Goal: Task Accomplishment & Management: Complete application form

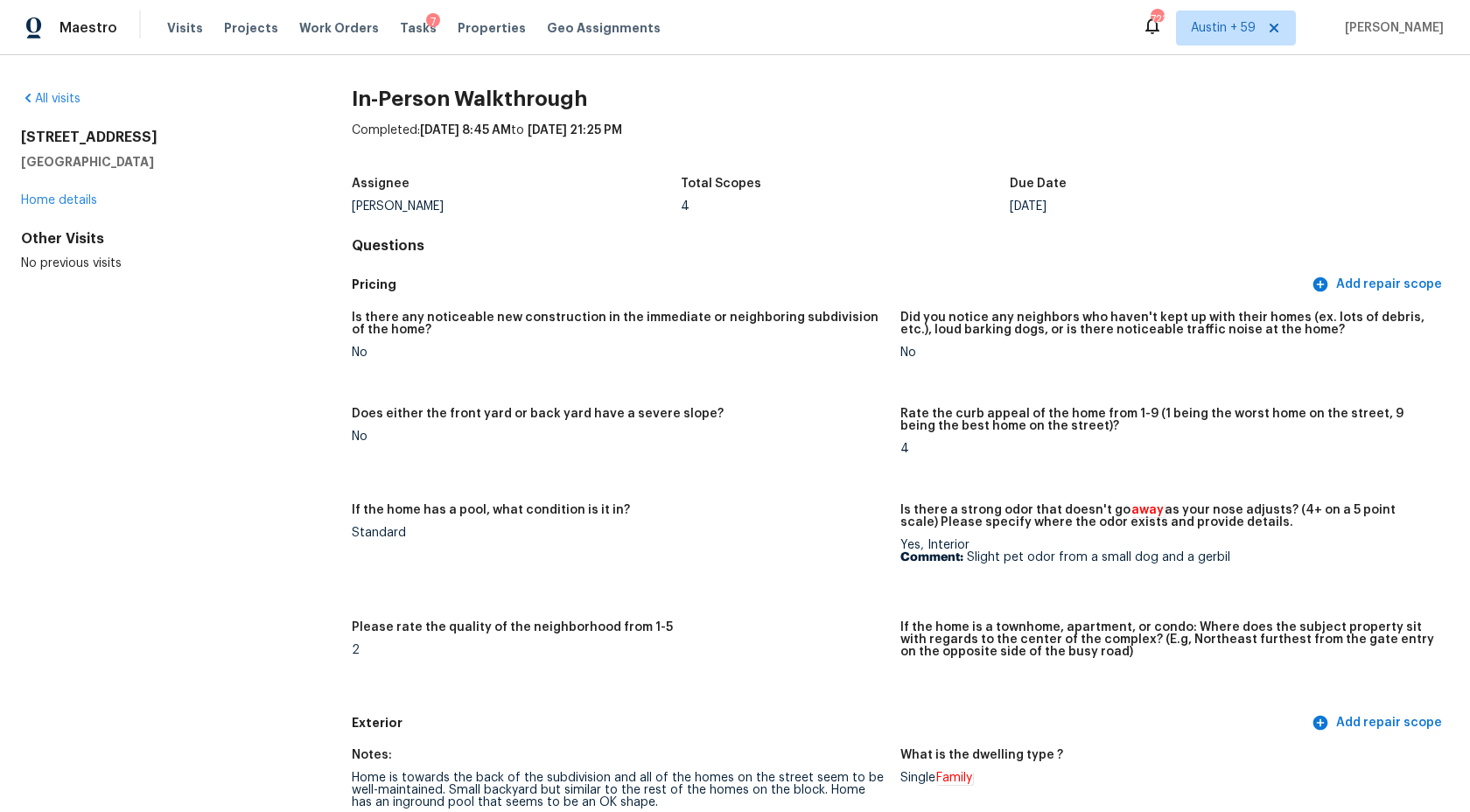
scroll to position [159, 0]
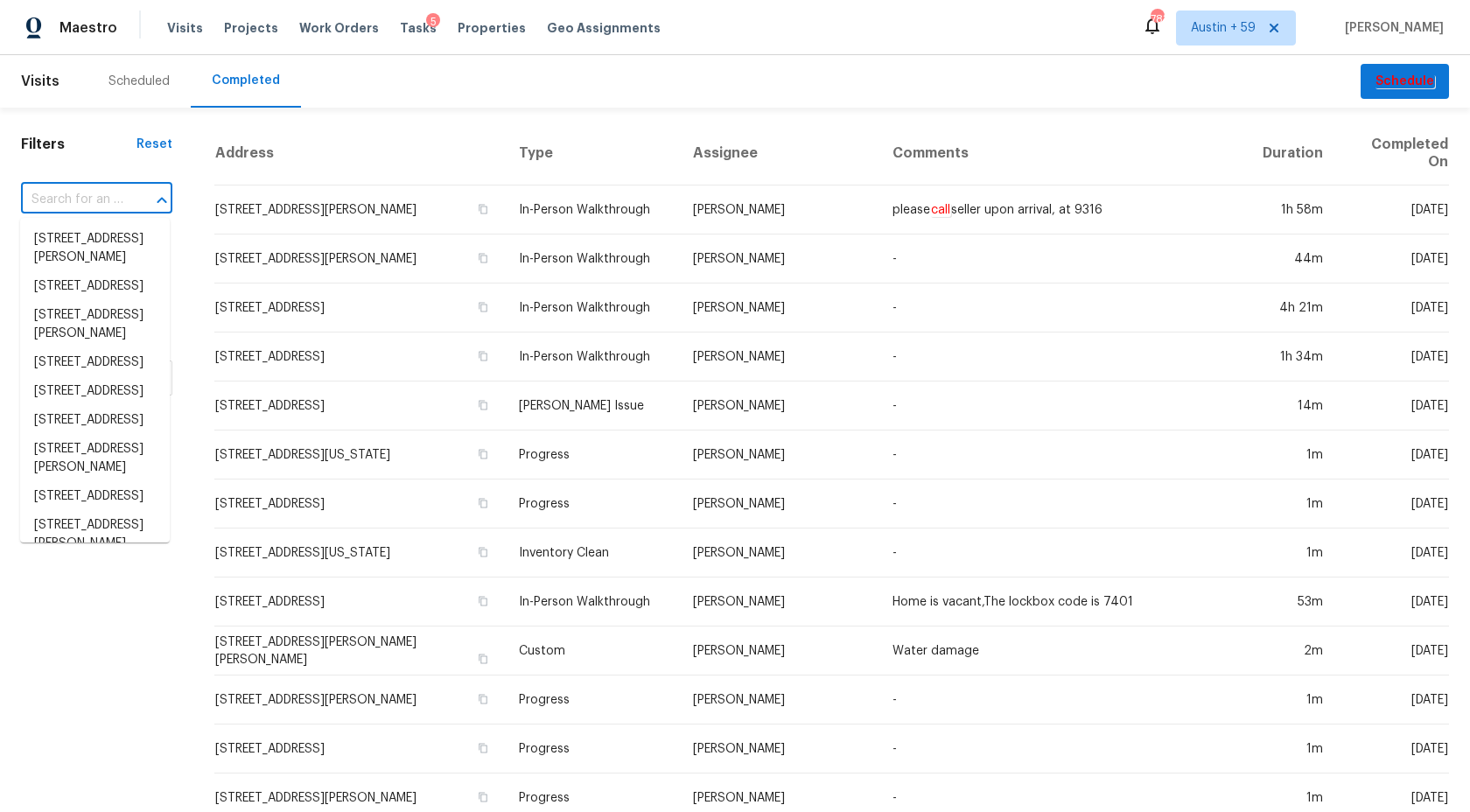
click at [102, 209] on input "text" at bounding box center [72, 200] width 102 height 27
paste input "714 S Main St, Attleboro, MA 02703"
type input "714 S Main St, Attleboro, MA 02703"
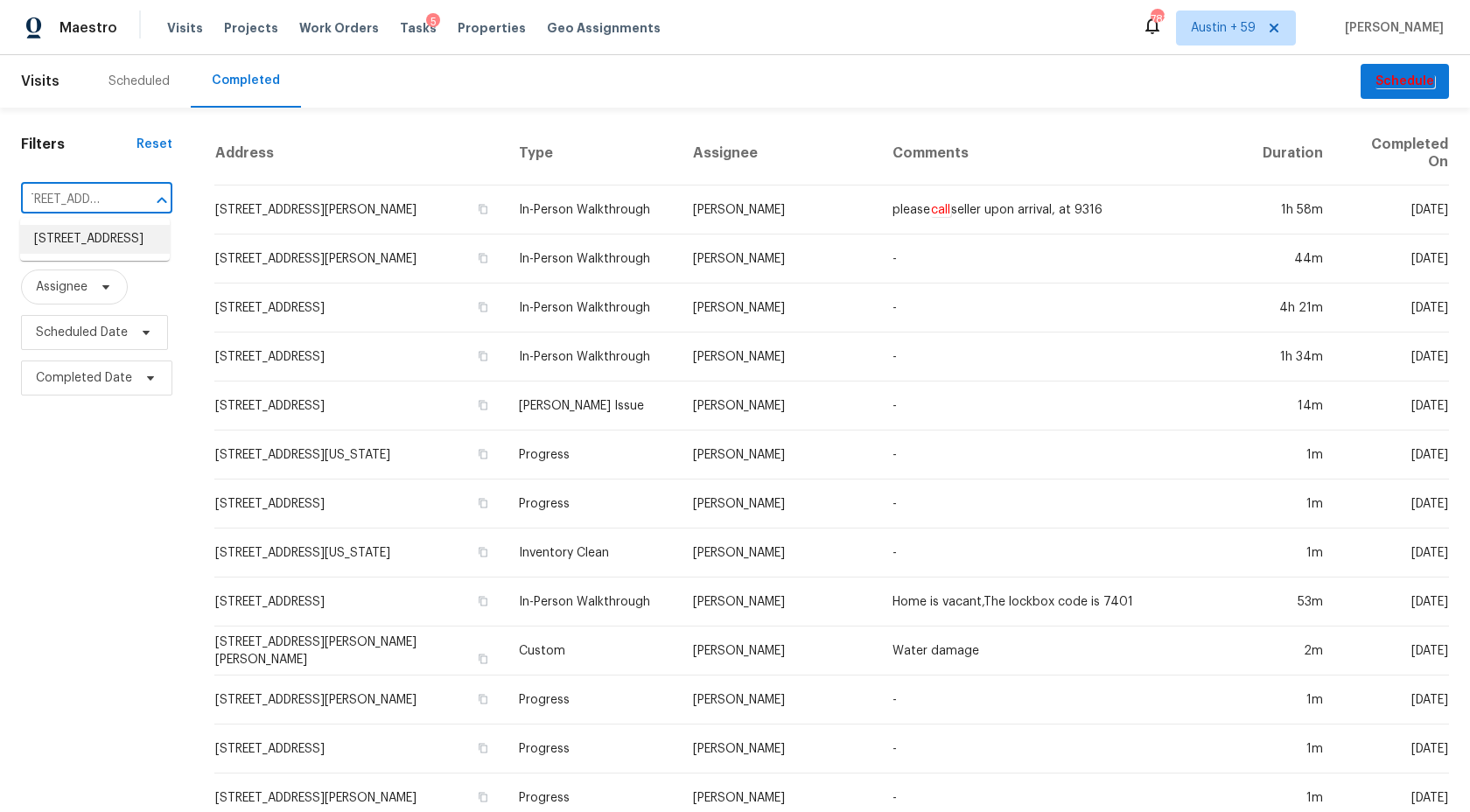
click at [121, 240] on li "714 S Main St, Attleboro, MA 02703" at bounding box center [94, 239] width 150 height 29
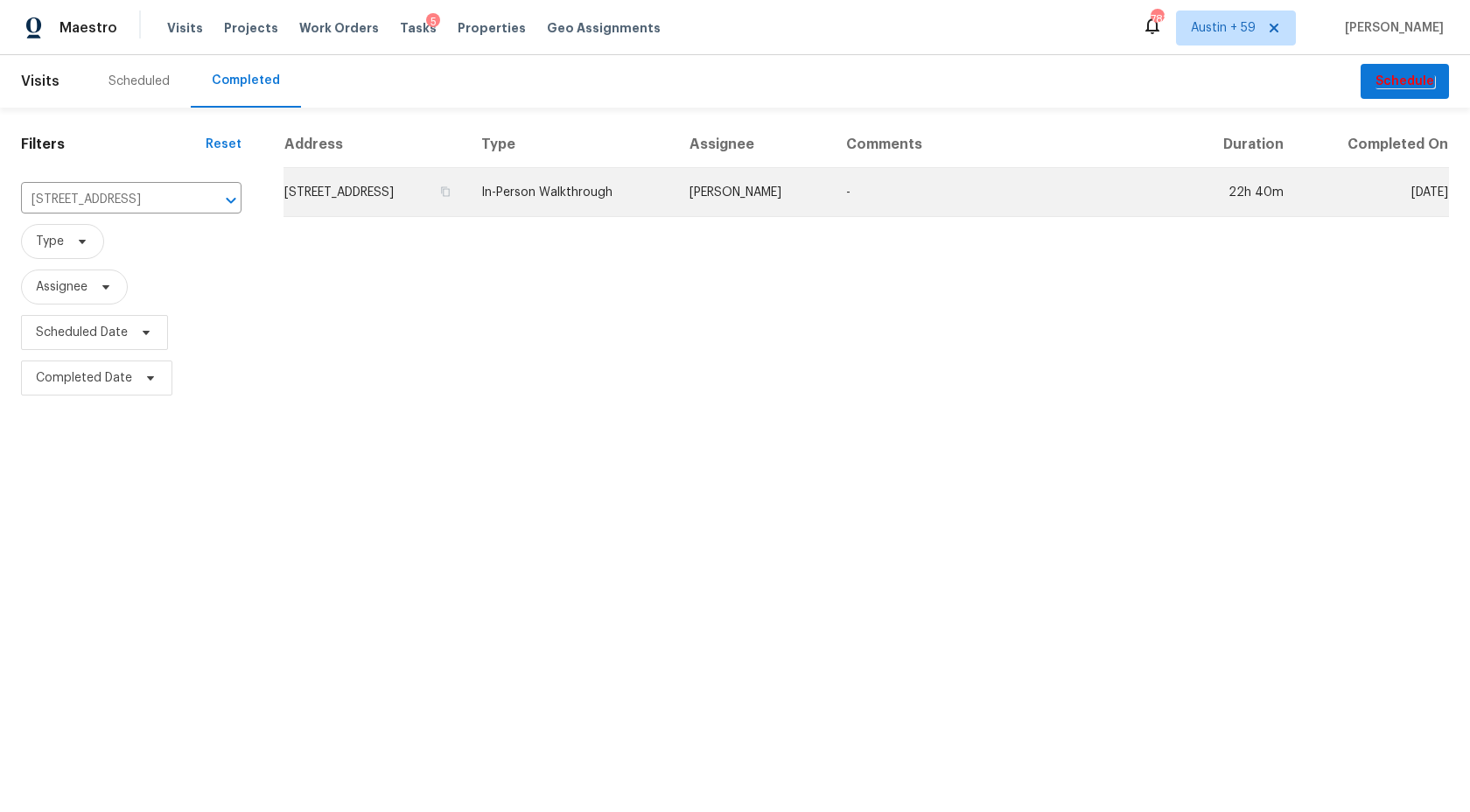
click at [379, 201] on td "714 S Main St, Attleboro, MA 02703" at bounding box center [375, 192] width 184 height 49
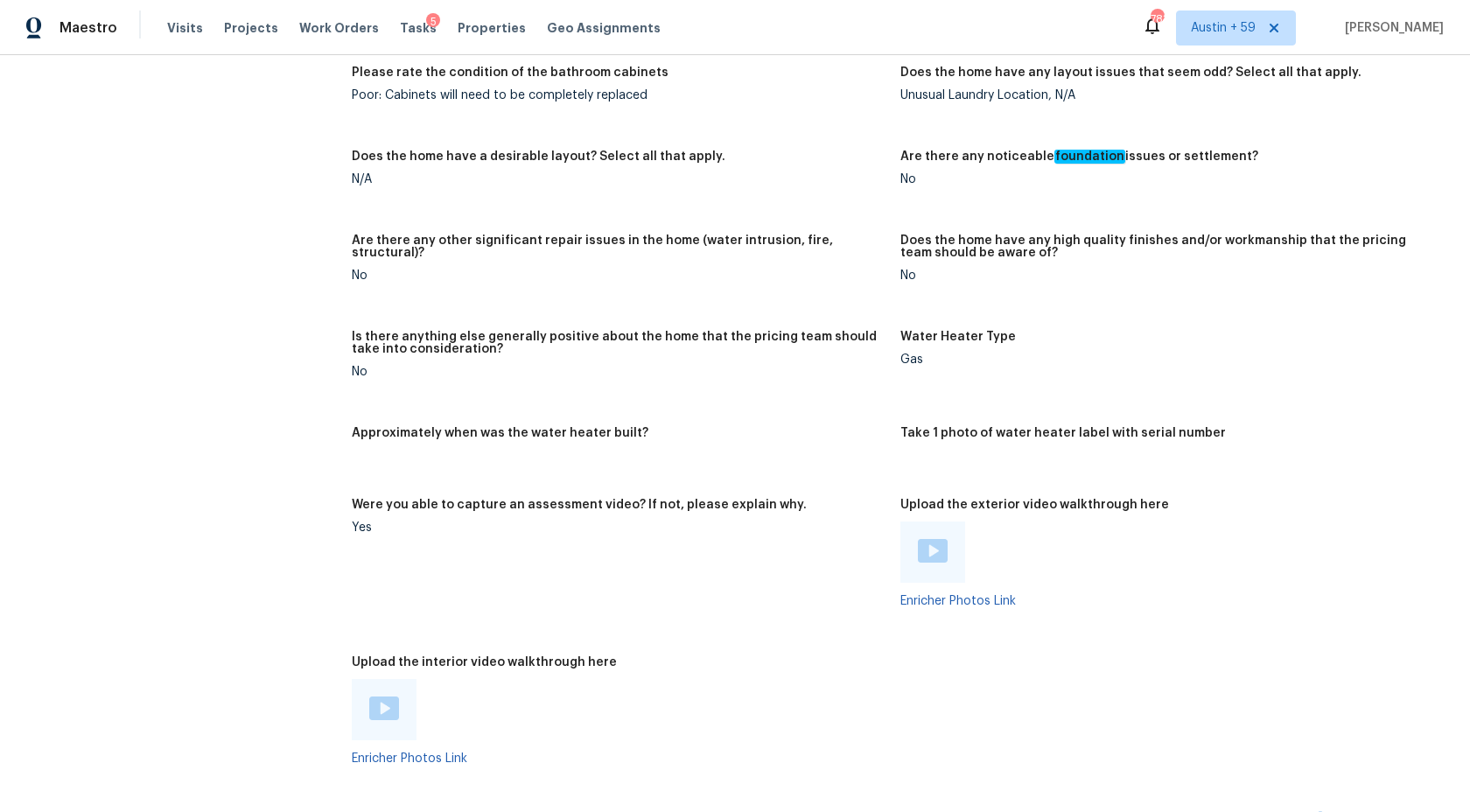
scroll to position [2970, 0]
drag, startPoint x: 1047, startPoint y: 89, endPoint x: 915, endPoint y: 82, distance: 132.2
click at [915, 82] on figure "Does the home have any layout issues that seem odd? Select all that apply. Unus…" at bounding box center [1175, 95] width 549 height 63
copy figure "Unusual Laundry Location"
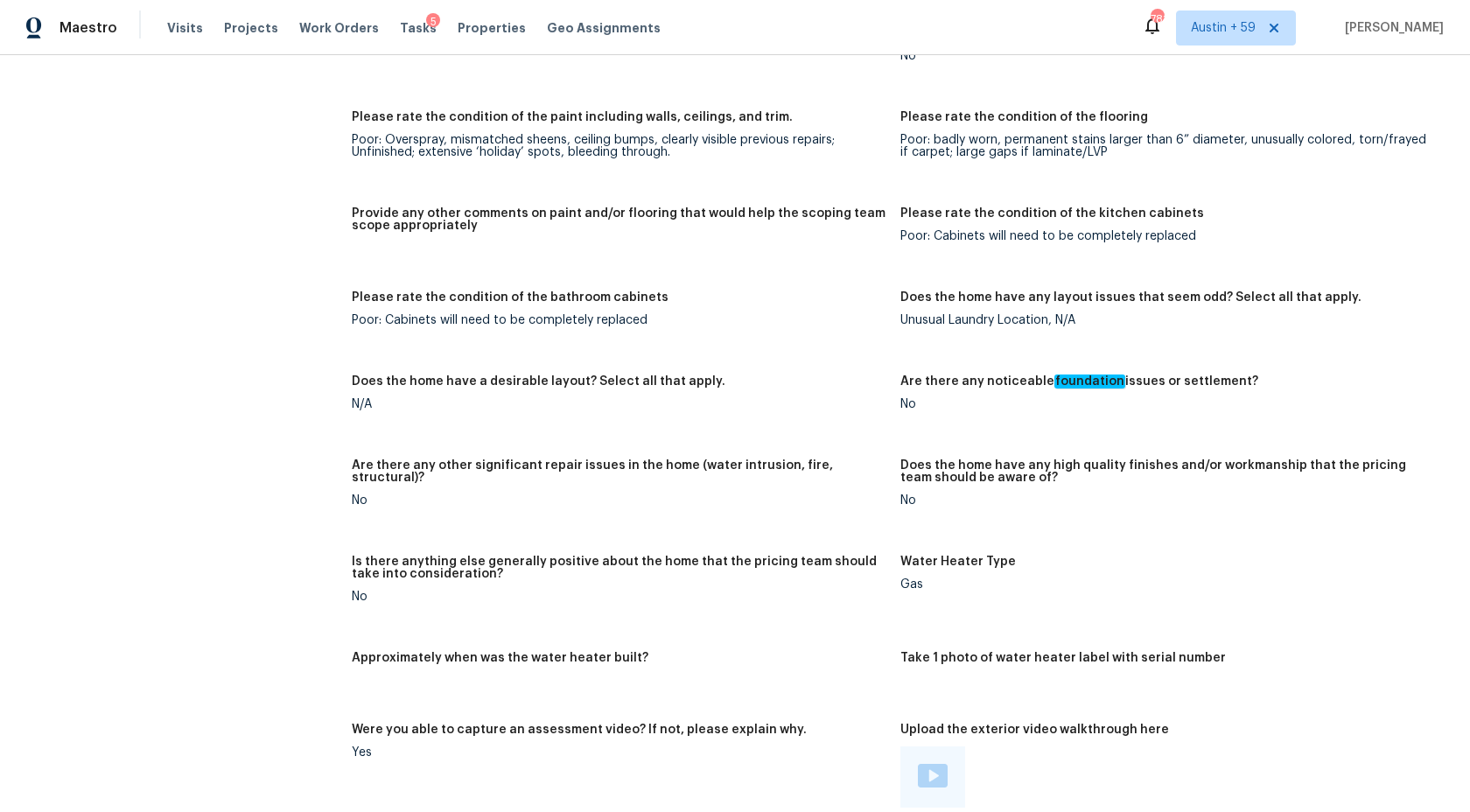
scroll to position [2722, 0]
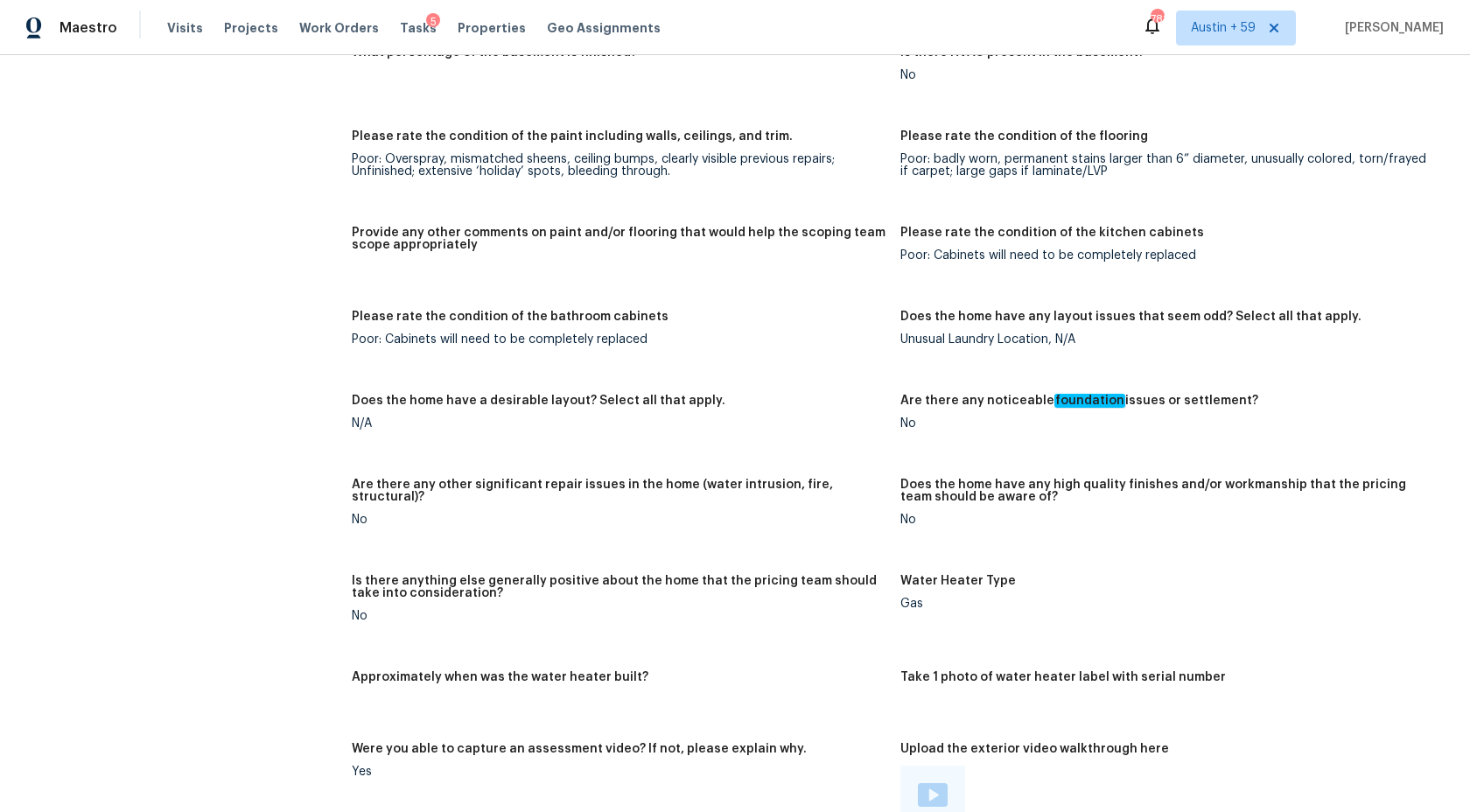
click at [924, 167] on div "Poor: badly worn, permanent stains larger than 6” diameter, unusually colored, …" at bounding box center [1167, 165] width 534 height 24
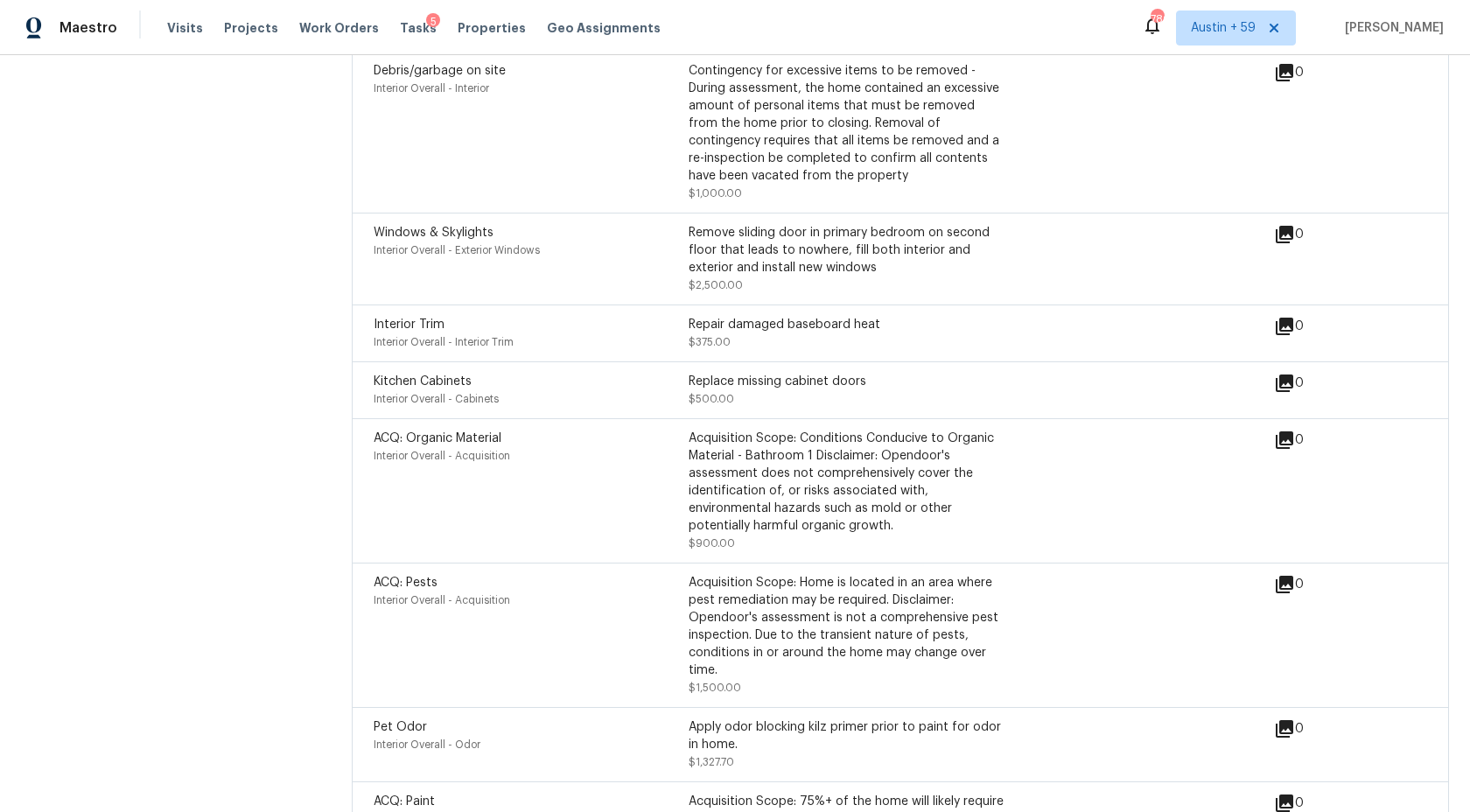
scroll to position [4611, 0]
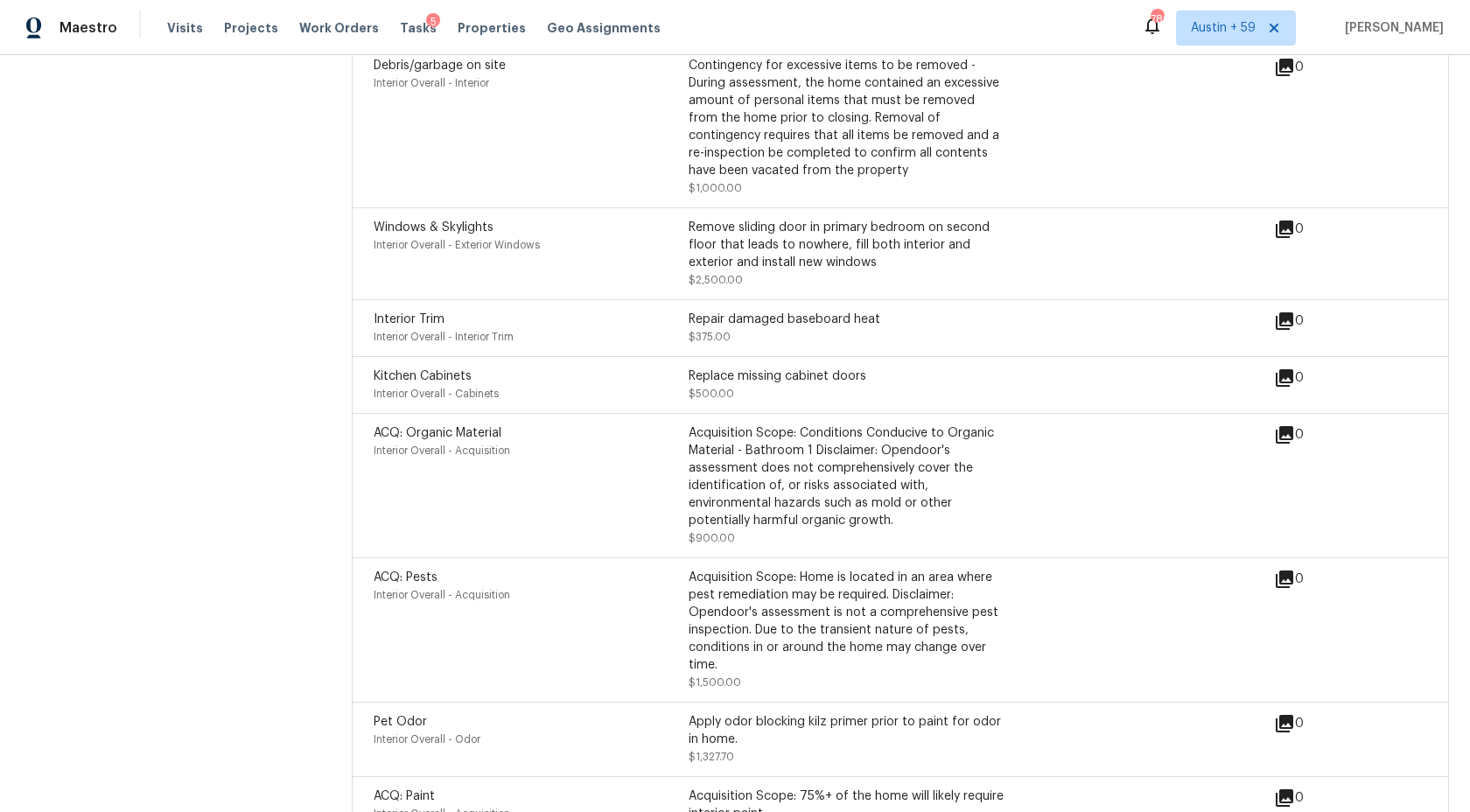
click at [890, 468] on div "Acquisition Scope: Conditions Conducive to Organic Material - Bathroom 1 Discla…" at bounding box center [846, 476] width 315 height 105
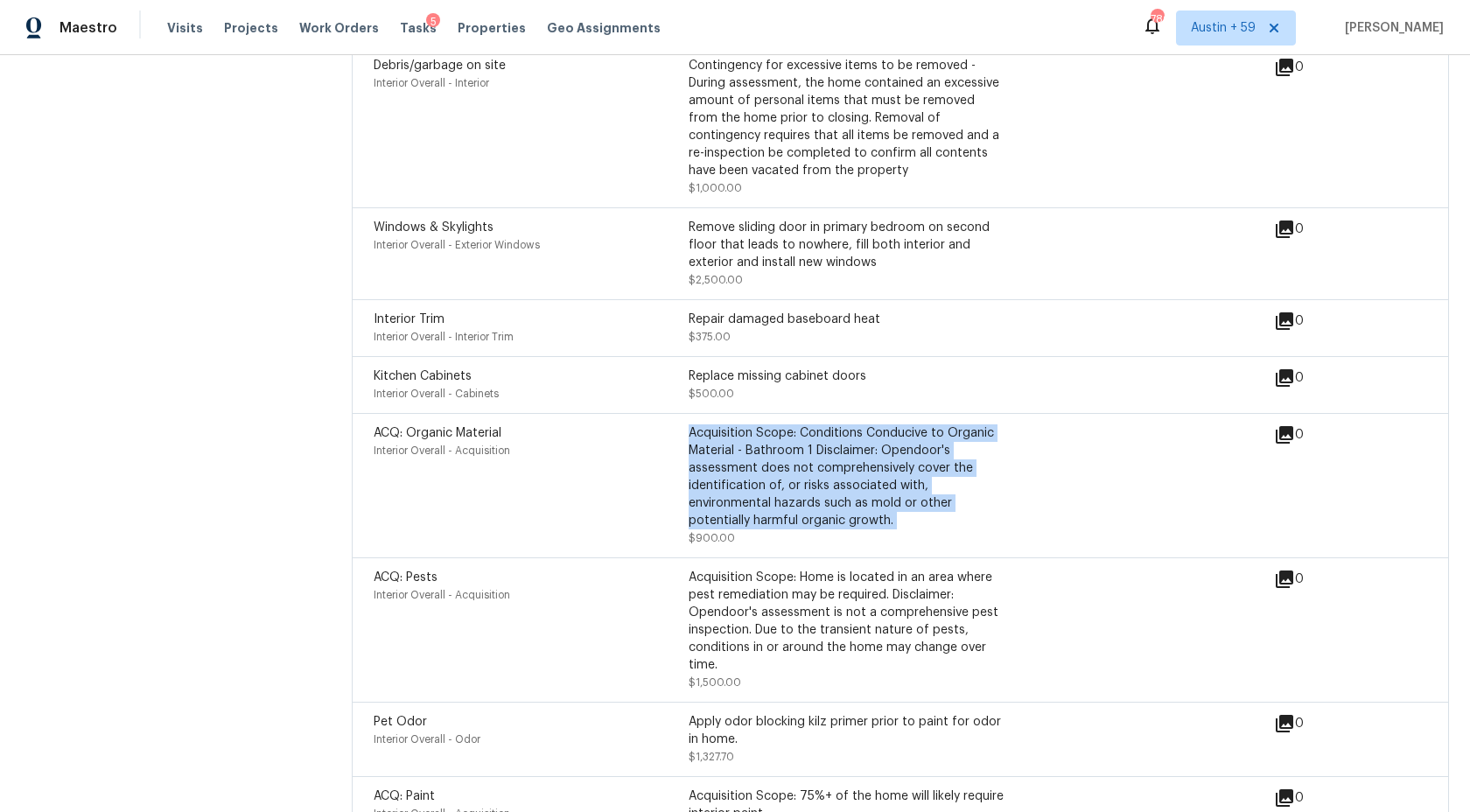
click at [890, 468] on div "Acquisition Scope: Conditions Conducive to Organic Material - Bathroom 1 Discla…" at bounding box center [846, 476] width 315 height 105
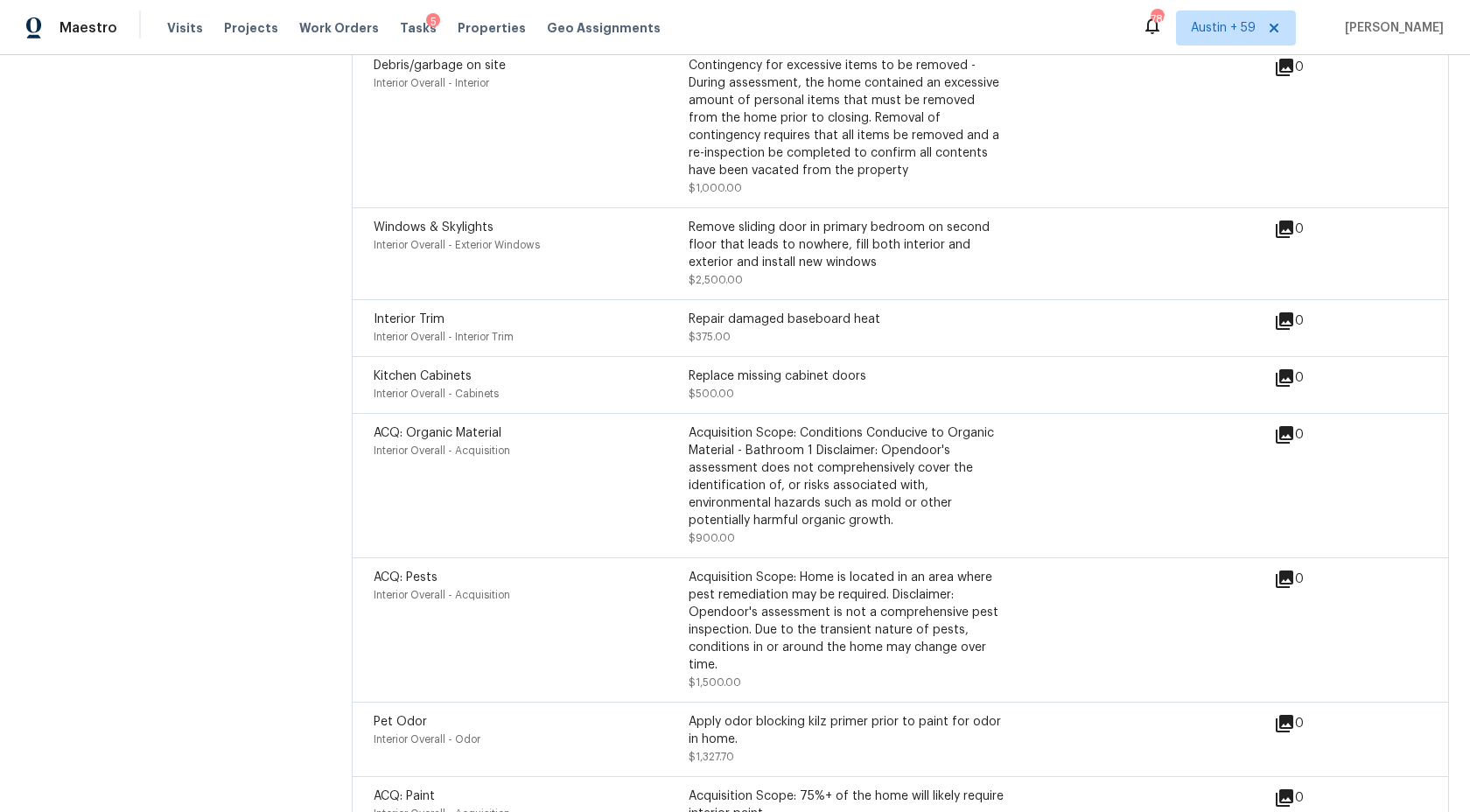
click at [890, 468] on div "Acquisition Scope: Conditions Conducive to Organic Material - Bathroom 1 Discla…" at bounding box center [846, 476] width 315 height 105
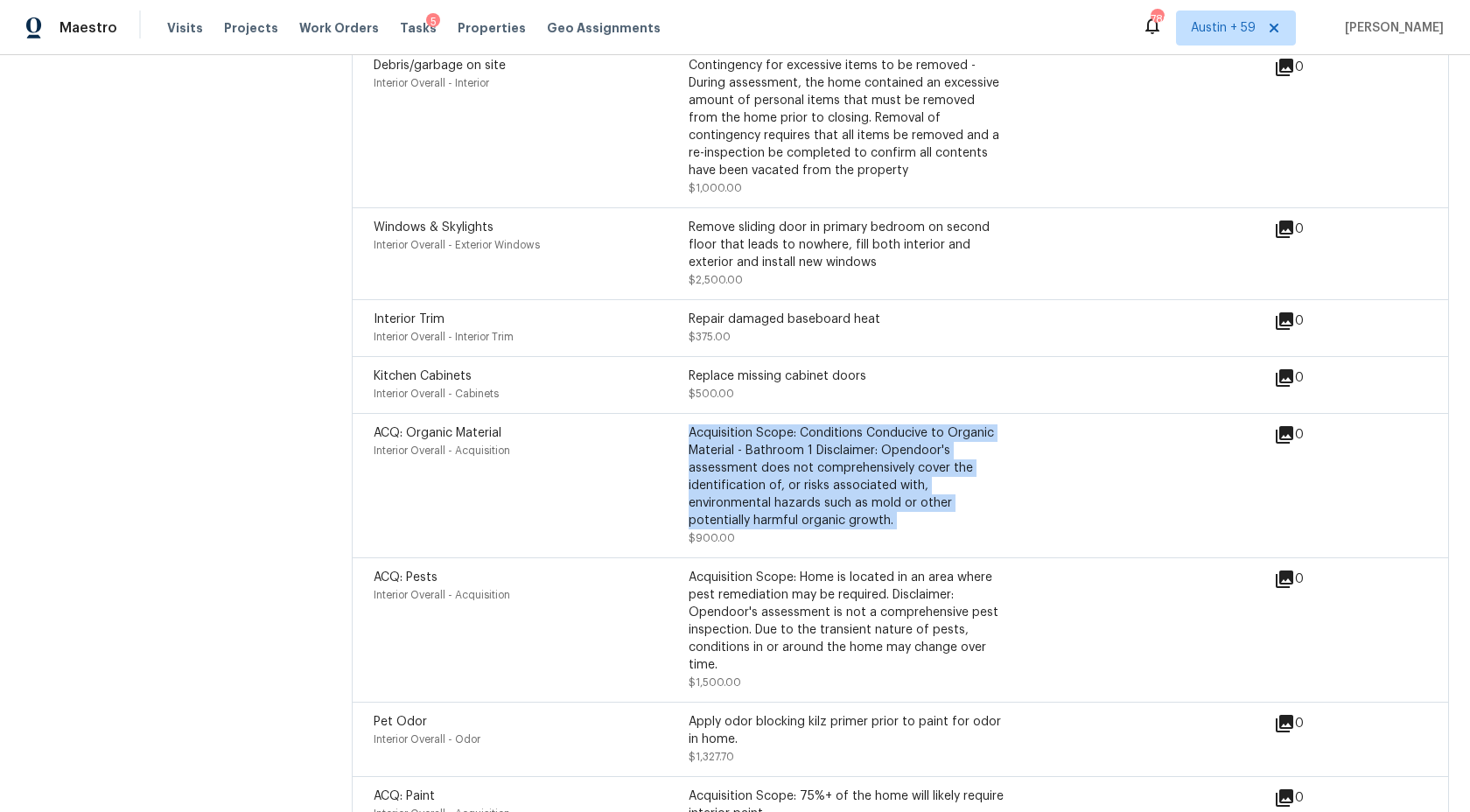
click at [890, 468] on div "Acquisition Scope: Conditions Conducive to Organic Material - Bathroom 1 Discla…" at bounding box center [846, 476] width 315 height 105
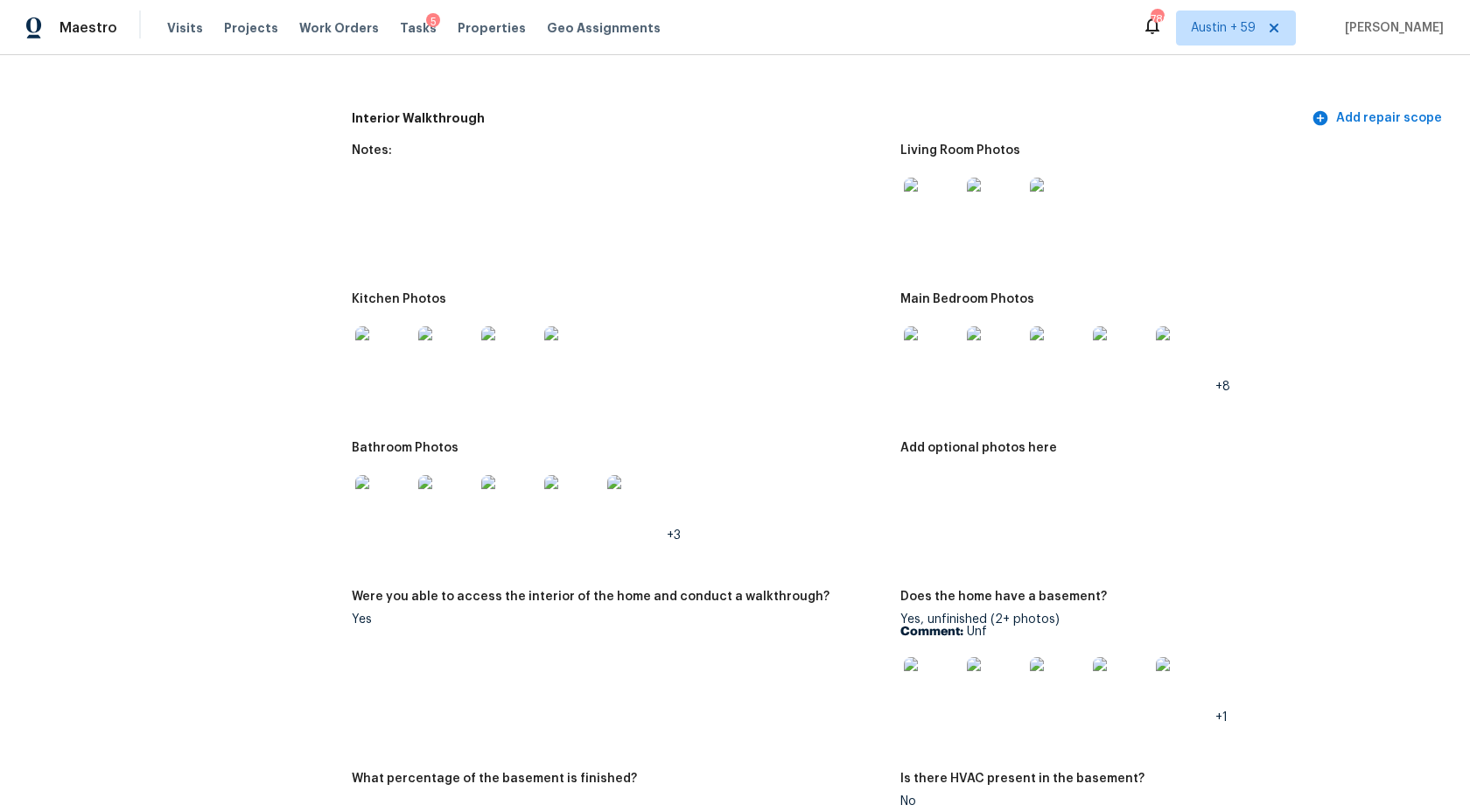
scroll to position [2090, 0]
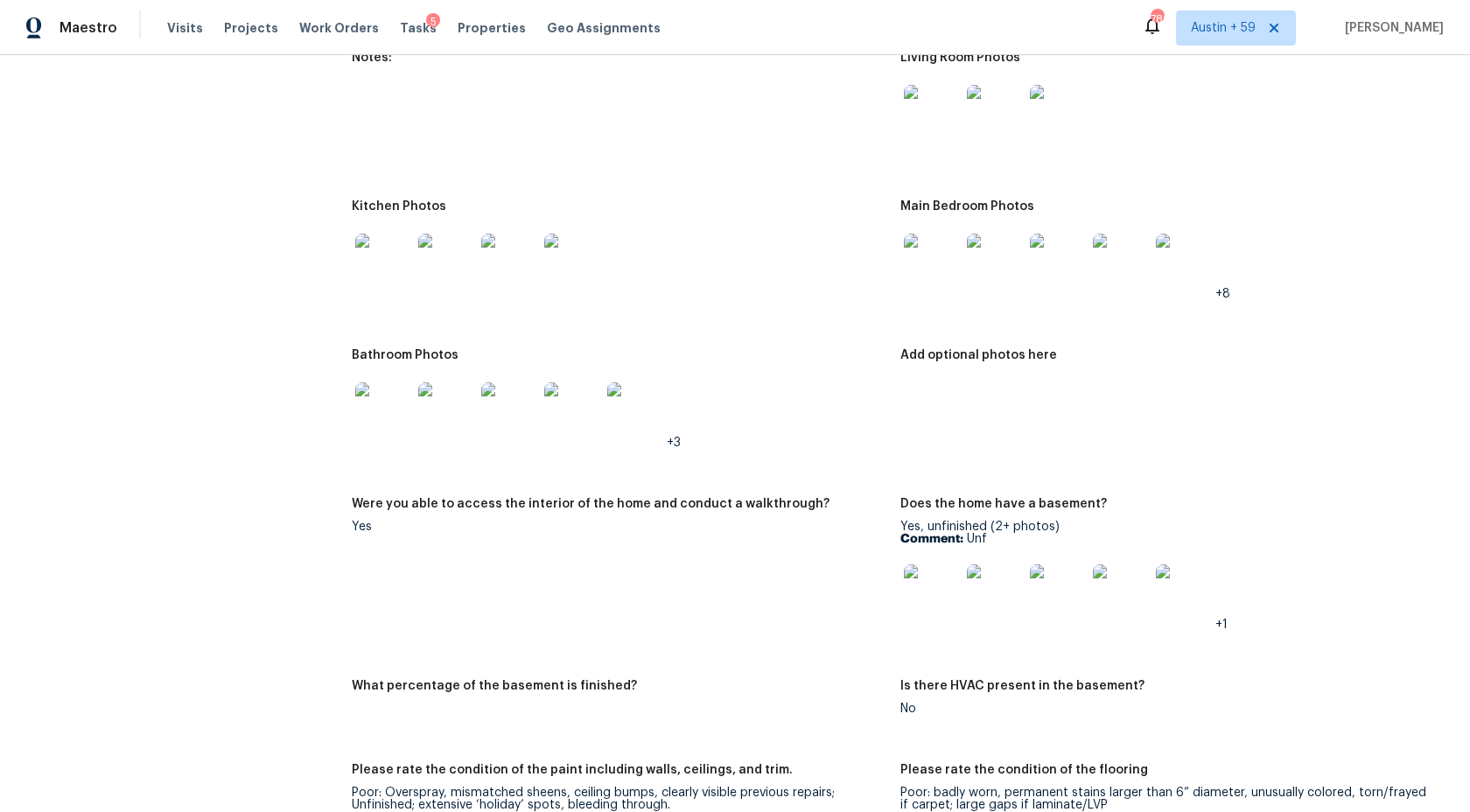
click at [388, 402] on img at bounding box center [383, 410] width 56 height 56
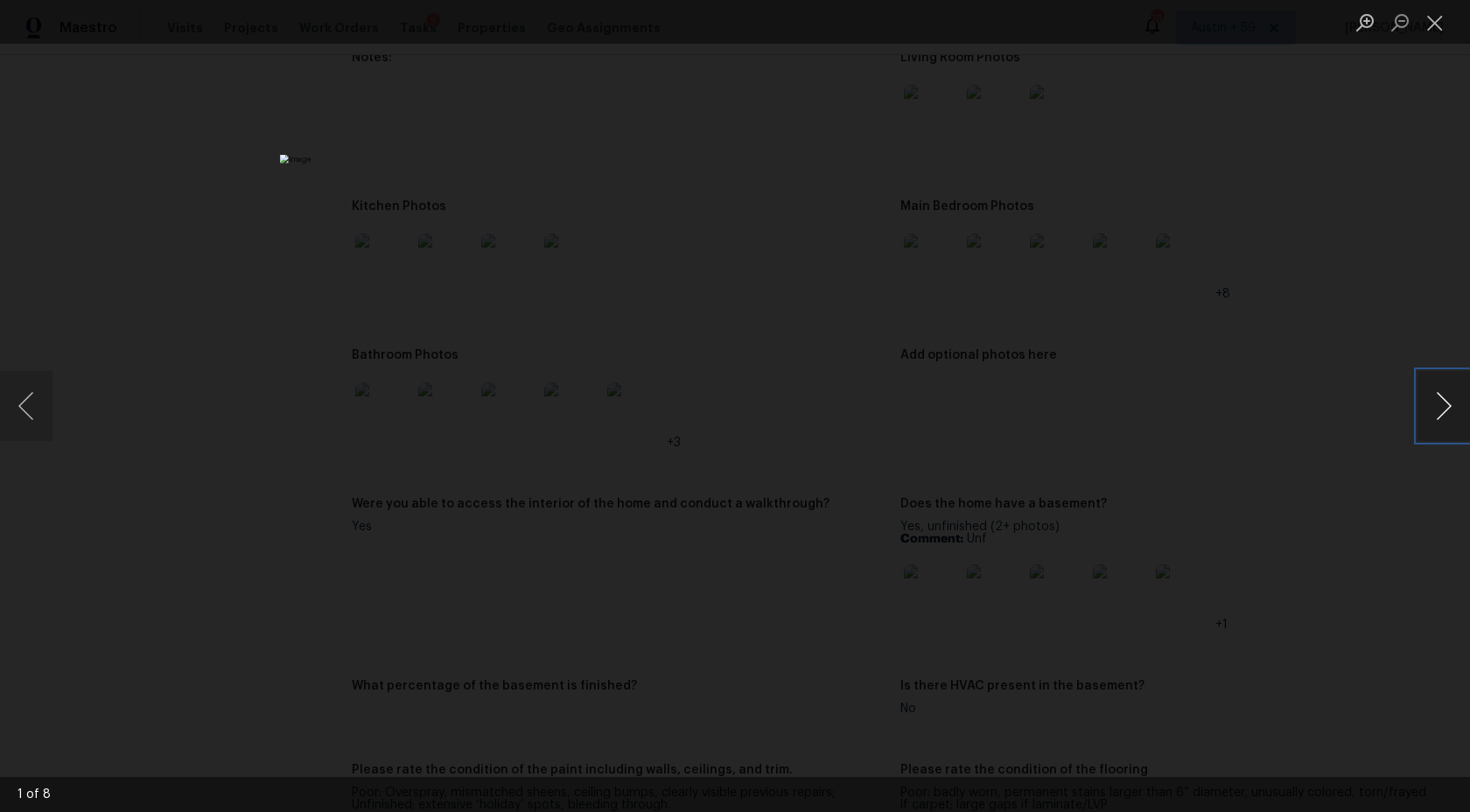
click at [1446, 404] on button "Next image" at bounding box center [1444, 406] width 53 height 70
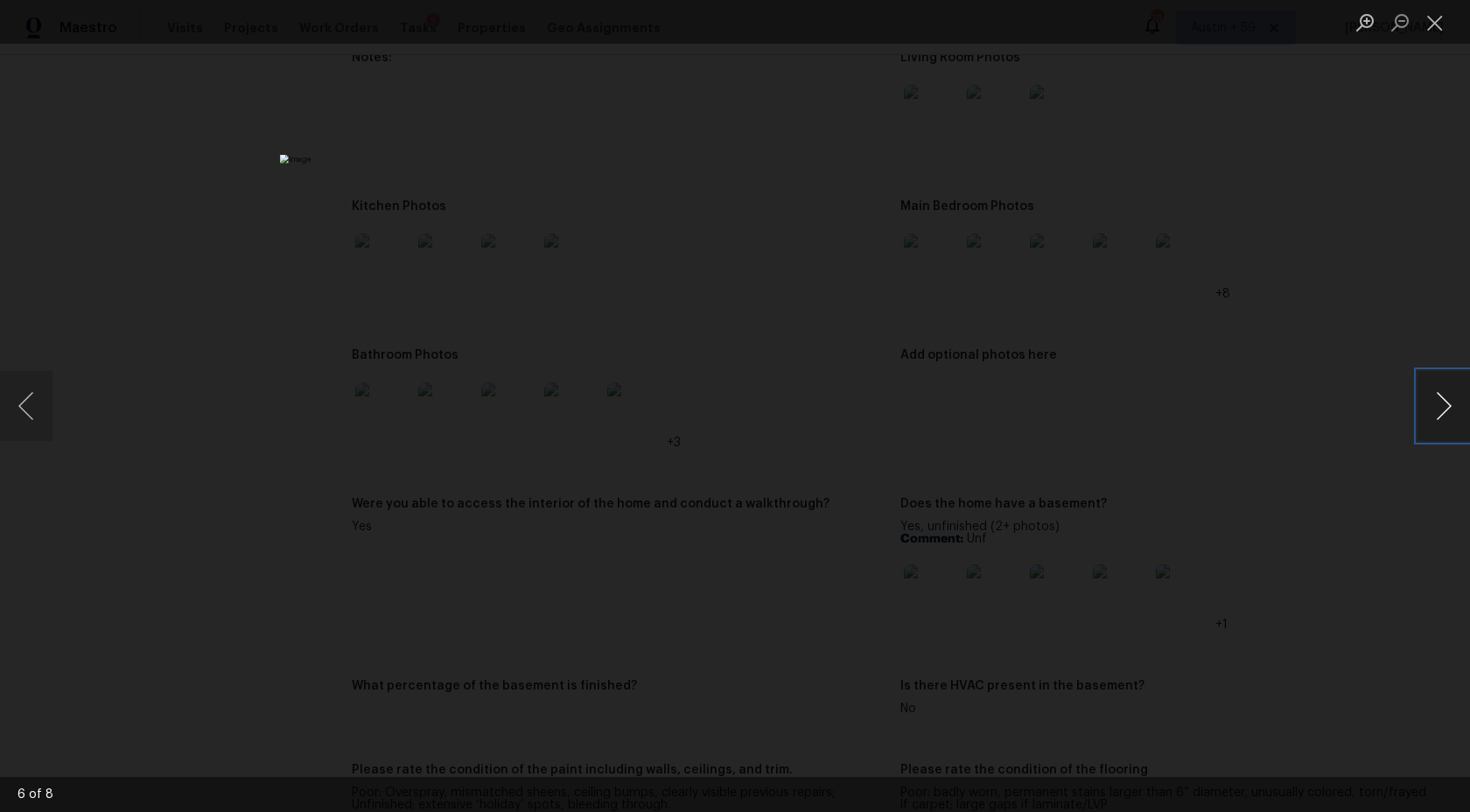
click at [1446, 404] on button "Next image" at bounding box center [1444, 406] width 53 height 70
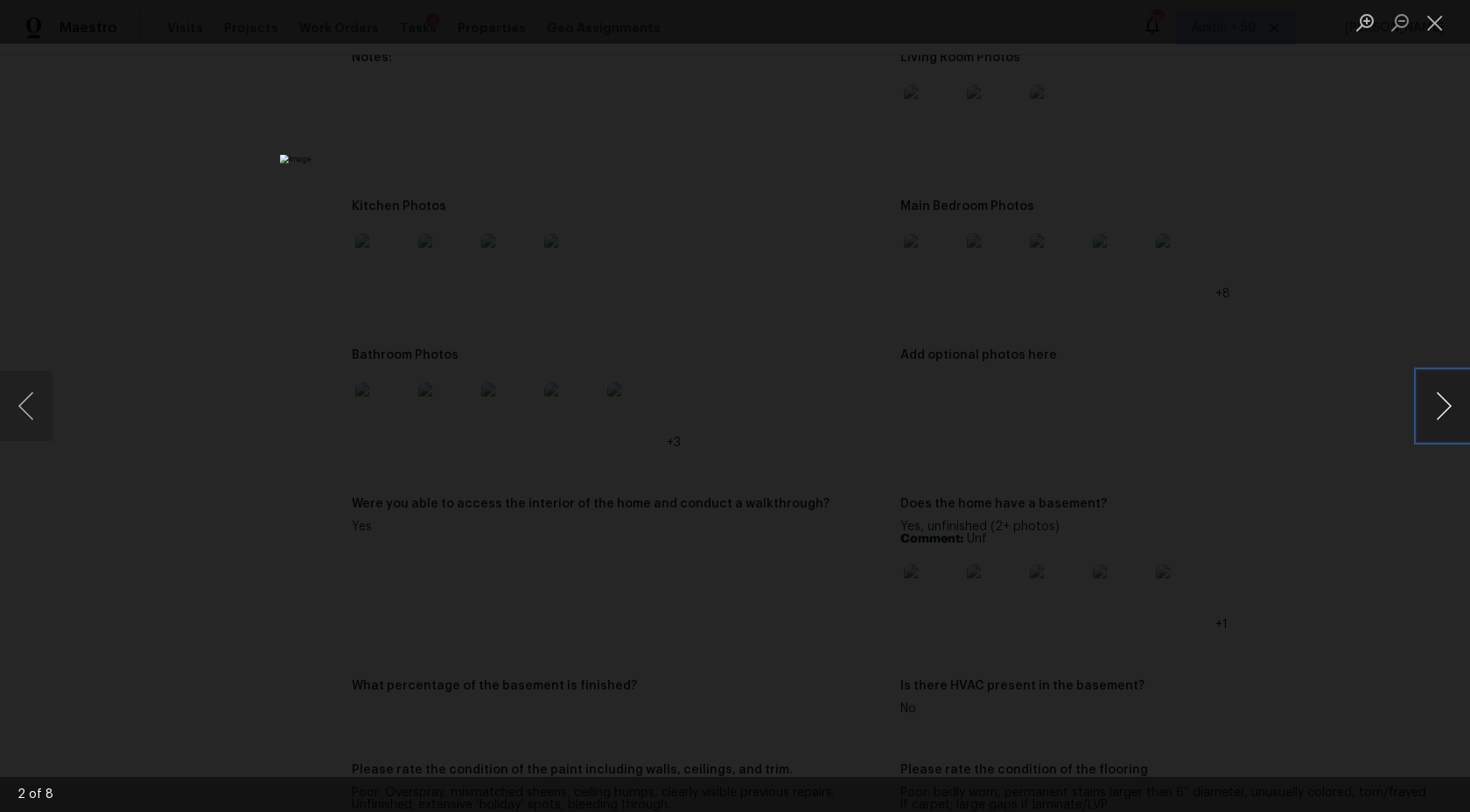
click at [1446, 404] on button "Next image" at bounding box center [1444, 406] width 53 height 70
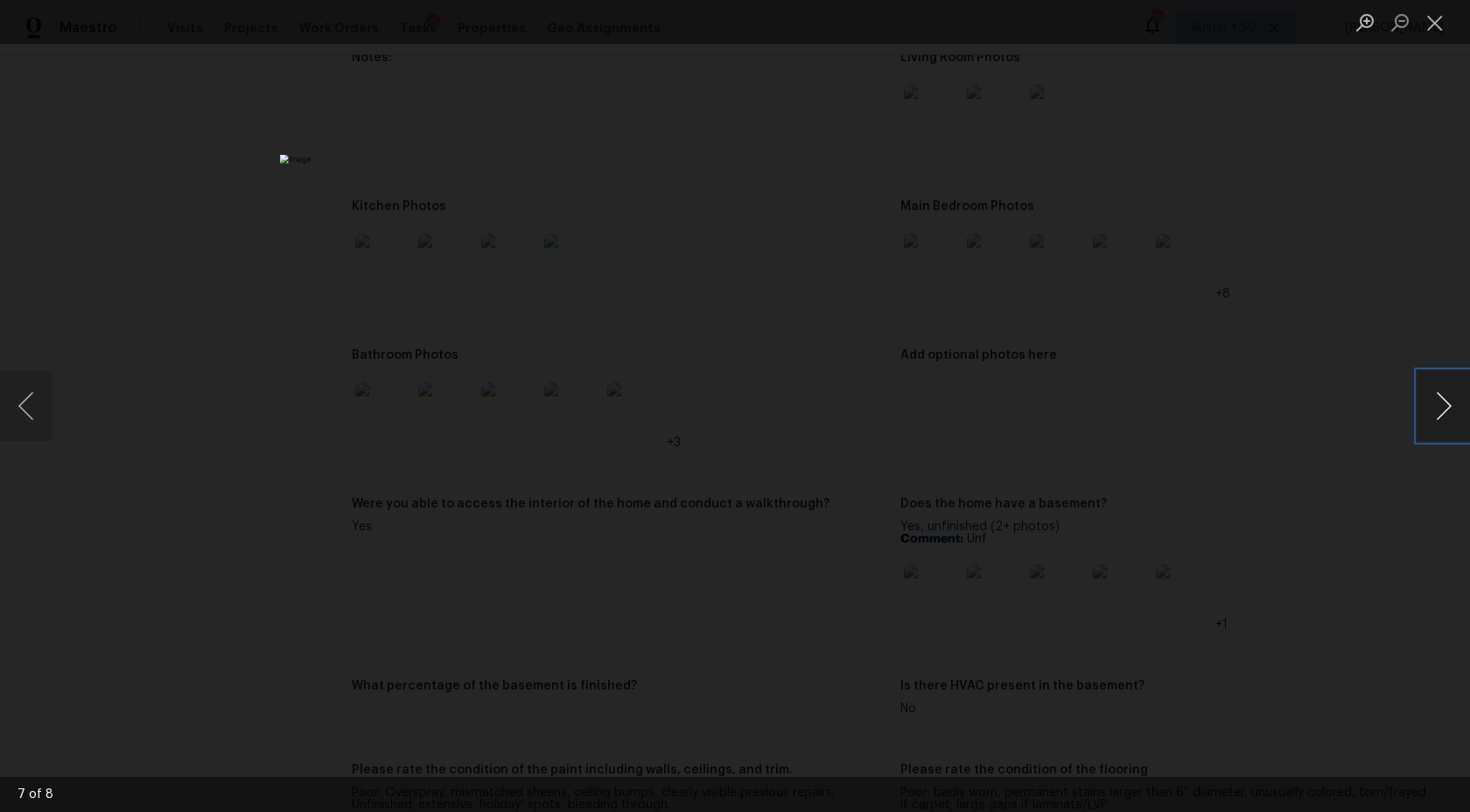
click at [1446, 404] on button "Next image" at bounding box center [1444, 406] width 53 height 70
click at [1432, 420] on button "Next image" at bounding box center [1444, 406] width 53 height 70
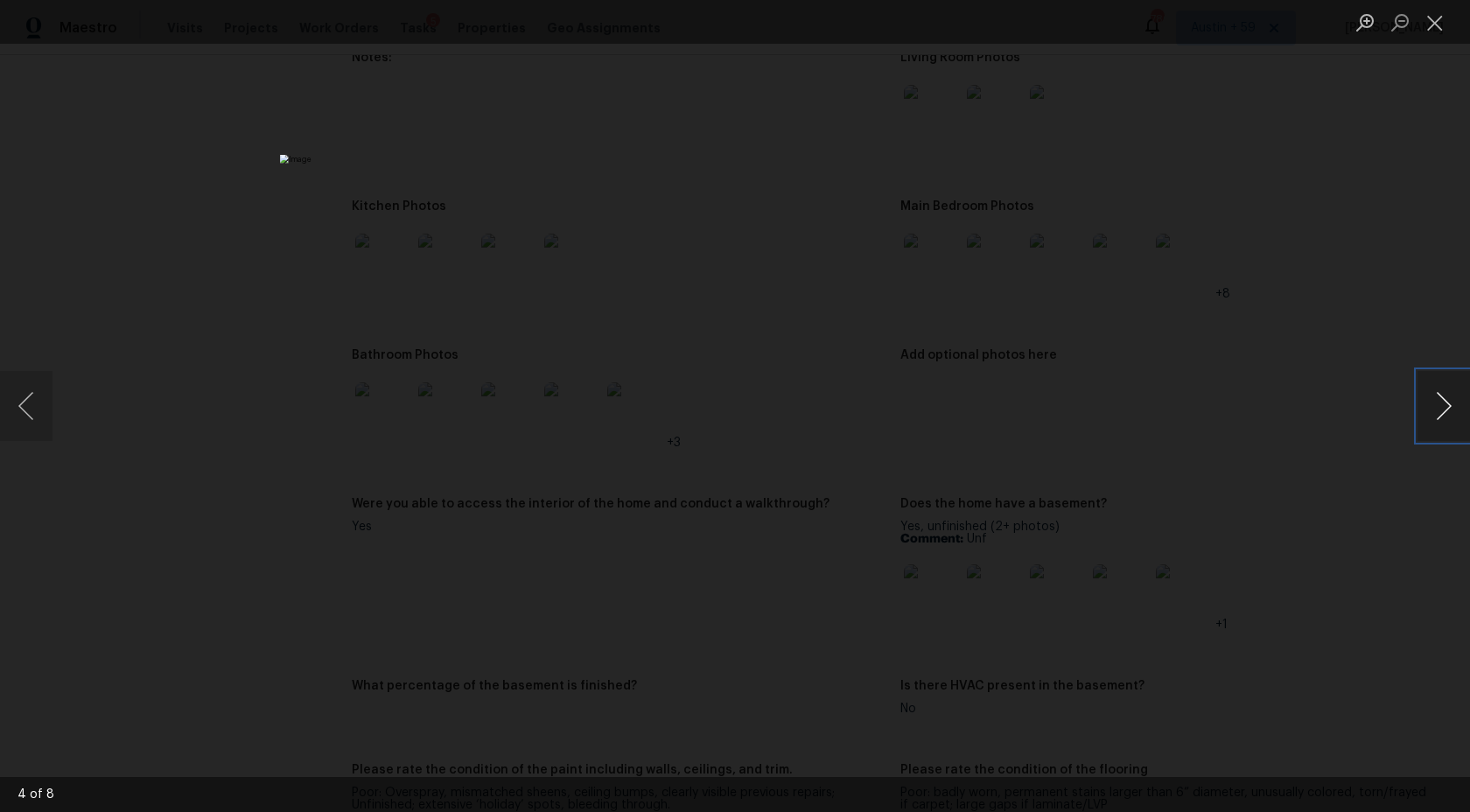
click at [1432, 420] on button "Next image" at bounding box center [1444, 406] width 53 height 70
click at [1457, 404] on button "Next image" at bounding box center [1444, 406] width 53 height 70
click at [1321, 346] on div "Lightbox" at bounding box center [735, 406] width 1470 height 812
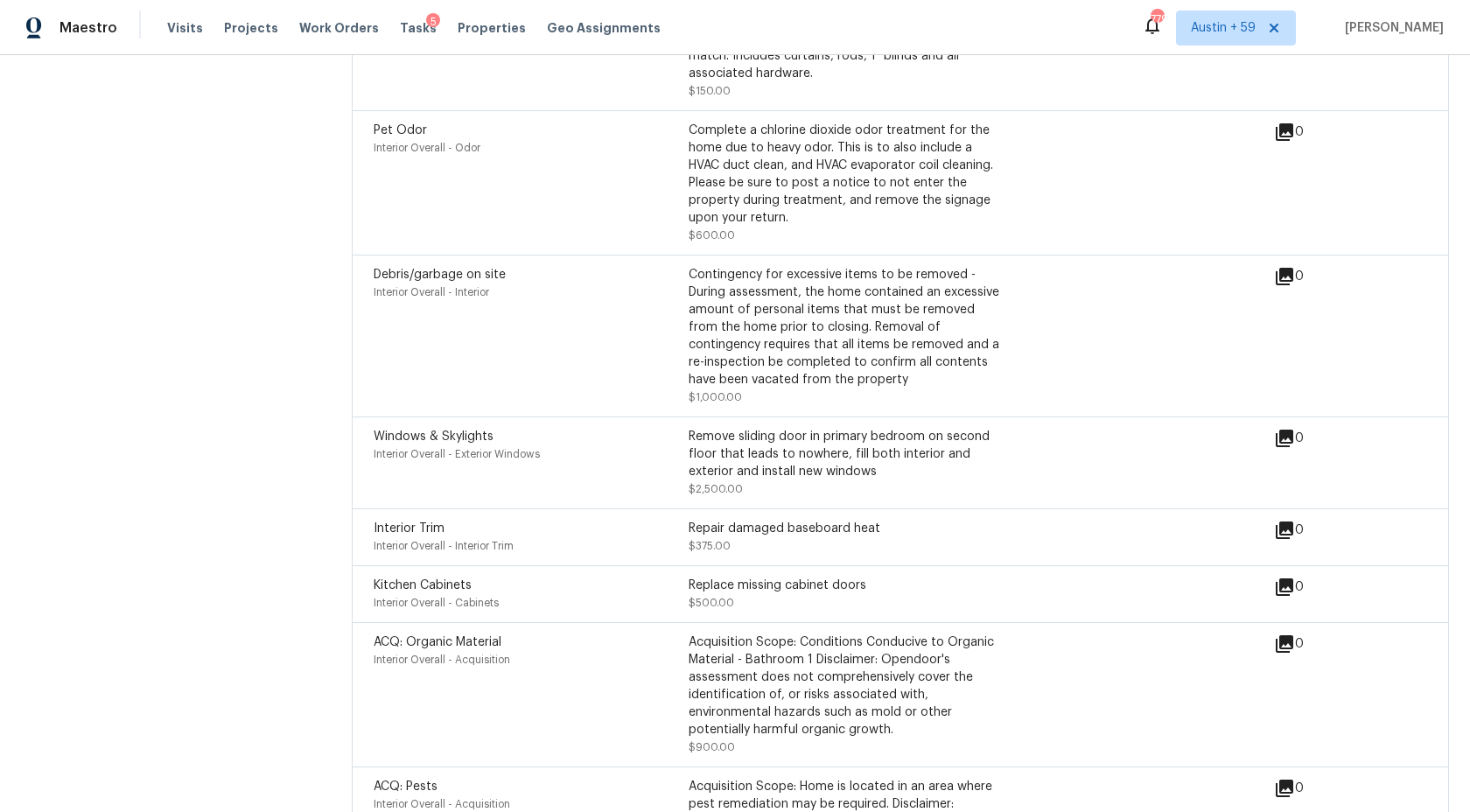
scroll to position [4270, 0]
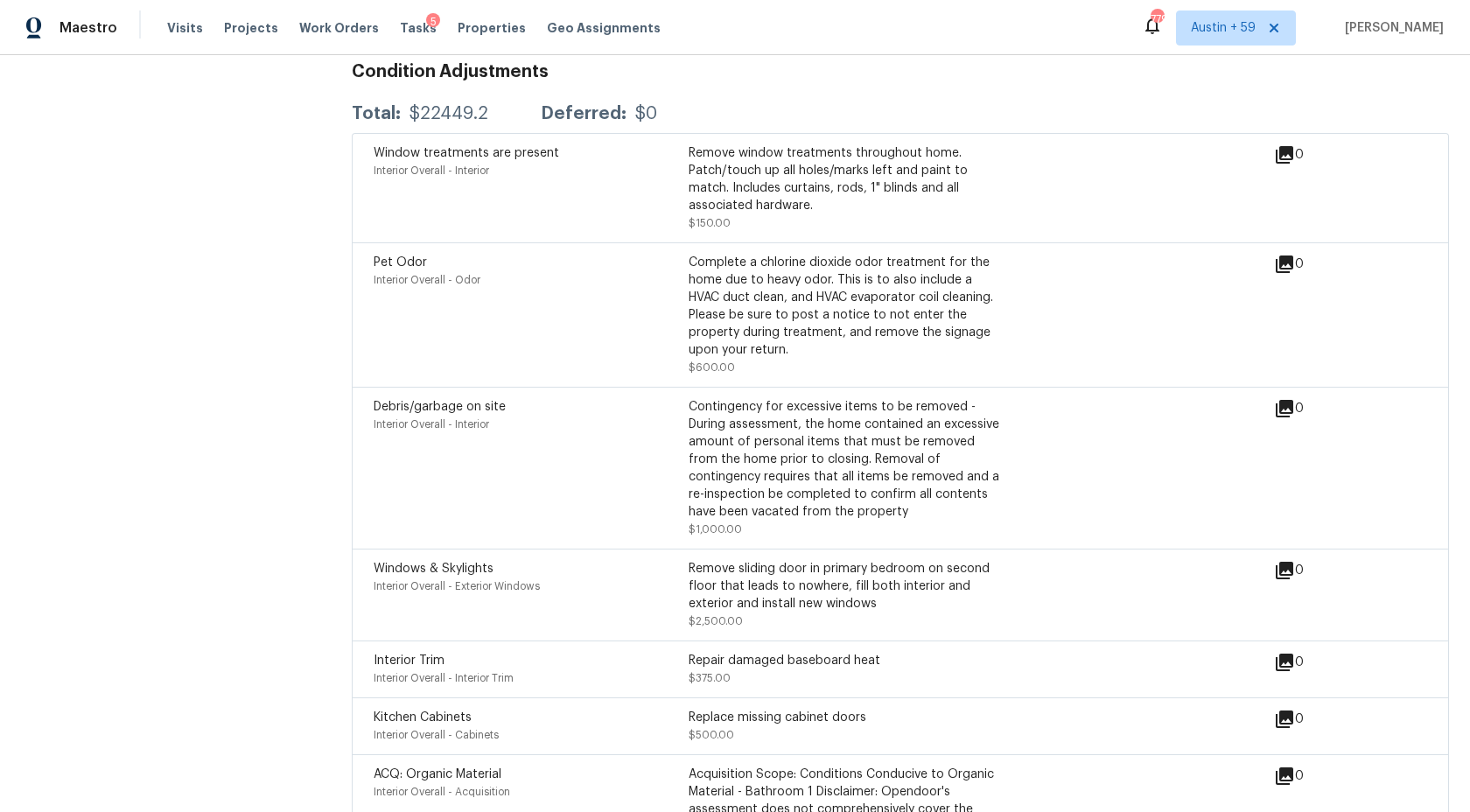
click at [754, 462] on div "Contingency for excessive items to be removed - During assessment, the home con…" at bounding box center [846, 459] width 315 height 123
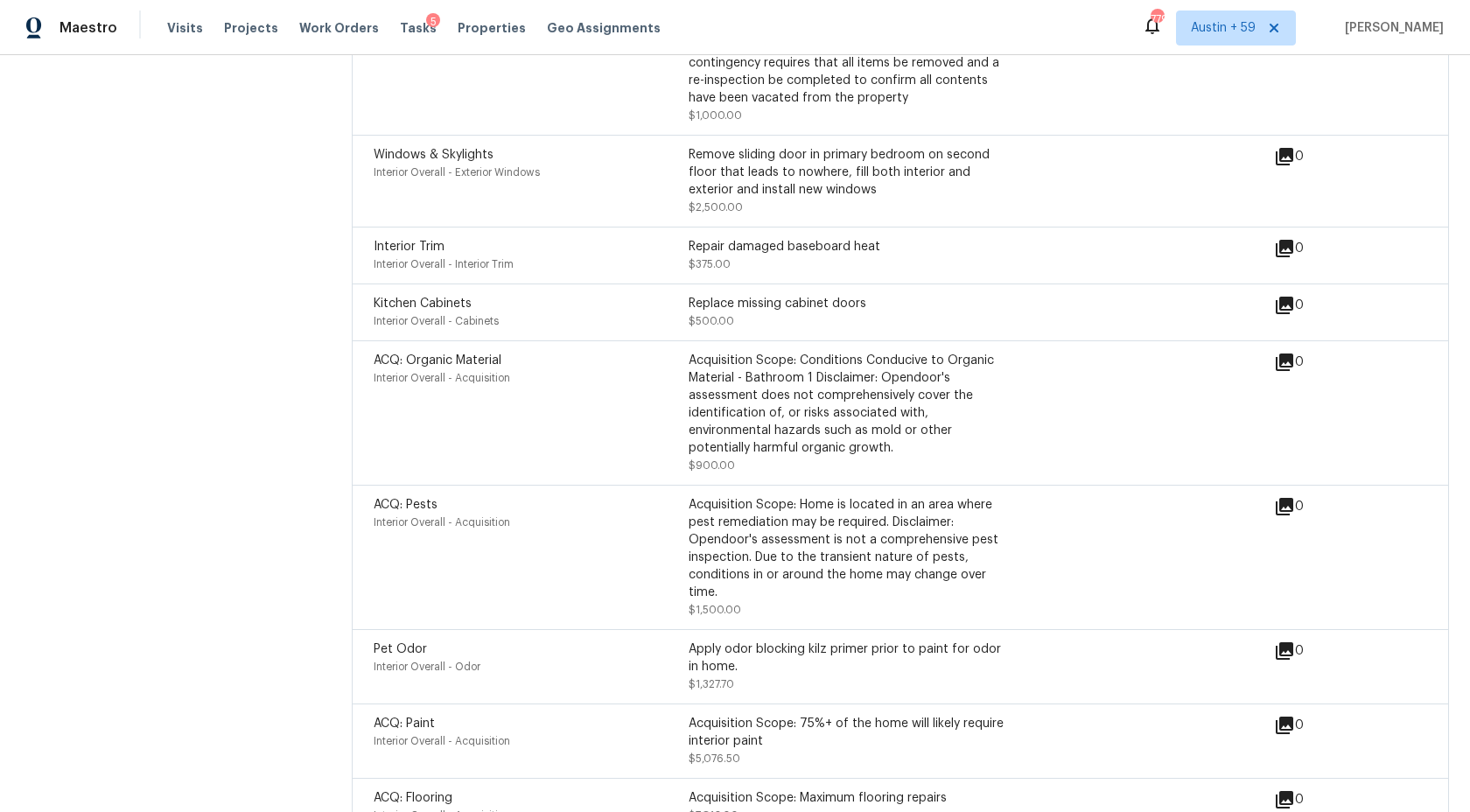
click at [993, 384] on div "Acquisition Scope: Conditions Conducive to Organic Material - Bathroom 1 Discla…" at bounding box center [846, 404] width 315 height 105
drag, startPoint x: 406, startPoint y: 362, endPoint x: 532, endPoint y: 370, distance: 126.3
click at [533, 370] on div "ACQ: Organic Material" at bounding box center [531, 361] width 315 height 18
click at [851, 403] on div "Acquisition Scope: Conditions Conducive to Organic Material - Bathroom 1 Discla…" at bounding box center [846, 404] width 315 height 105
click at [934, 415] on div "Acquisition Scope: Conditions Conducive to Organic Material - Bathroom 1 Discla…" at bounding box center [846, 404] width 315 height 105
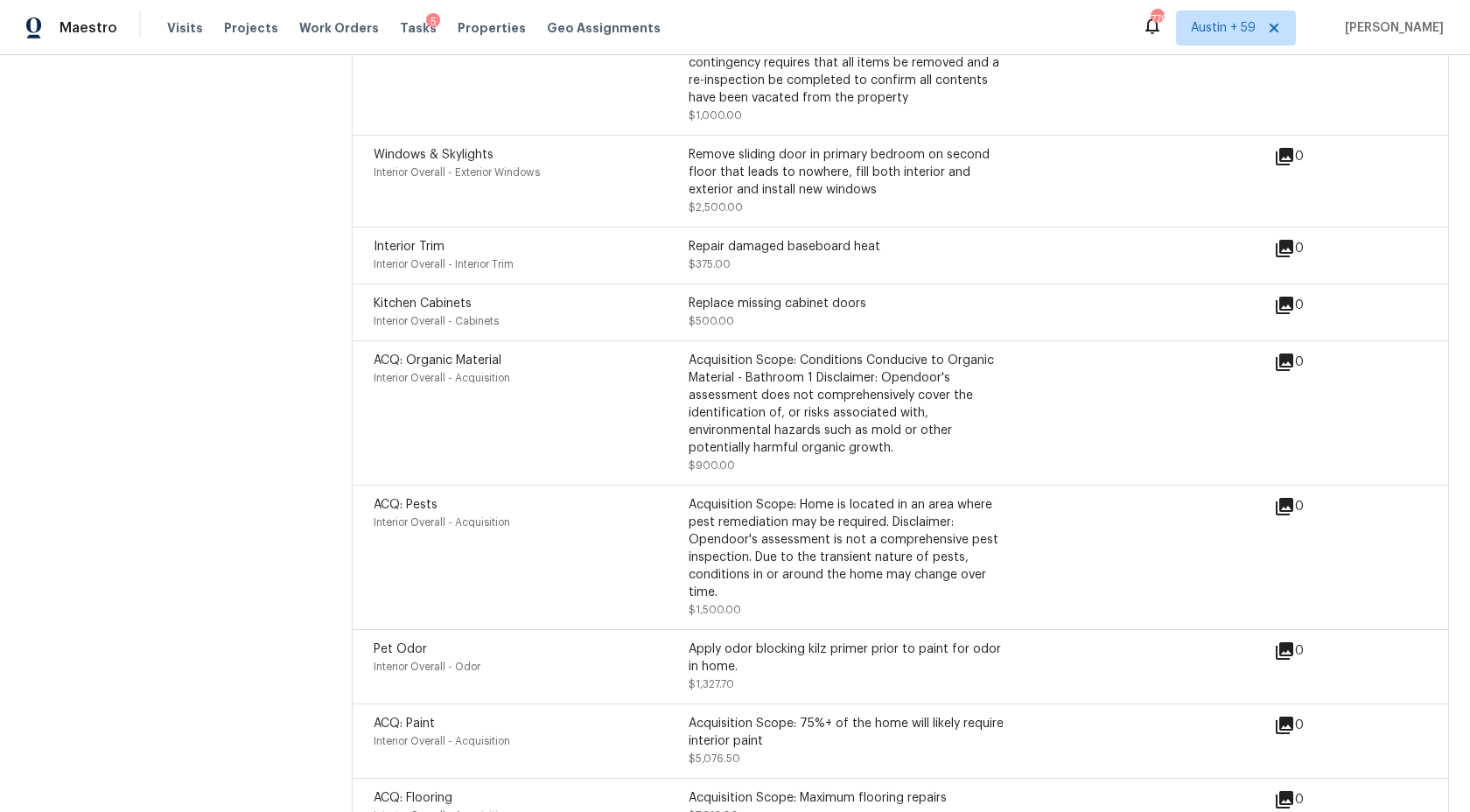
click at [934, 415] on div "Acquisition Scope: Conditions Conducive to Organic Material - Bathroom 1 Discla…" at bounding box center [846, 404] width 315 height 105
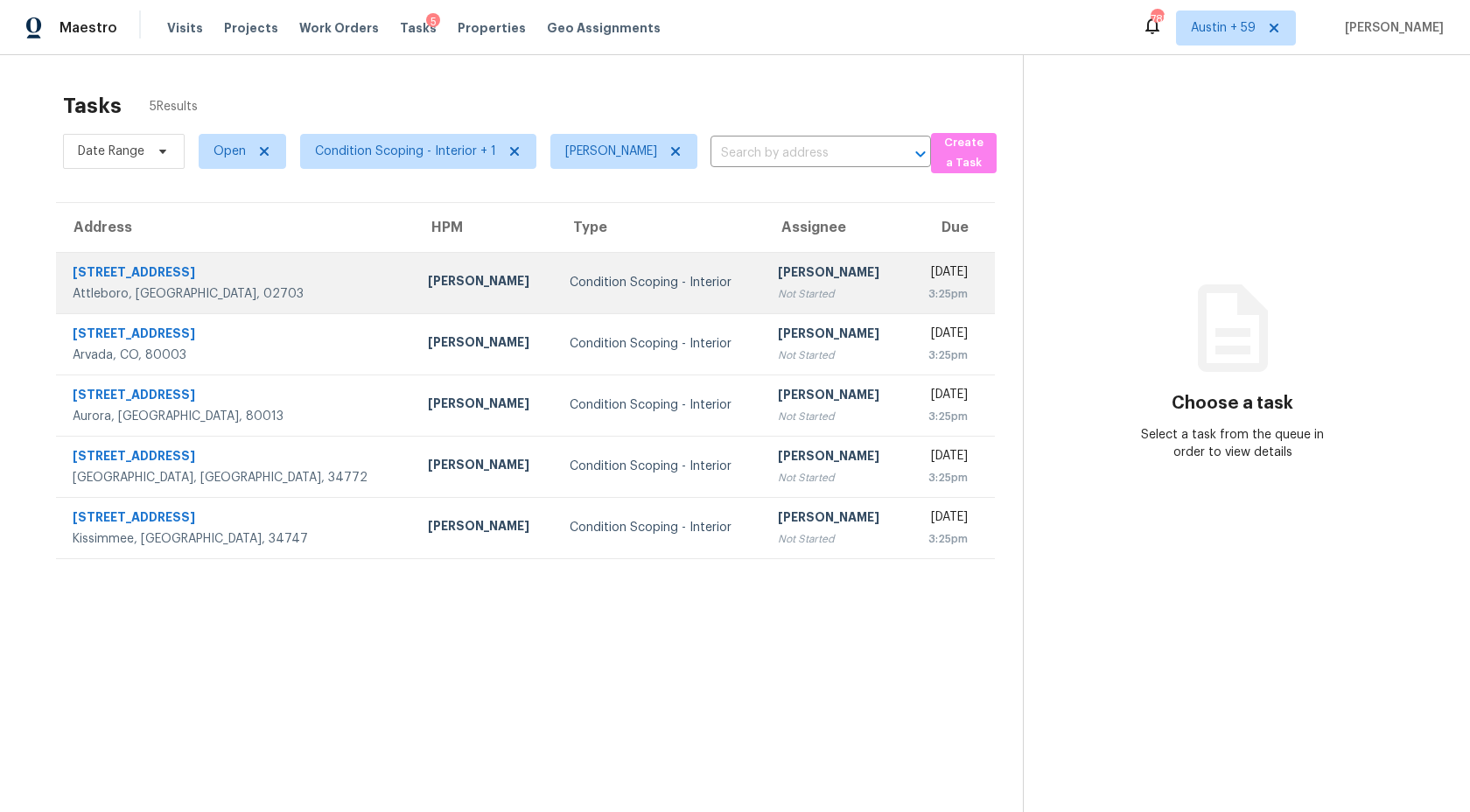
click at [778, 267] on div "[PERSON_NAME]" at bounding box center [835, 274] width 115 height 21
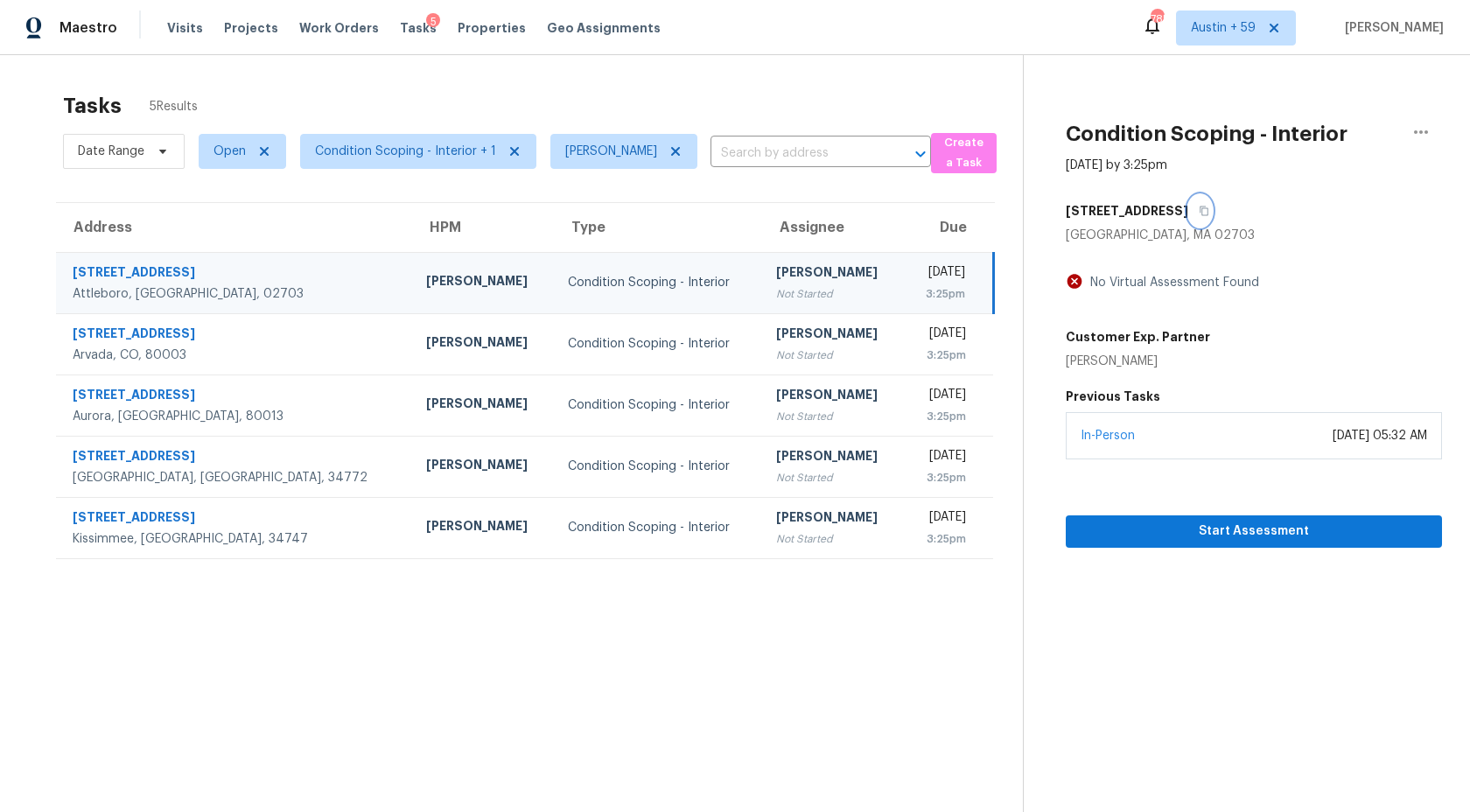
click at [1199, 209] on icon "button" at bounding box center [1204, 211] width 11 height 11
click at [1171, 534] on span "Start Assessment" at bounding box center [1253, 532] width 348 height 21
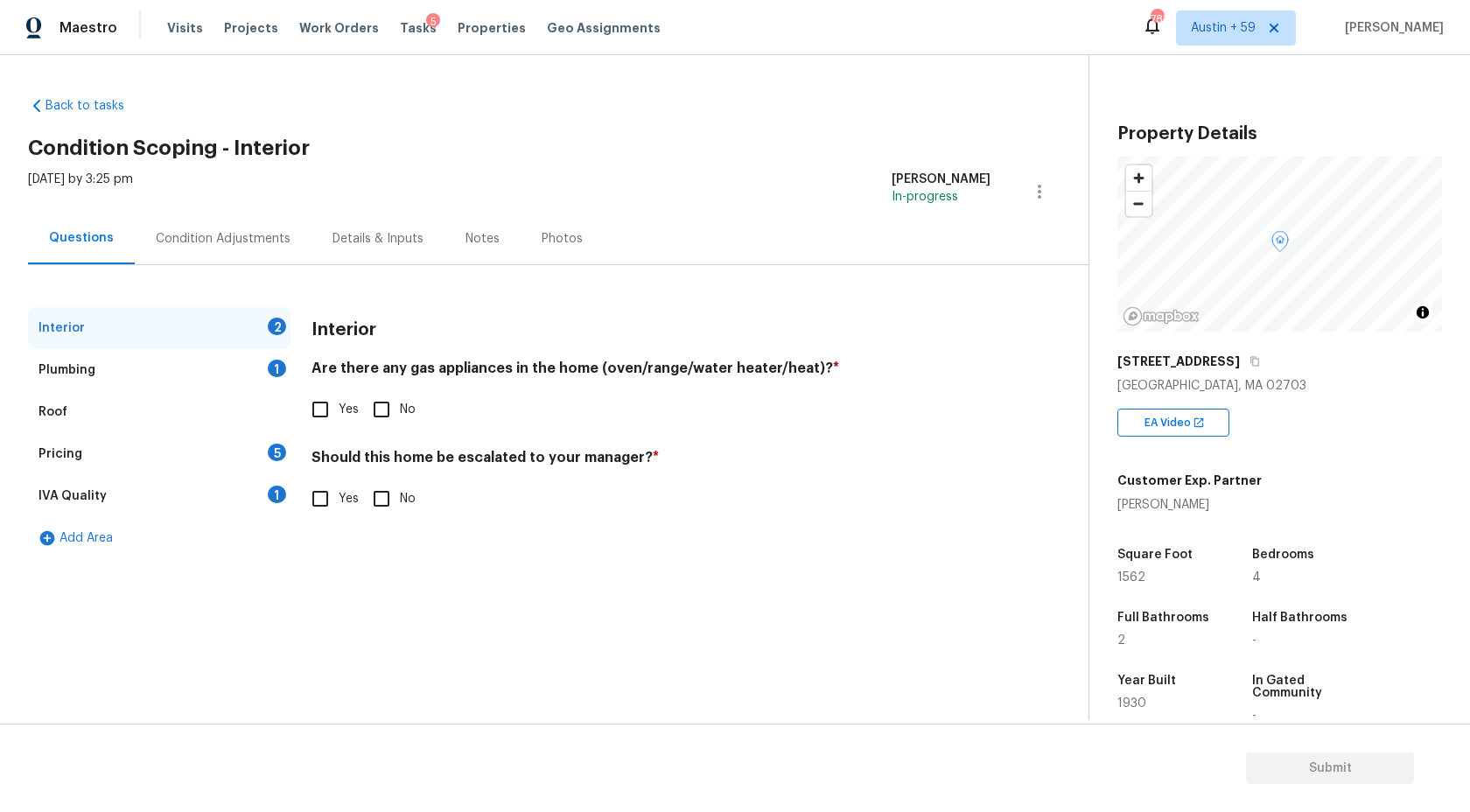
click at [228, 244] on div "Condition Adjustments" at bounding box center [223, 239] width 135 height 18
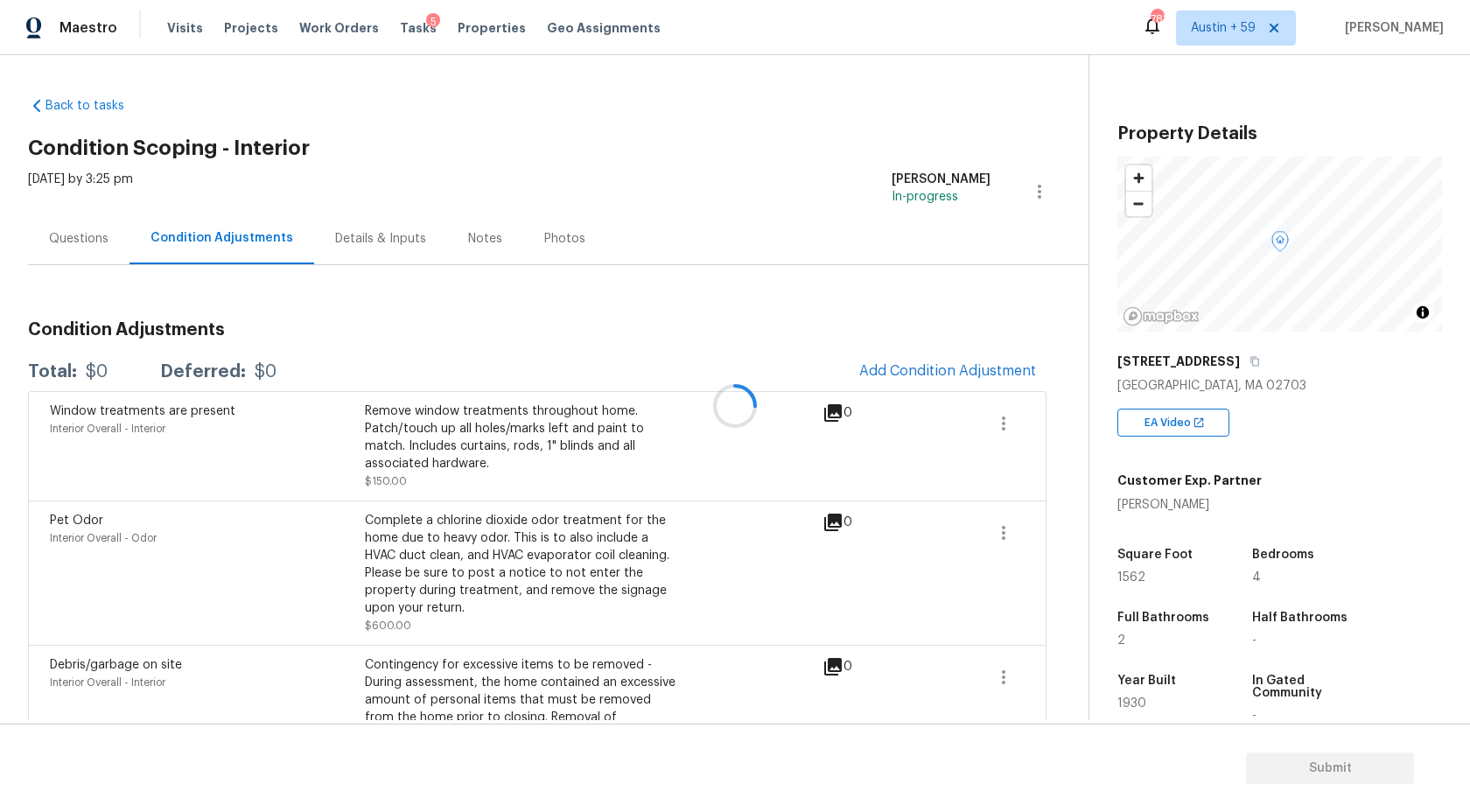
click at [1018, 372] on div at bounding box center [735, 406] width 1470 height 812
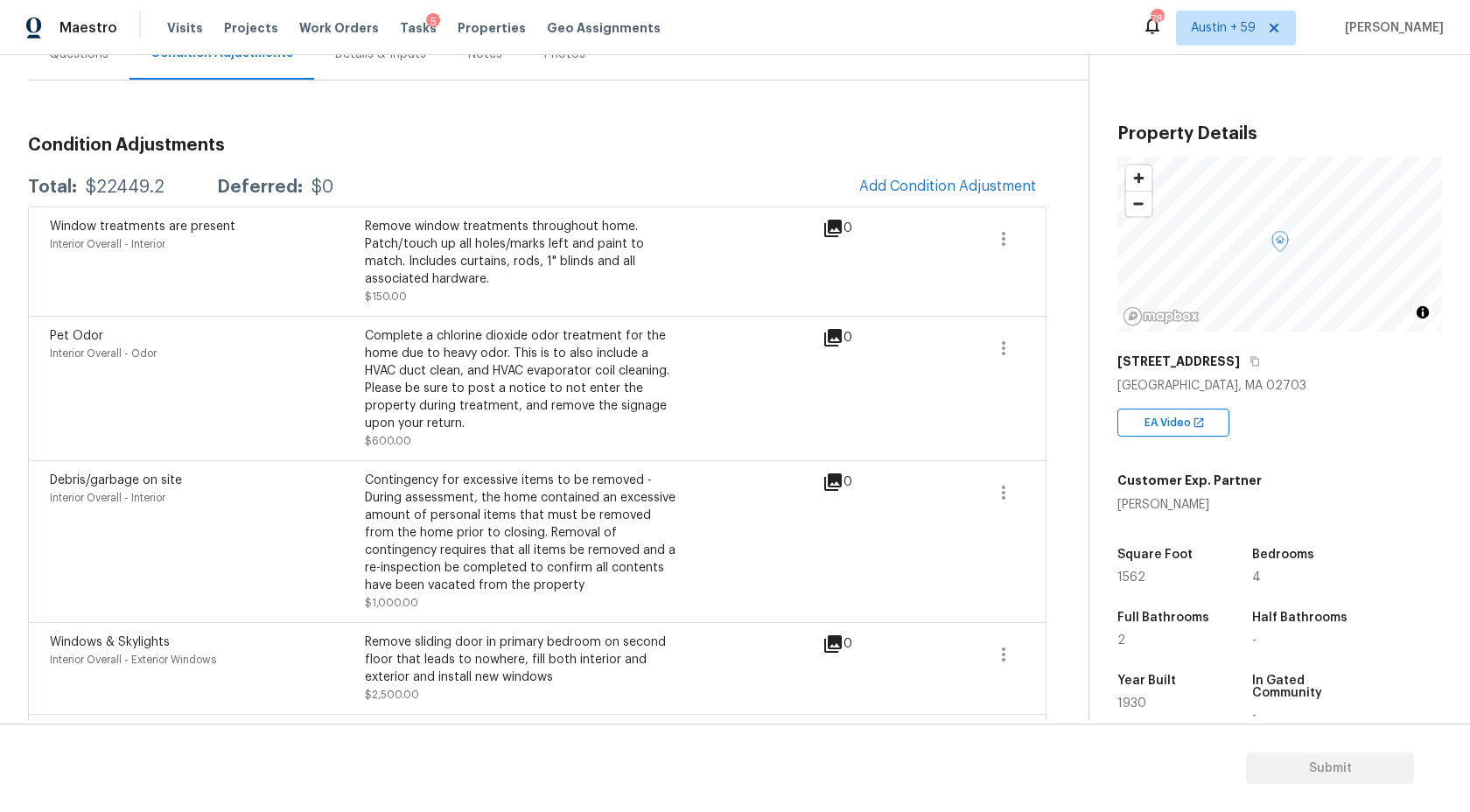
scroll to position [3, 0]
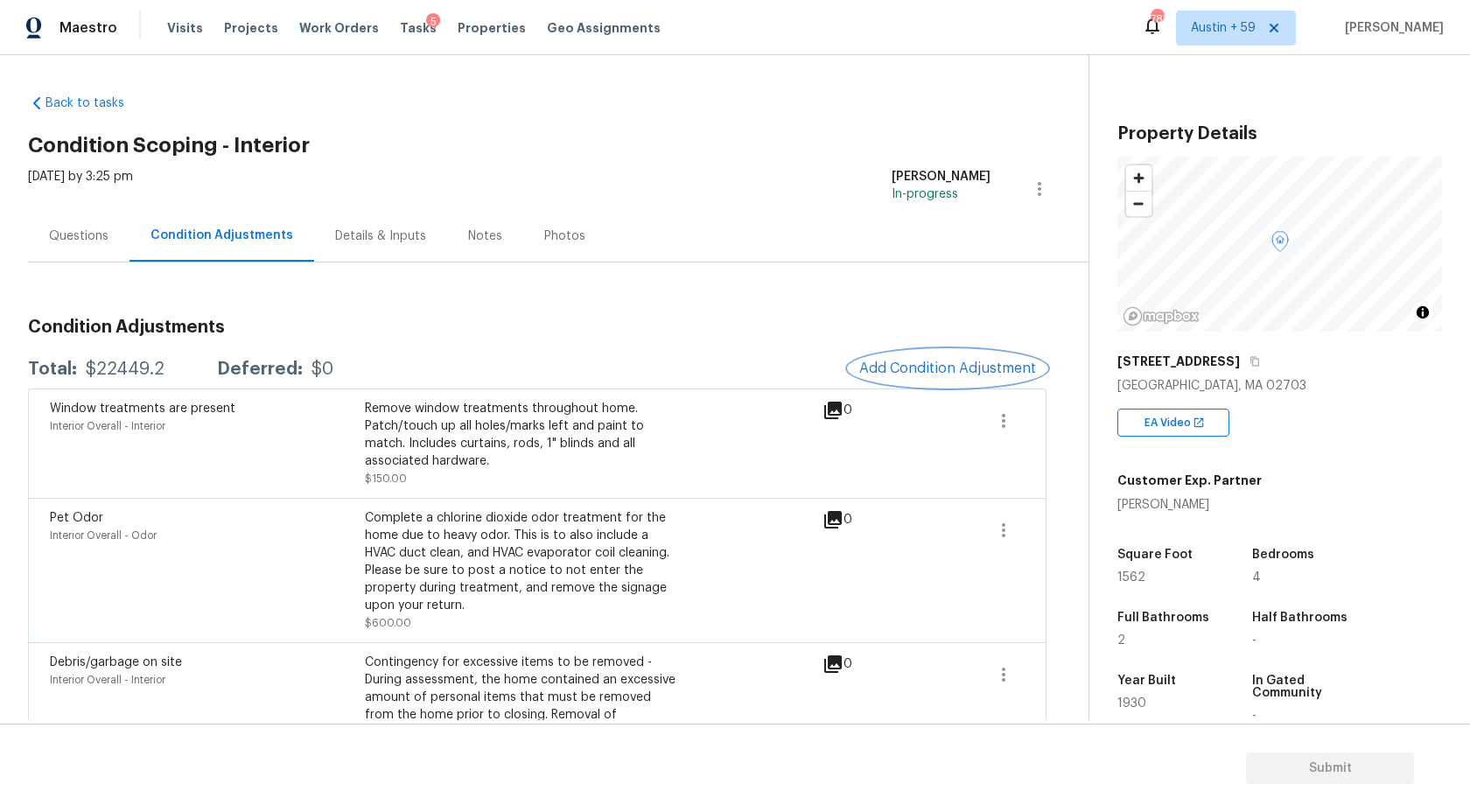
click at [898, 376] on button "Add Condition Adjustment" at bounding box center [947, 368] width 198 height 37
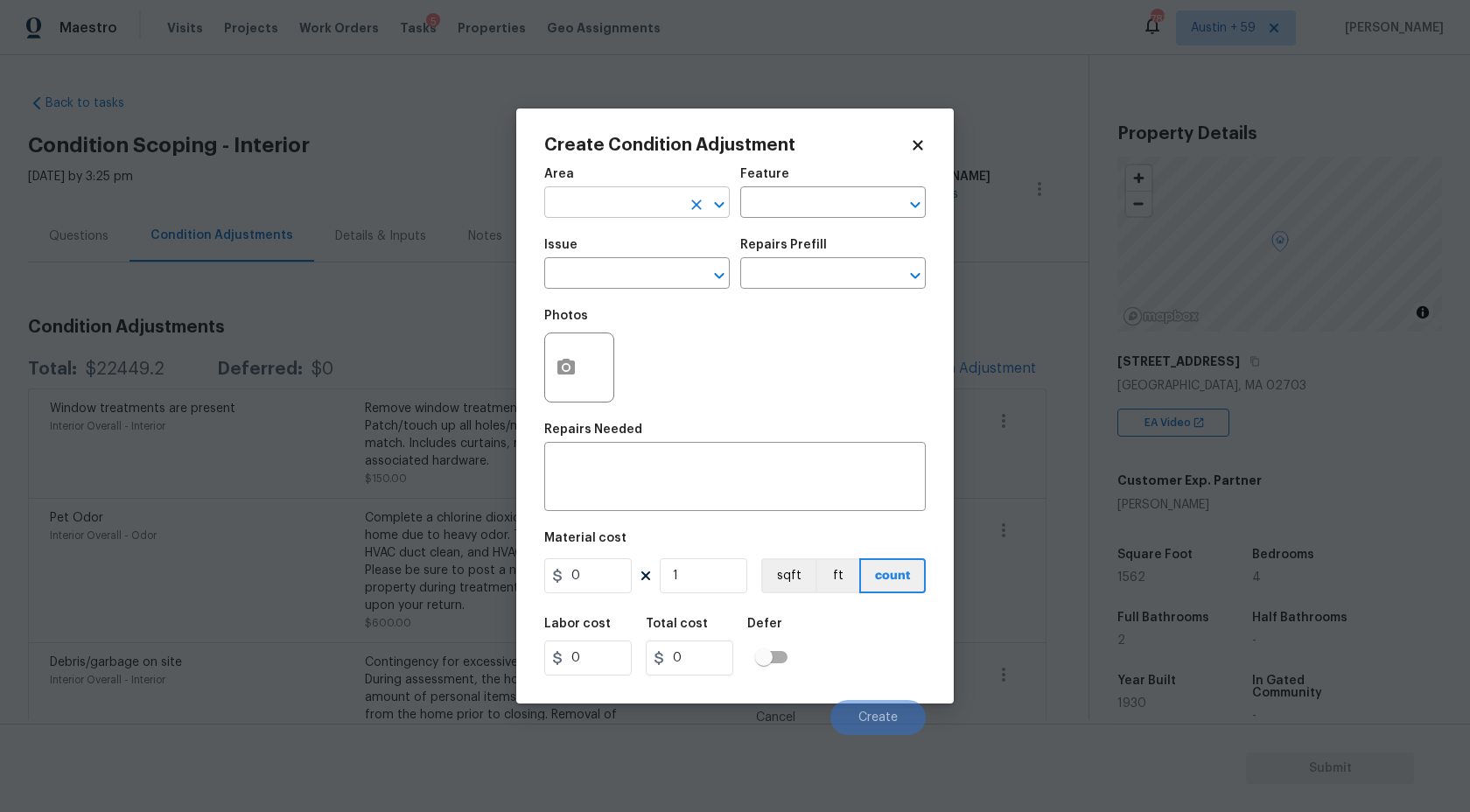
click at [594, 192] on input "text" at bounding box center [612, 204] width 137 height 27
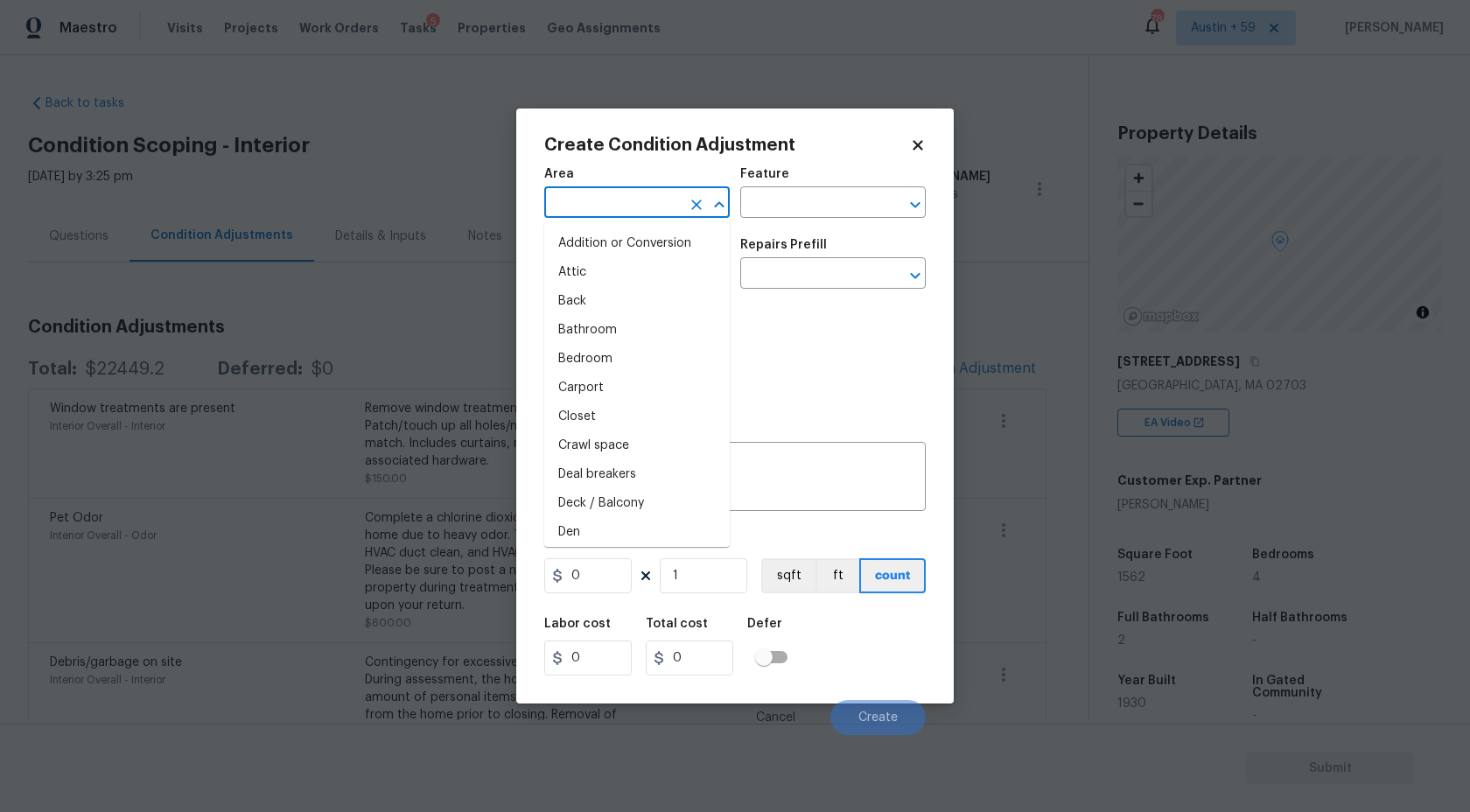
click at [278, 254] on body "Maestro Visits Projects Work Orders Tasks 5 Properties Geo Assignments 783 Aust…" at bounding box center [735, 406] width 1470 height 812
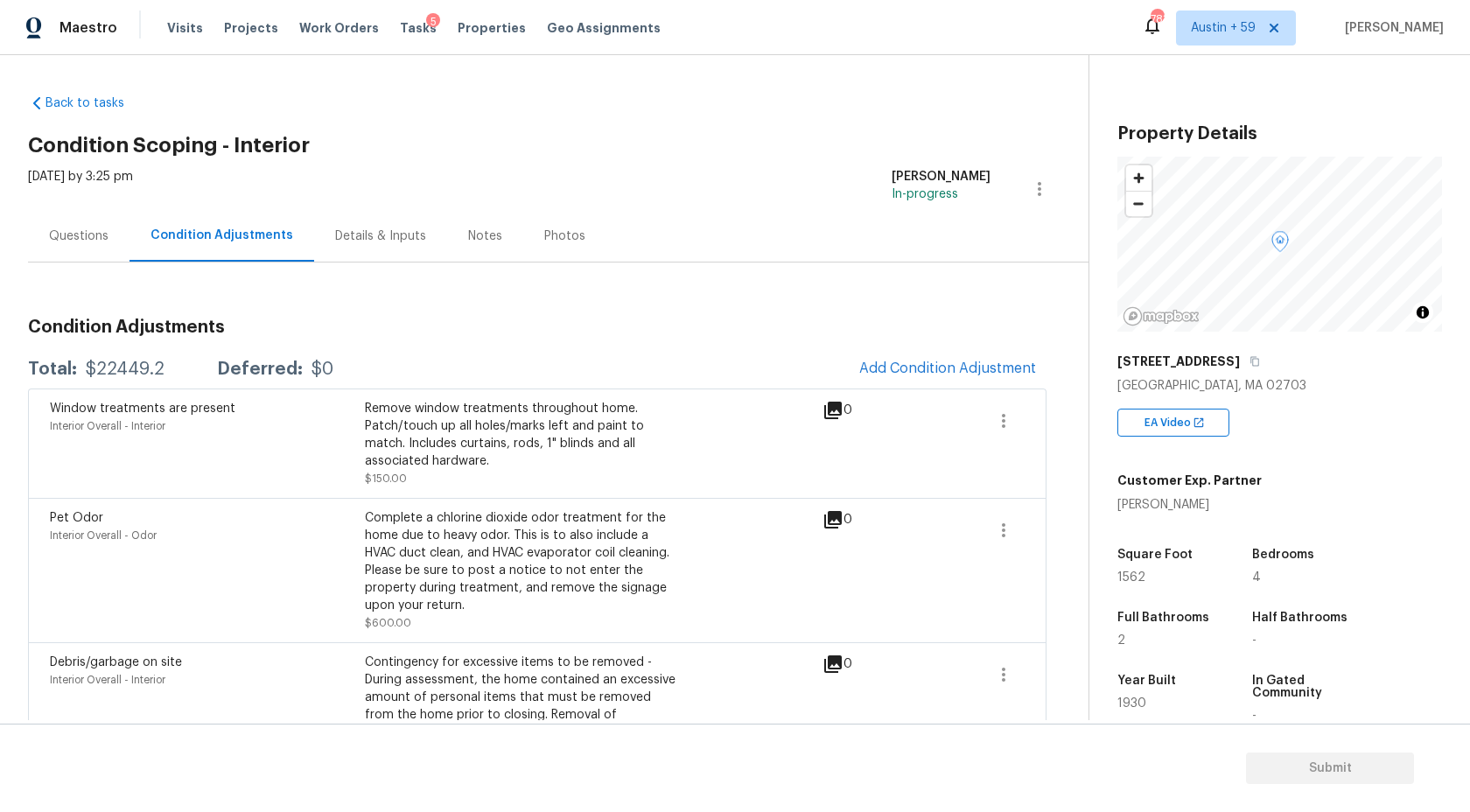
click at [64, 231] on div "Questions" at bounding box center [79, 236] width 59 height 18
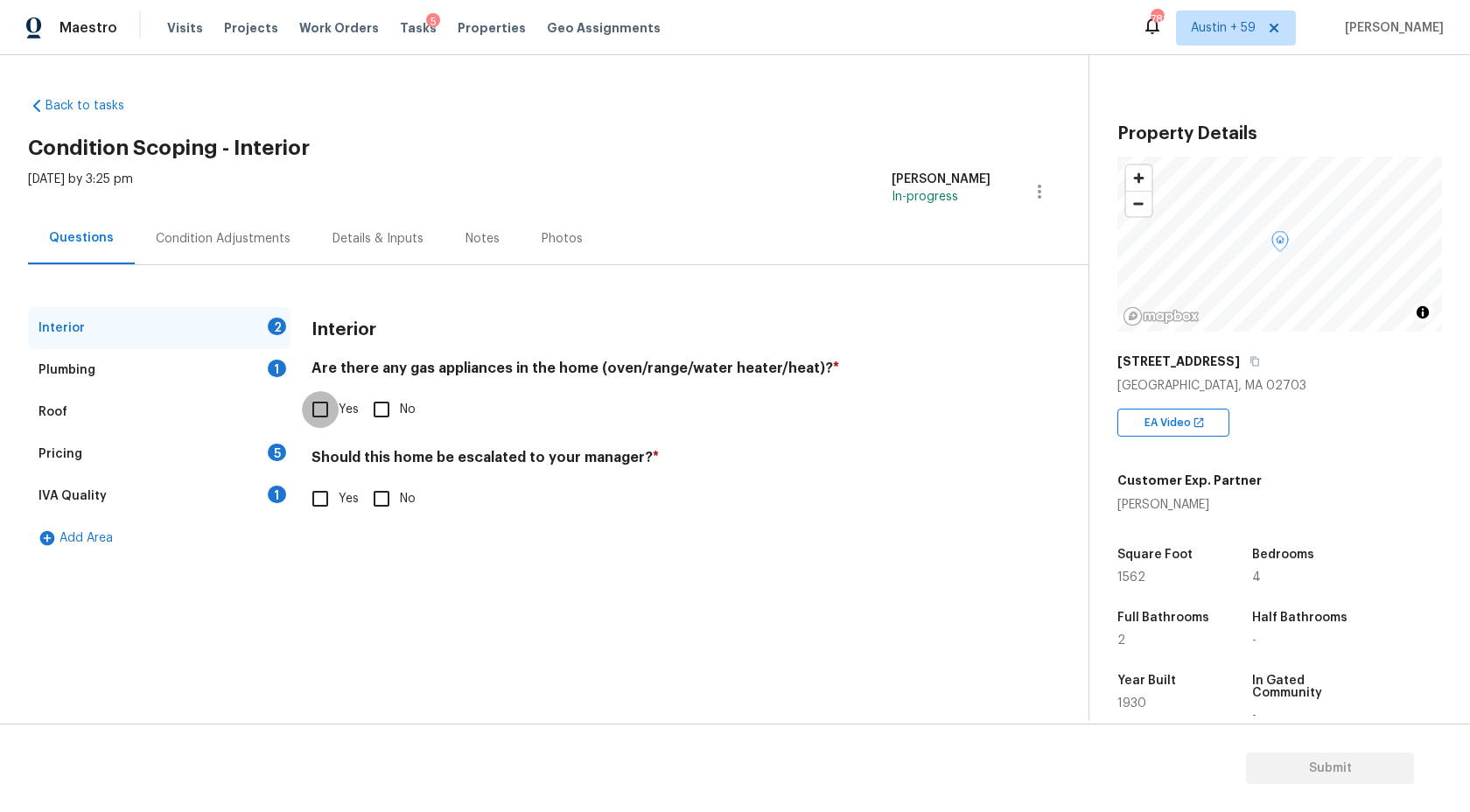
click at [324, 410] on input "Yes" at bounding box center [320, 409] width 37 height 37
checkbox input "true"
click at [391, 509] on input "No" at bounding box center [381, 500] width 37 height 37
checkbox input "true"
click at [270, 376] on div "Plumbing 1" at bounding box center [158, 370] width 262 height 42
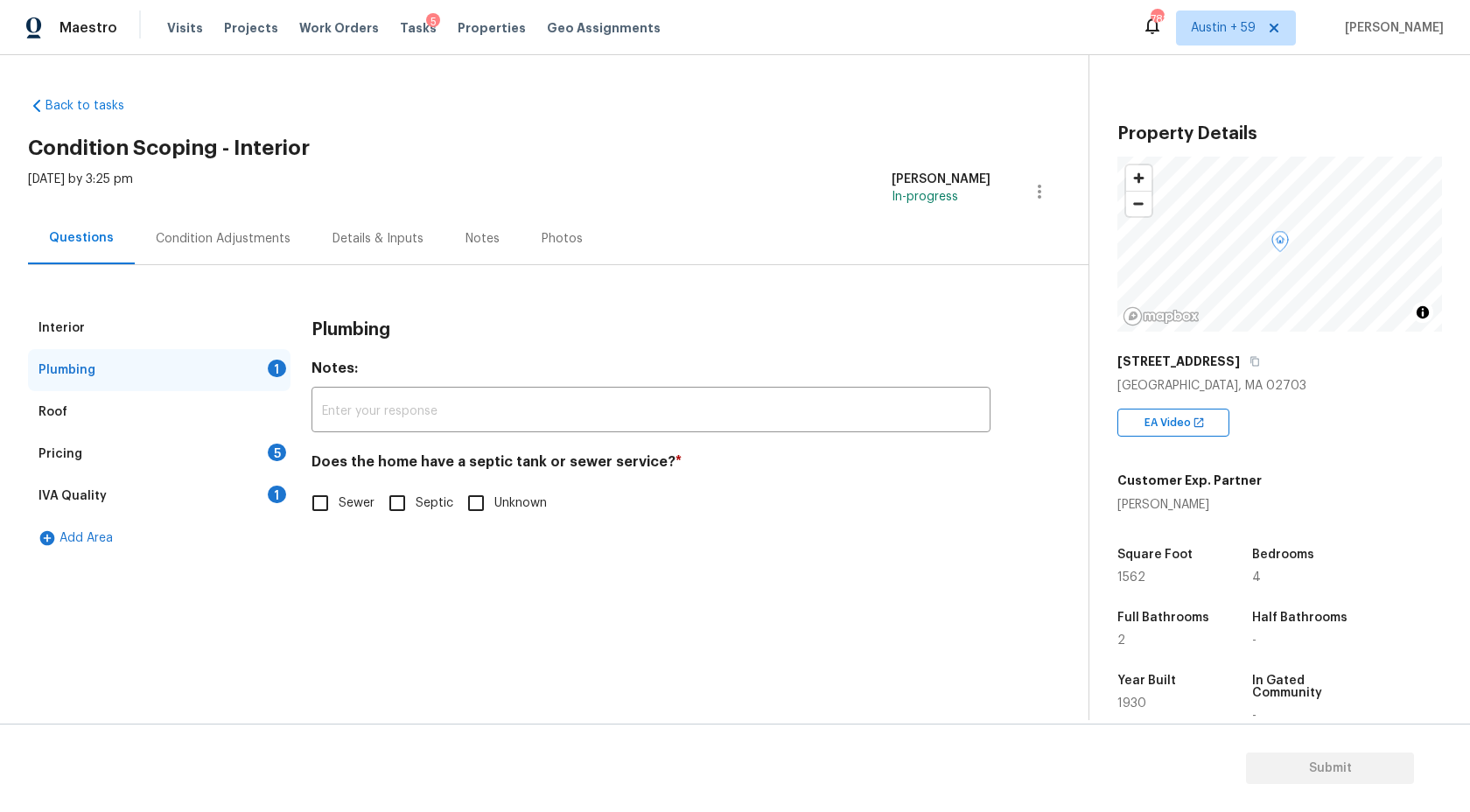
click at [345, 504] on span "Sewer" at bounding box center [356, 503] width 36 height 19
click at [338, 504] on input "Sewer" at bounding box center [320, 503] width 37 height 37
checkbox input "true"
click at [278, 484] on div "IVA Quality 1" at bounding box center [158, 496] width 262 height 42
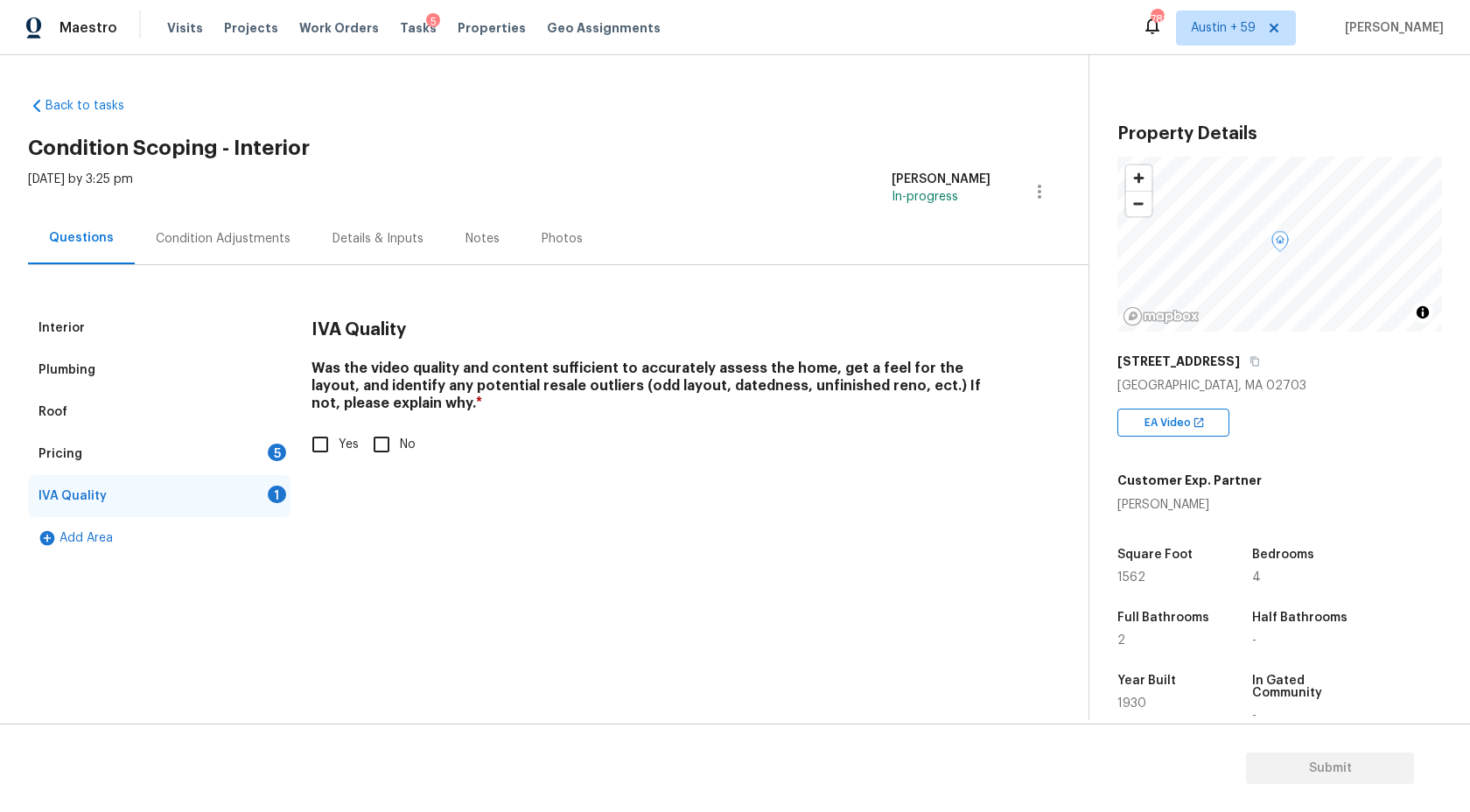
click at [317, 434] on input "Yes" at bounding box center [320, 444] width 37 height 37
checkbox input "true"
click at [278, 449] on div "5" at bounding box center [277, 453] width 19 height 18
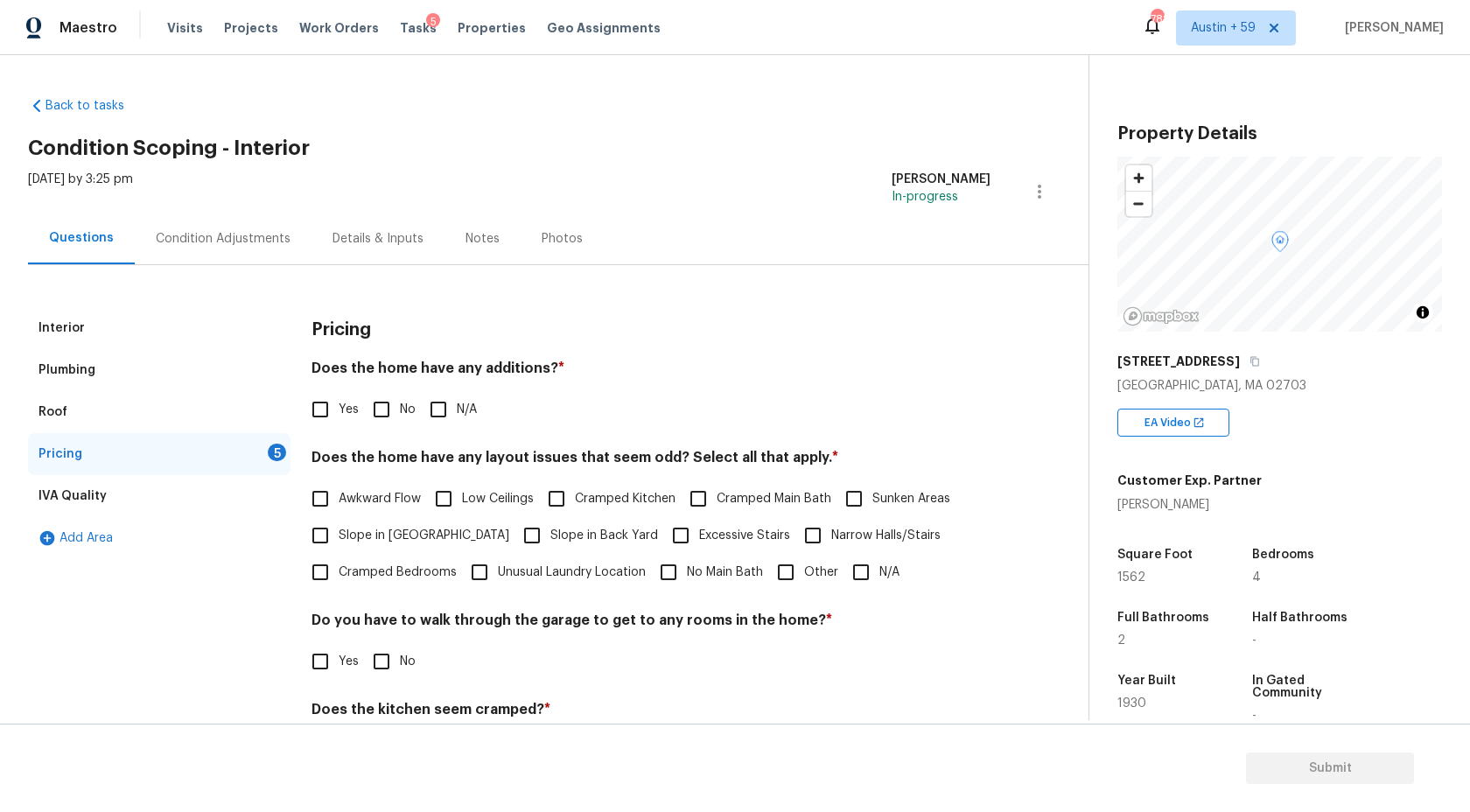
click at [395, 404] on input "No" at bounding box center [381, 409] width 37 height 37
checkbox input "true"
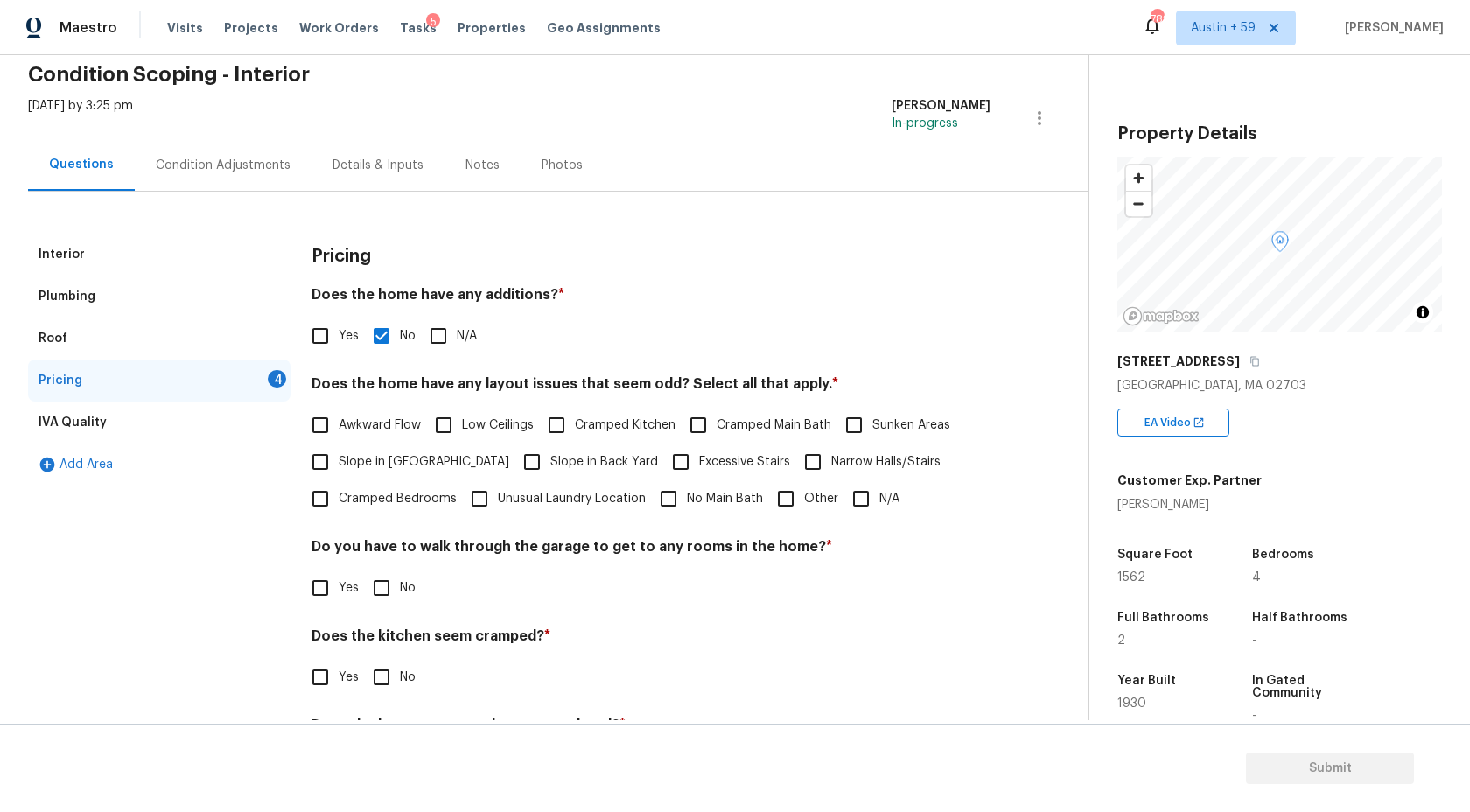
scroll to position [165, 0]
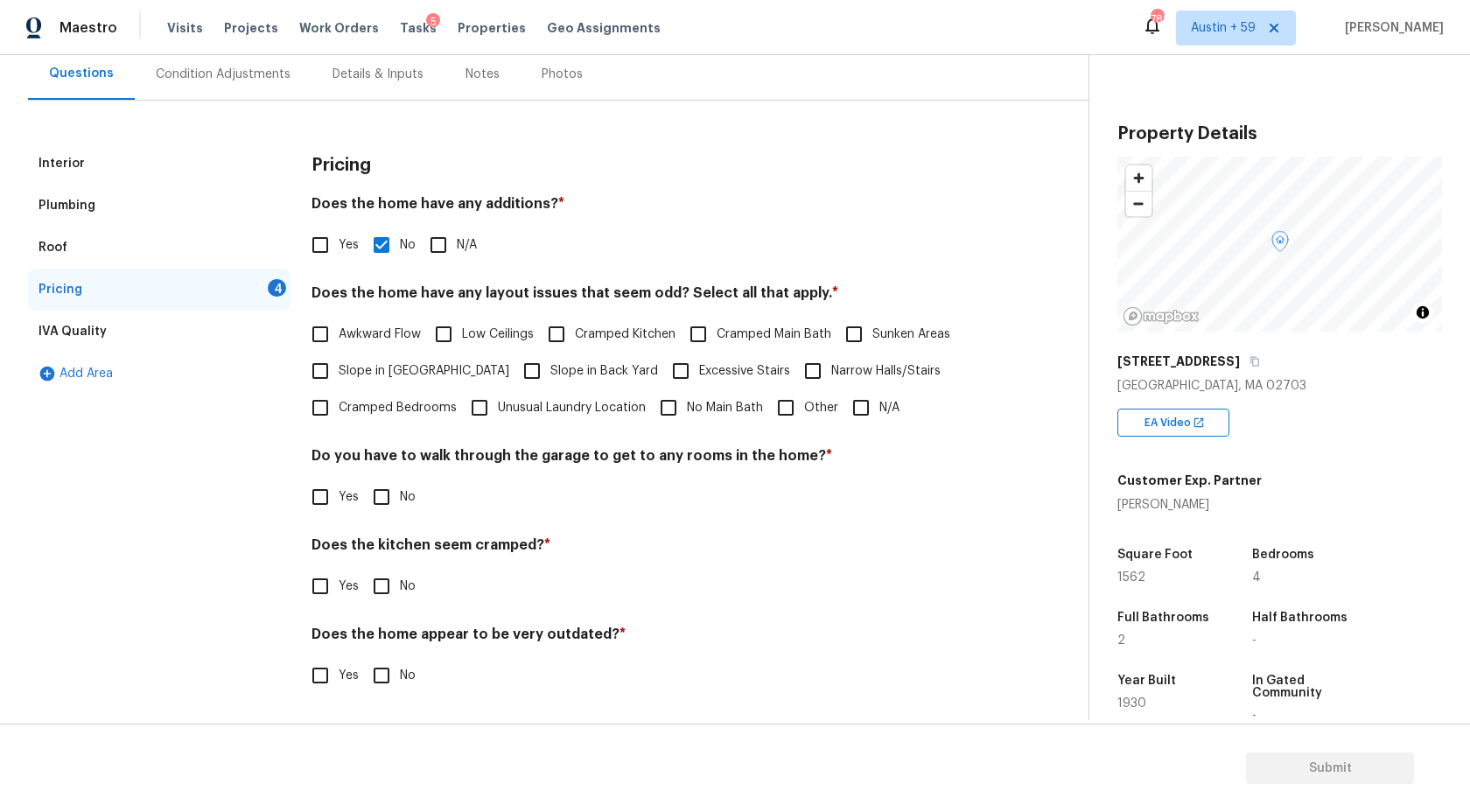
click at [568, 420] on label "Unusual Laundry Location" at bounding box center [553, 407] width 184 height 37
click at [498, 420] on input "Unusual Laundry Location" at bounding box center [479, 407] width 37 height 37
checkbox input "true"
click at [397, 487] on input "No" at bounding box center [381, 497] width 37 height 37
checkbox input "true"
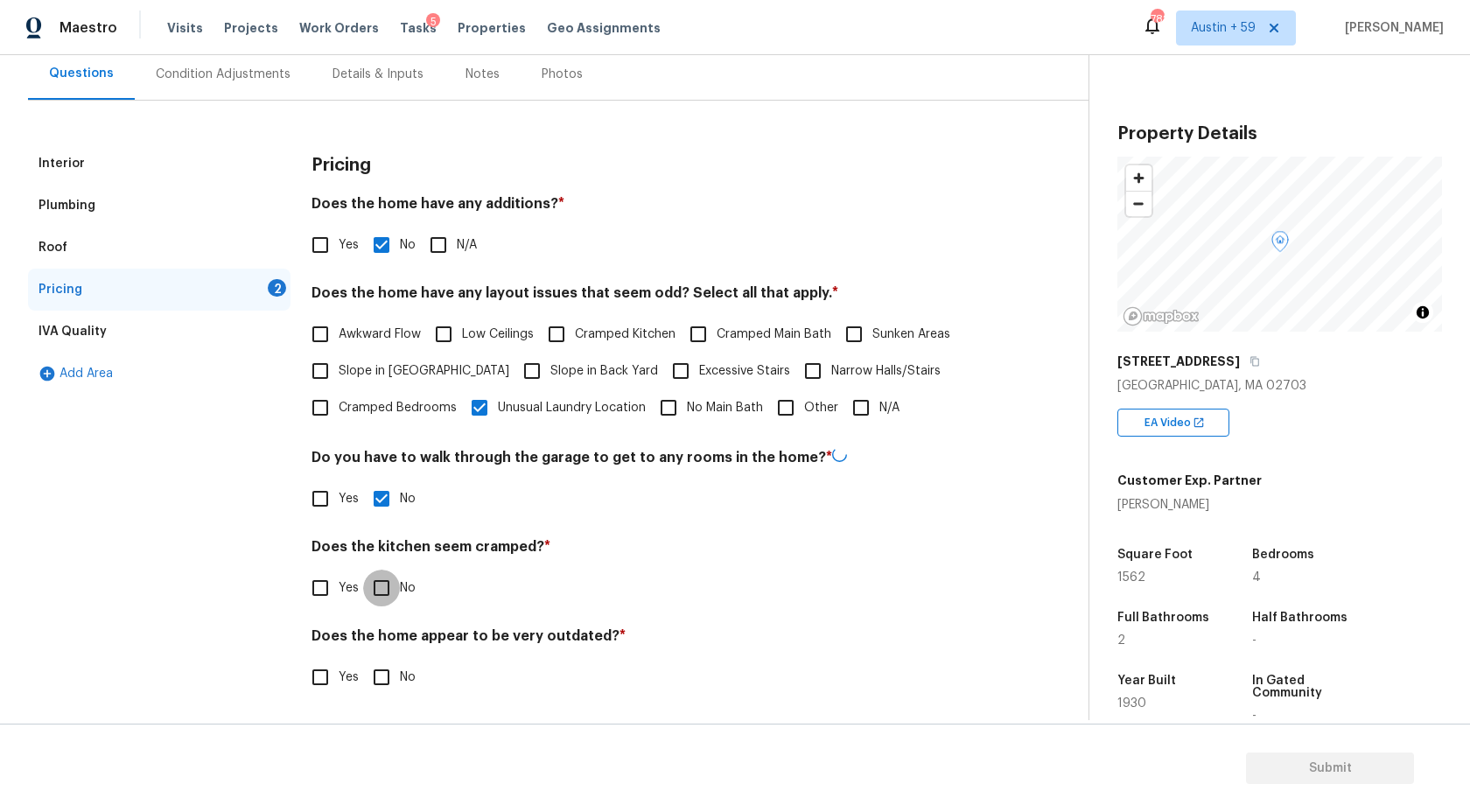
click at [386, 573] on input "No" at bounding box center [381, 587] width 37 height 37
checkbox input "true"
click at [386, 680] on input "No" at bounding box center [381, 677] width 37 height 37
checkbox input "true"
click at [232, 69] on div "Condition Adjustments" at bounding box center [223, 74] width 135 height 18
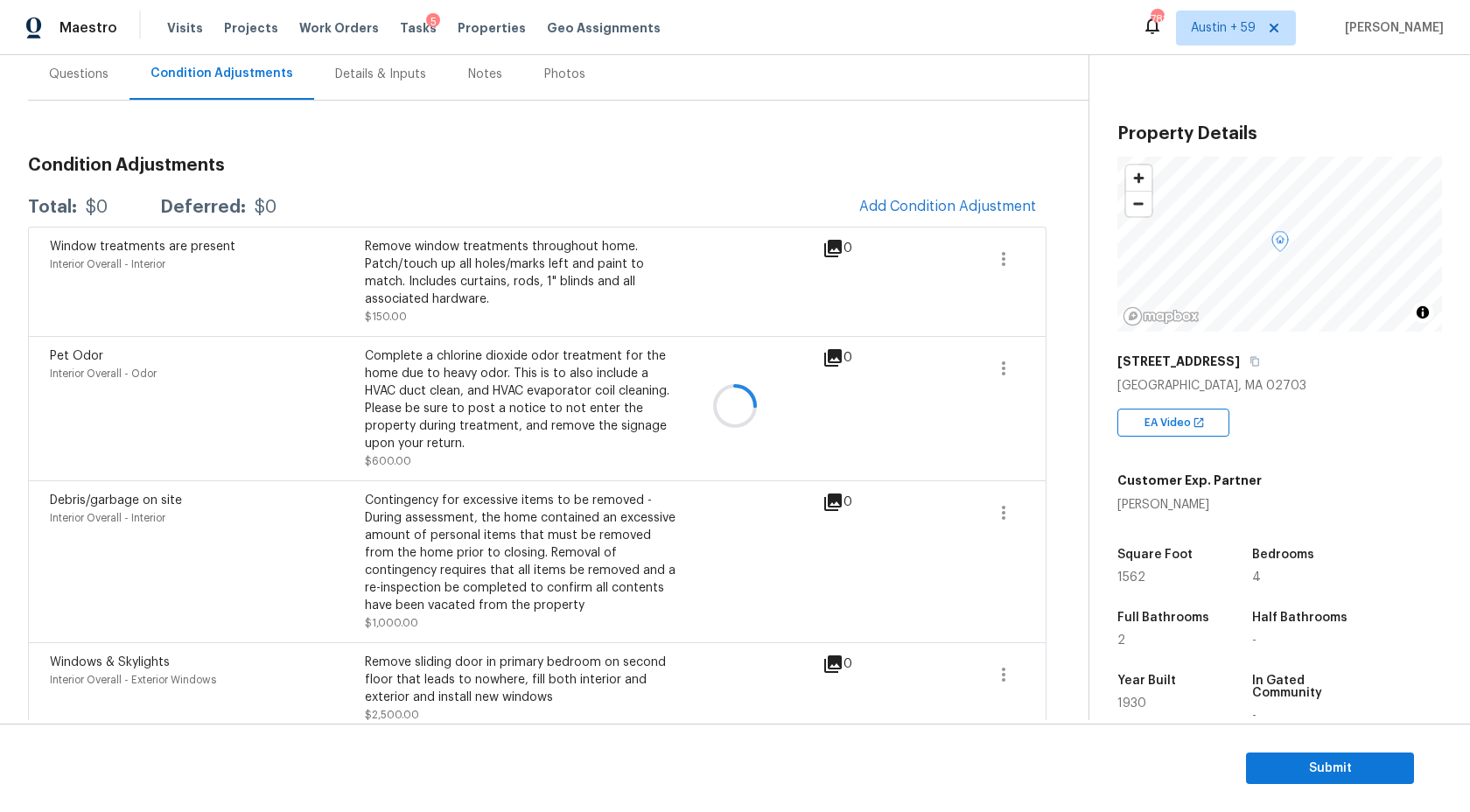
scroll to position [166, 0]
click at [96, 77] on div "Questions" at bounding box center [79, 73] width 59 height 18
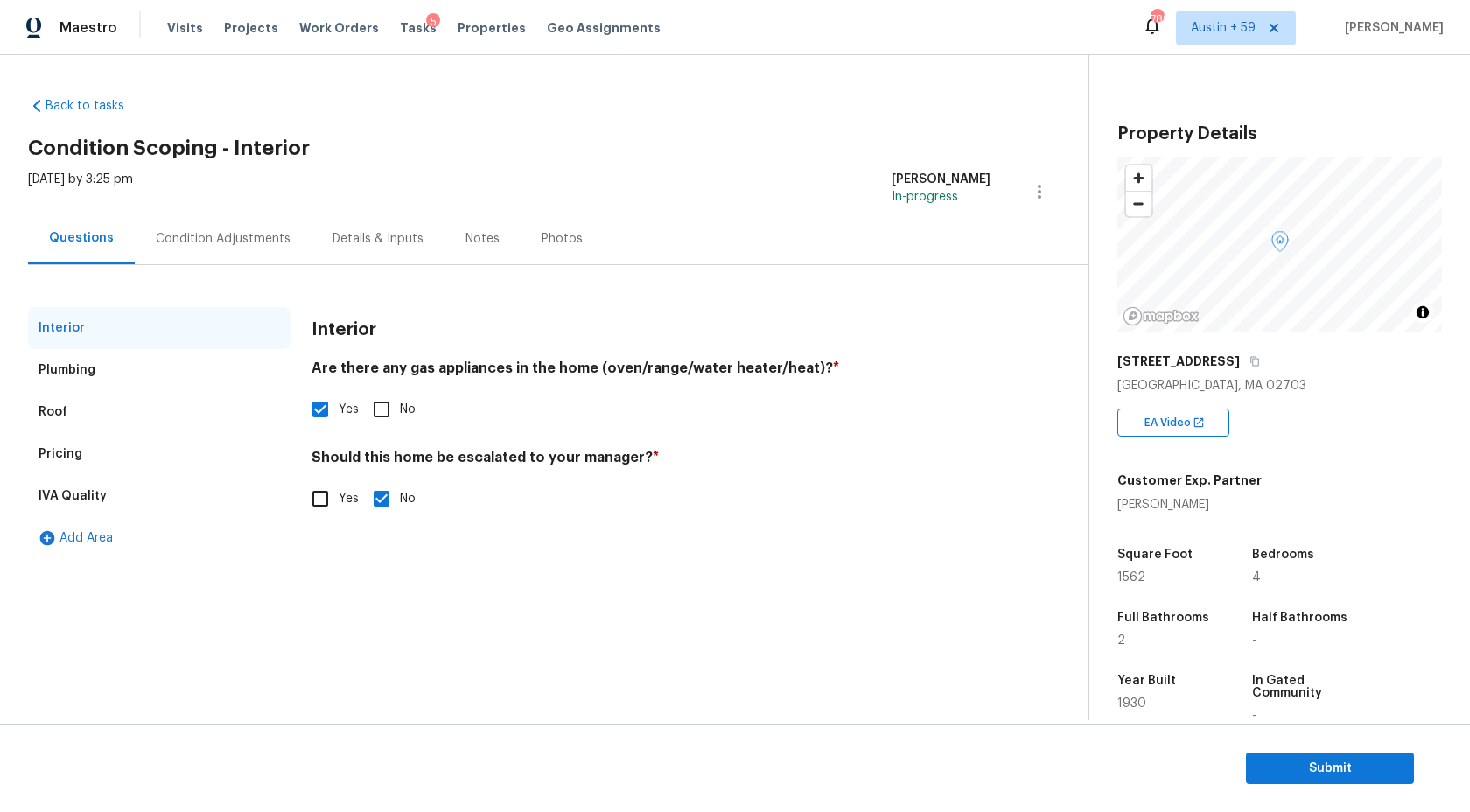
click at [308, 501] on input "Yes" at bounding box center [320, 499] width 37 height 37
checkbox input "true"
checkbox input "false"
click at [431, 534] on input "text" at bounding box center [651, 543] width 679 height 41
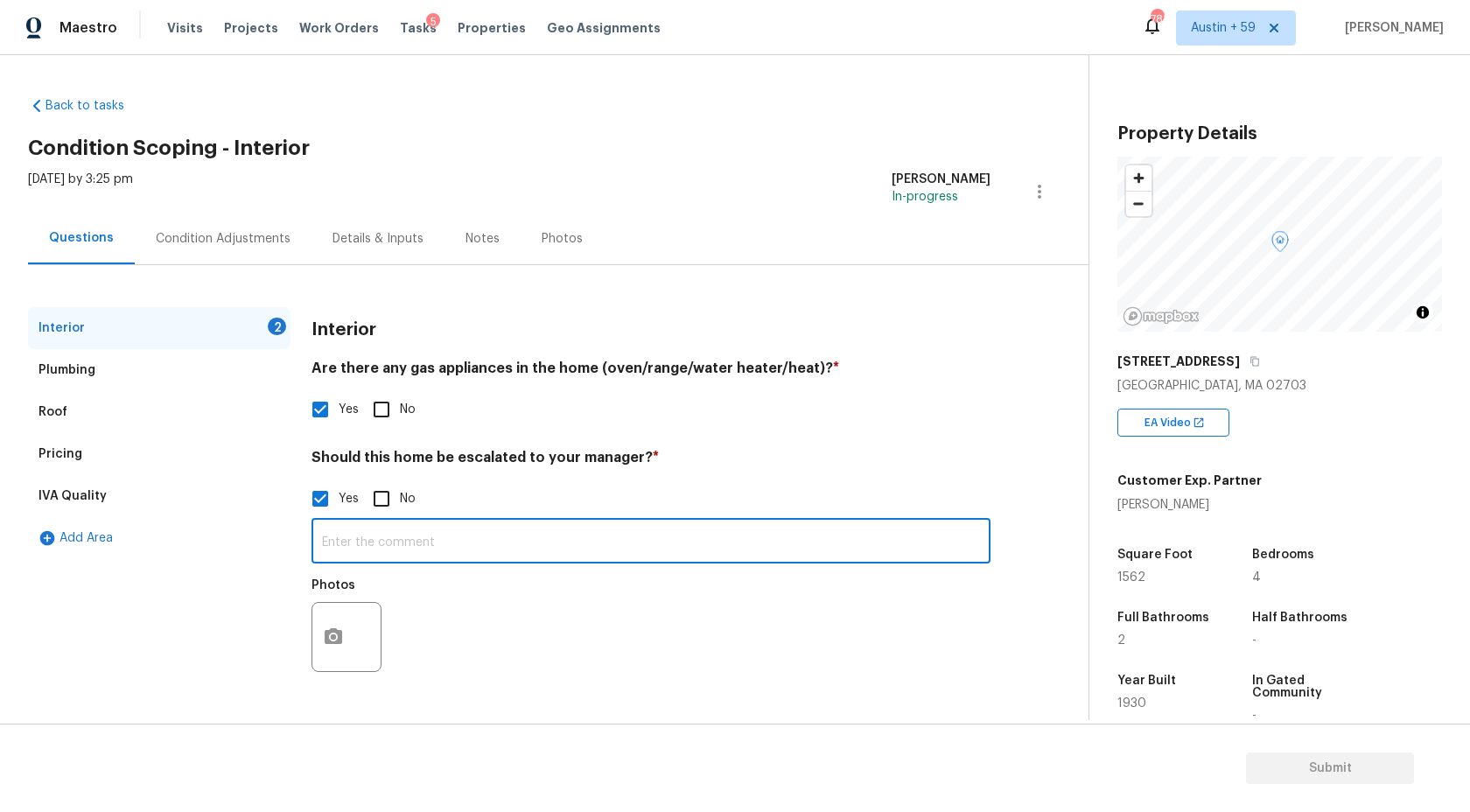
paste input "Unusual Laundry Location"
type input "Unusual Laundry Location"
click at [386, 541] on input "text" at bounding box center [651, 543] width 679 height 41
click at [346, 615] on button "button" at bounding box center [333, 637] width 42 height 68
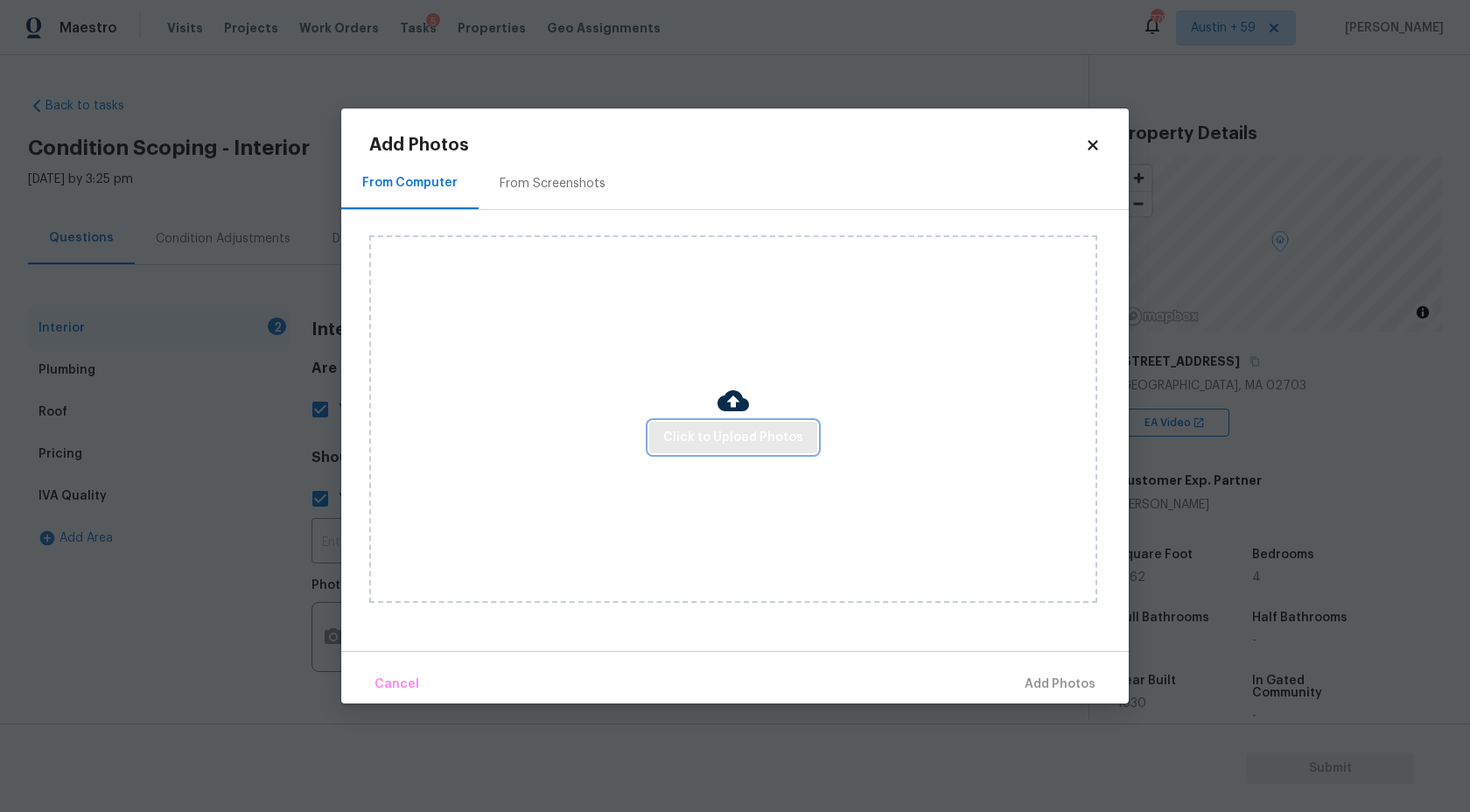
click at [712, 424] on button "Click to Upload Photos" at bounding box center [733, 438] width 168 height 32
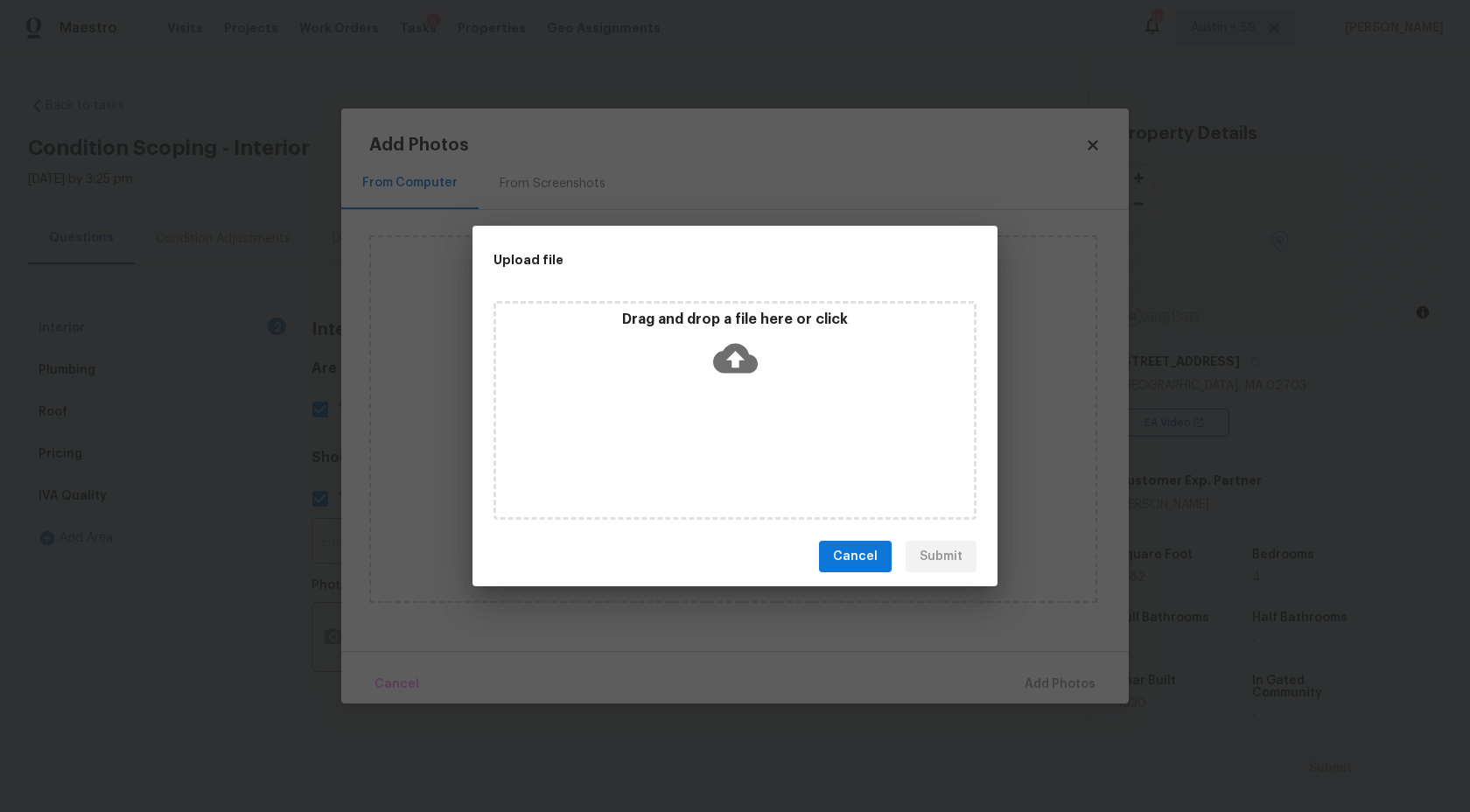
click at [721, 359] on icon at bounding box center [736, 358] width 45 height 30
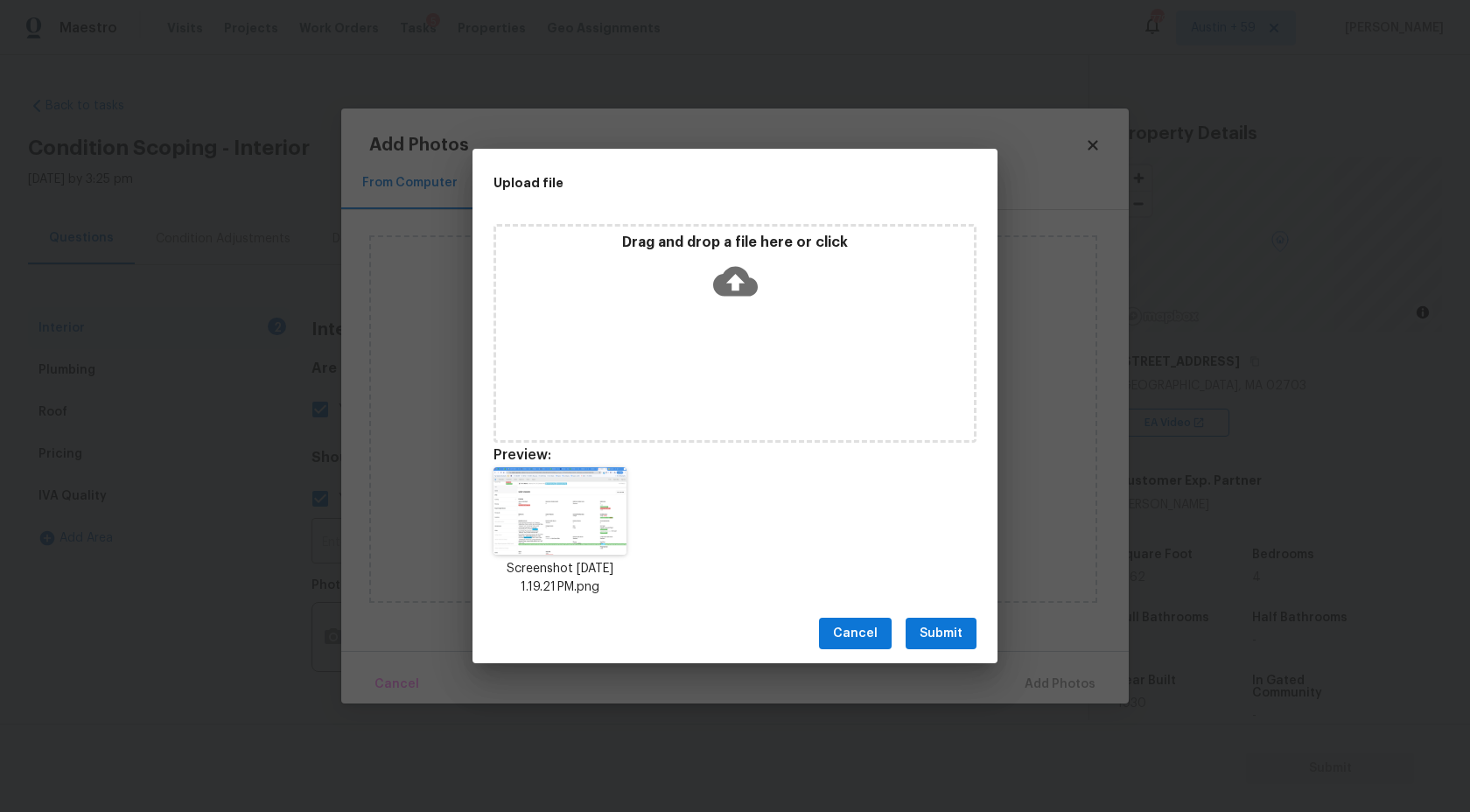
click at [847, 627] on span "Cancel" at bounding box center [856, 634] width 45 height 21
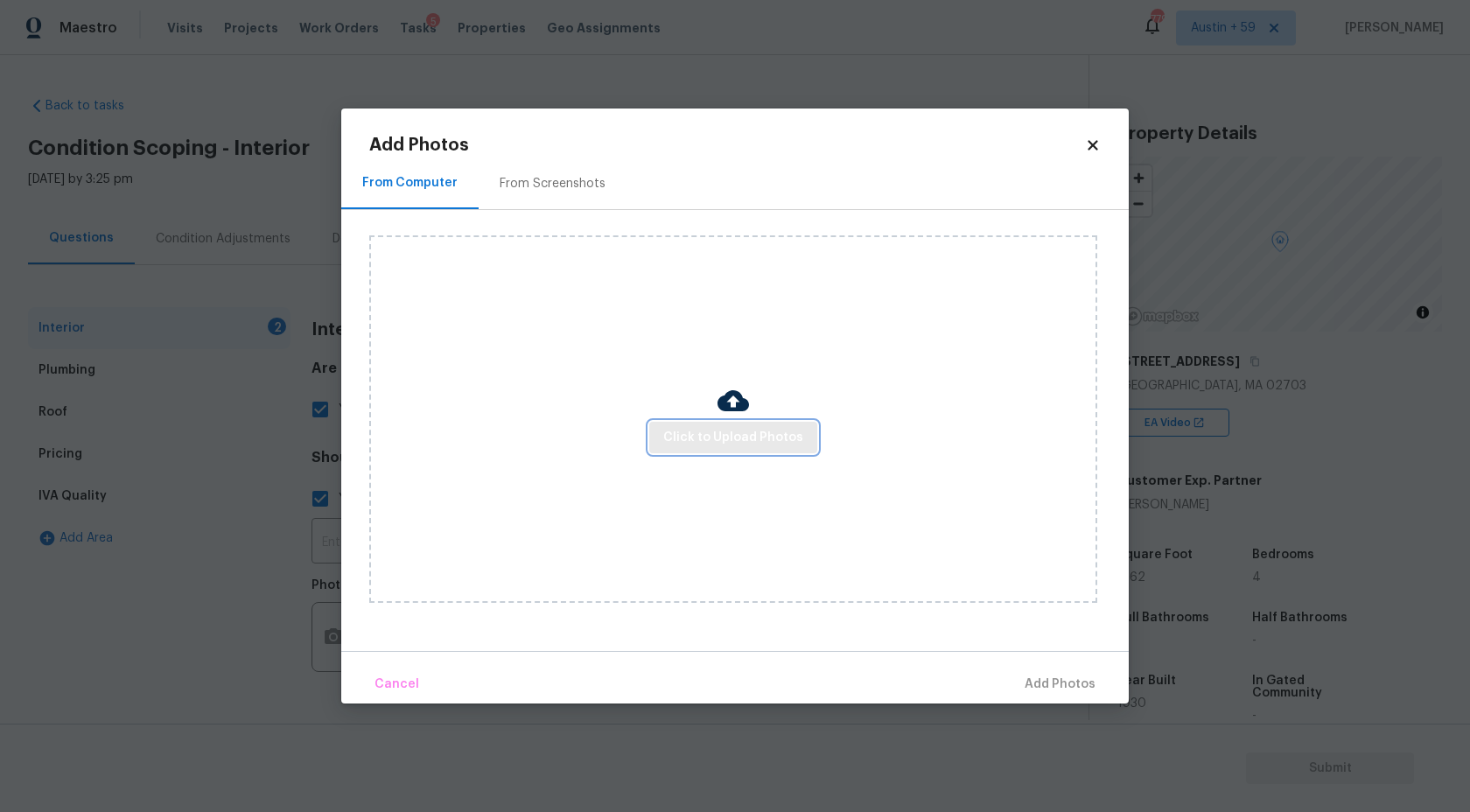
click at [707, 438] on span "Click to Upload Photos" at bounding box center [733, 438] width 140 height 21
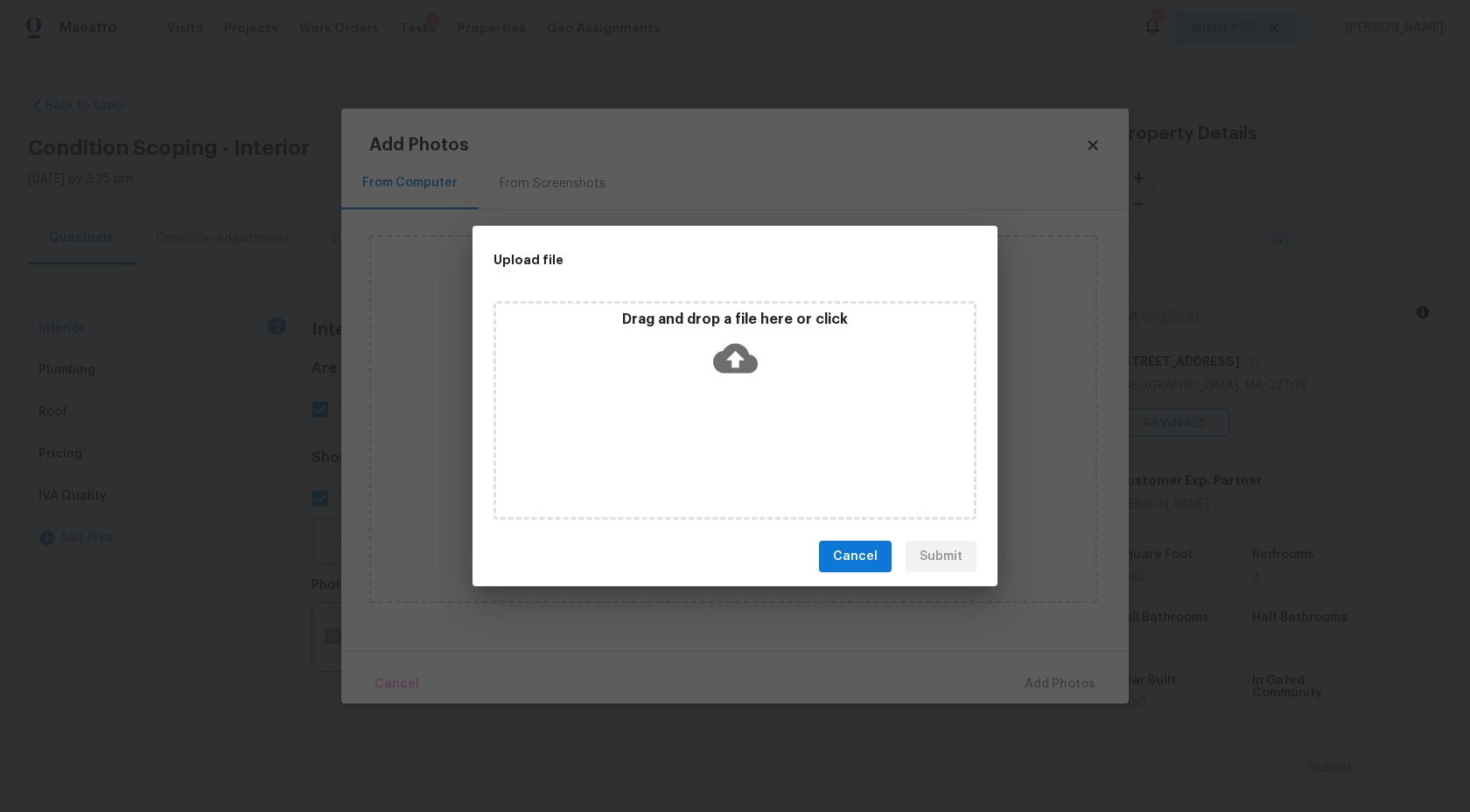
click at [735, 366] on icon at bounding box center [736, 358] width 45 height 45
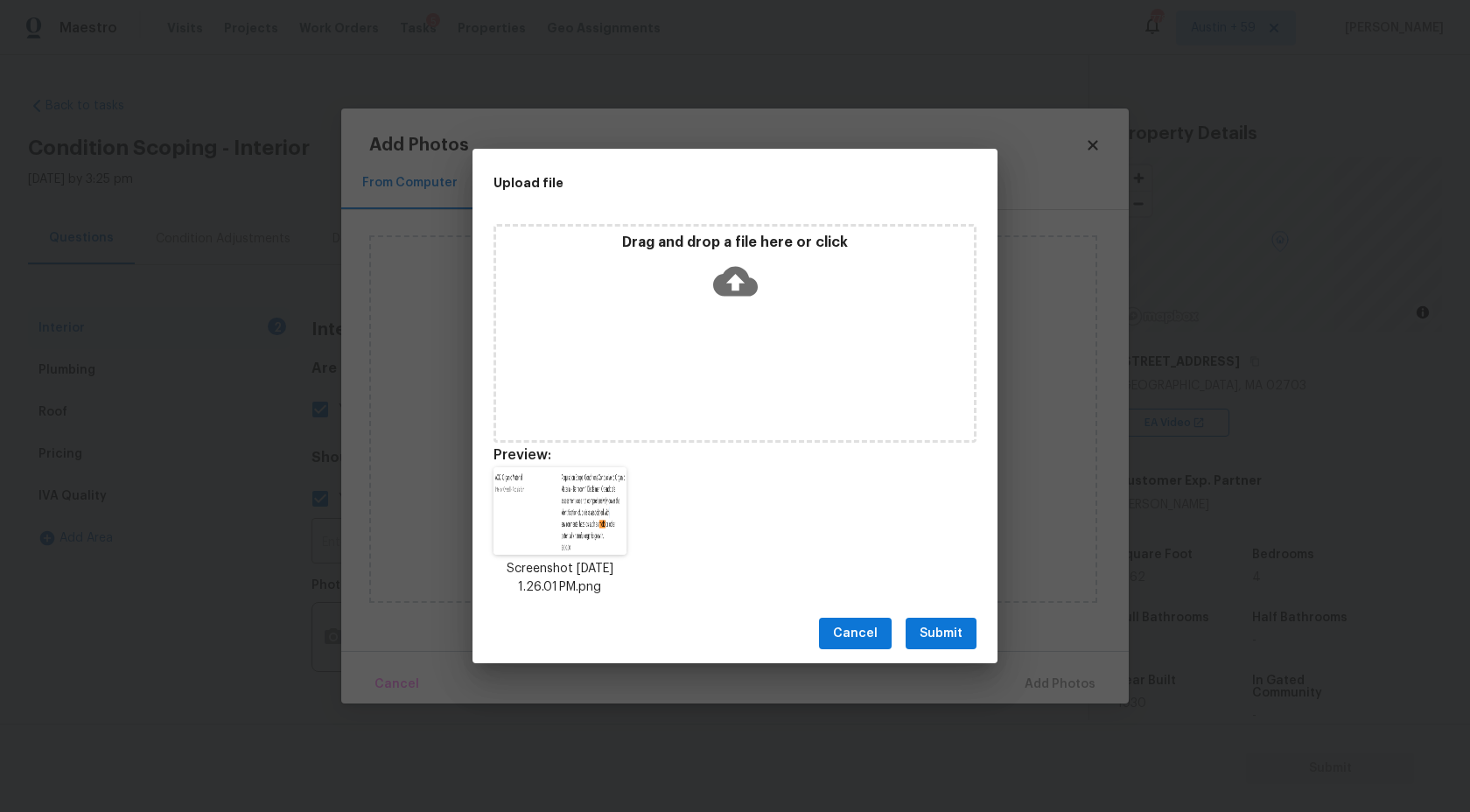
click at [936, 630] on span "Submit" at bounding box center [942, 634] width 43 height 21
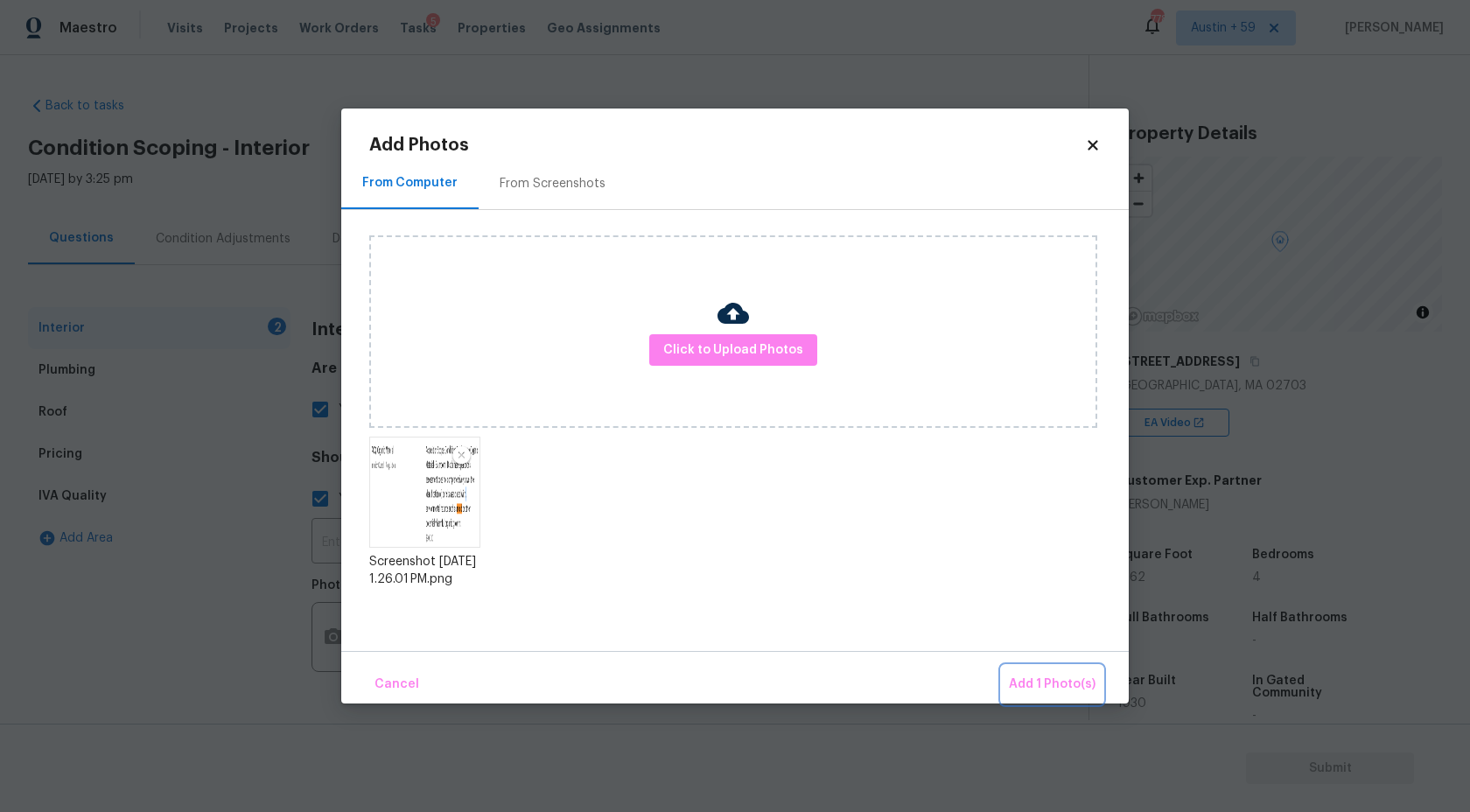
click at [1061, 677] on span "Add 1 Photo(s)" at bounding box center [1052, 685] width 87 height 21
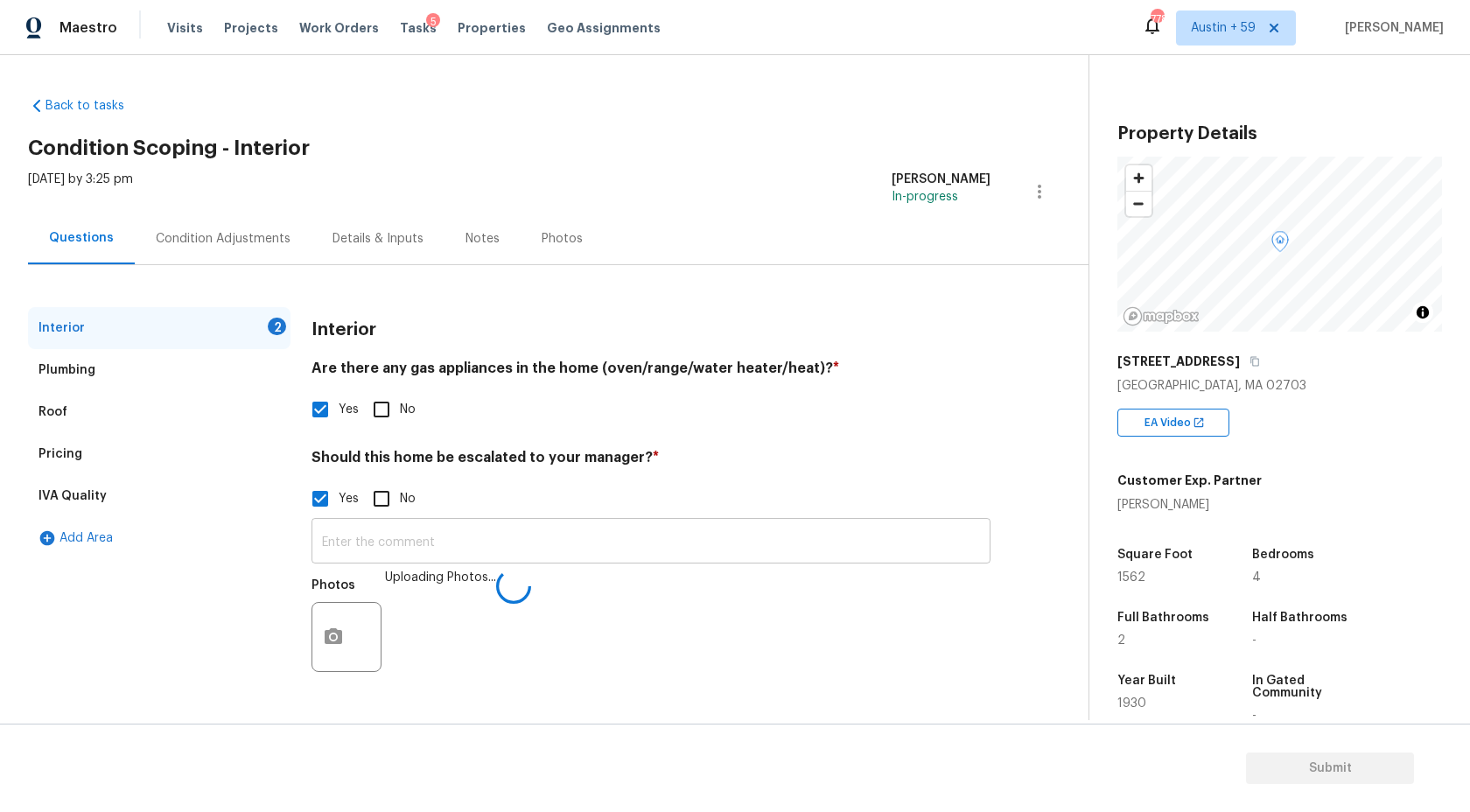
click at [414, 551] on input "text" at bounding box center [651, 543] width 679 height 41
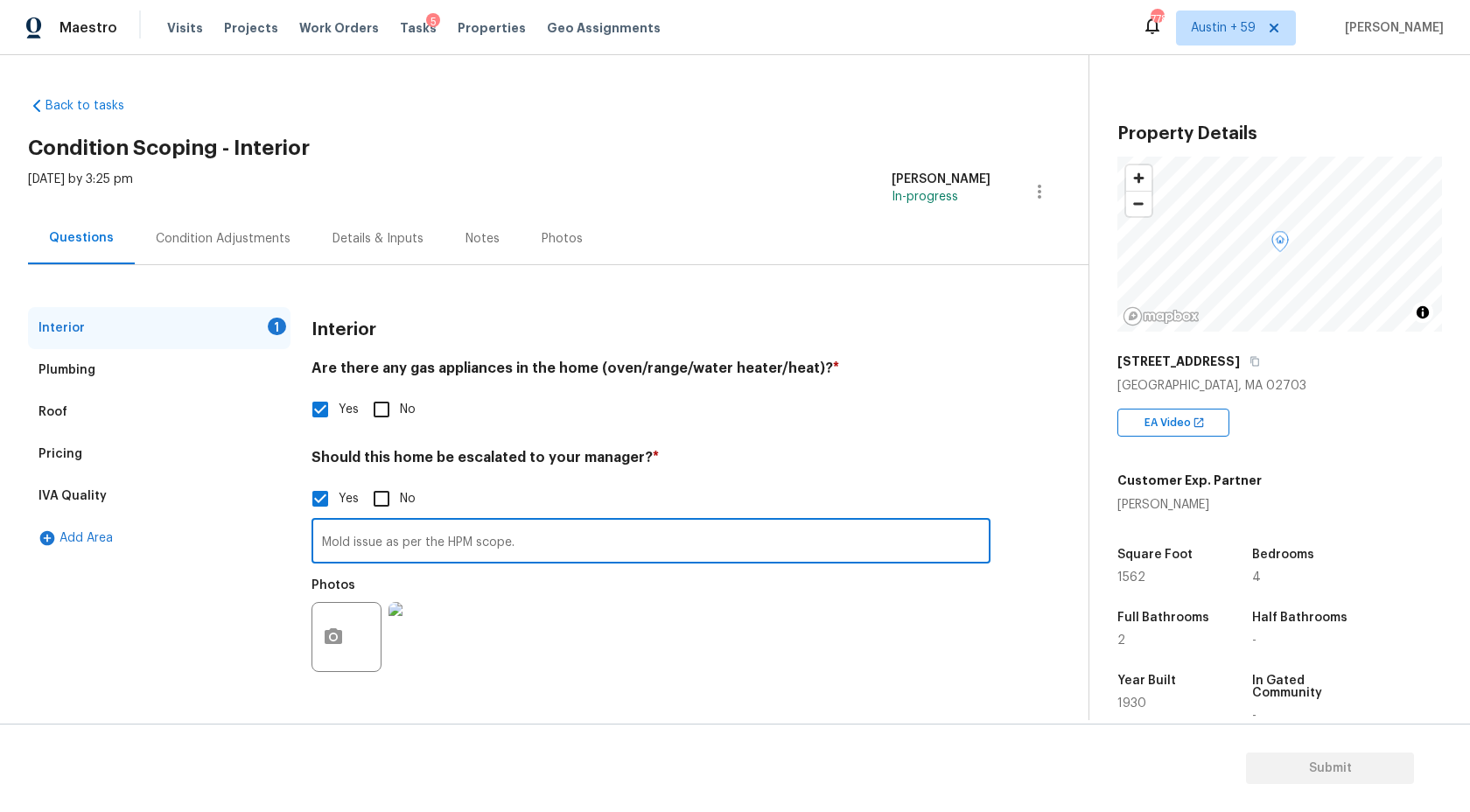
type input "Mold issue as per the HPM scope."
click at [124, 375] on div "Plumbing" at bounding box center [158, 370] width 262 height 42
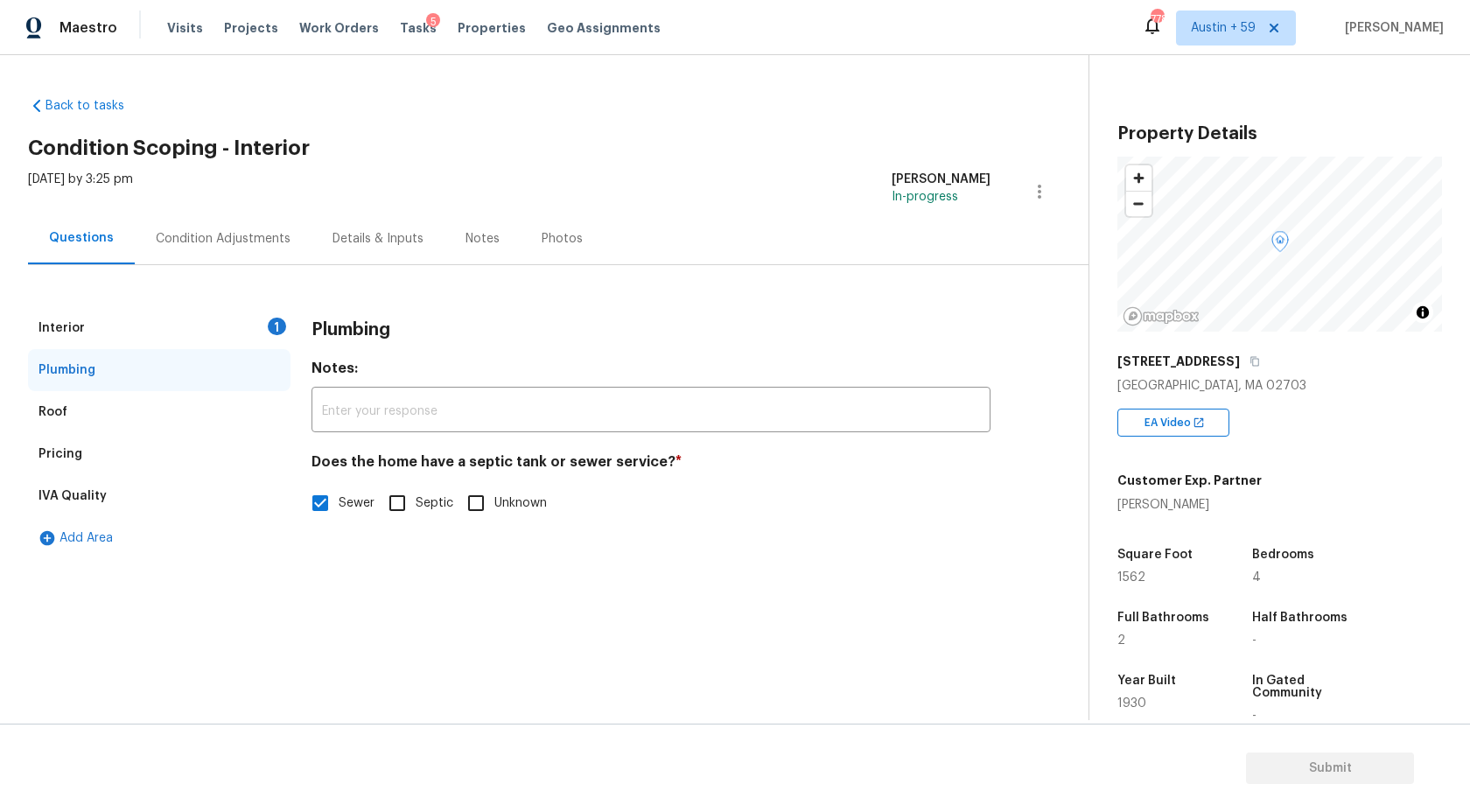
click at [259, 317] on div "Interior 1" at bounding box center [158, 328] width 262 height 42
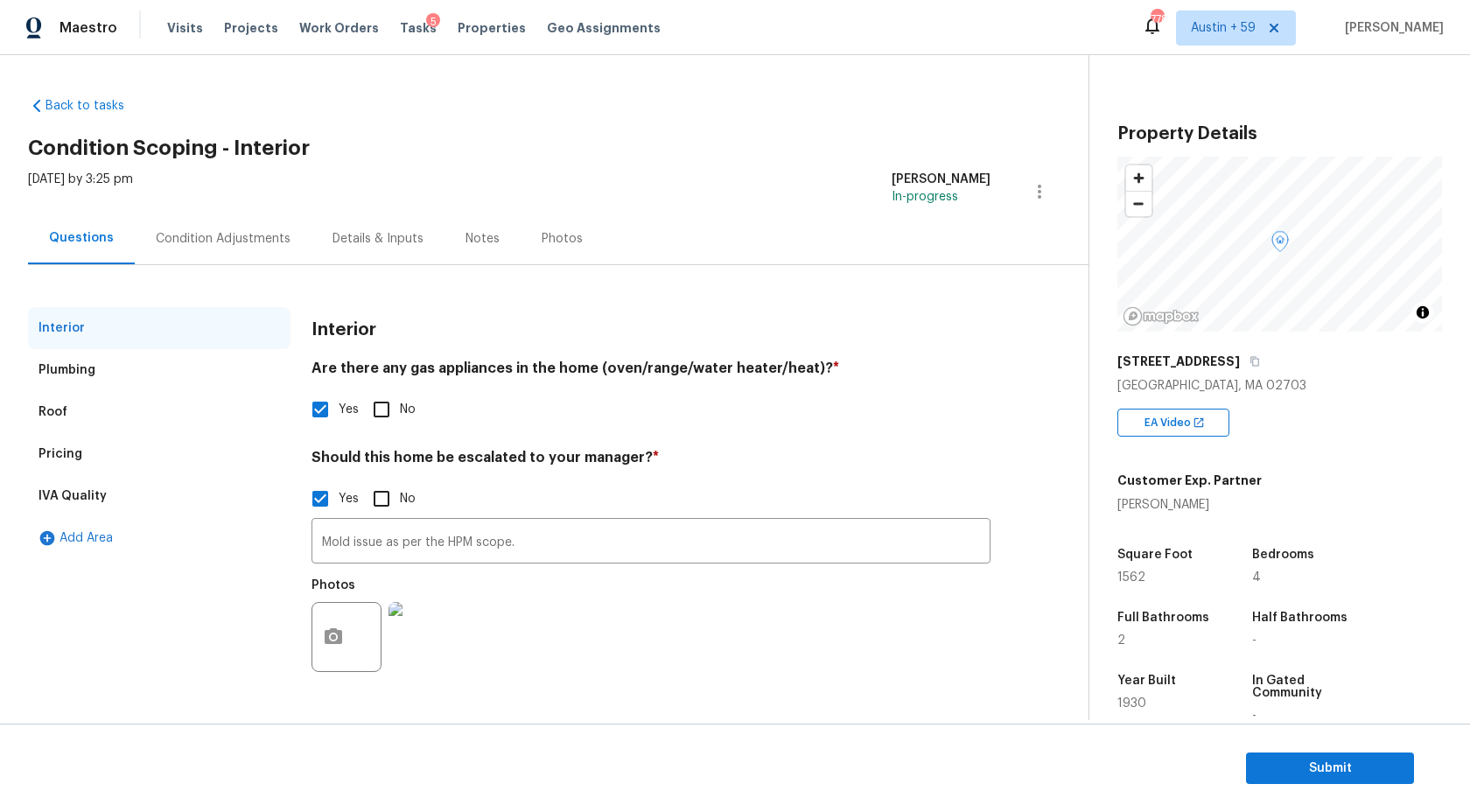
click at [131, 457] on div "Pricing" at bounding box center [158, 454] width 262 height 42
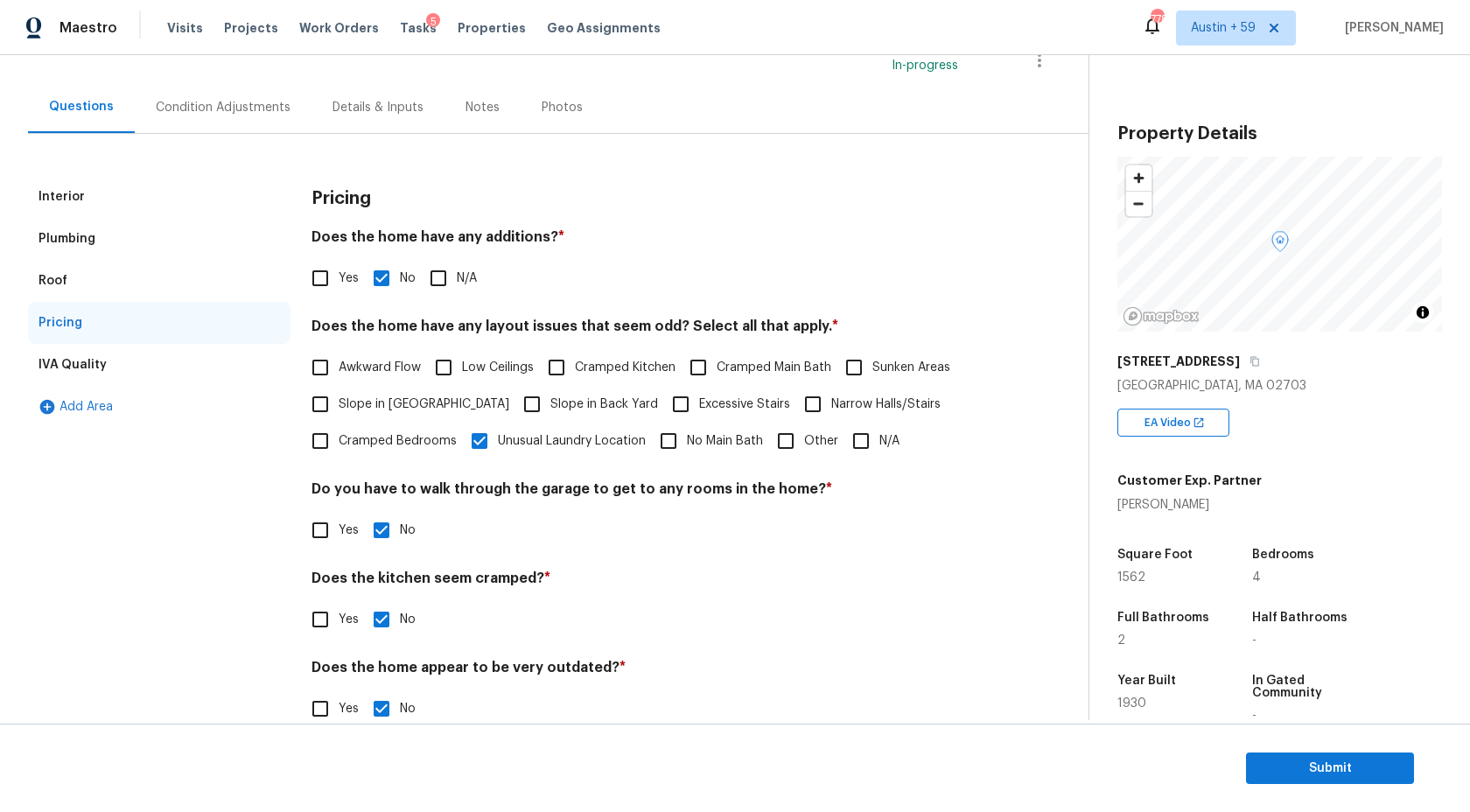
scroll to position [165, 0]
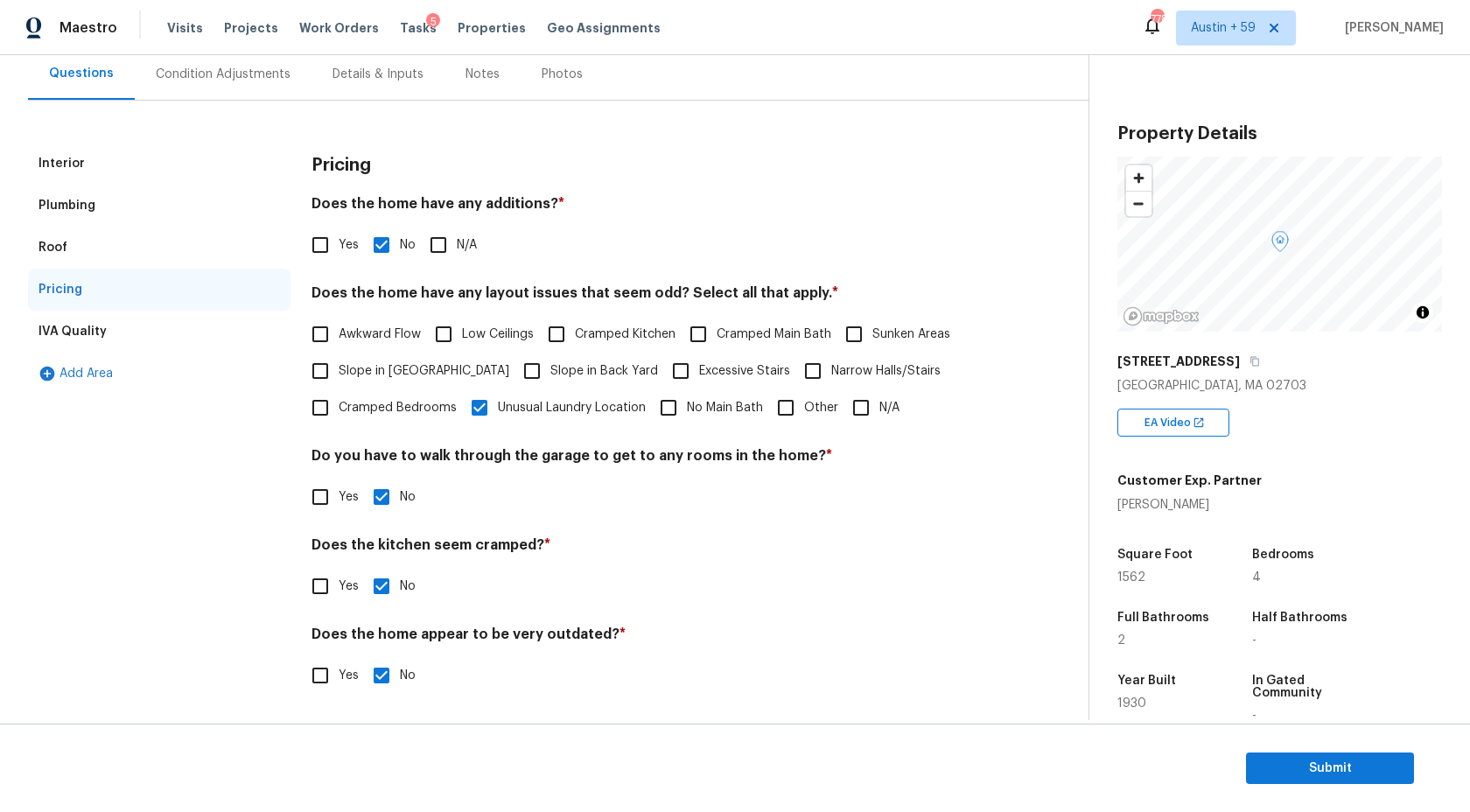
click at [797, 415] on input "Other" at bounding box center [785, 407] width 37 height 37
checkbox input "true"
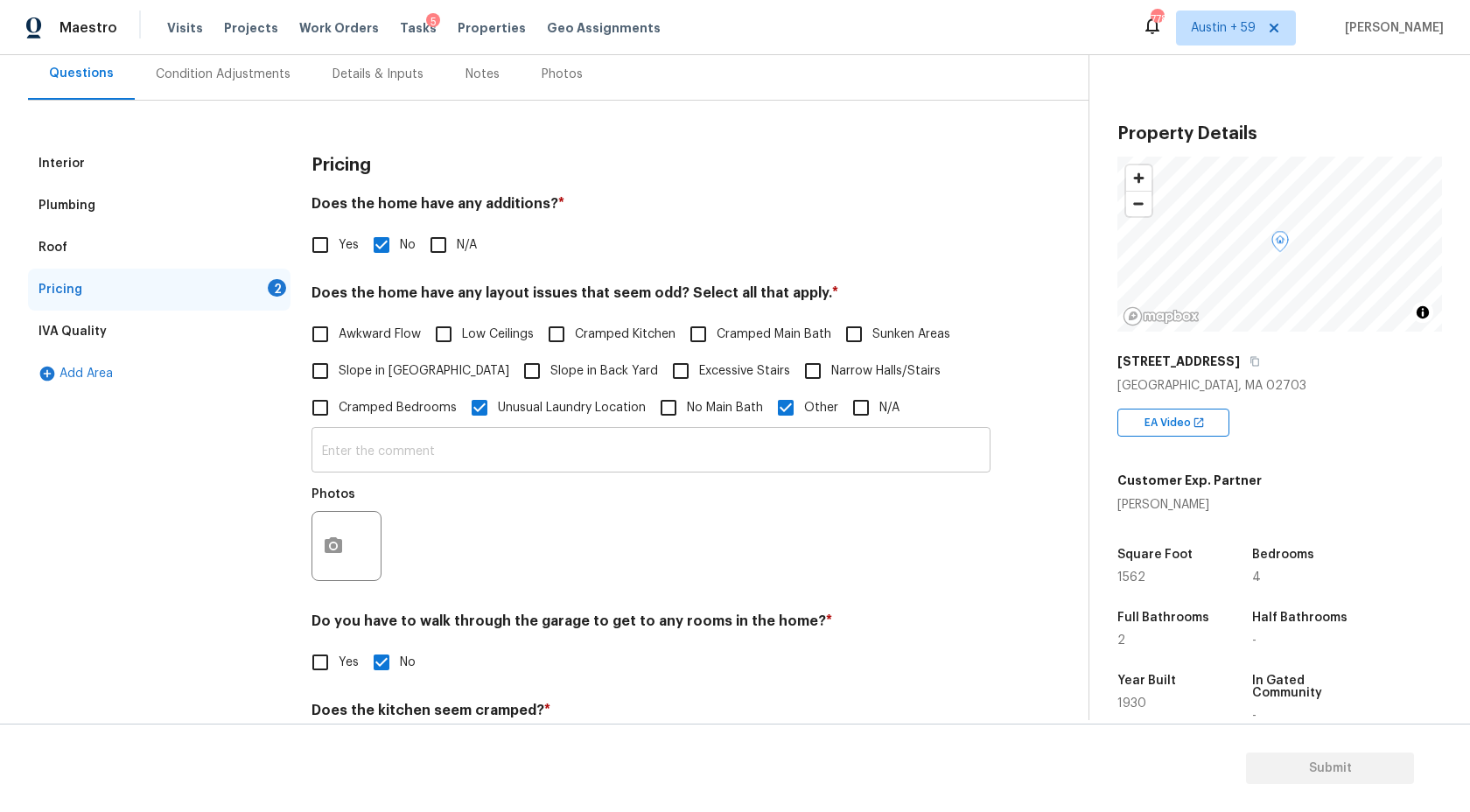
click at [384, 466] on input "text" at bounding box center [651, 452] width 679 height 41
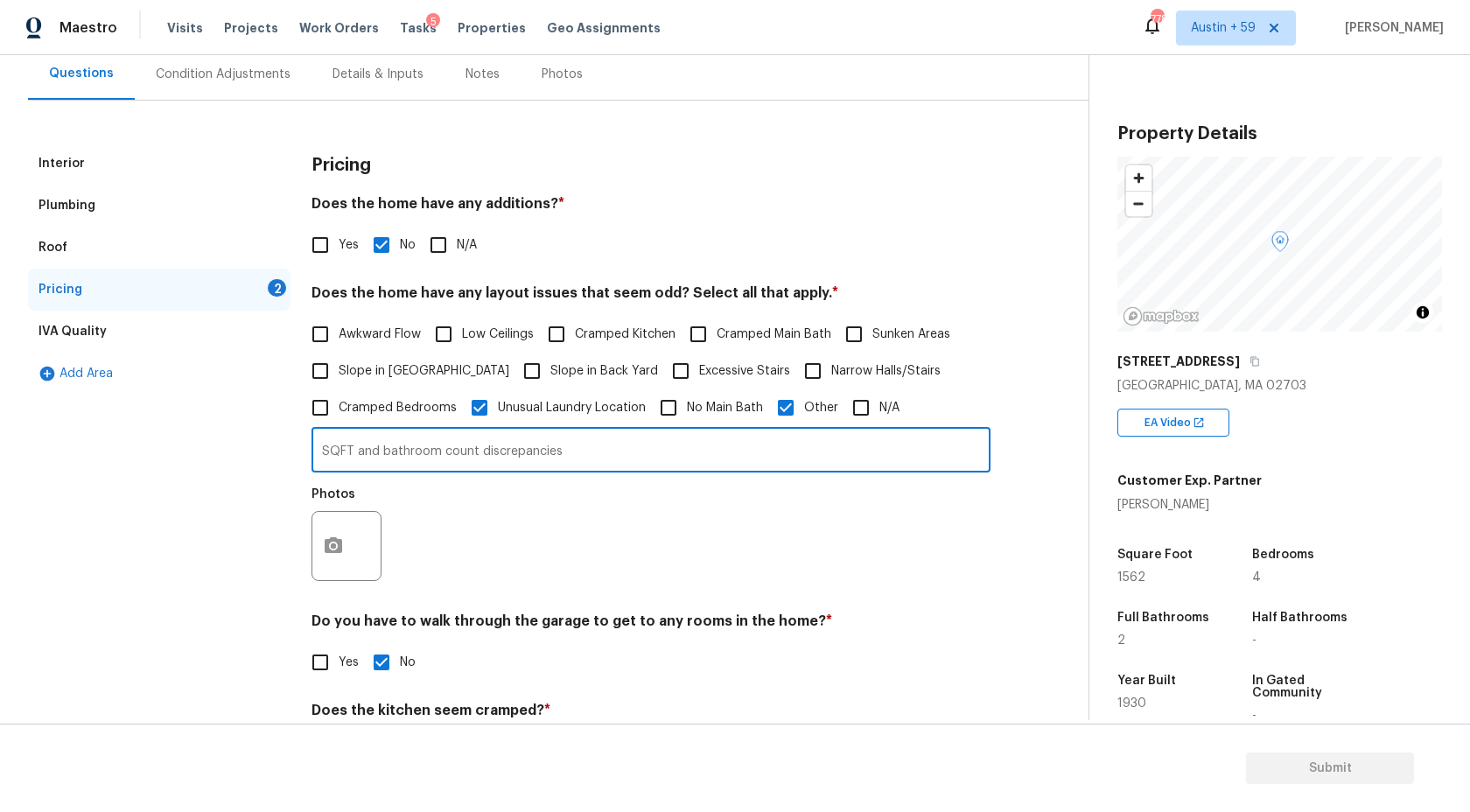
type input "SQFT and bathroom count discrepancies"
click at [331, 556] on icon "button" at bounding box center [333, 545] width 21 height 21
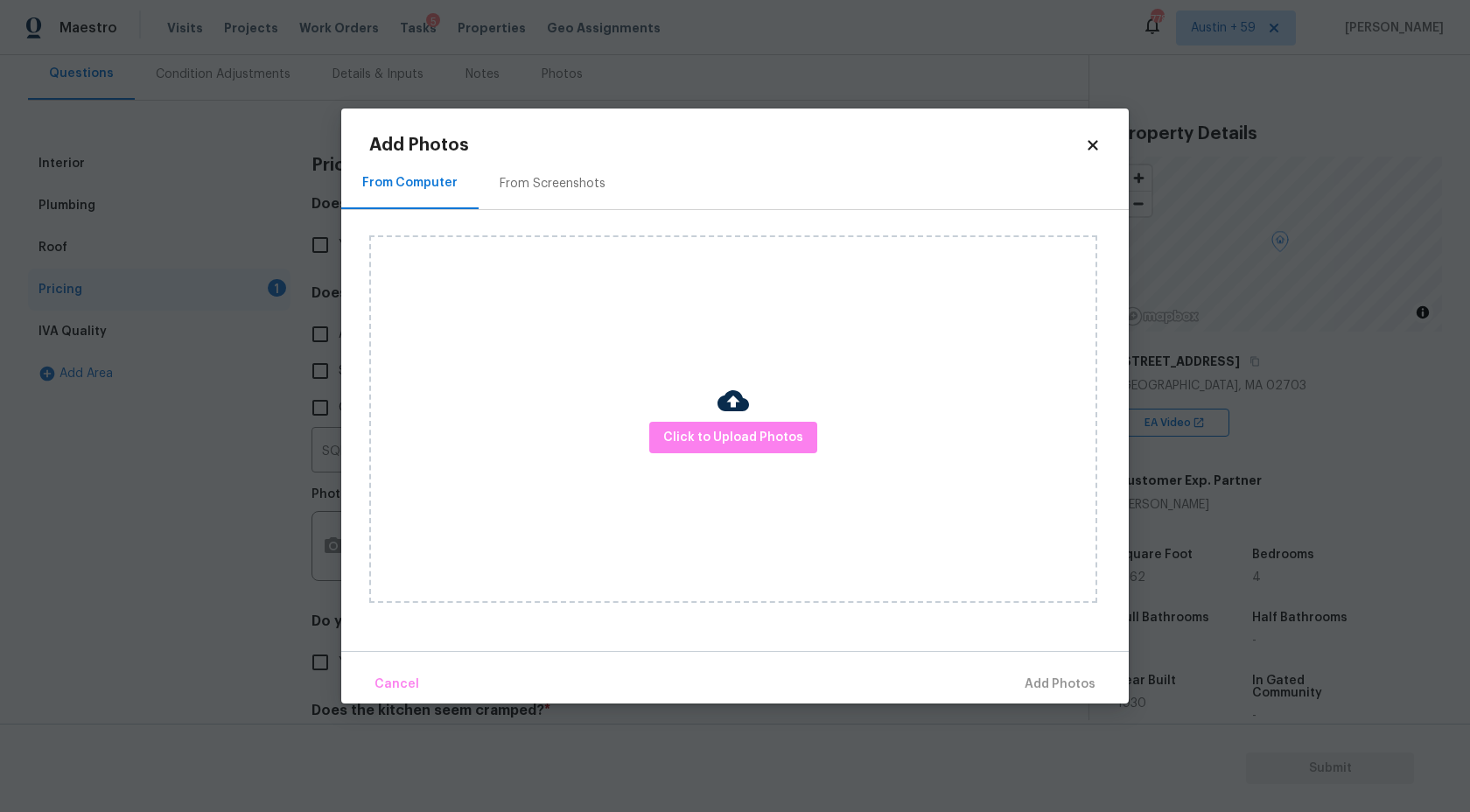
click at [808, 457] on div "Click to Upload Photos" at bounding box center [733, 419] width 728 height 368
click at [779, 413] on div "Click to Upload Photos" at bounding box center [733, 419] width 728 height 368
click at [772, 438] on span "Click to Upload Photos" at bounding box center [733, 438] width 140 height 21
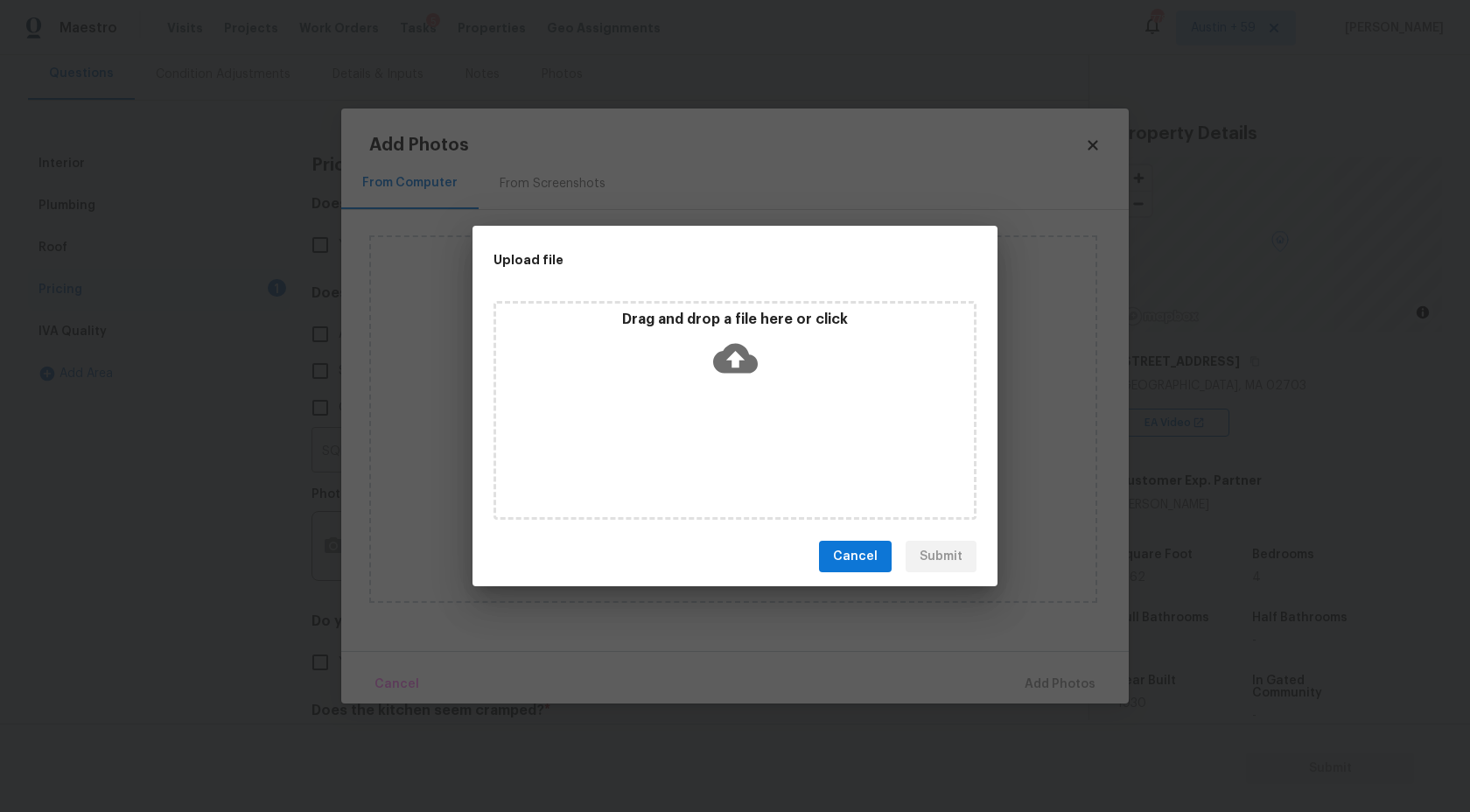
click at [730, 366] on icon at bounding box center [736, 358] width 45 height 30
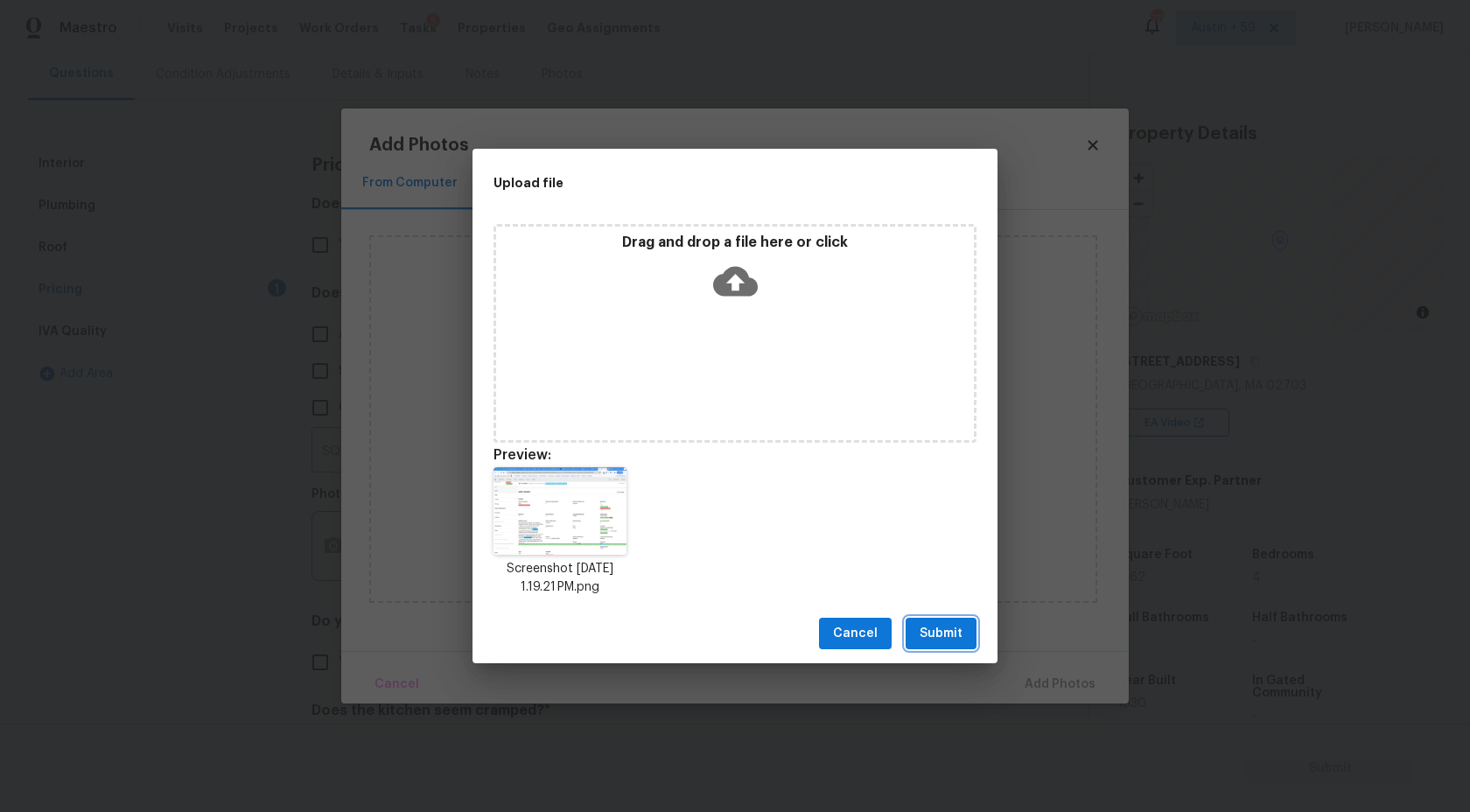
click at [948, 644] on span "Submit" at bounding box center [942, 634] width 43 height 21
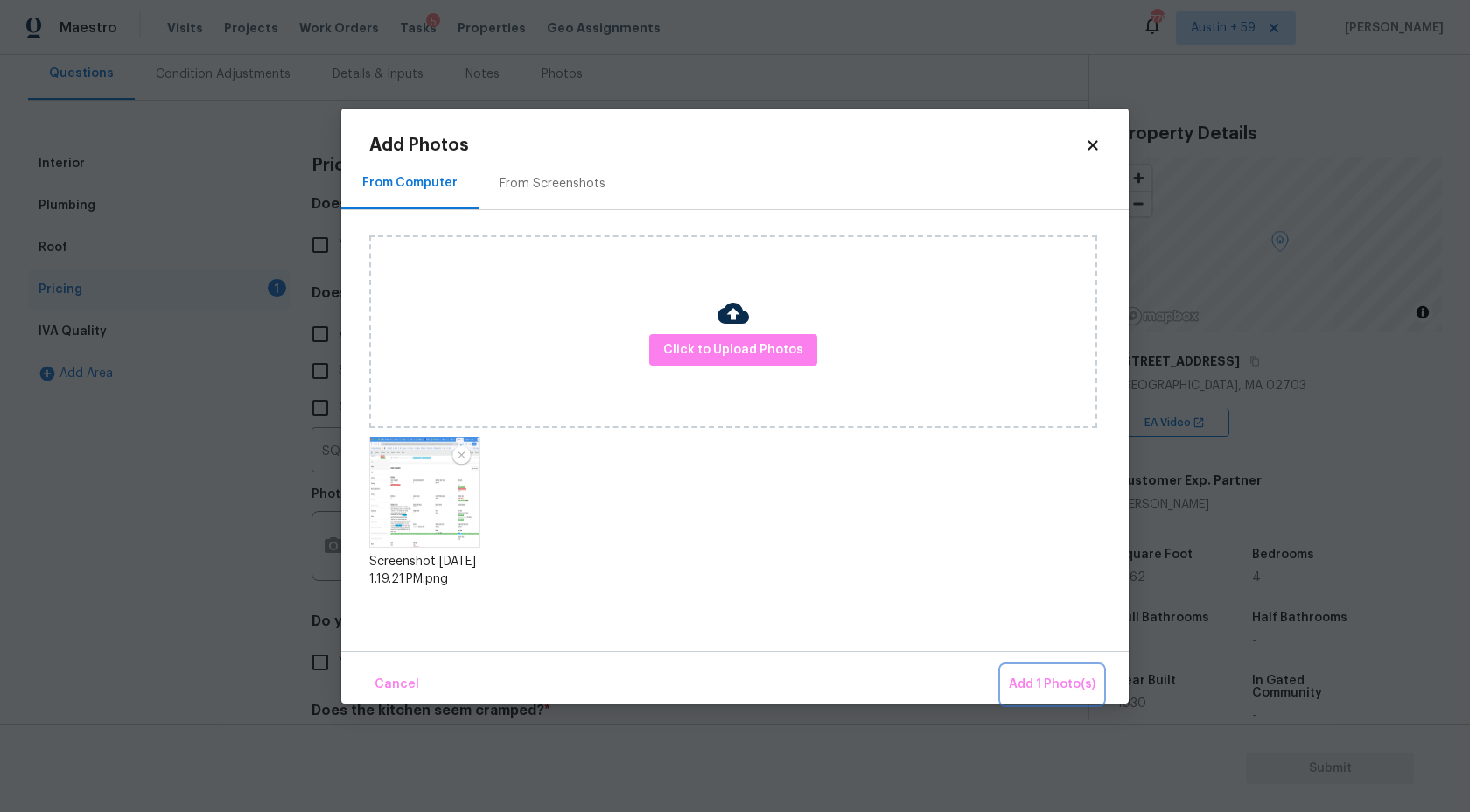
click at [1039, 683] on span "Add 1 Photo(s)" at bounding box center [1052, 685] width 87 height 21
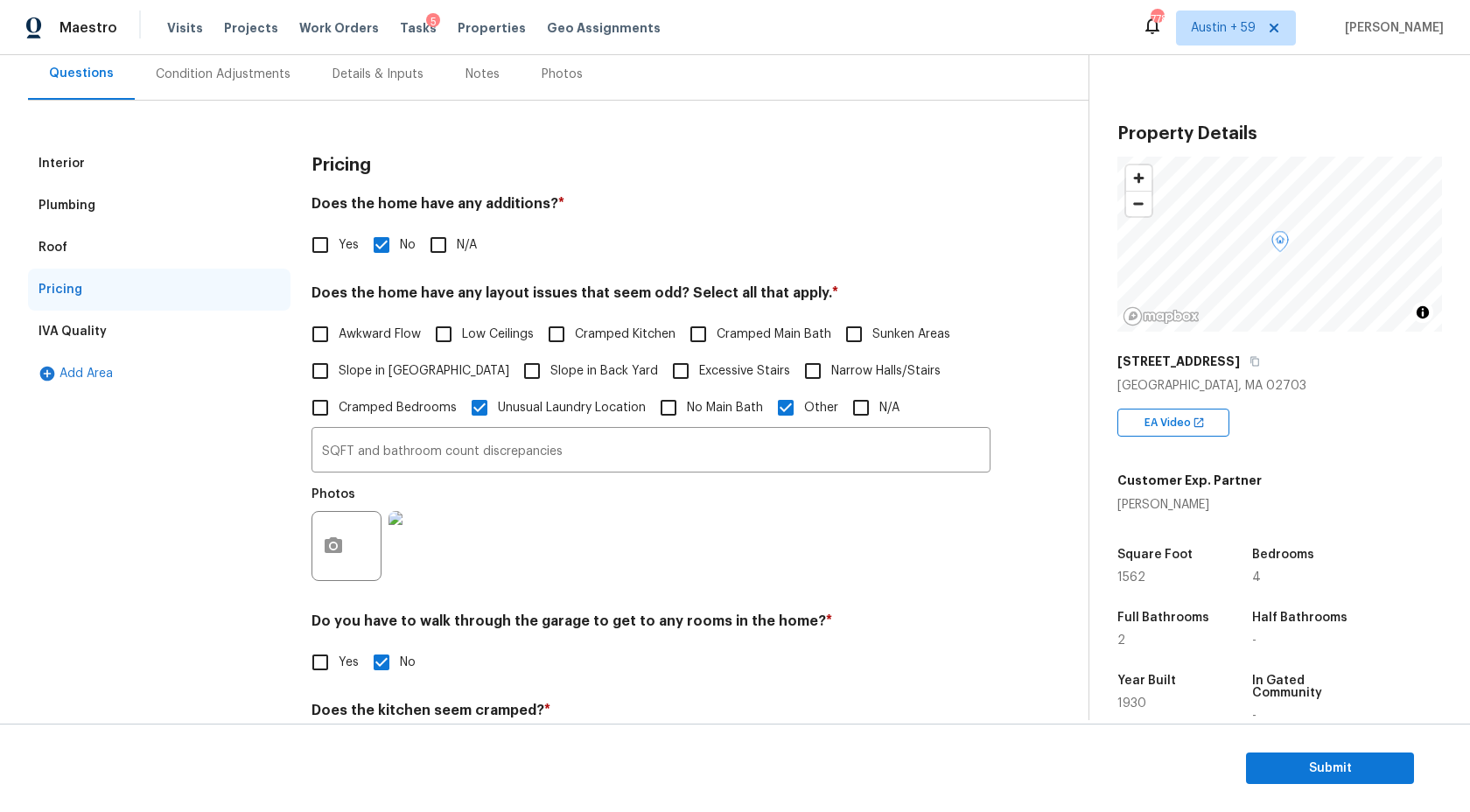
click at [253, 71] on div "Condition Adjustments" at bounding box center [223, 74] width 135 height 18
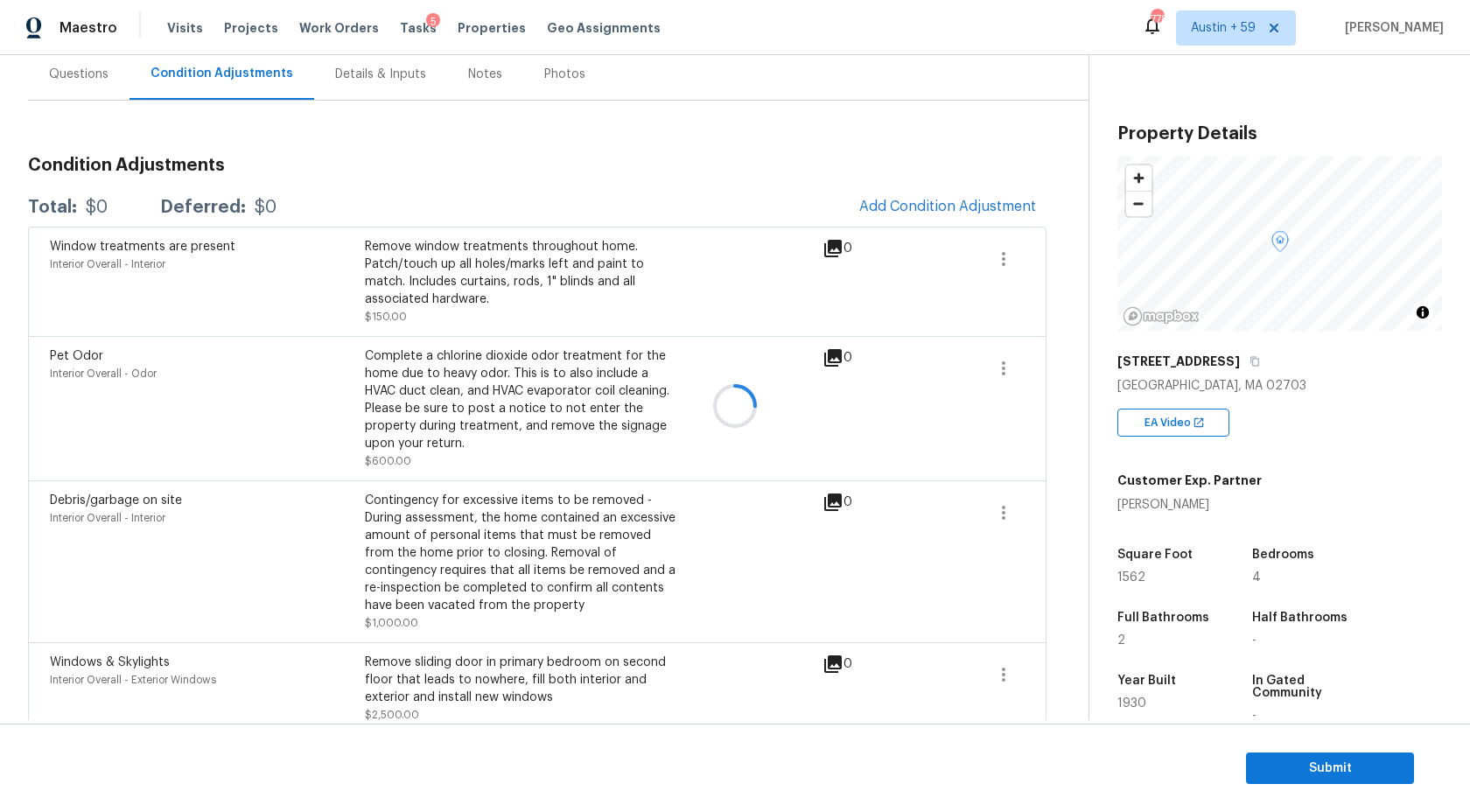
scroll to position [166, 0]
click at [936, 198] on span "Add Condition Adjustment" at bounding box center [947, 206] width 176 height 16
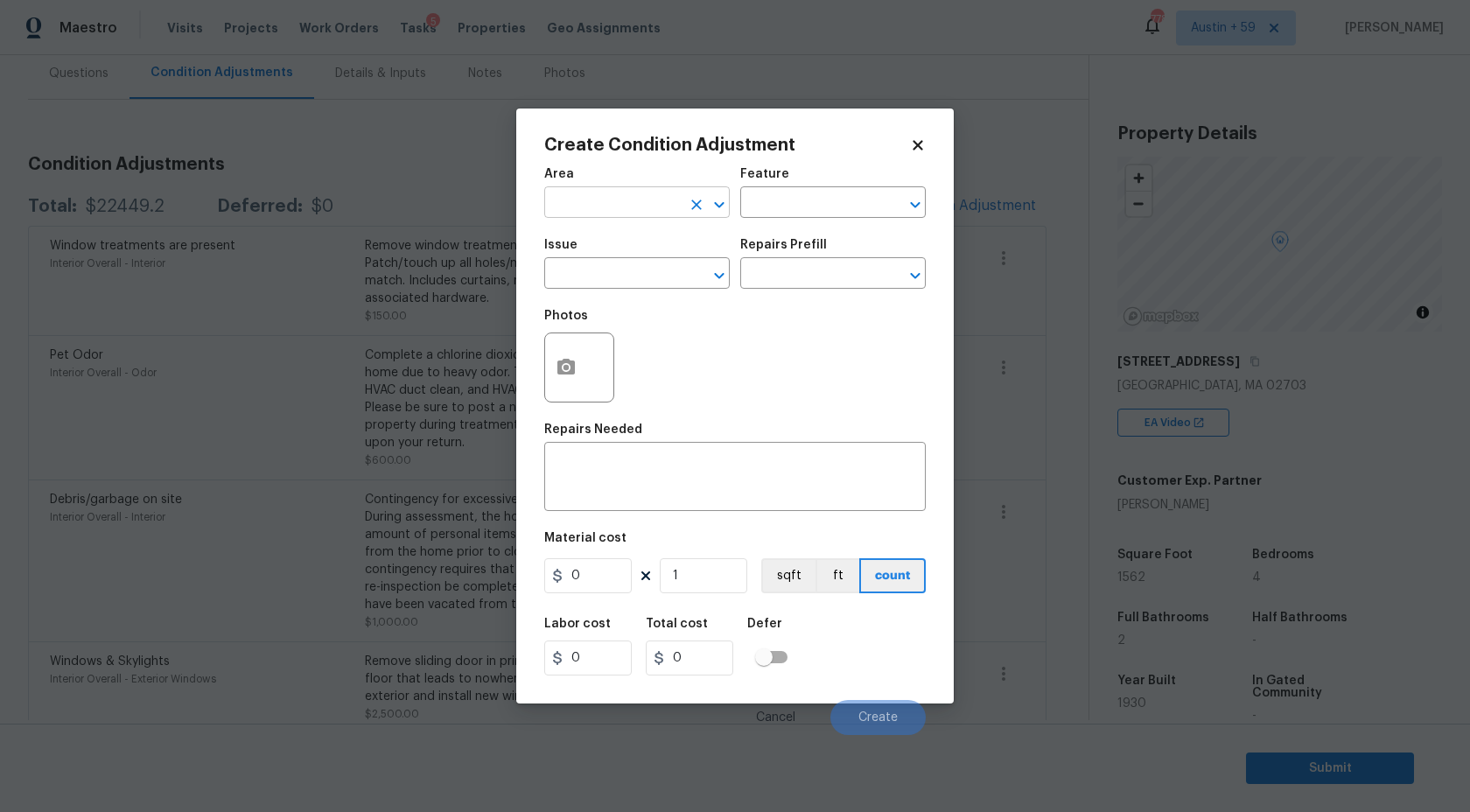
click at [575, 208] on input "text" at bounding box center [612, 204] width 137 height 27
click at [574, 244] on li "Bathroom" at bounding box center [637, 244] width 185 height 29
type input "Bathroom"
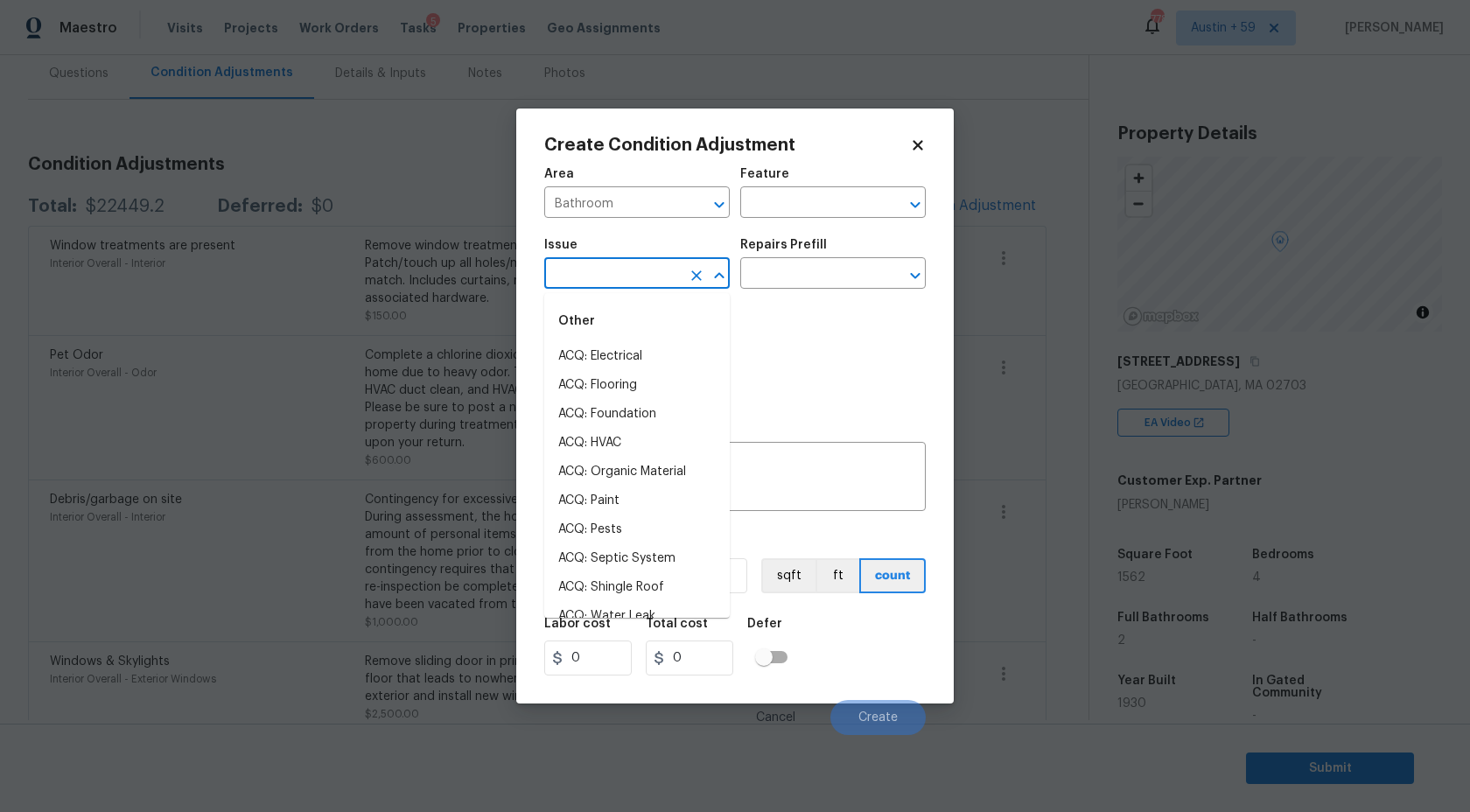
click at [600, 270] on input "text" at bounding box center [612, 275] width 137 height 27
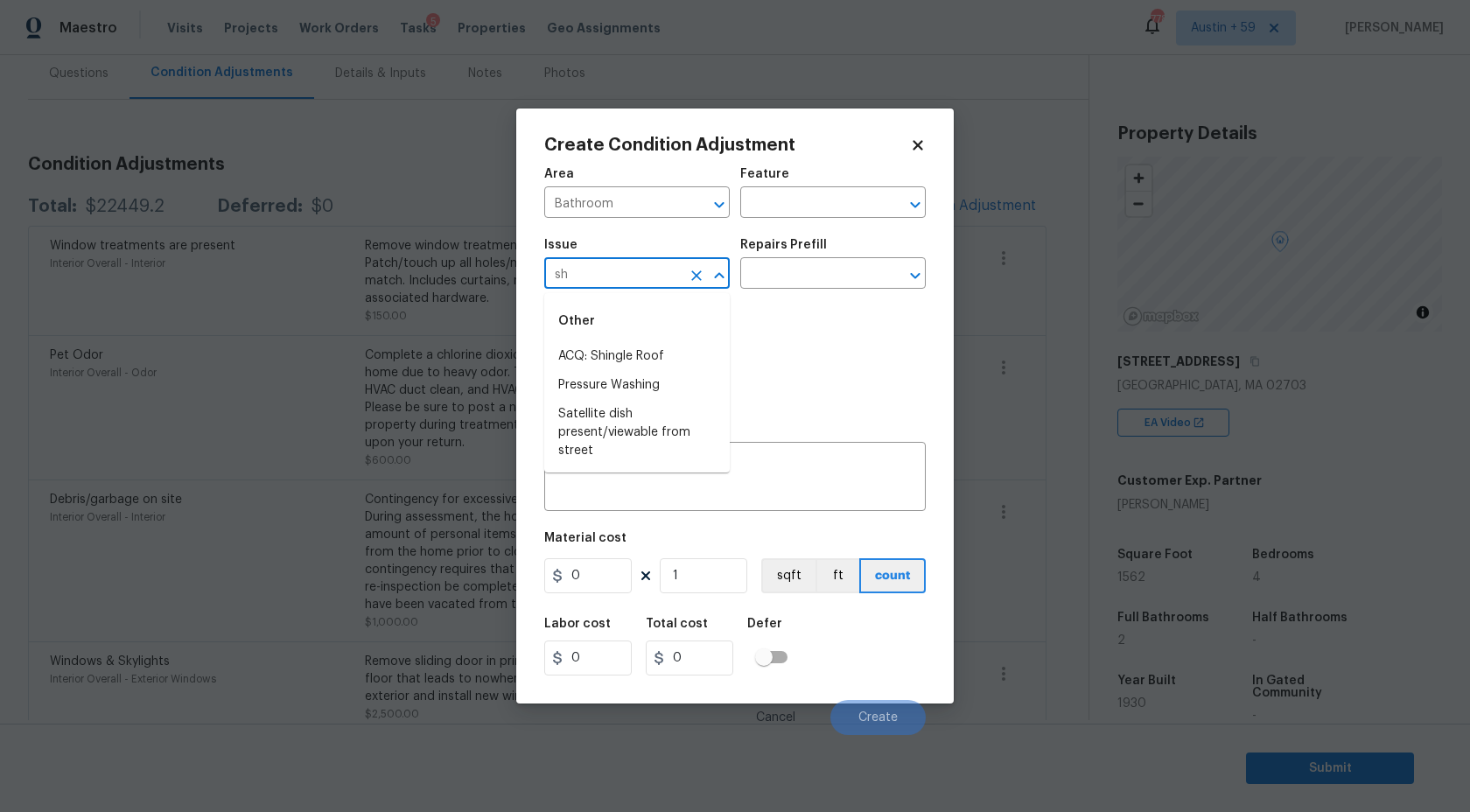
type input "s"
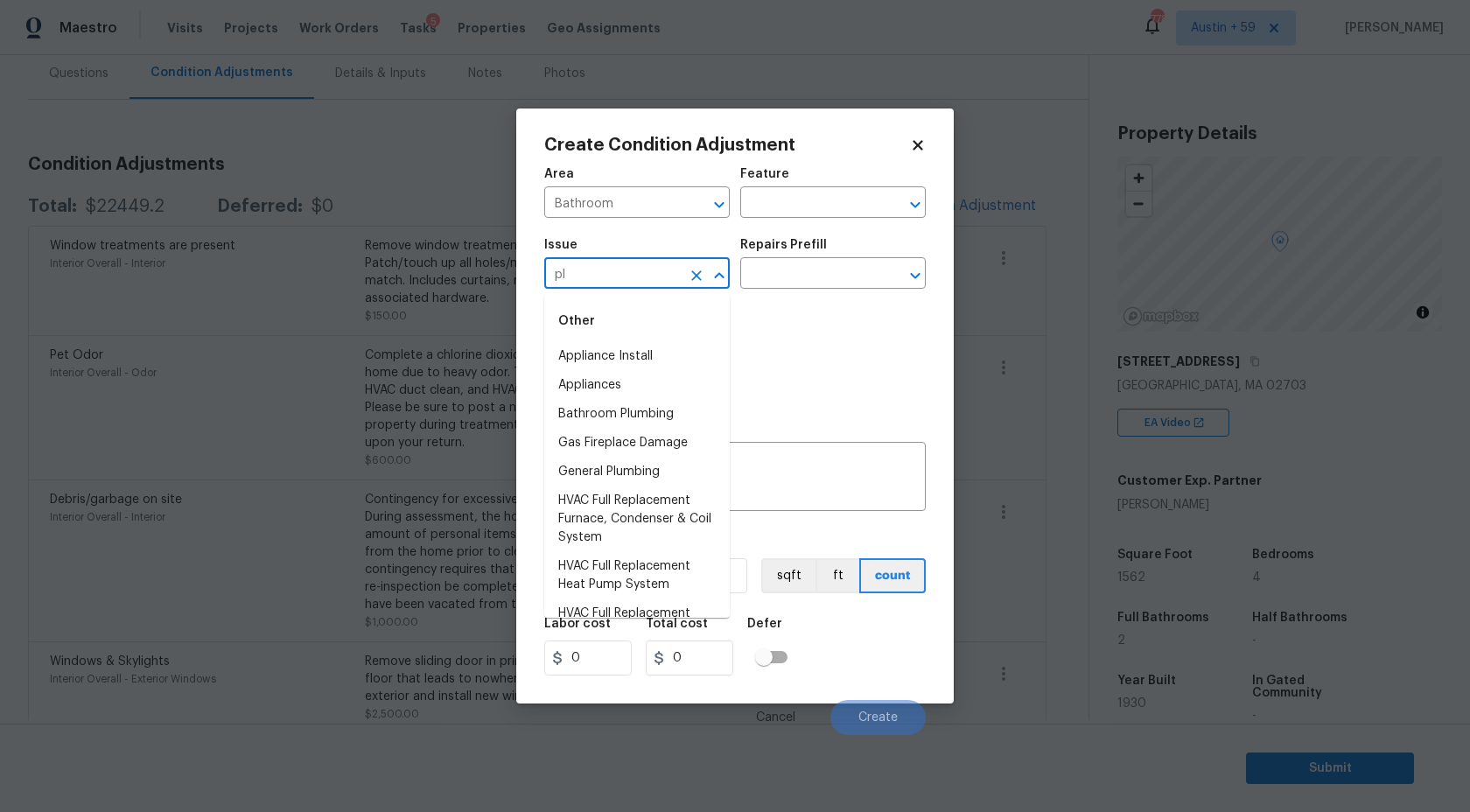
type input "p"
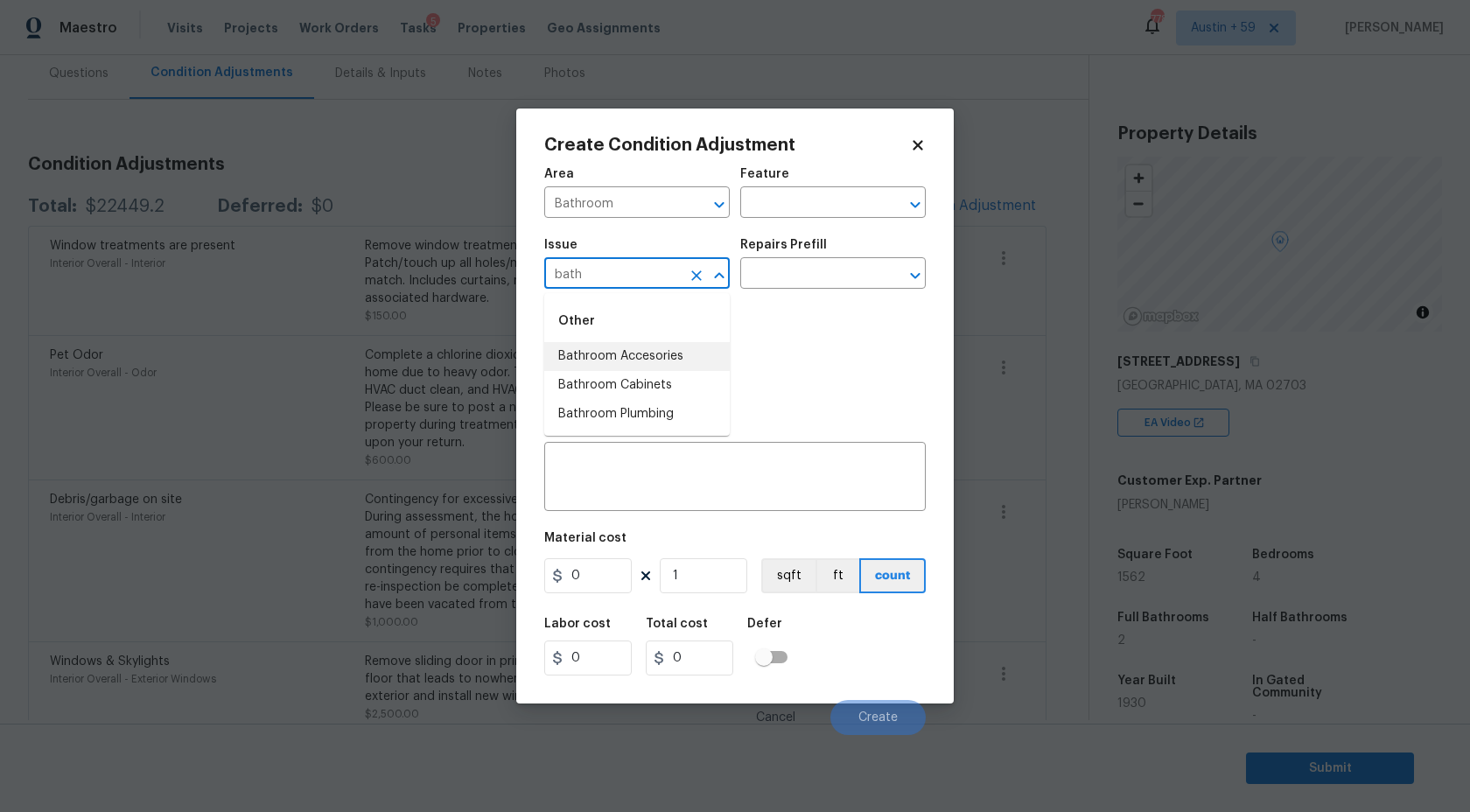
click at [648, 351] on li "Bathroom Accesories" at bounding box center [637, 356] width 185 height 29
type input "Bathroom Accesories"
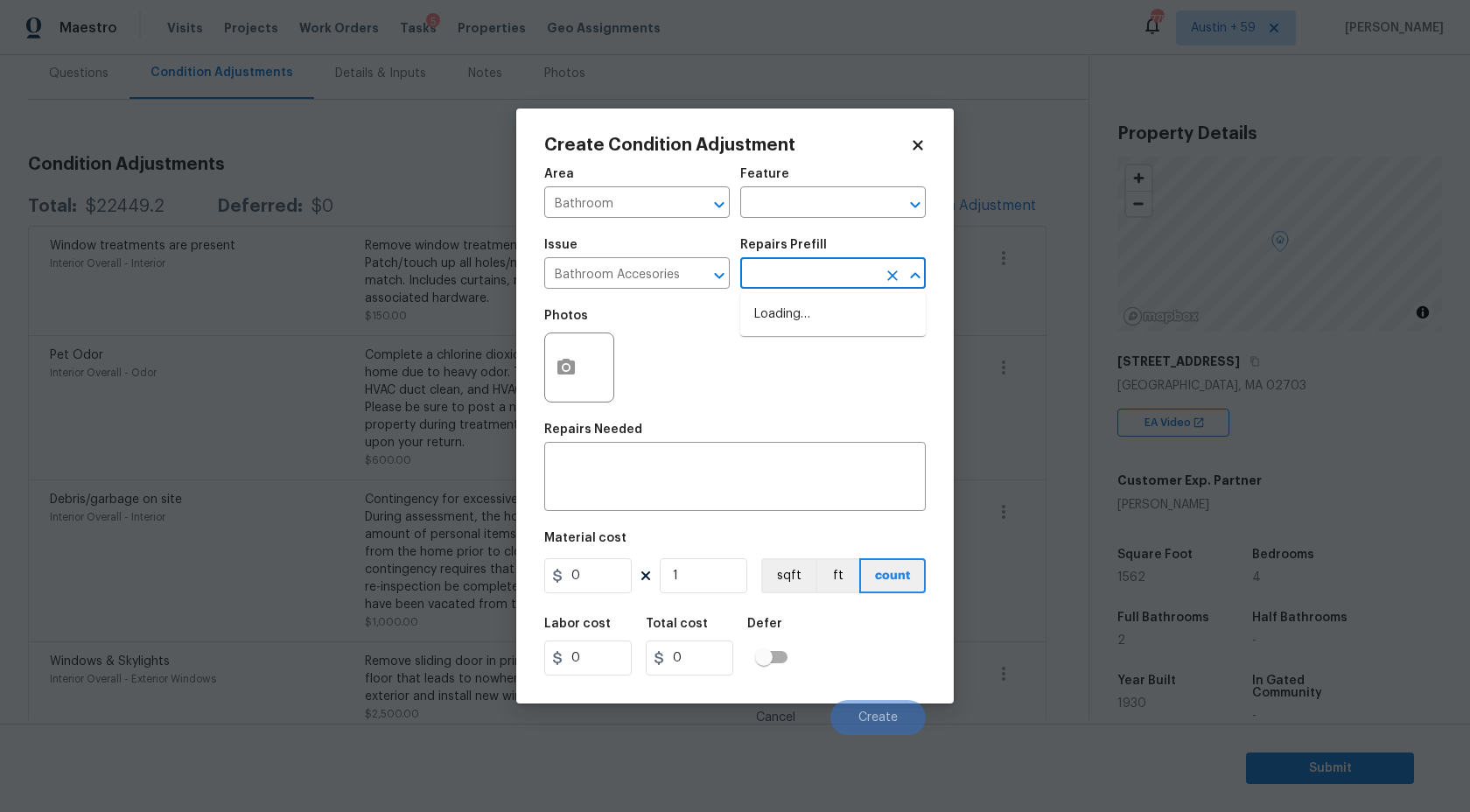
click at [801, 286] on input "text" at bounding box center [808, 275] width 137 height 27
click at [826, 279] on input "show" at bounding box center [808, 275] width 137 height 27
type input "d"
click at [569, 363] on icon "button" at bounding box center [567, 367] width 18 height 16
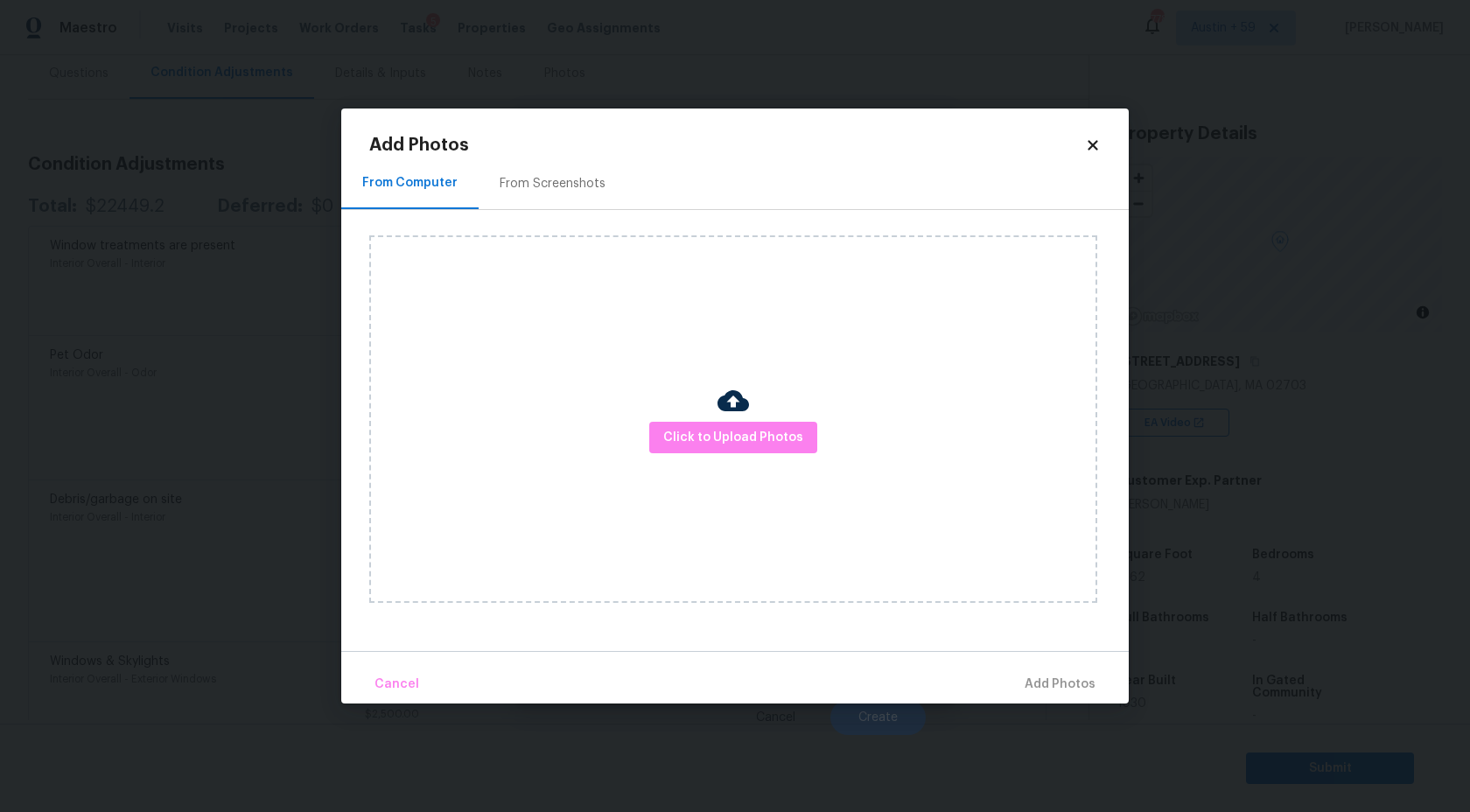
click at [724, 456] on div "Click to Upload Photos" at bounding box center [733, 419] width 728 height 368
click at [725, 449] on button "Click to Upload Photos" at bounding box center [733, 438] width 168 height 32
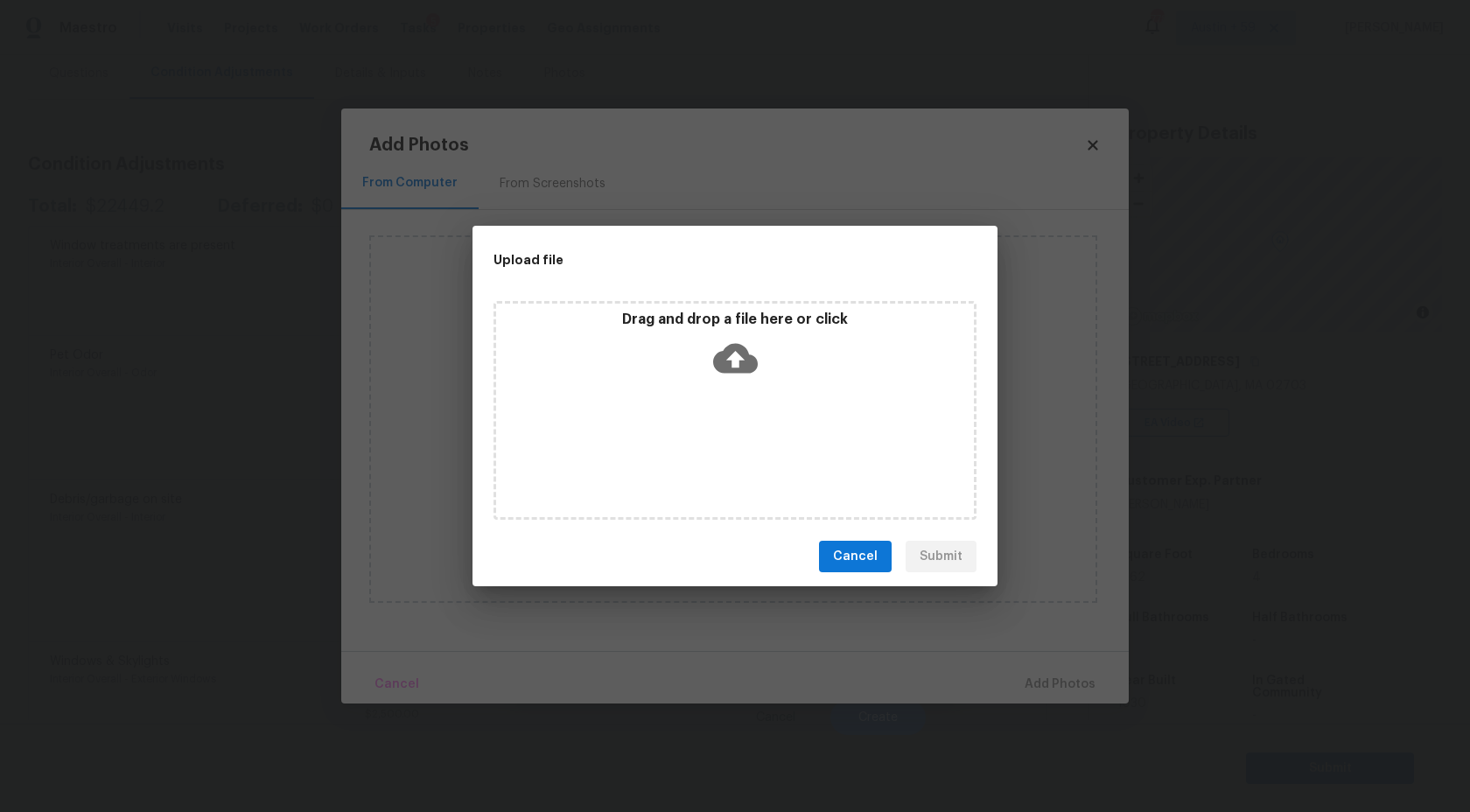
click at [731, 376] on icon at bounding box center [736, 358] width 45 height 45
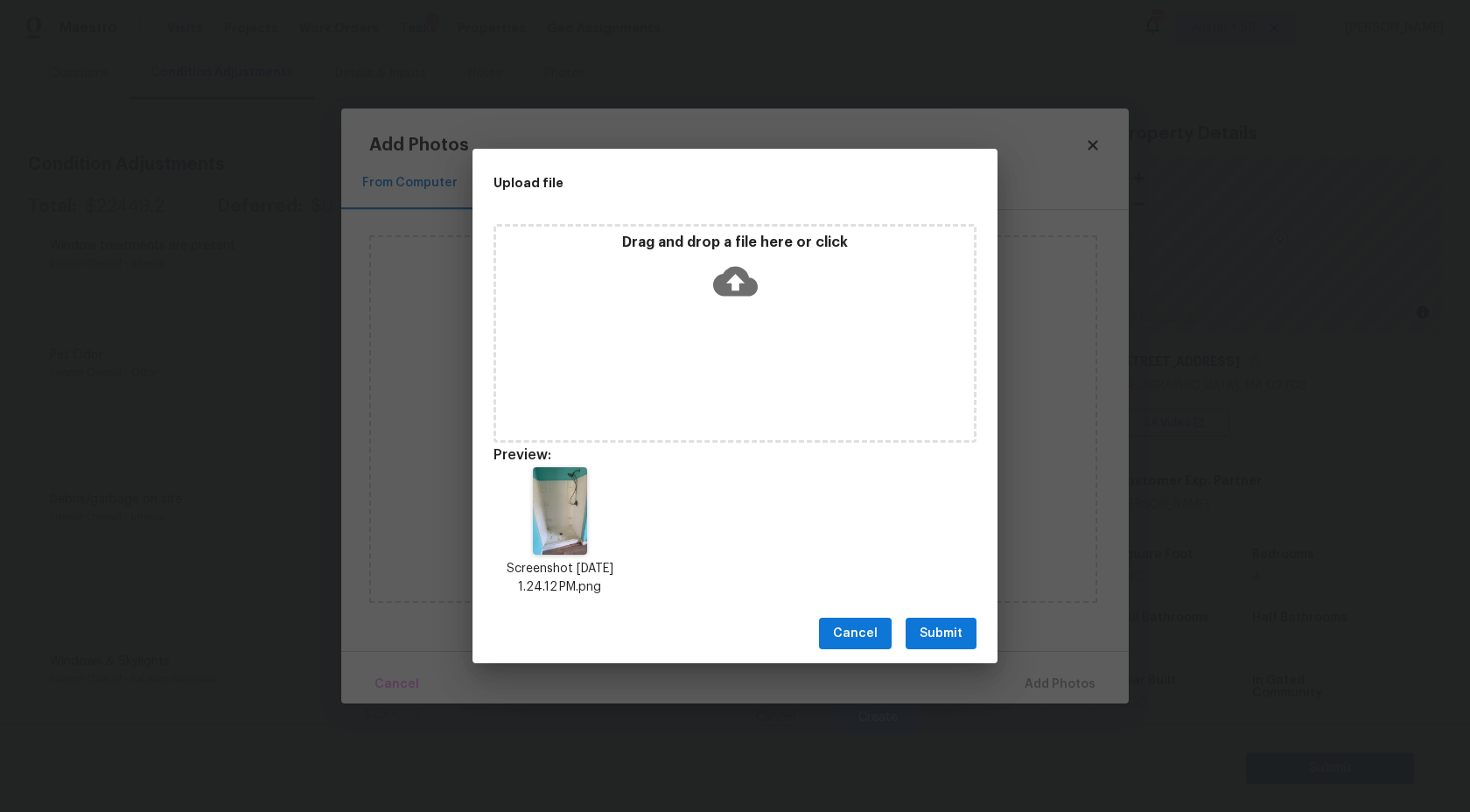
click at [947, 638] on span "Submit" at bounding box center [942, 634] width 43 height 21
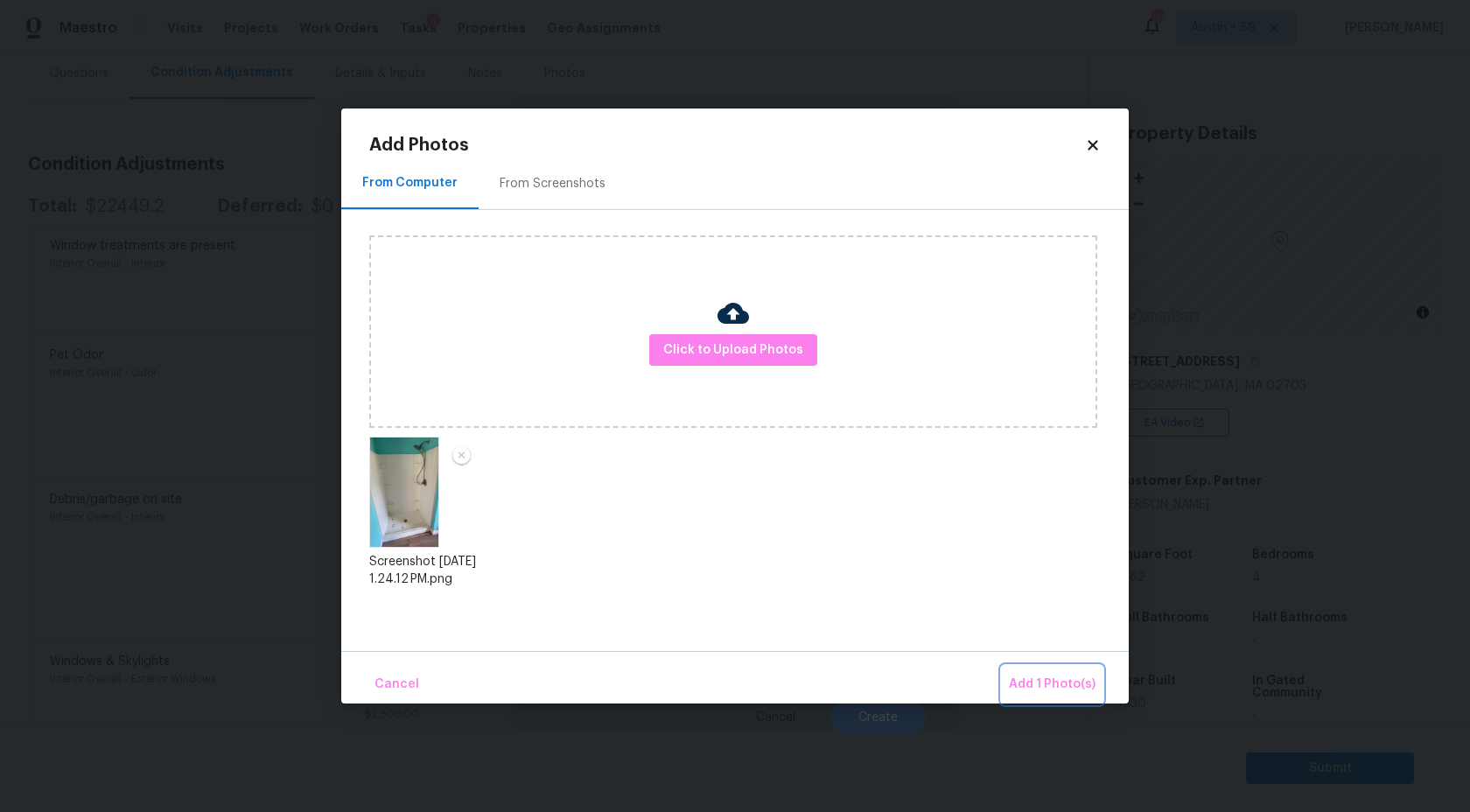
click at [1030, 680] on span "Add 1 Photo(s)" at bounding box center [1052, 685] width 87 height 21
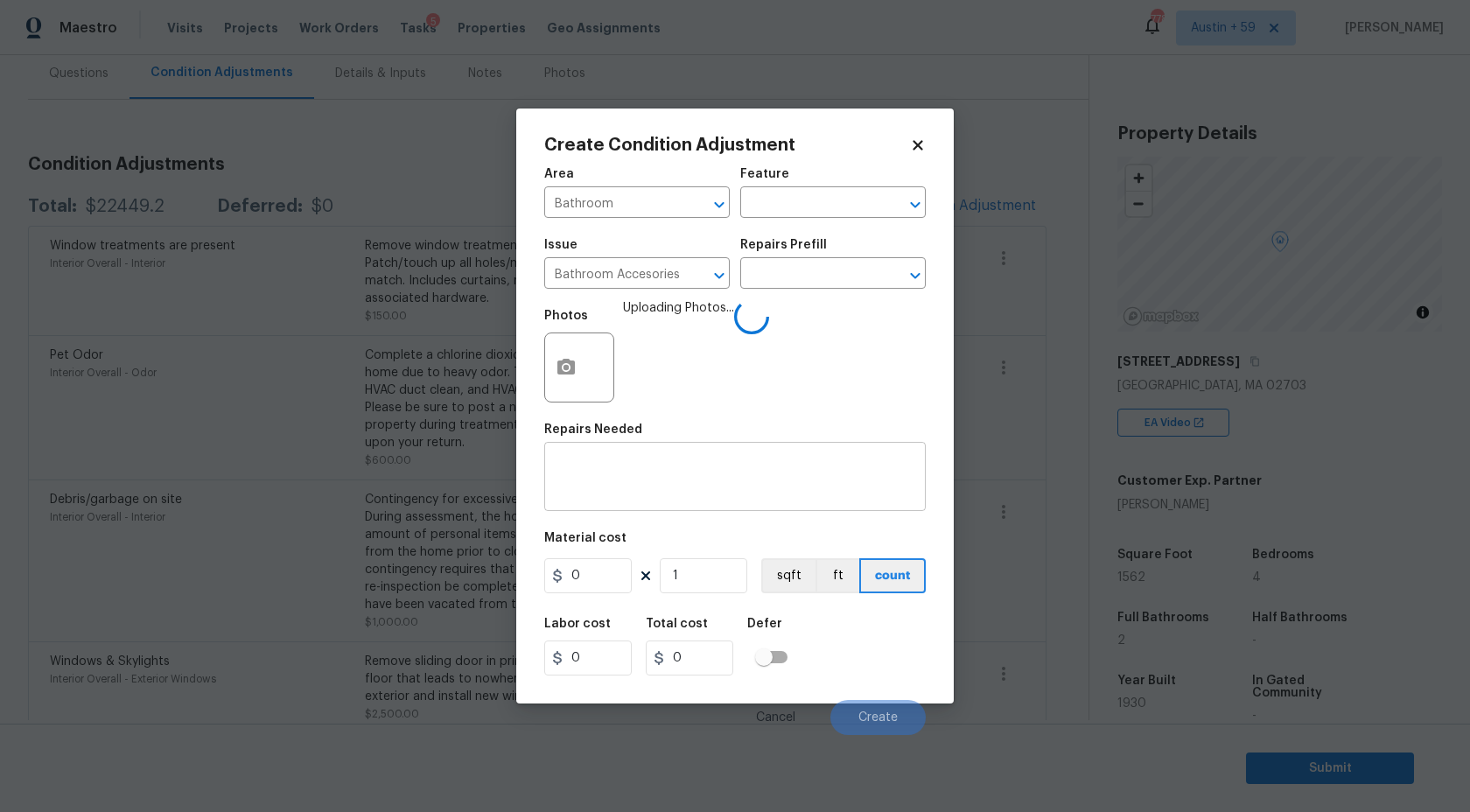
click at [615, 490] on textarea at bounding box center [735, 478] width 361 height 37
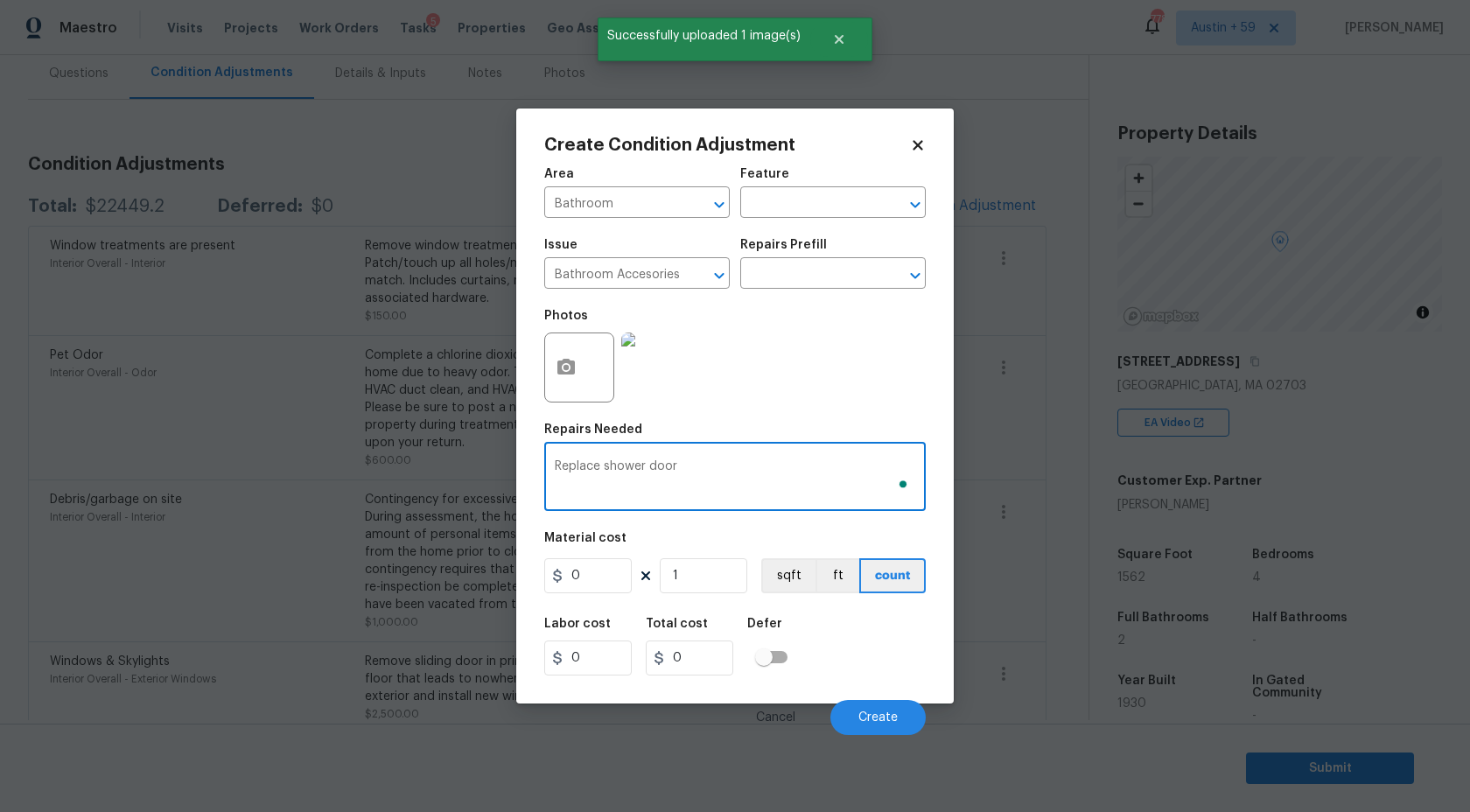
type textarea "Replace shower door"
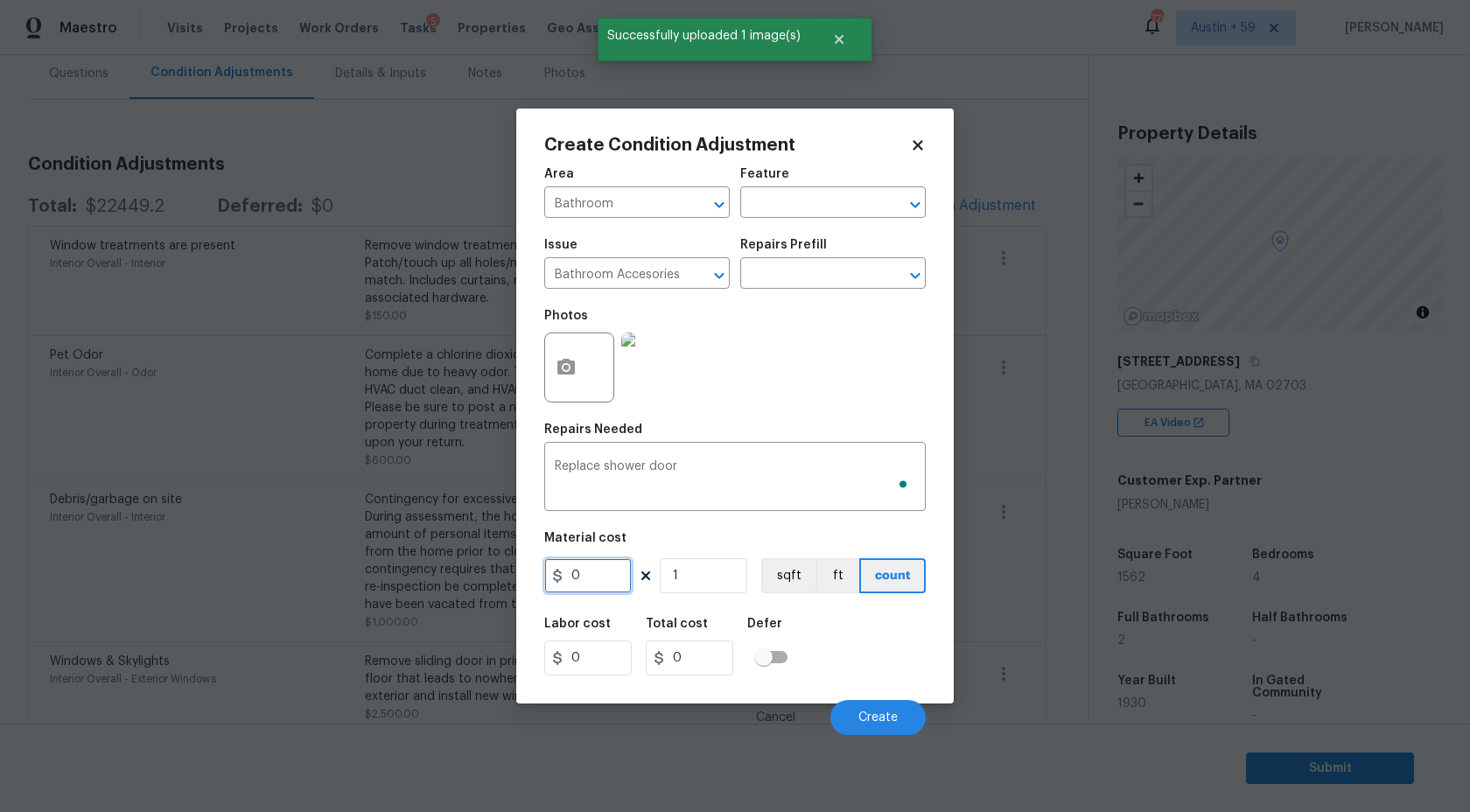
click at [618, 574] on input "0" at bounding box center [588, 576] width 88 height 35
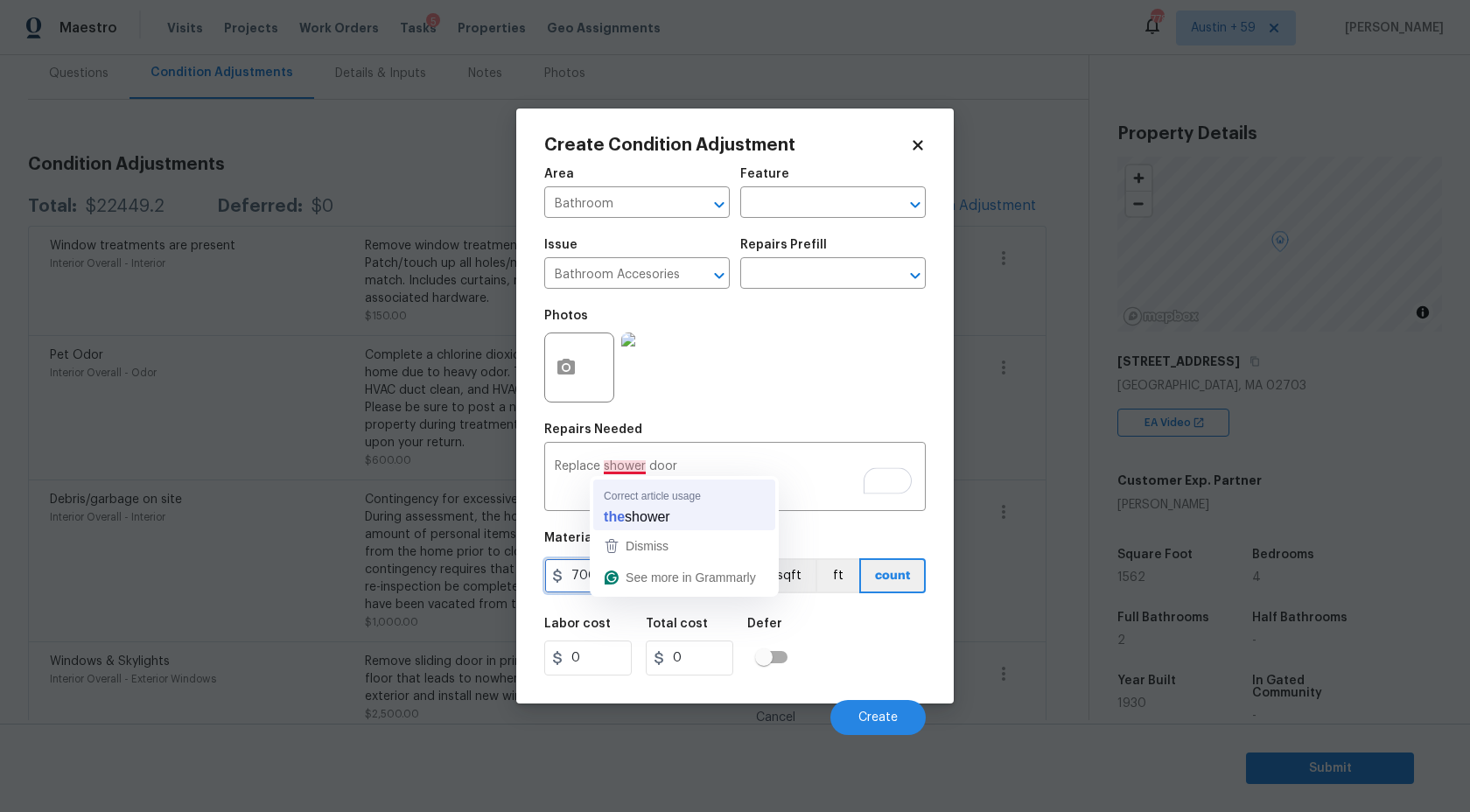
type input "700"
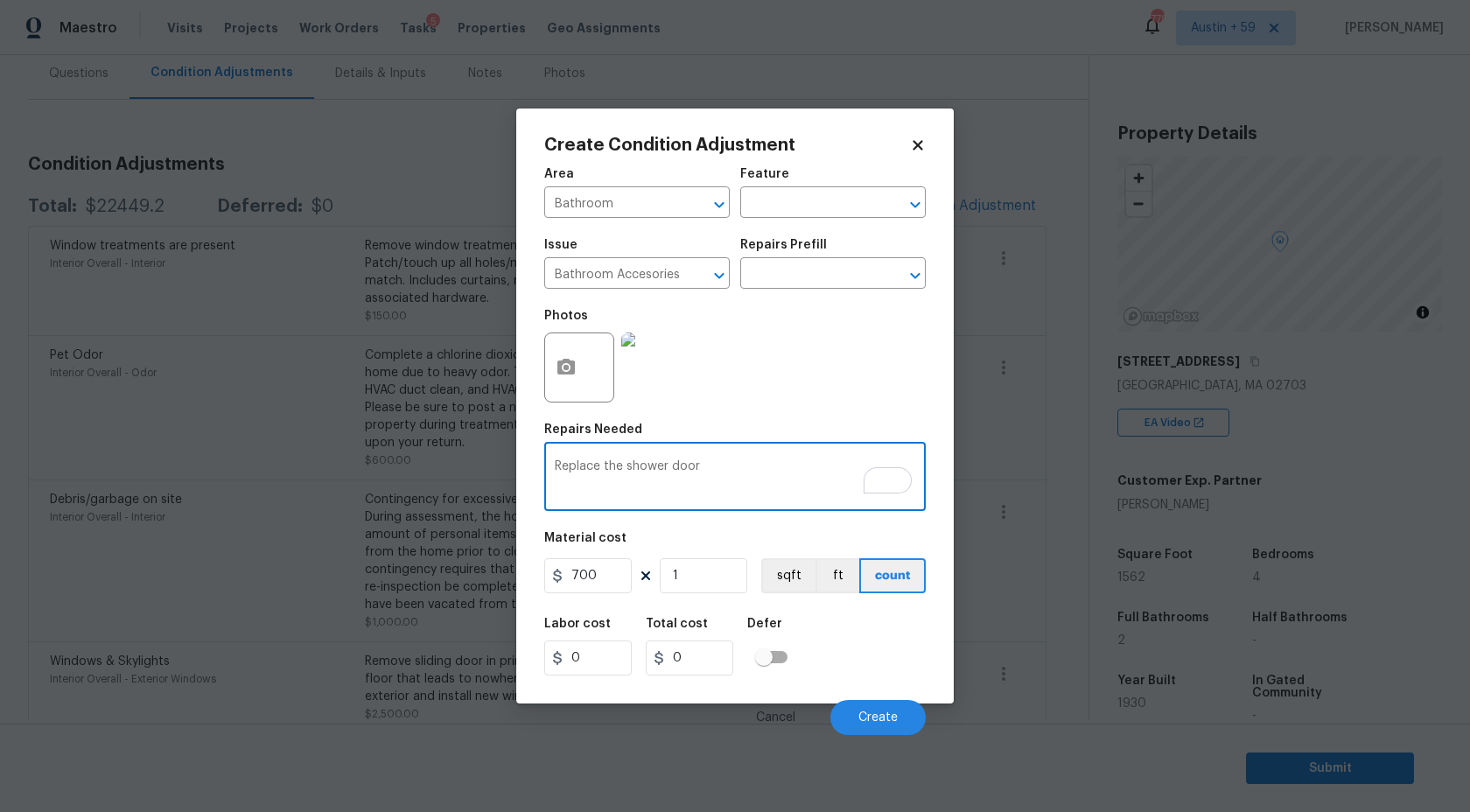
type textarea "Replace the shower door"
click at [721, 574] on input "1" at bounding box center [704, 576] width 88 height 35
click at [800, 488] on textarea "Replace the shower door" at bounding box center [735, 478] width 361 height 37
click at [684, 661] on input "0" at bounding box center [690, 658] width 88 height 35
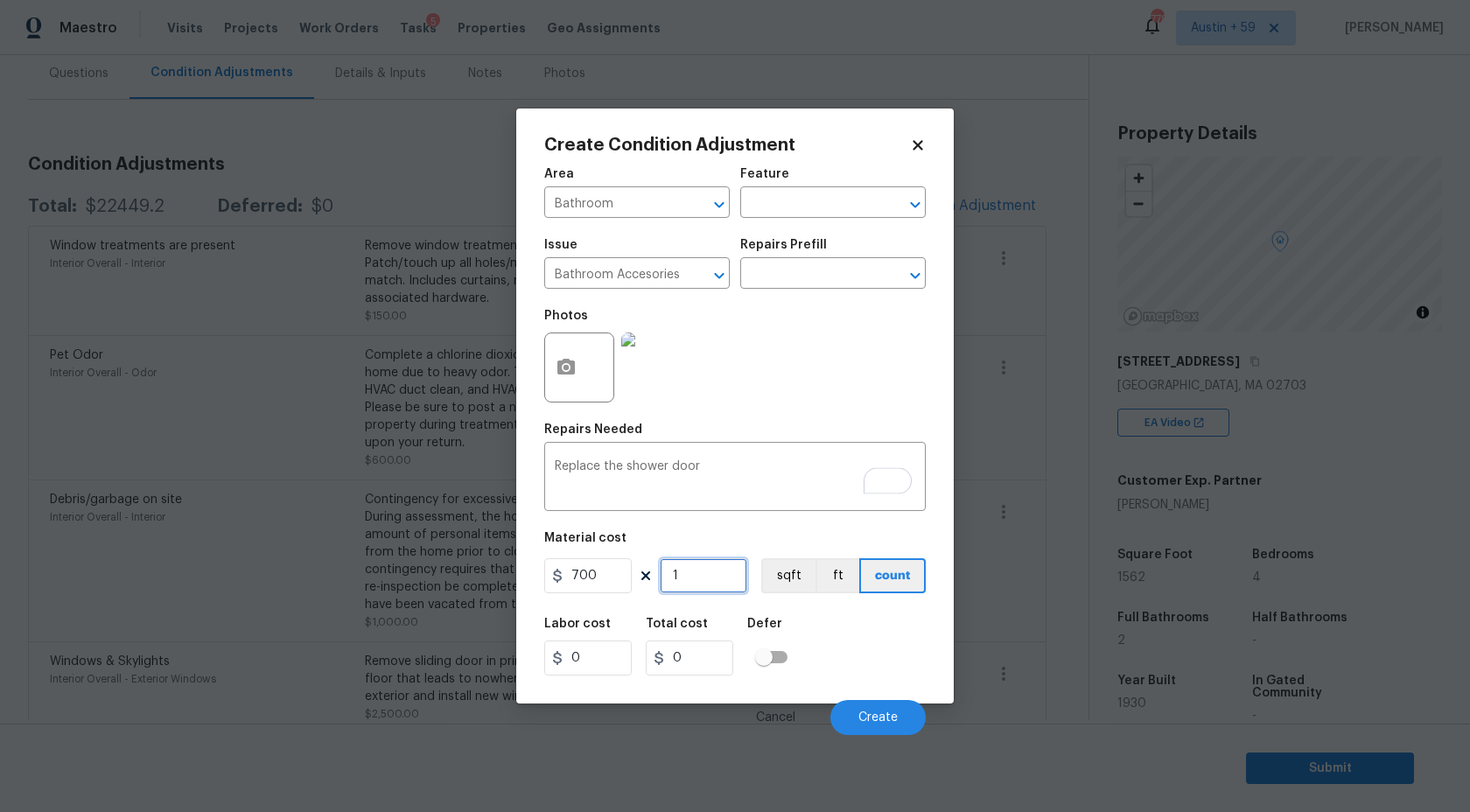
click at [685, 569] on input "1" at bounding box center [704, 576] width 88 height 35
click at [848, 570] on button "ft" at bounding box center [837, 576] width 44 height 35
click at [789, 574] on button "sqft" at bounding box center [789, 576] width 55 height 35
click at [694, 575] on input "1" at bounding box center [704, 576] width 88 height 35
click at [586, 580] on input "700" at bounding box center [588, 576] width 88 height 35
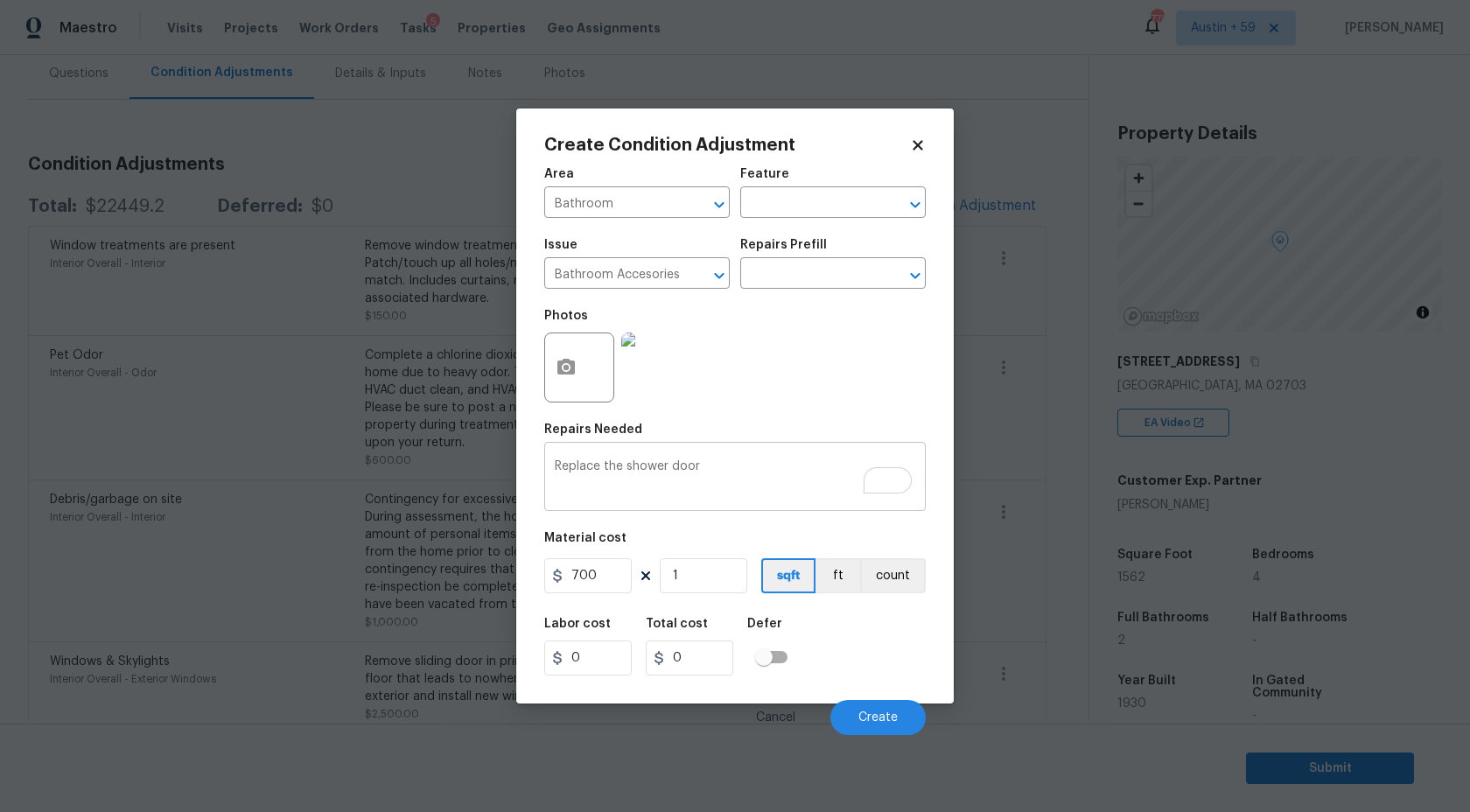
type input "700"
click at [738, 470] on textarea "Replace the shower door" at bounding box center [735, 478] width 361 height 37
click at [878, 715] on span "Create" at bounding box center [878, 718] width 39 height 13
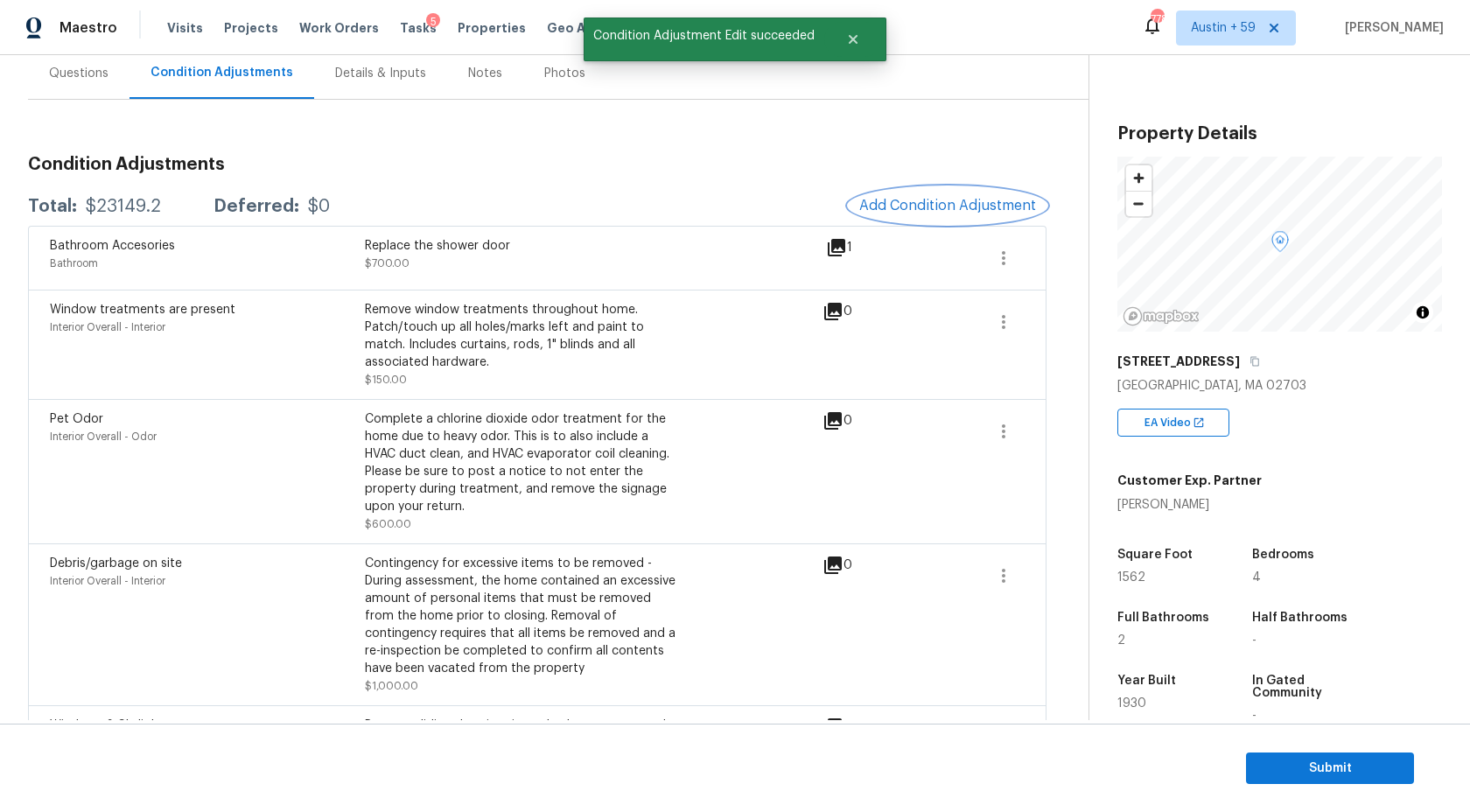
click at [946, 211] on span "Add Condition Adjustment" at bounding box center [947, 206] width 176 height 16
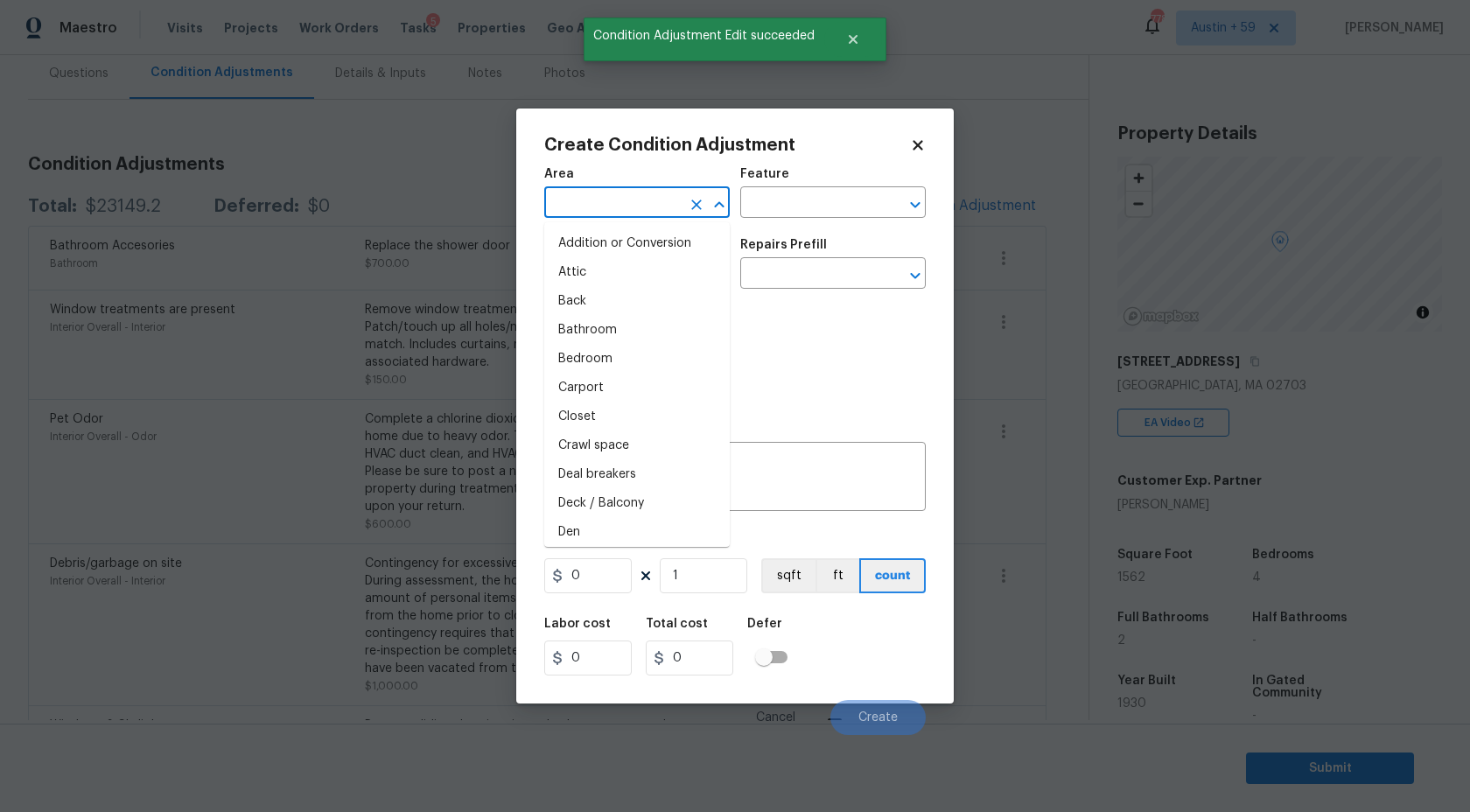
click at [592, 210] on input "text" at bounding box center [612, 204] width 137 height 27
click at [602, 194] on input "ov" at bounding box center [612, 204] width 137 height 27
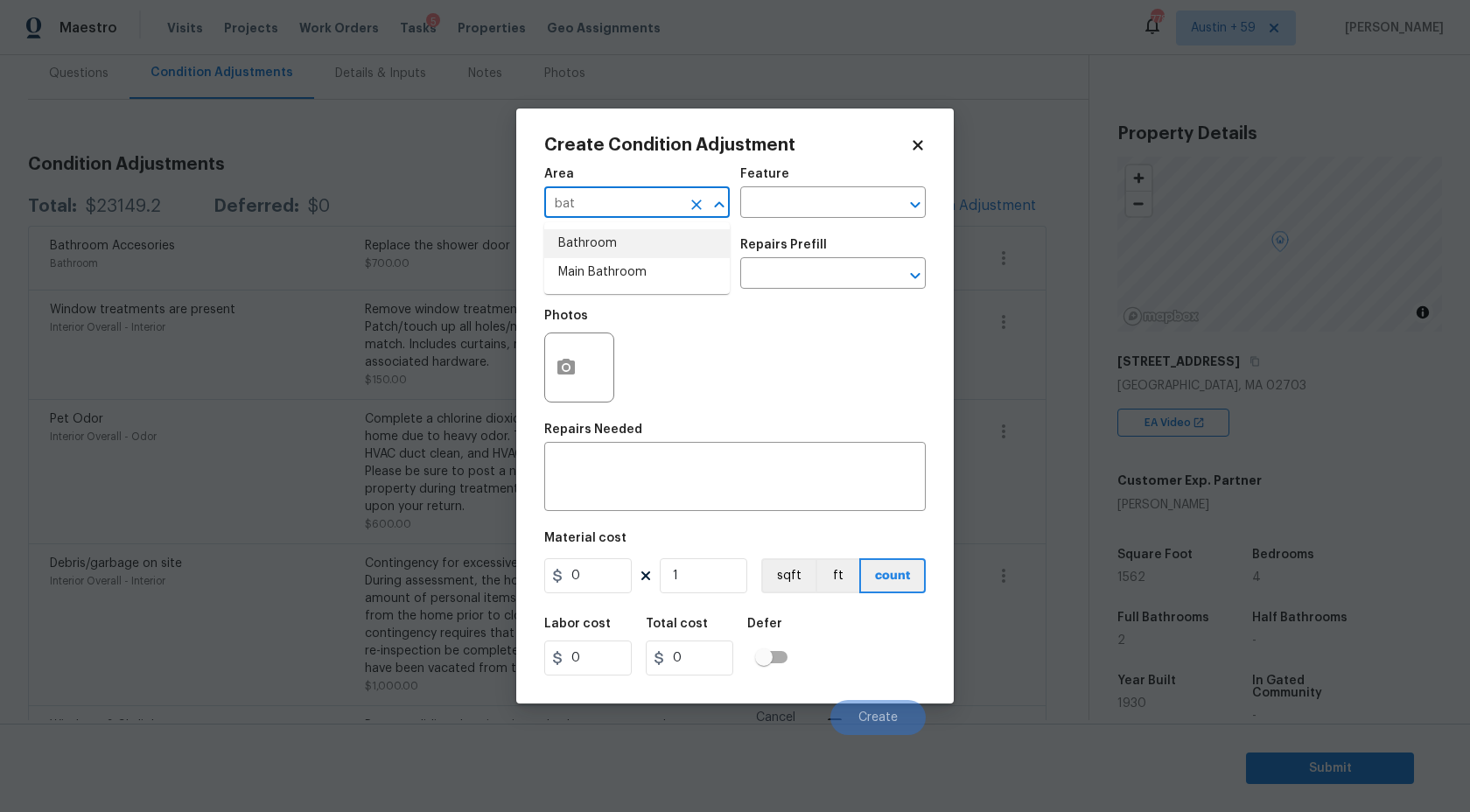
click at [598, 246] on li "Bathroom" at bounding box center [637, 244] width 185 height 29
type input "Bathroom"
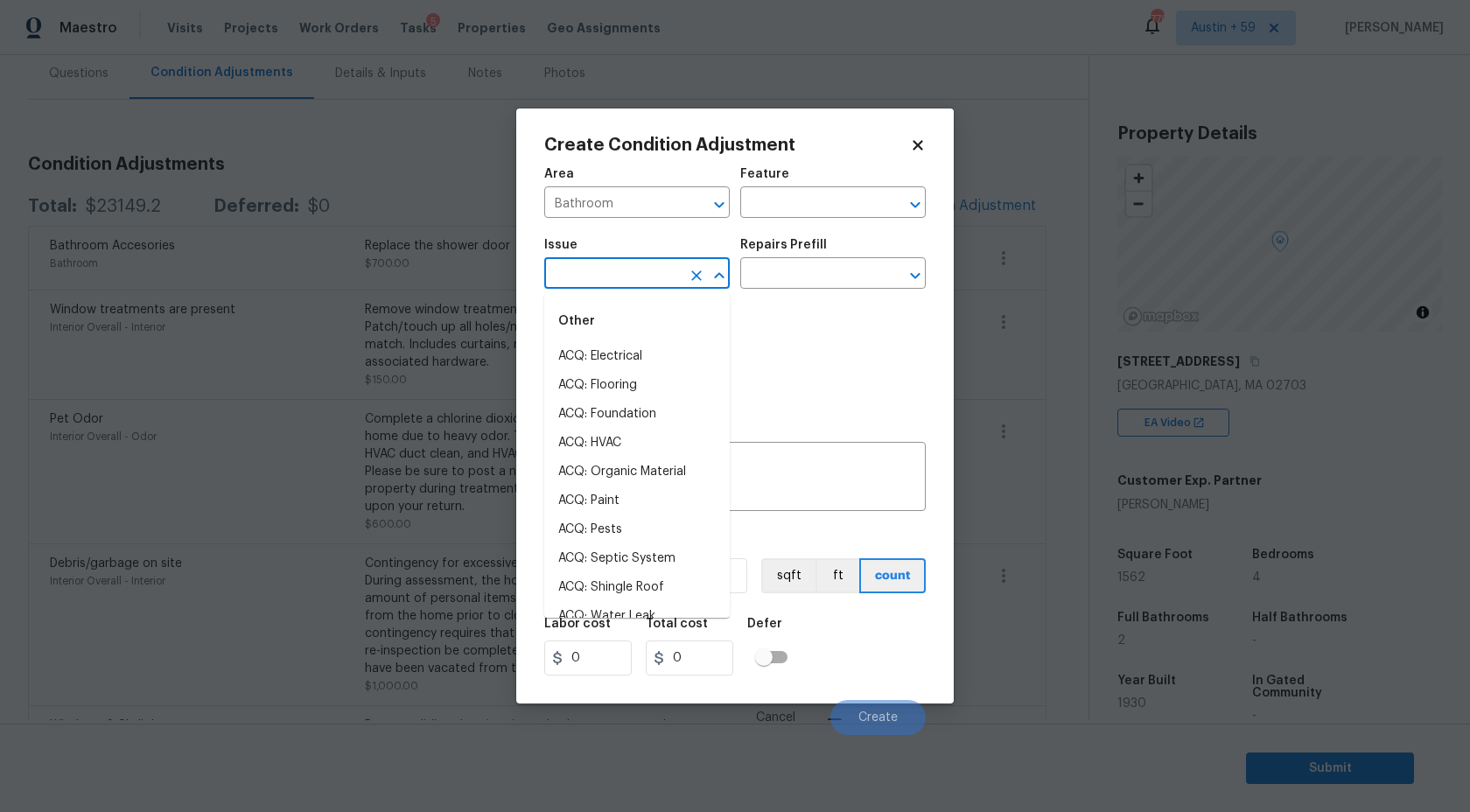
click at [600, 277] on input "text" at bounding box center [612, 275] width 137 height 27
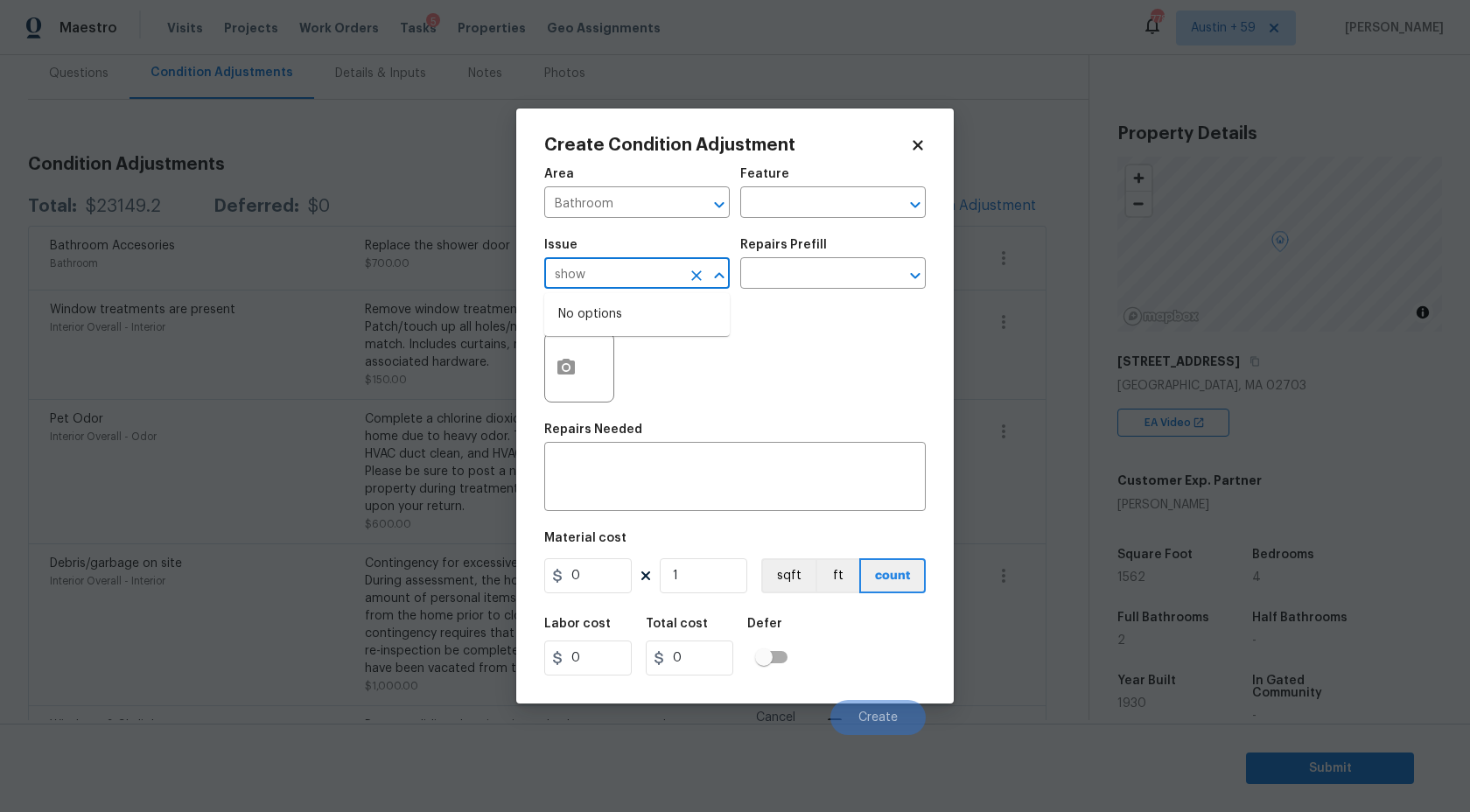
click at [605, 286] on input "show" at bounding box center [612, 275] width 137 height 27
click at [618, 361] on li "Bathroom Accesories" at bounding box center [637, 356] width 185 height 29
type input "Bathroom Accesories"
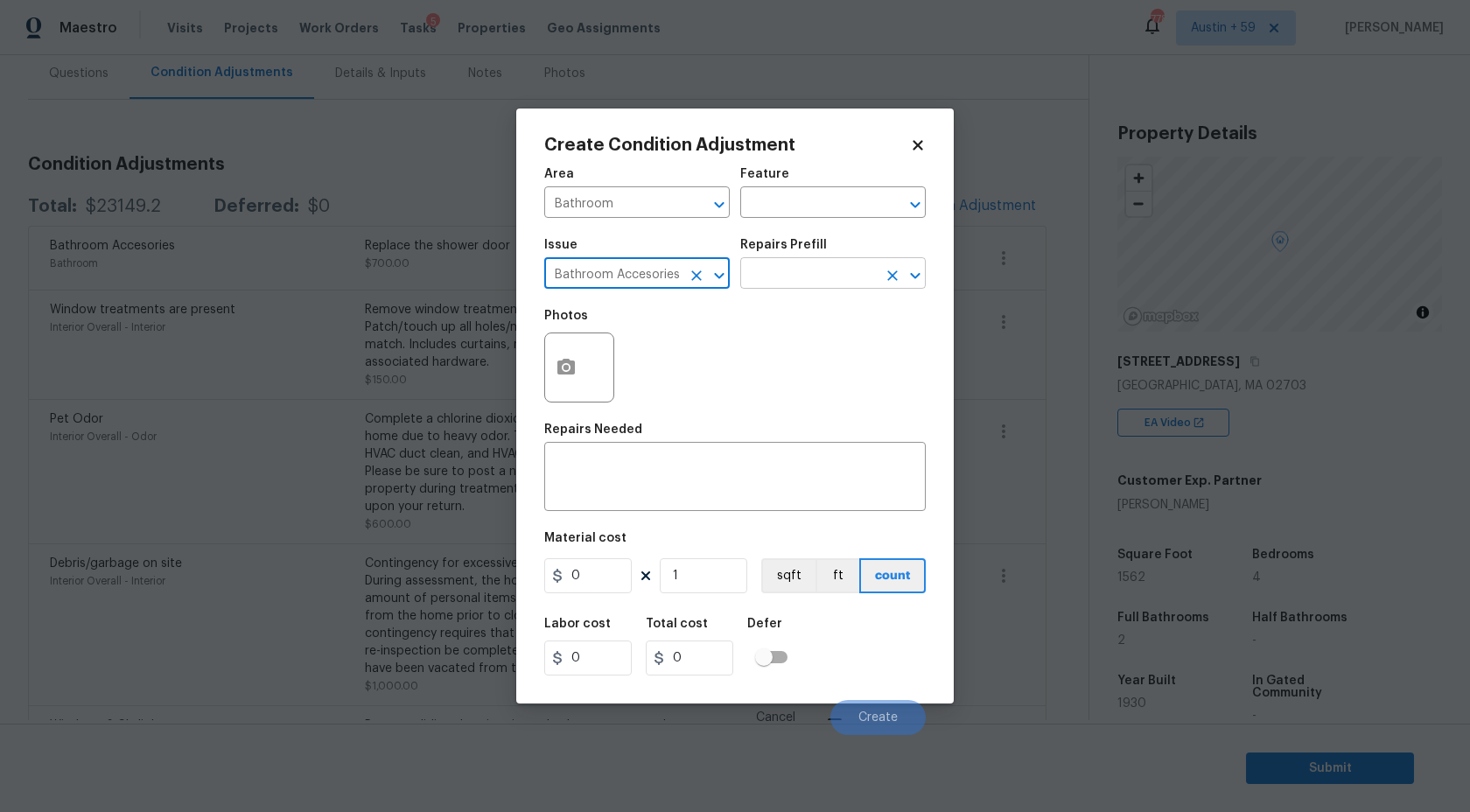
click at [805, 266] on input "text" at bounding box center [808, 275] width 137 height 27
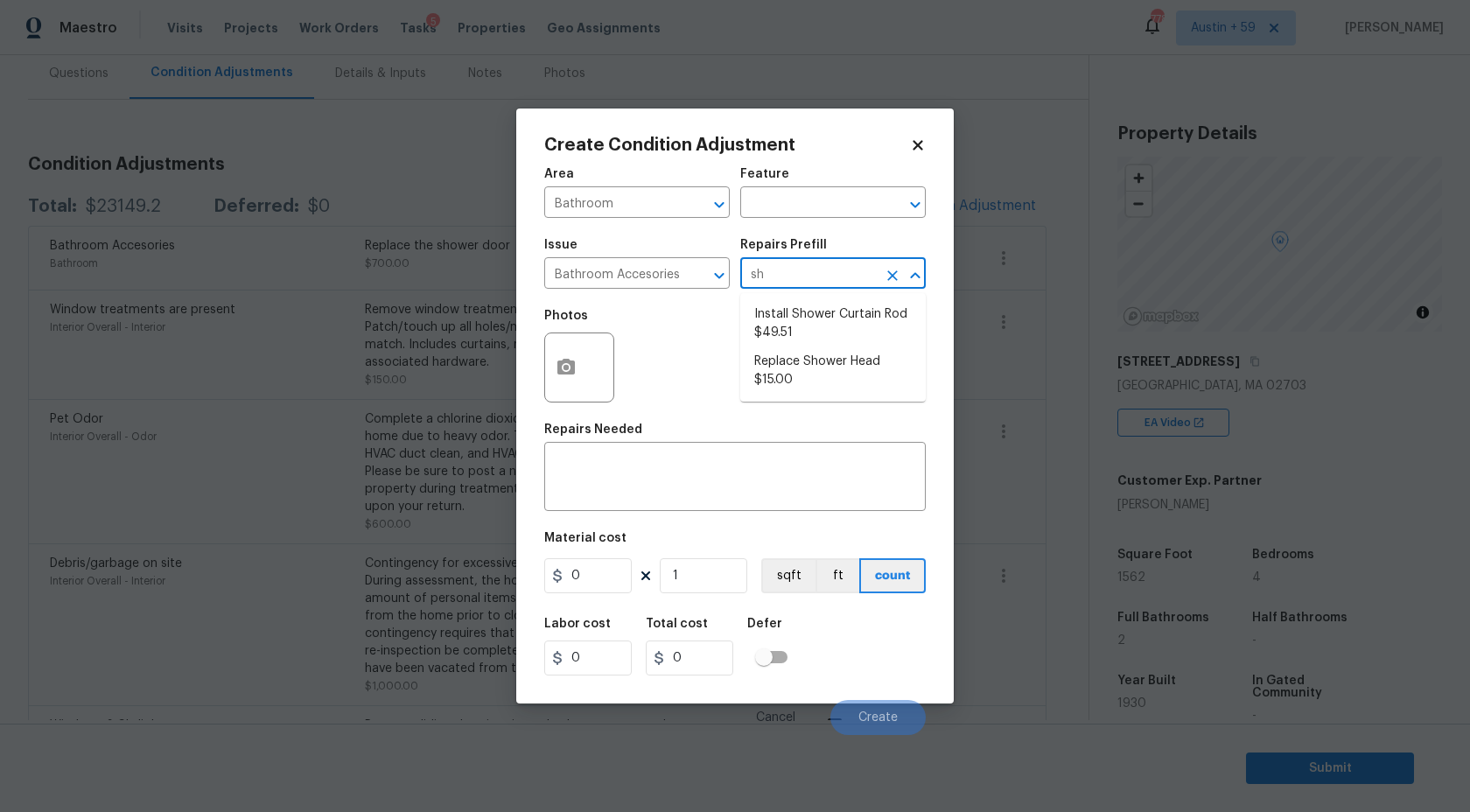
type input "s"
type input "door"
click at [637, 278] on input "Bathroom Accesories" at bounding box center [612, 275] width 137 height 27
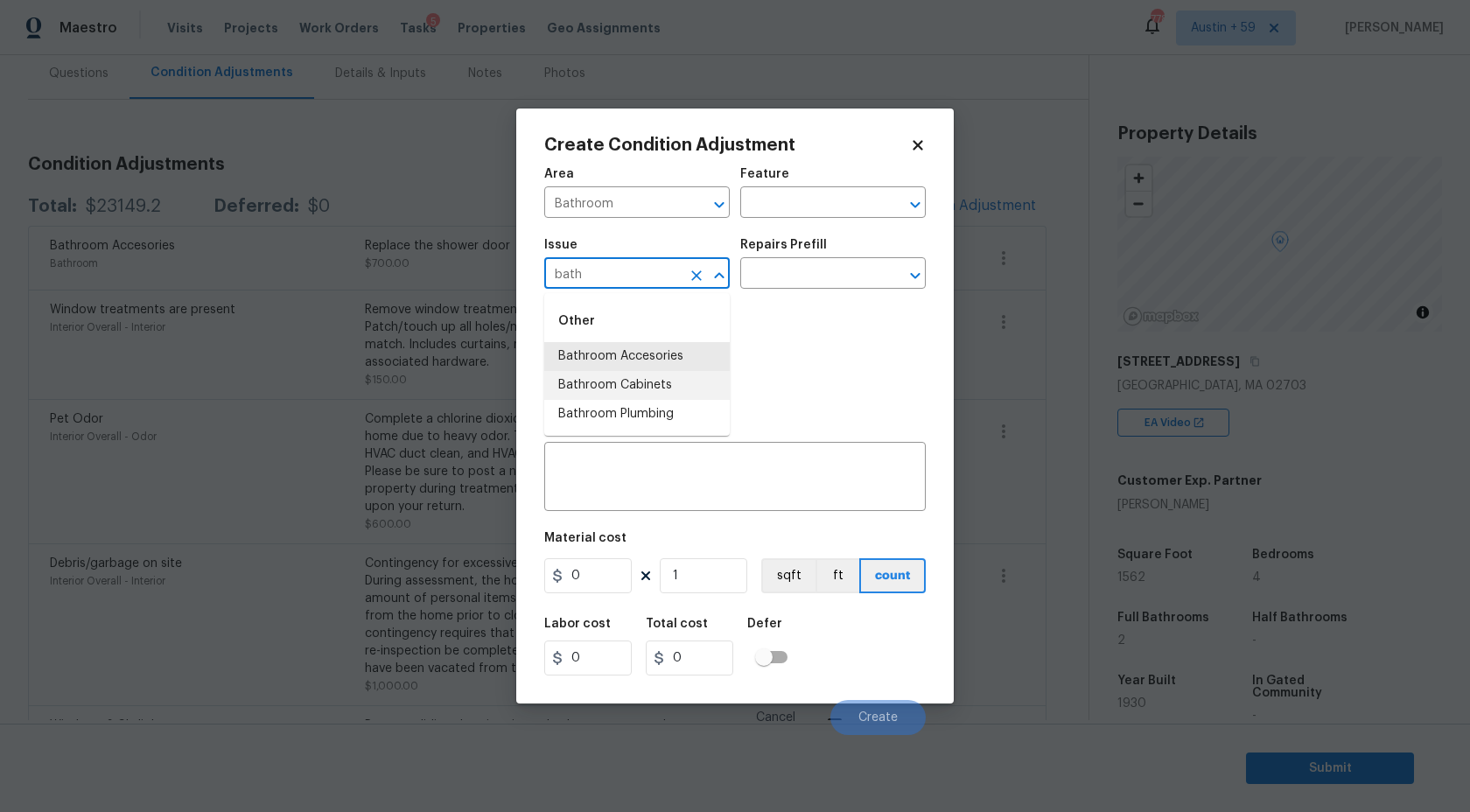
click at [682, 378] on li "Bathroom Cabinets" at bounding box center [637, 386] width 185 height 29
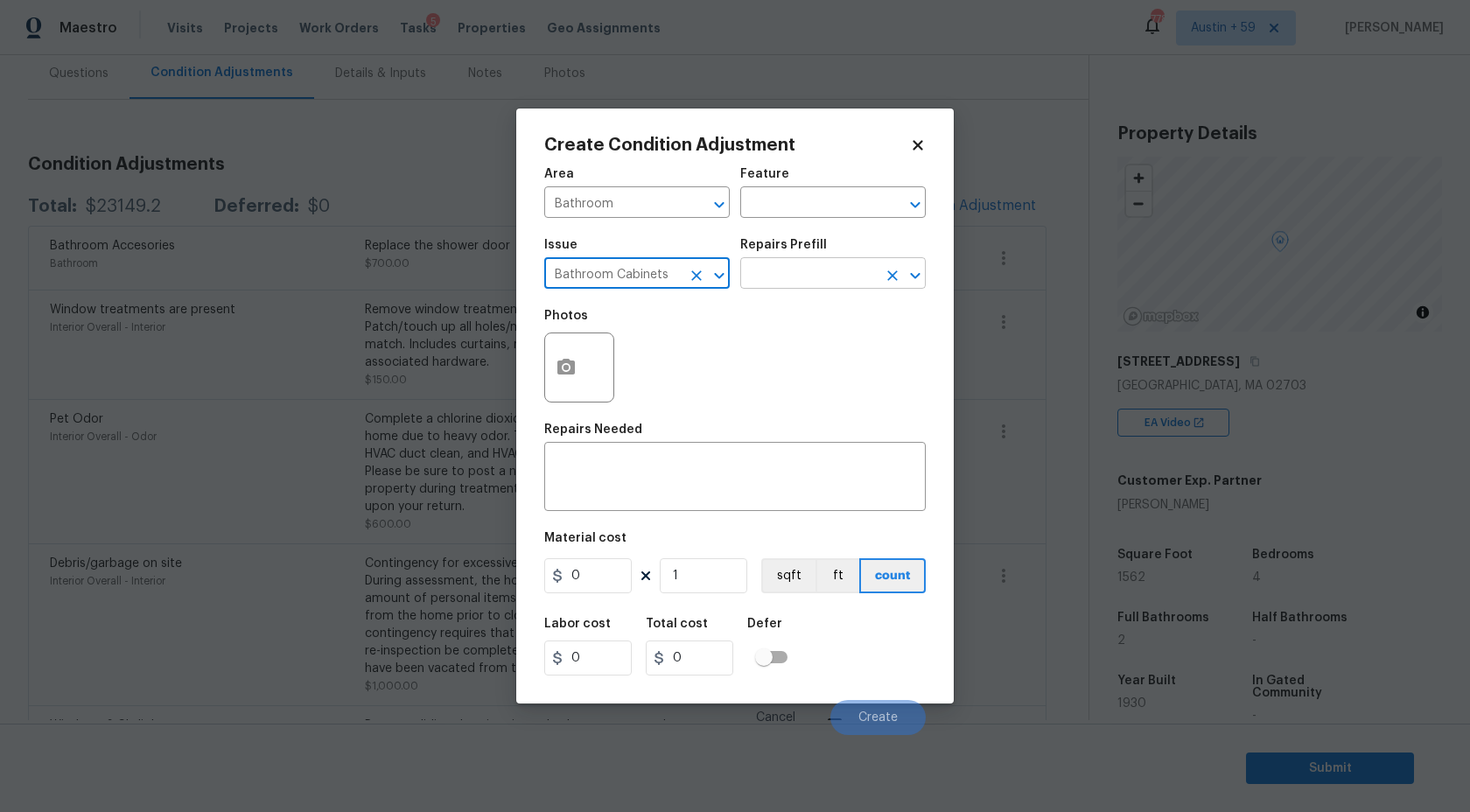
type input "Bathroom Cabinets"
click at [853, 275] on input "text" at bounding box center [808, 275] width 137 height 27
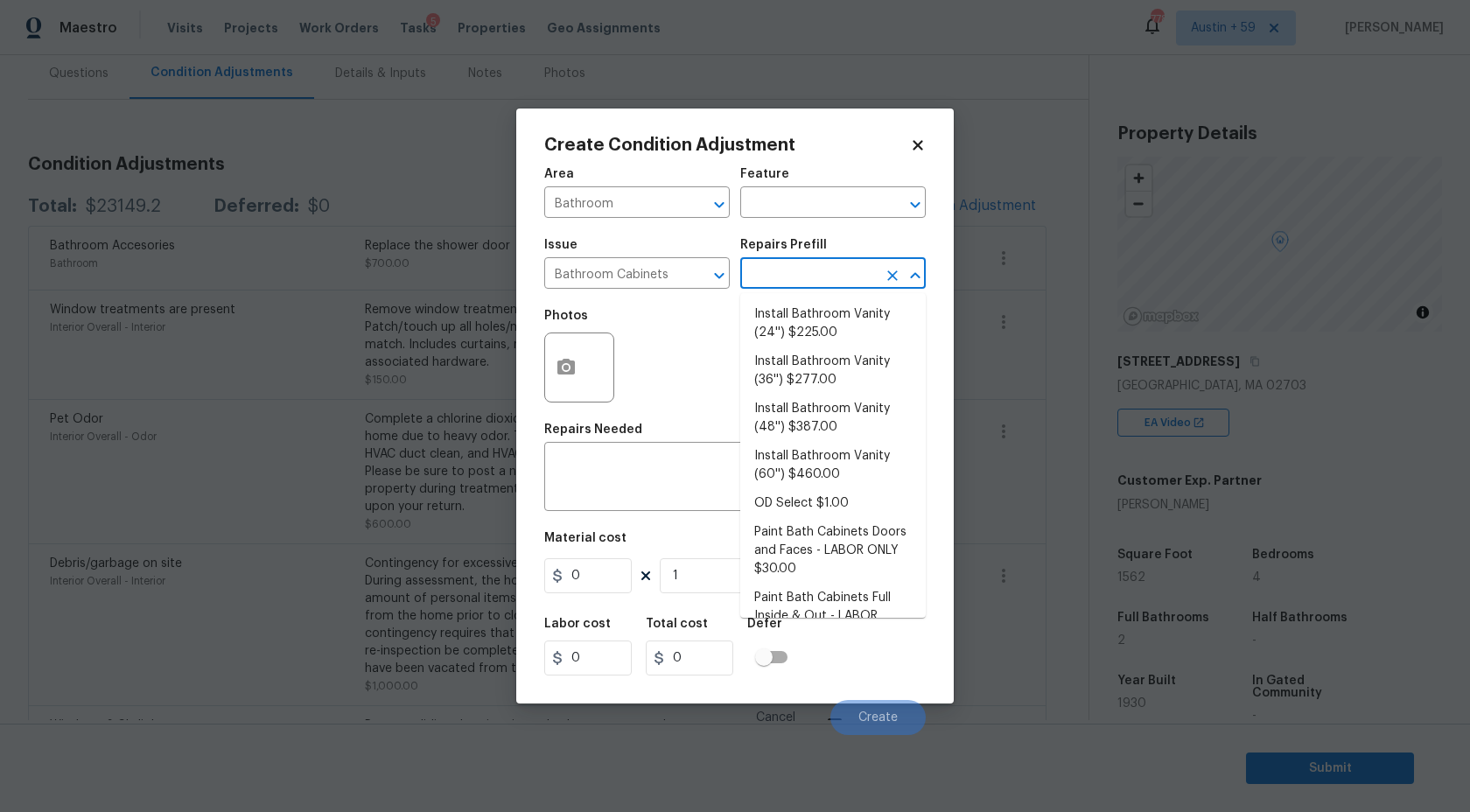
type input "b"
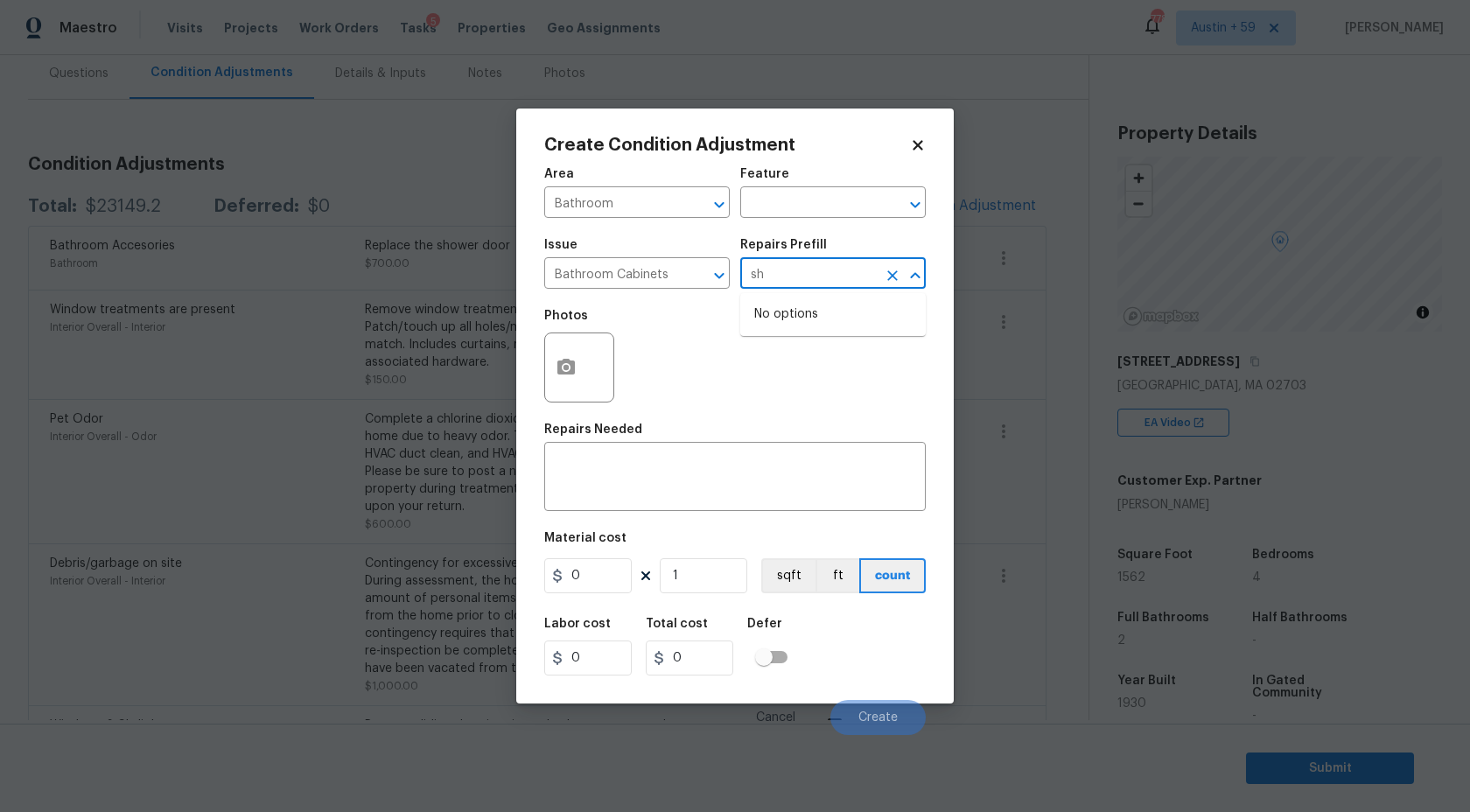
type input "s"
type input "door"
click at [658, 278] on input "Bathroom Cabinets" at bounding box center [612, 275] width 137 height 27
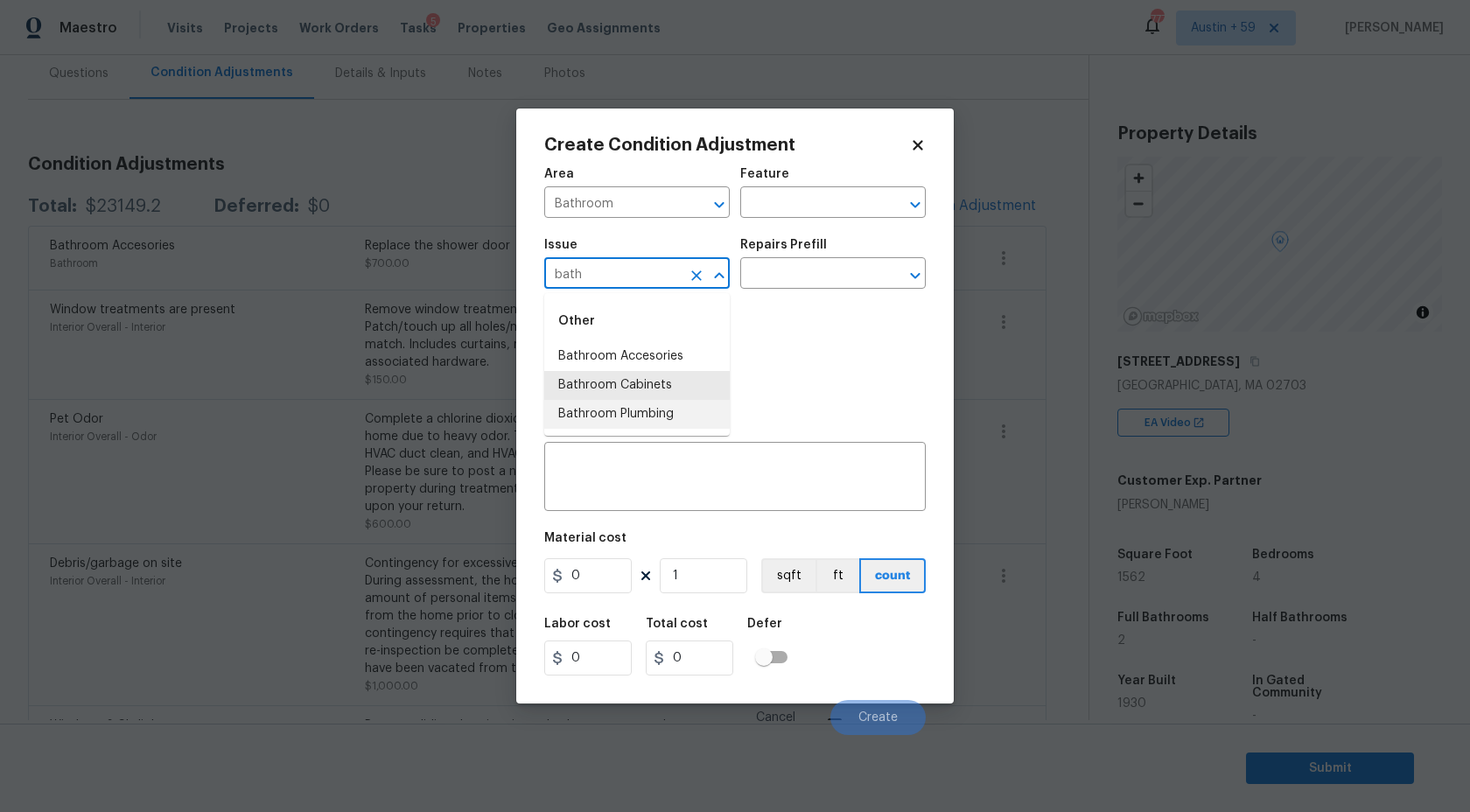
click at [673, 408] on li "Bathroom Plumbing" at bounding box center [637, 415] width 185 height 29
type input "Bathroom Plumbing"
click at [810, 282] on input "text" at bounding box center [808, 275] width 137 height 27
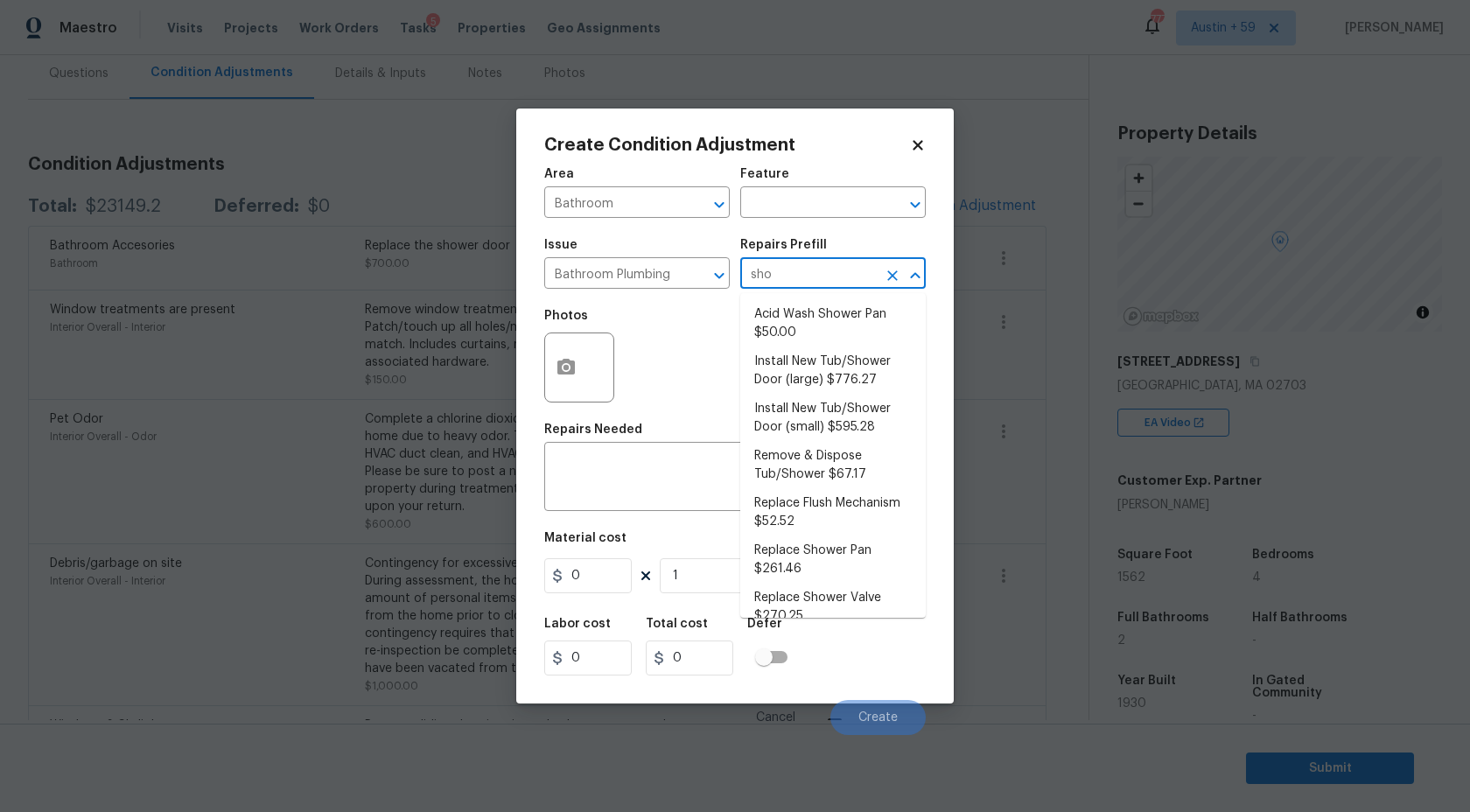
type input "show"
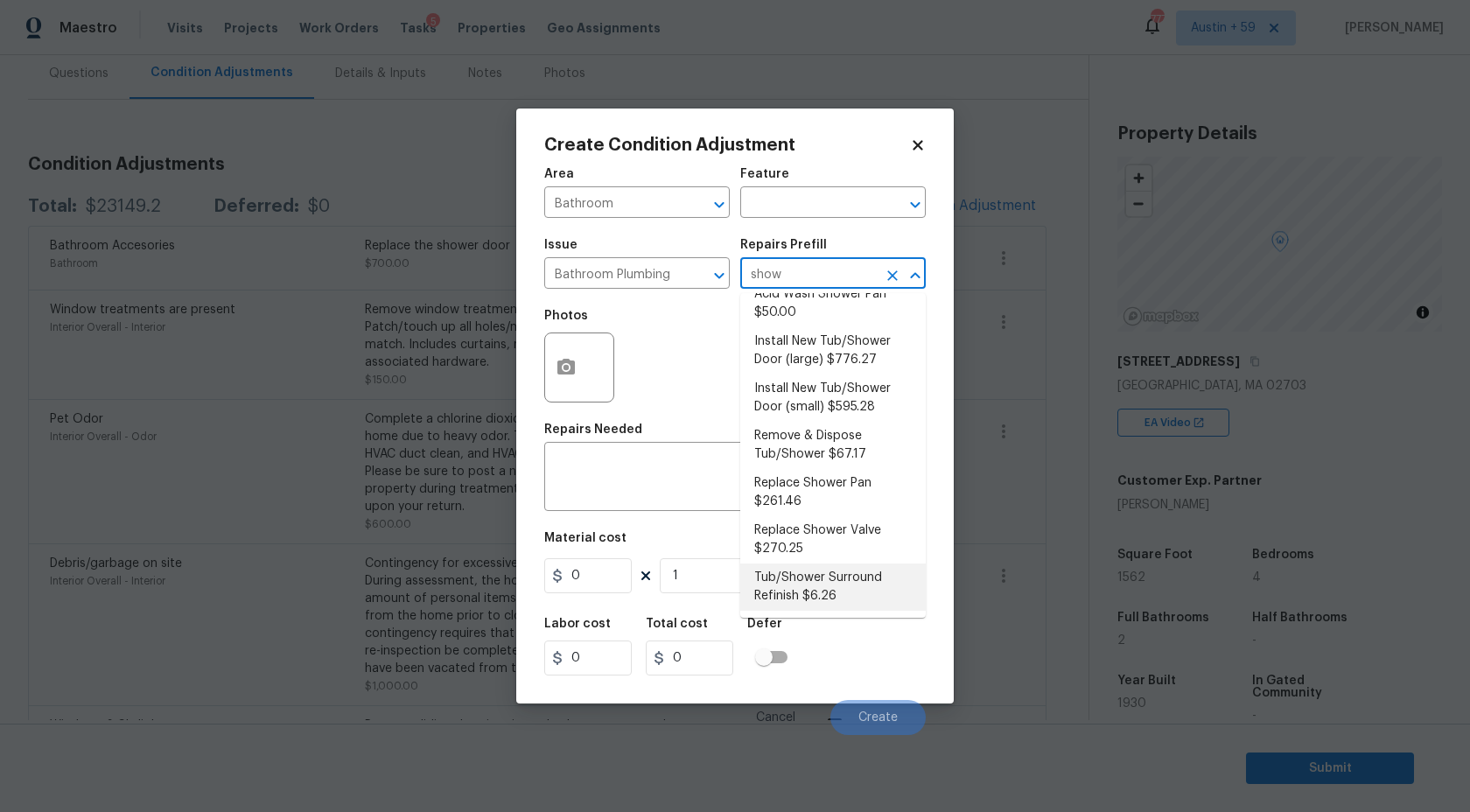
click at [859, 590] on li "Tub/Shower Surround Refinish $6.26" at bounding box center [833, 587] width 185 height 47
type input "Plumbing"
type textarea "Prep, mask, clean and refinish the tub/shower tile surround both all sides ensu…"
type input "6.26"
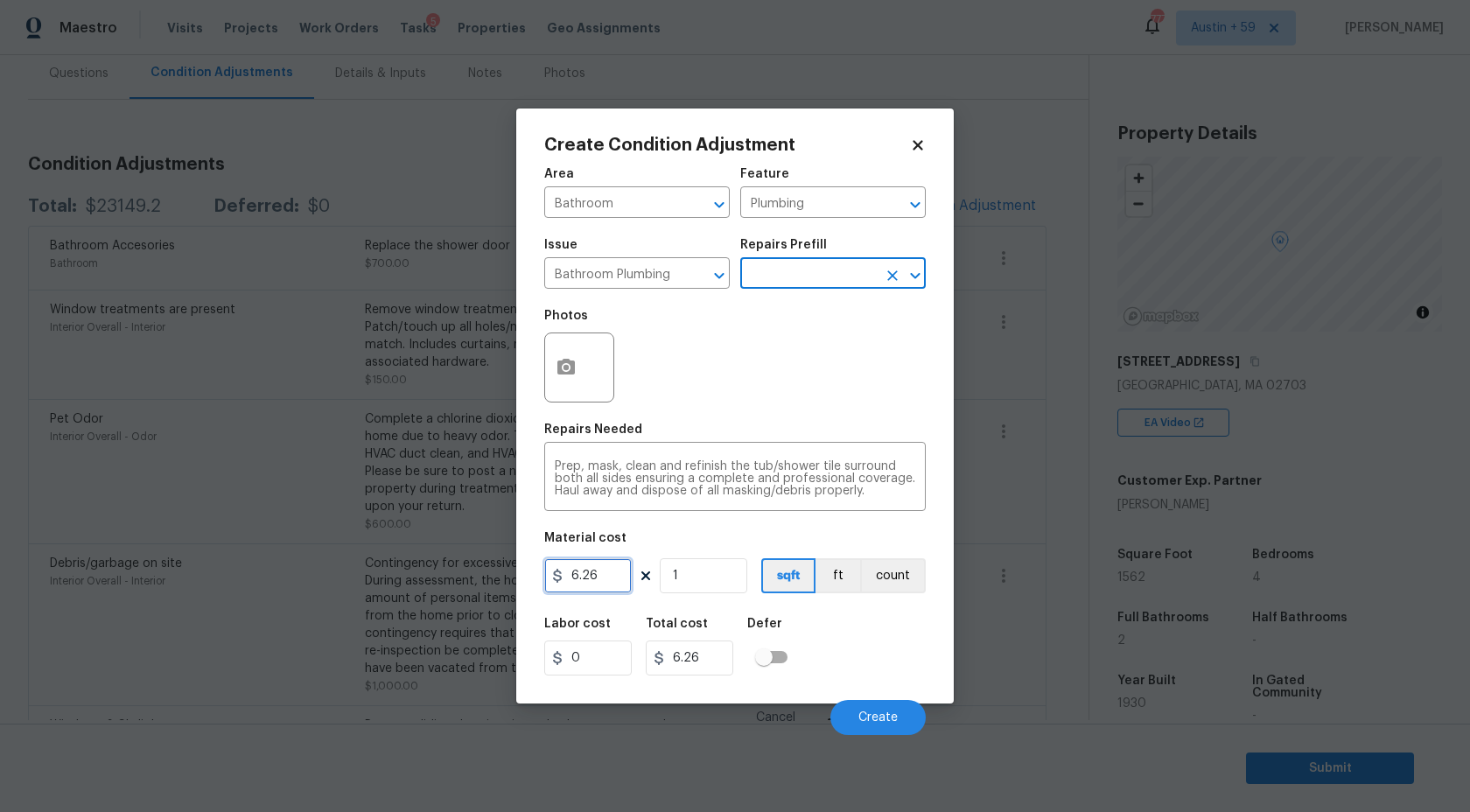
click at [608, 570] on input "6.26" at bounding box center [588, 576] width 88 height 35
type input "350"
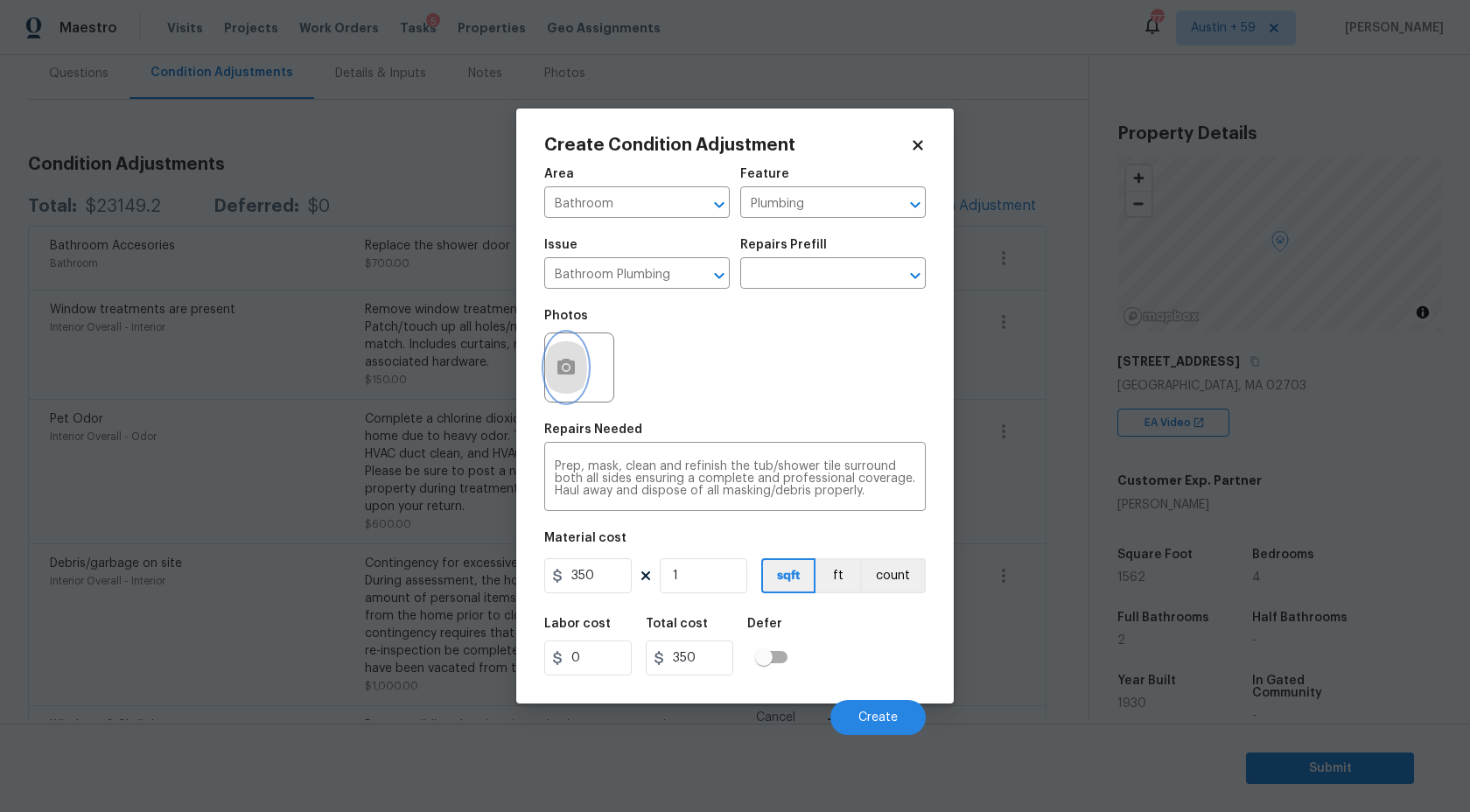
click at [568, 362] on icon "button" at bounding box center [567, 367] width 18 height 16
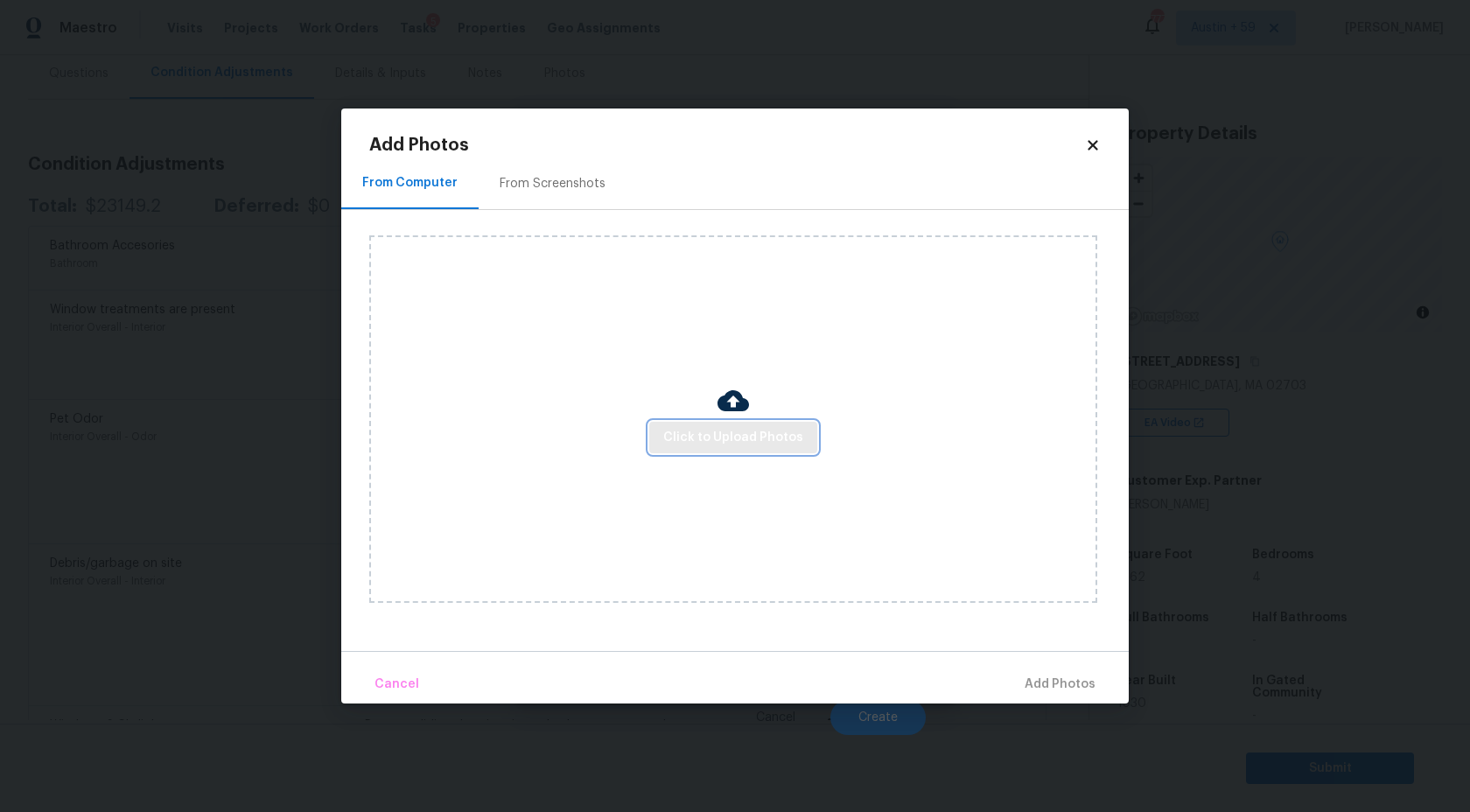
click at [778, 439] on span "Click to Upload Photos" at bounding box center [733, 438] width 140 height 21
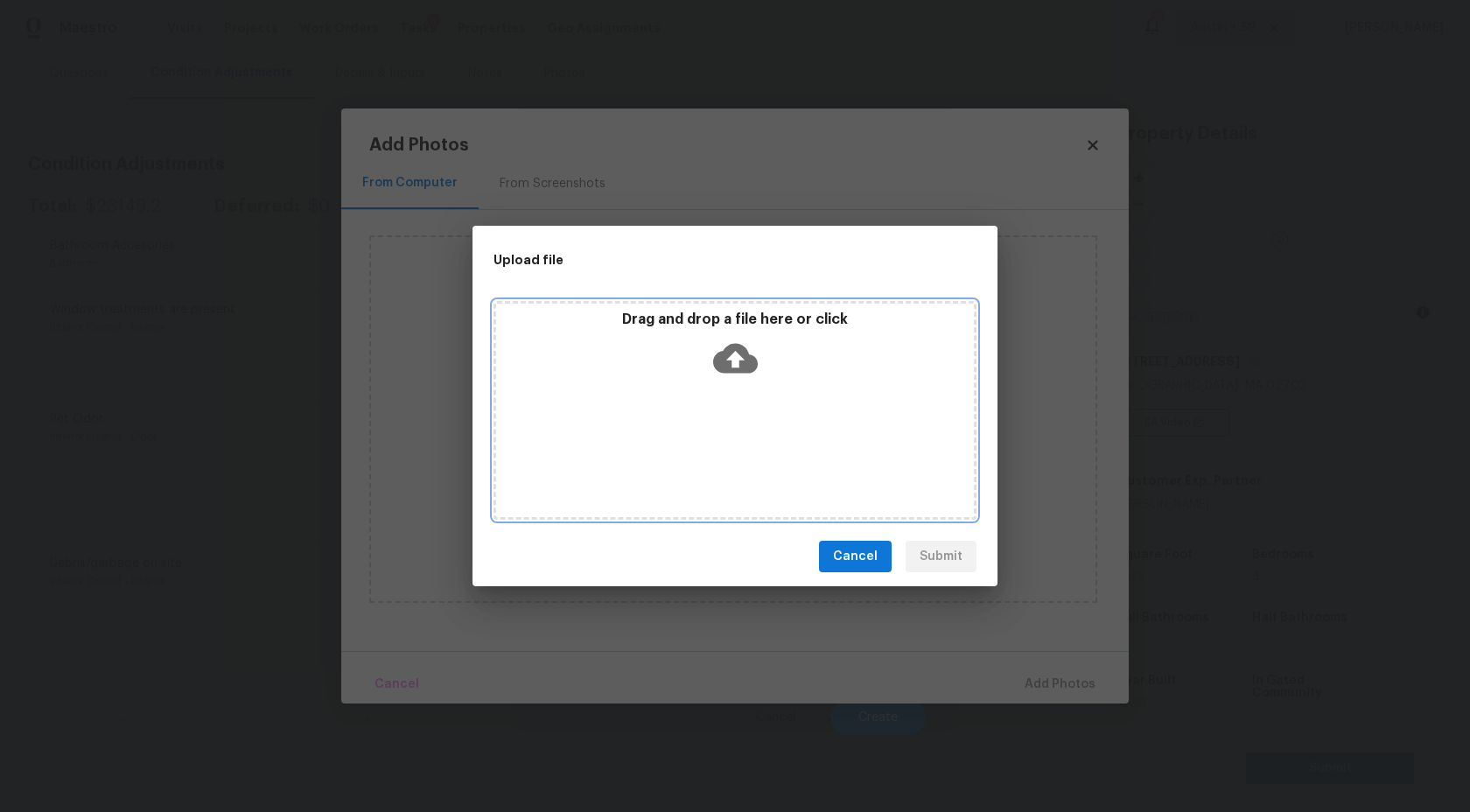
click at [741, 389] on div "Drag and drop a file here or click" at bounding box center [735, 410] width 483 height 218
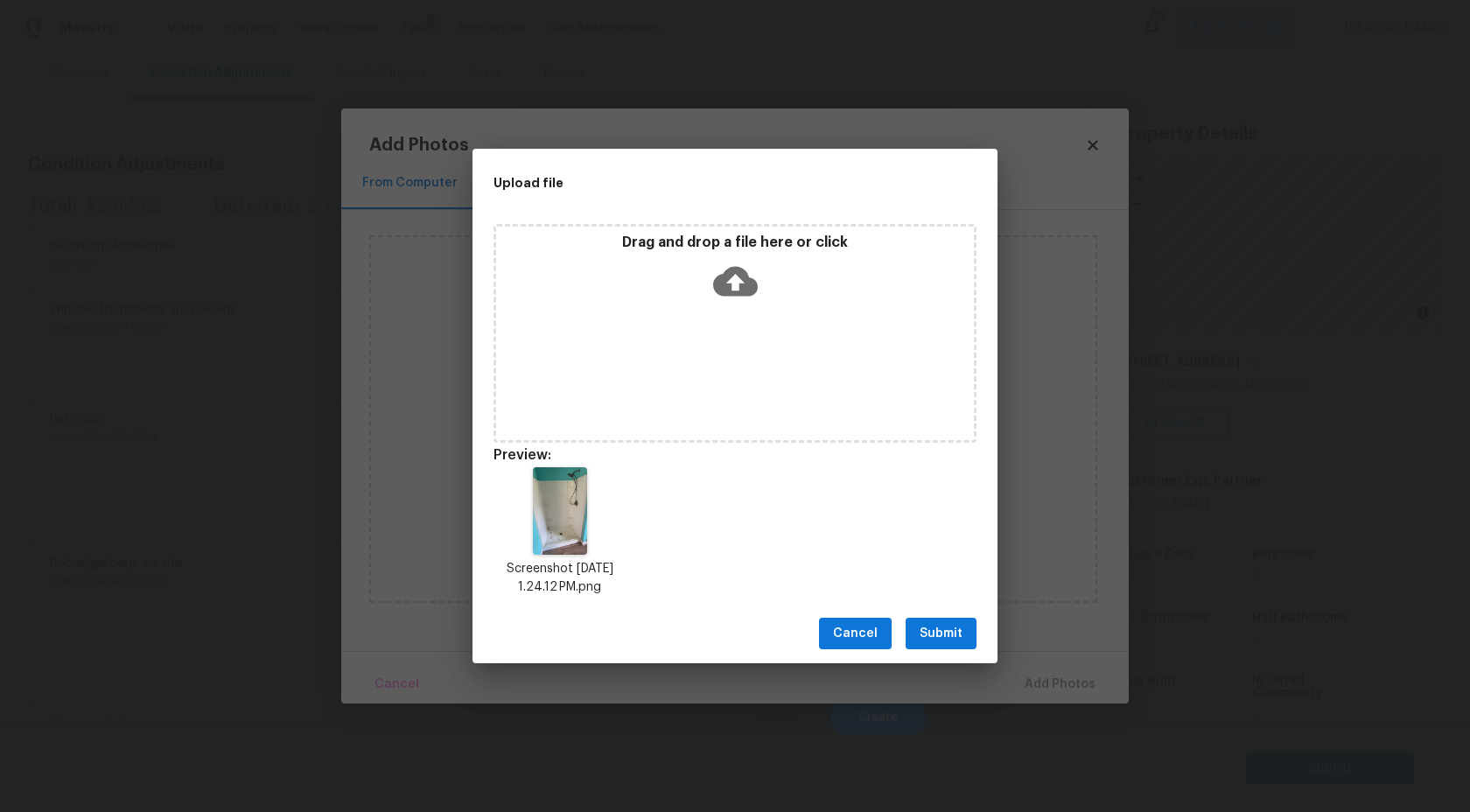
click at [938, 635] on span "Submit" at bounding box center [942, 634] width 43 height 21
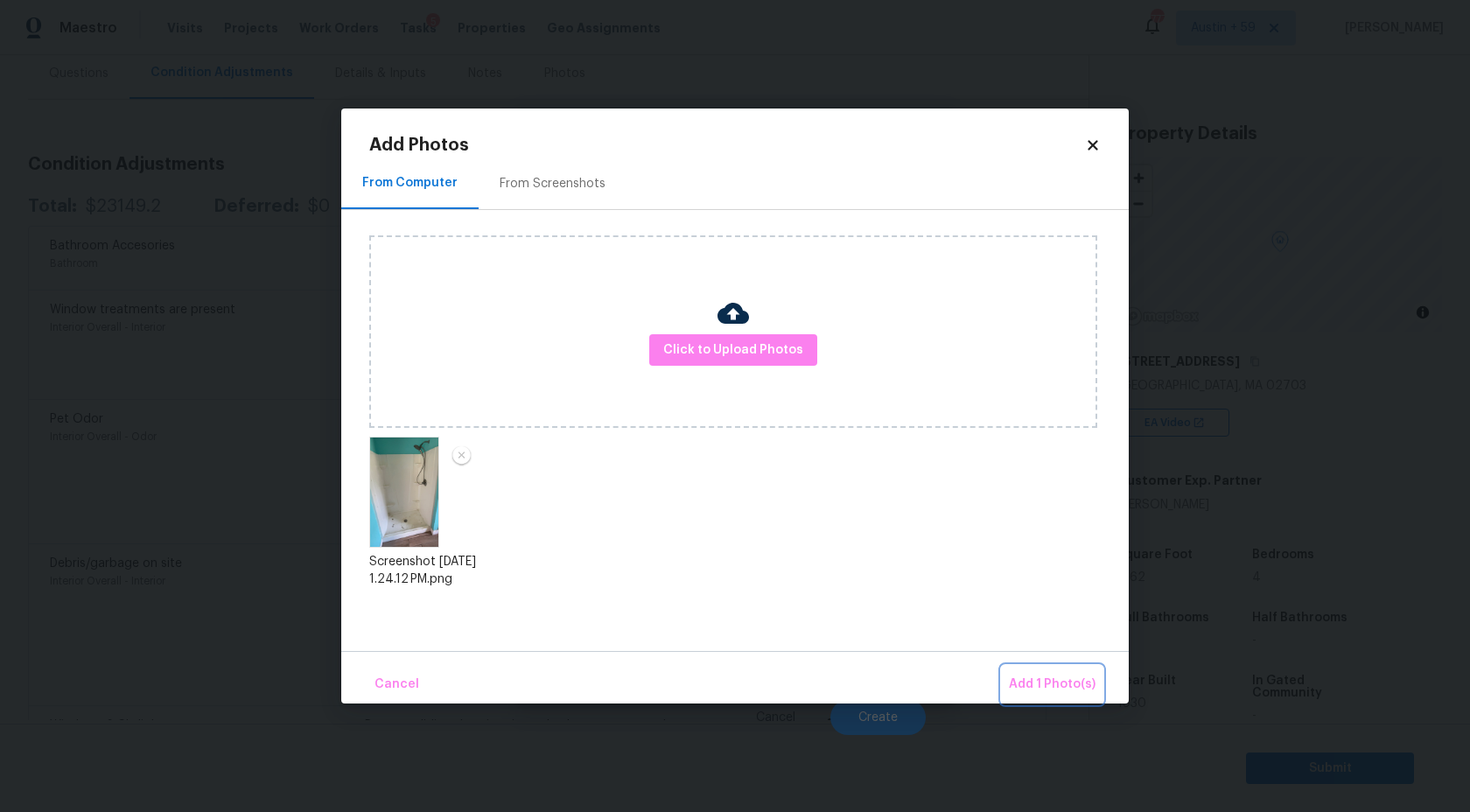
click at [1038, 680] on span "Add 1 Photo(s)" at bounding box center [1052, 685] width 87 height 21
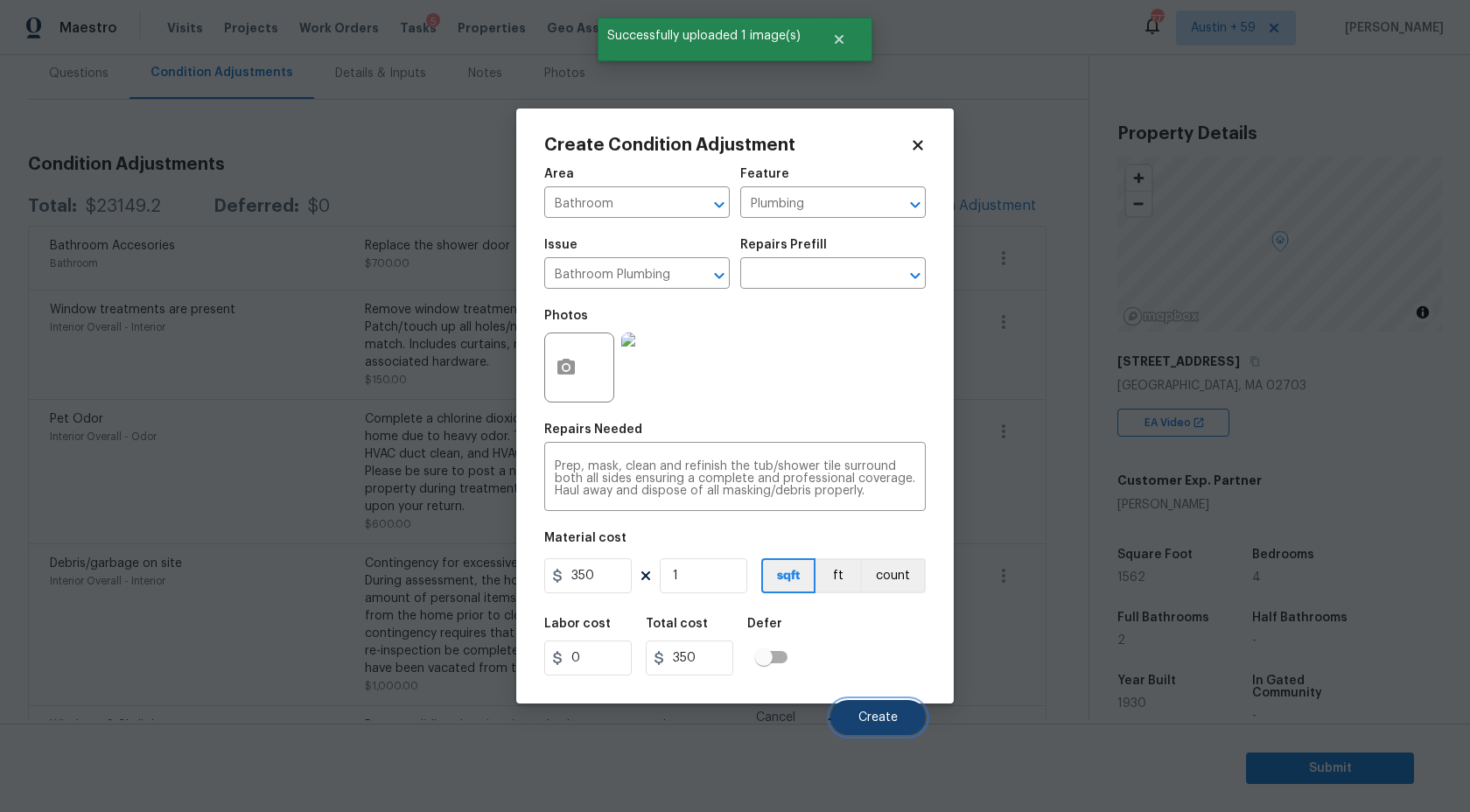
click at [894, 718] on span "Create" at bounding box center [878, 718] width 39 height 13
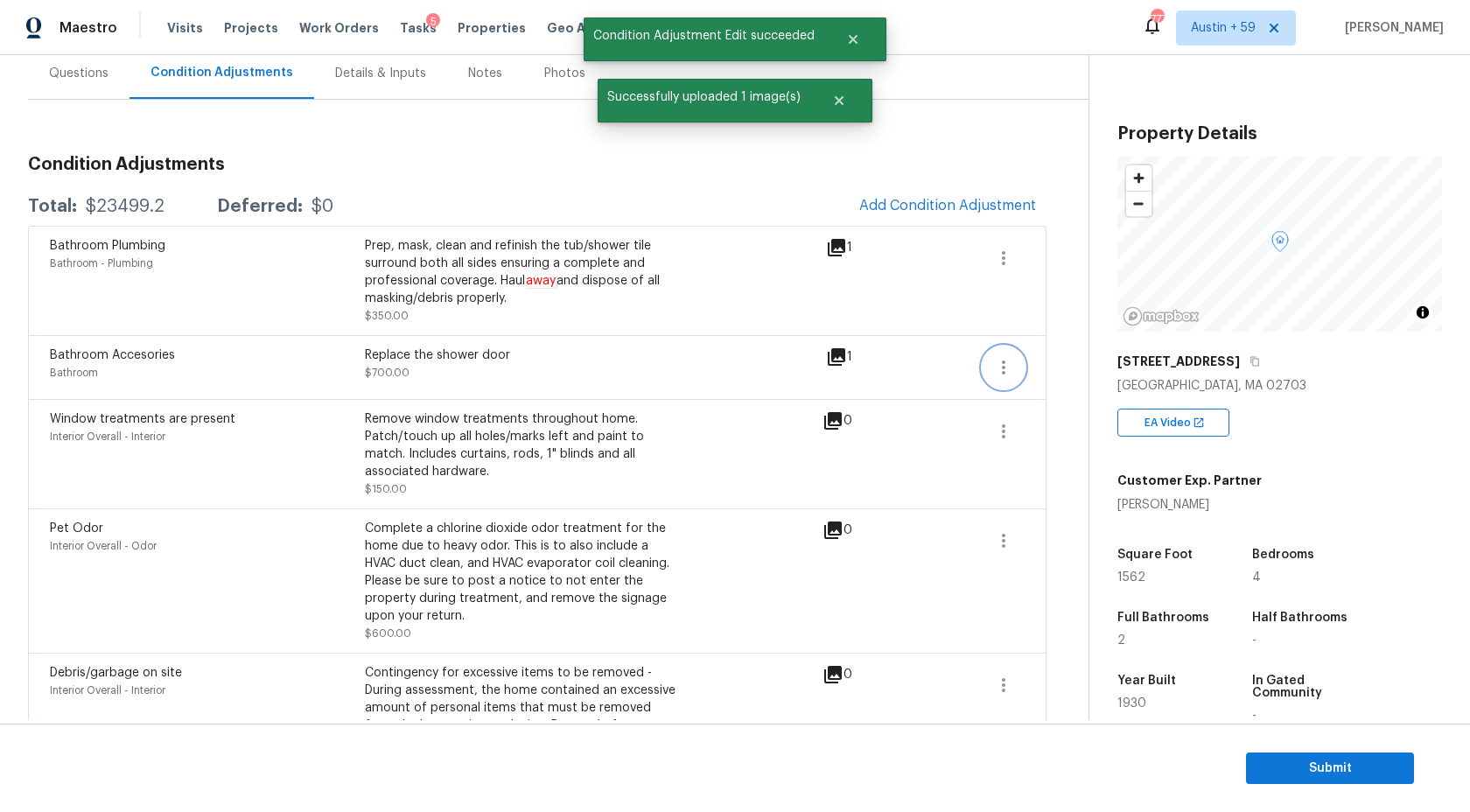
click at [1001, 359] on icon "button" at bounding box center [1004, 367] width 21 height 21
click at [1062, 360] on div "Edit" at bounding box center [1104, 365] width 137 height 18
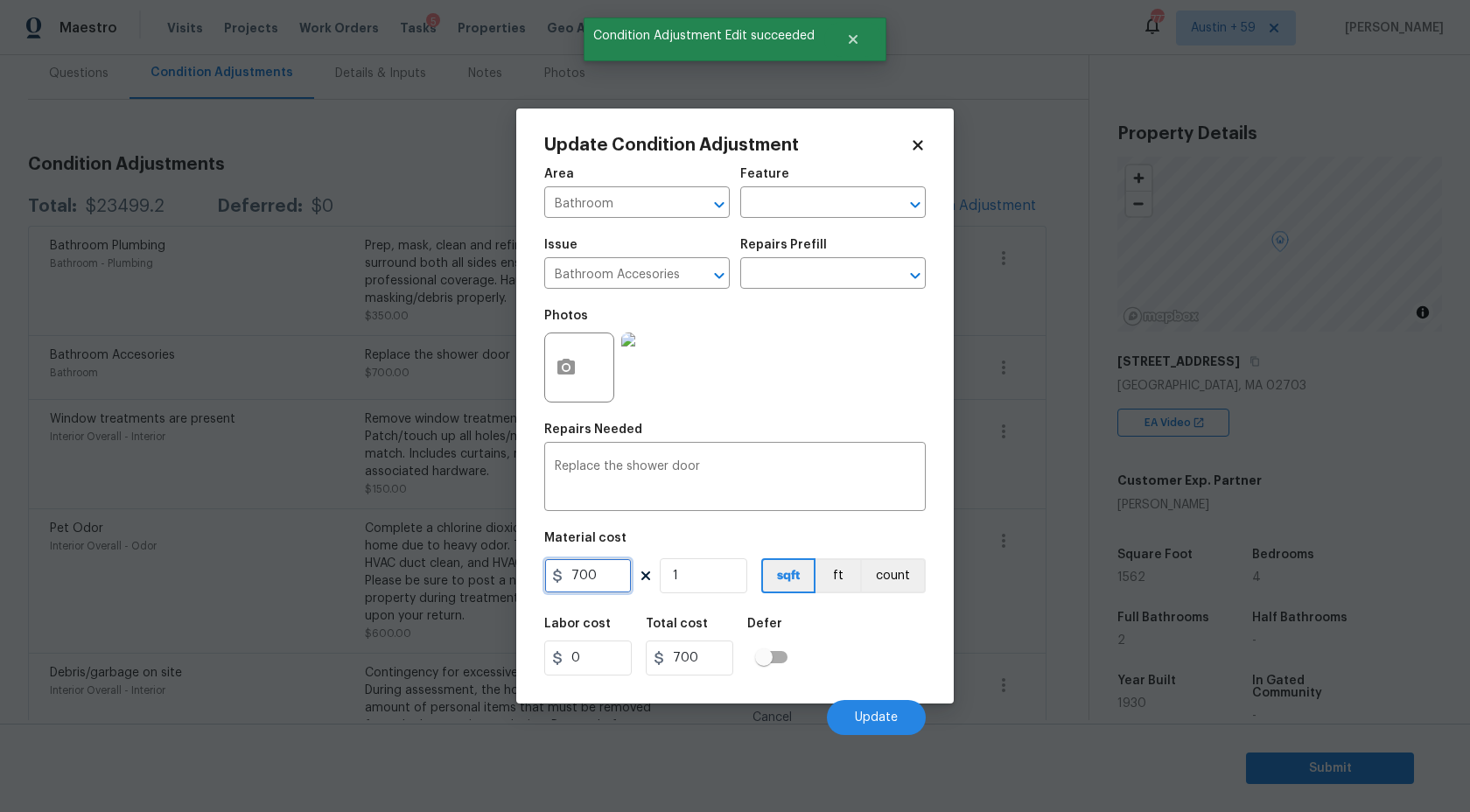
click at [616, 580] on input "700" at bounding box center [588, 576] width 88 height 35
type input "750"
click at [697, 568] on input "1" at bounding box center [704, 576] width 88 height 35
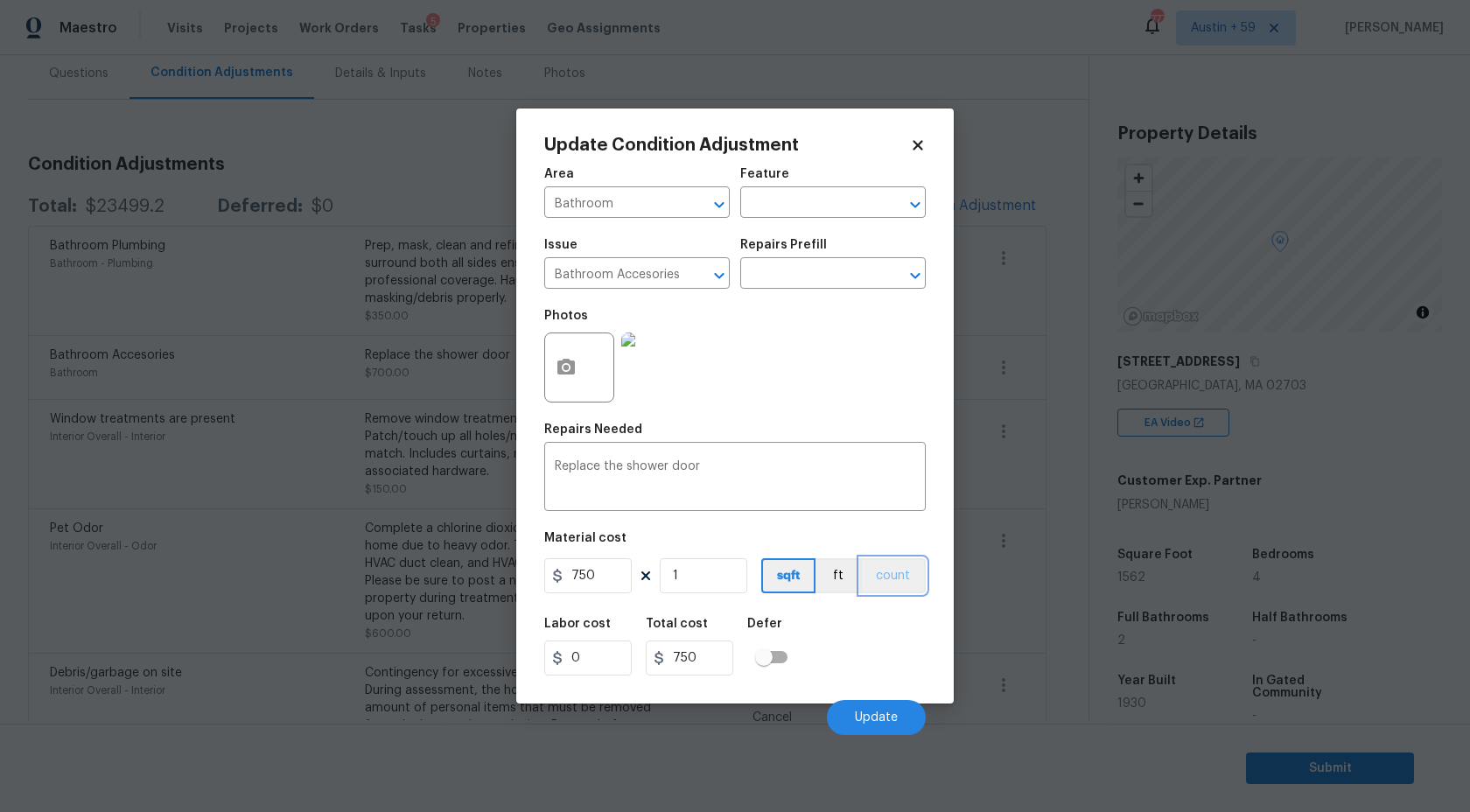
click at [899, 568] on button "count" at bounding box center [893, 576] width 65 height 35
click at [877, 719] on span "Update" at bounding box center [876, 718] width 43 height 13
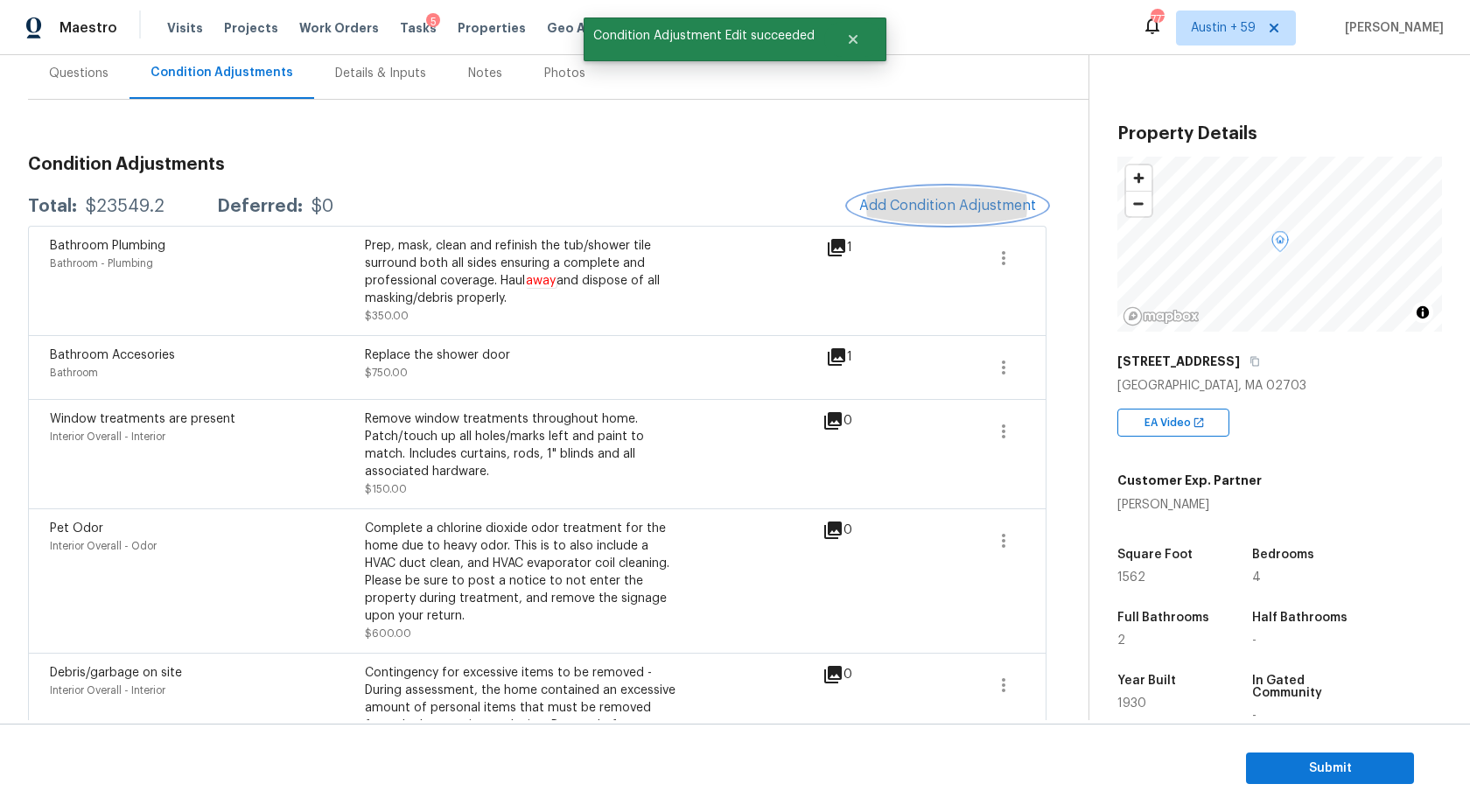
click at [918, 205] on span "Add Condition Adjustment" at bounding box center [947, 206] width 176 height 16
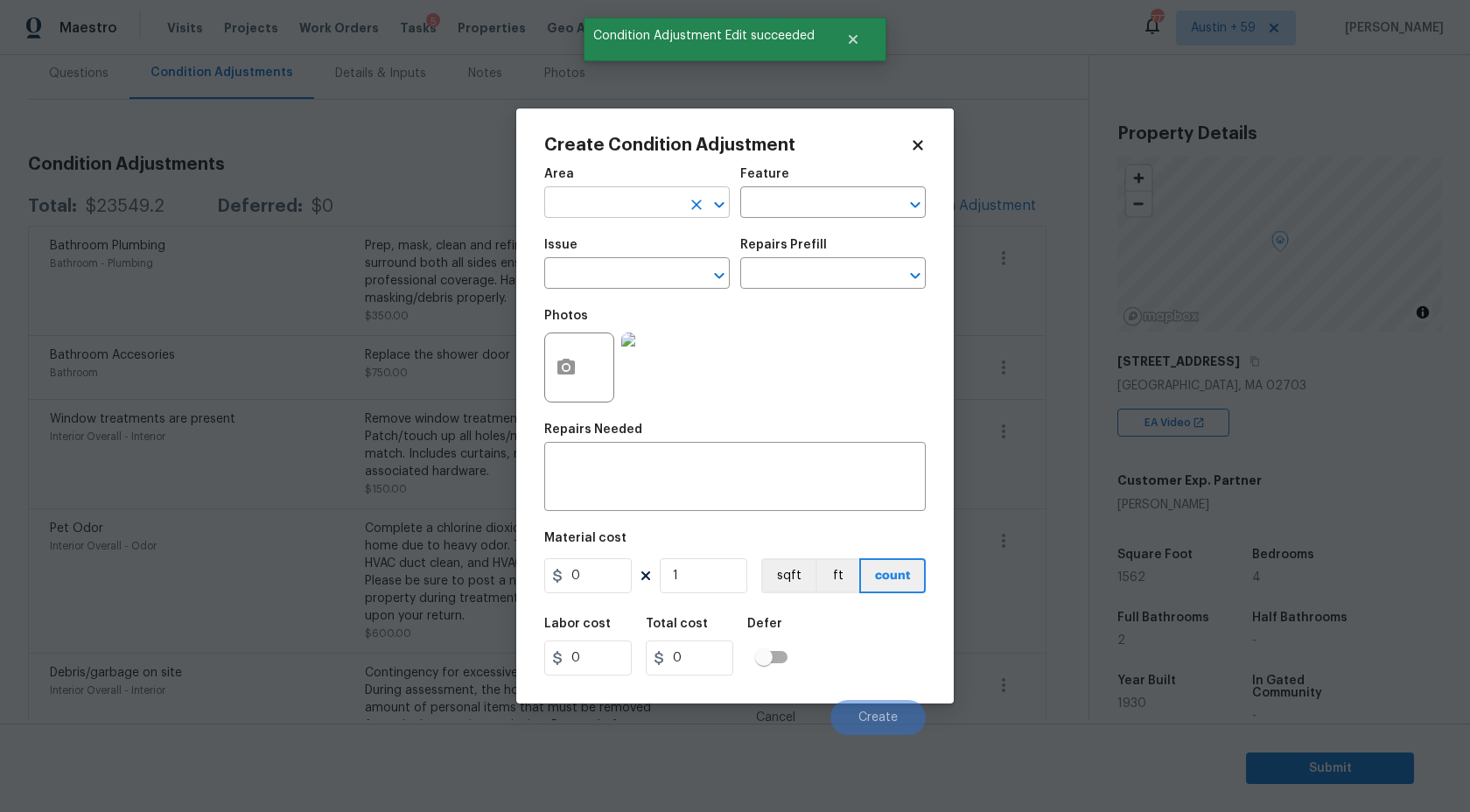
click at [597, 202] on input "text" at bounding box center [612, 204] width 137 height 27
click at [613, 242] on li "Bathroom" at bounding box center [637, 244] width 185 height 29
type input "Bathroom"
click at [613, 258] on div "Issue" at bounding box center [637, 250] width 185 height 22
click at [615, 268] on input "text" at bounding box center [612, 275] width 137 height 27
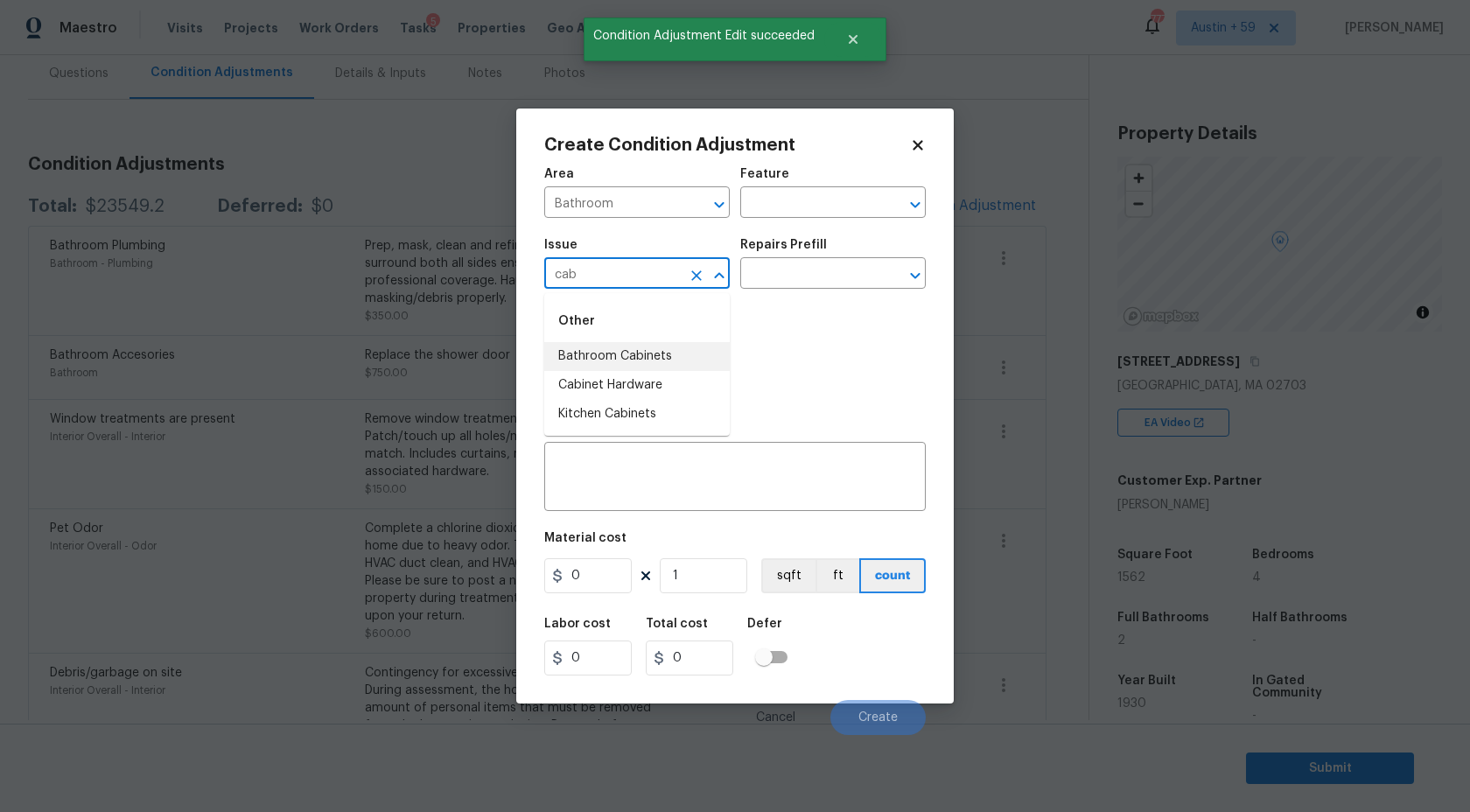
click at [636, 357] on li "Bathroom Cabinets" at bounding box center [637, 356] width 185 height 29
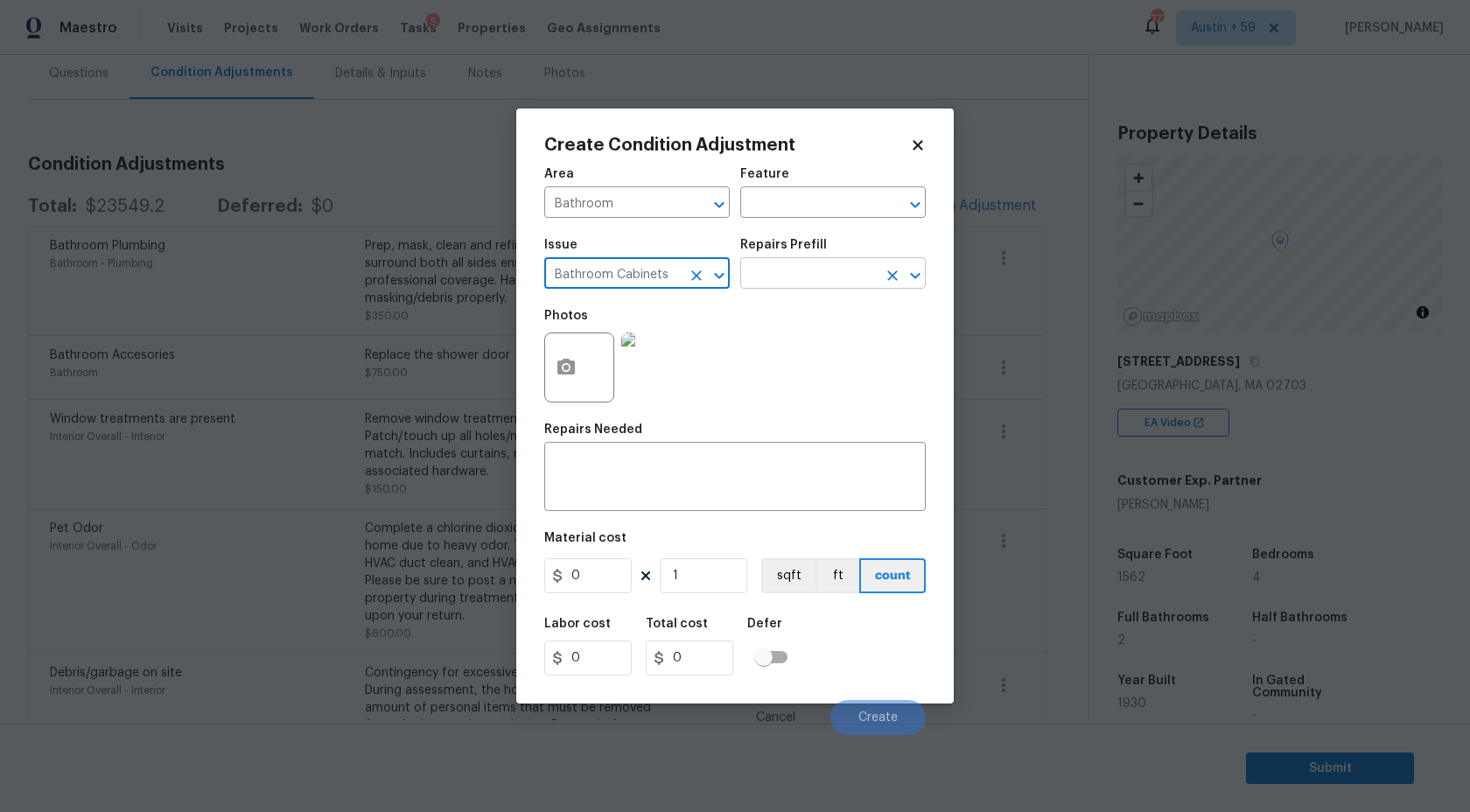
type input "Bathroom Cabinets"
click at [761, 279] on input "text" at bounding box center [808, 275] width 137 height 27
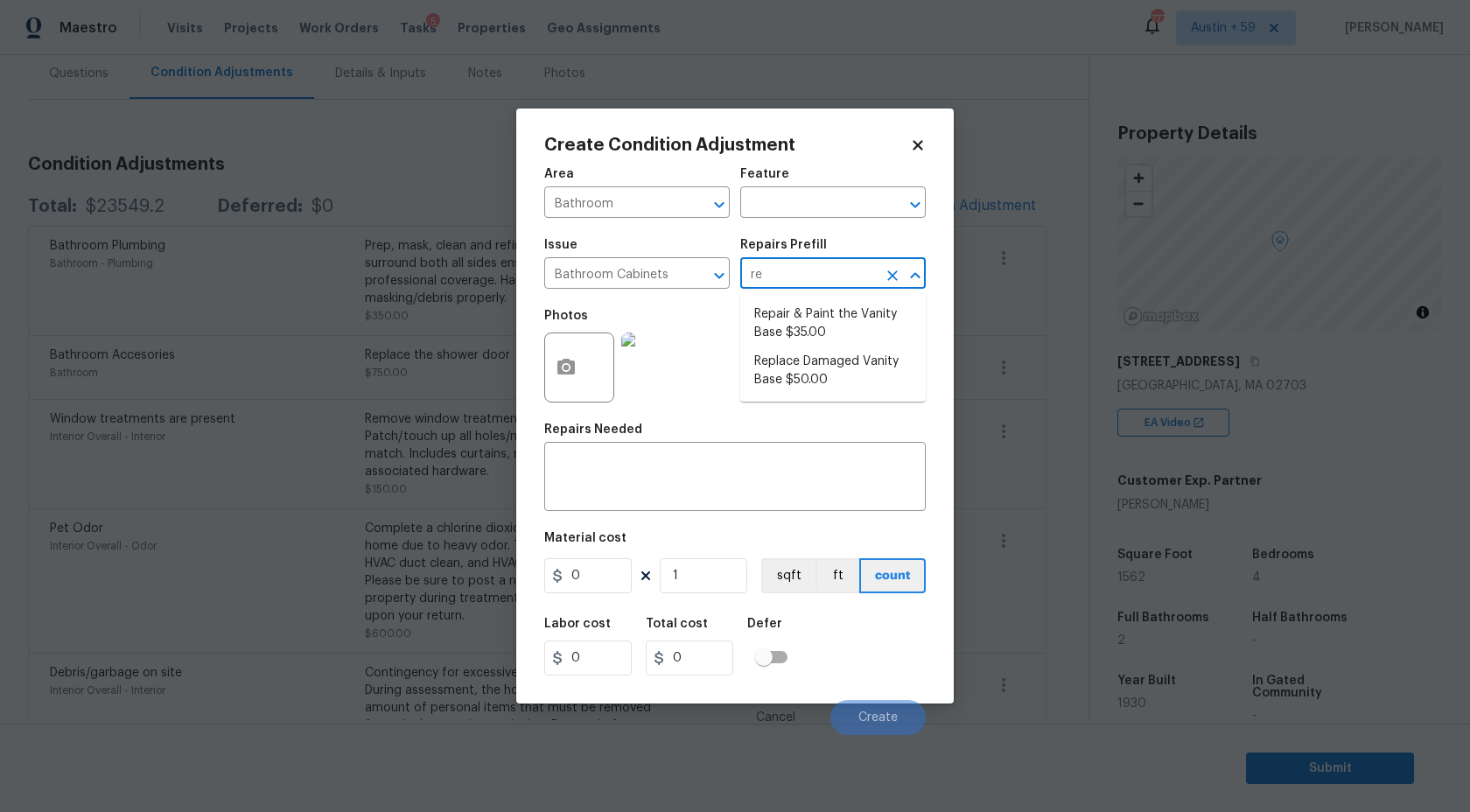
type input "r"
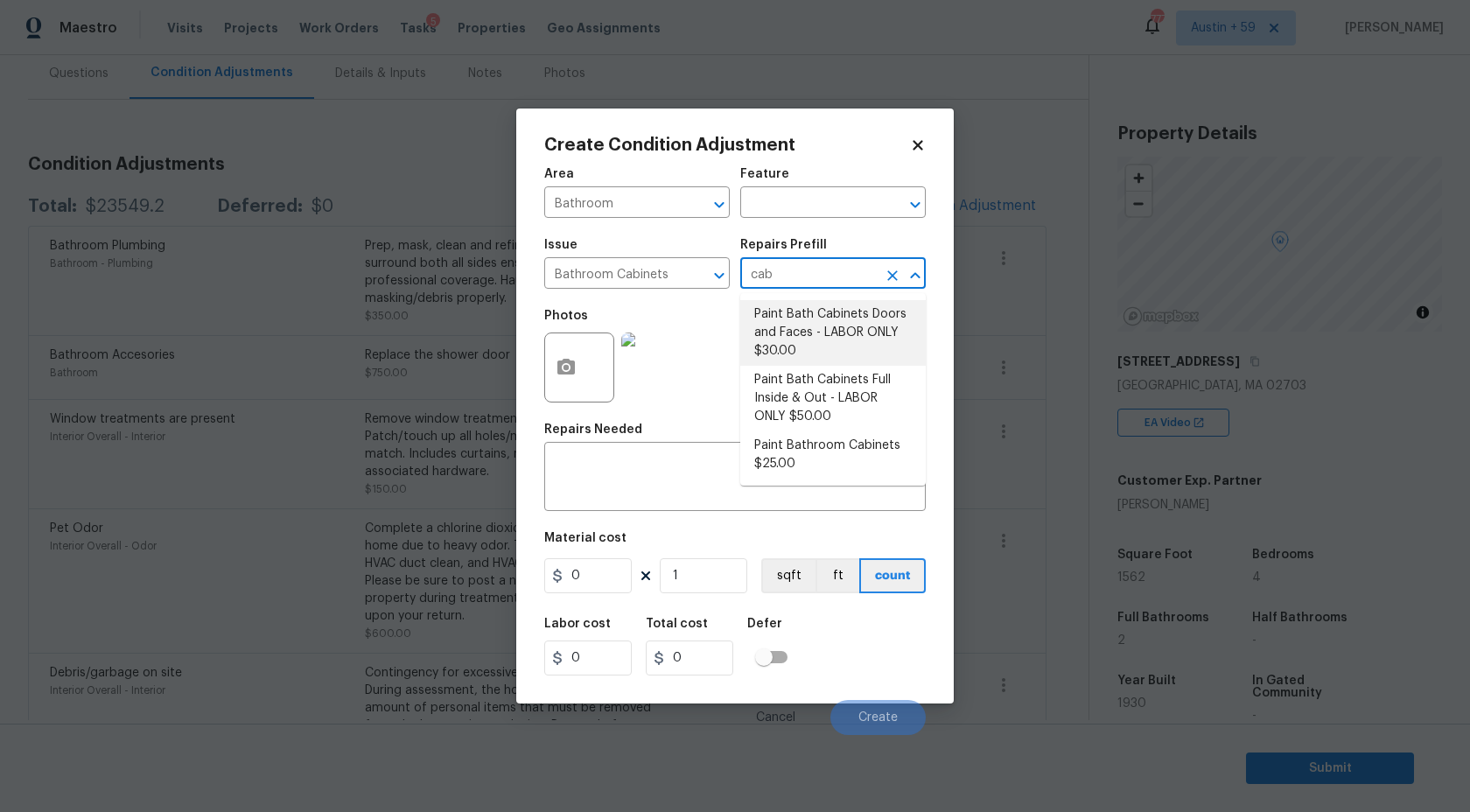
click at [810, 276] on input "cab" at bounding box center [808, 275] width 137 height 27
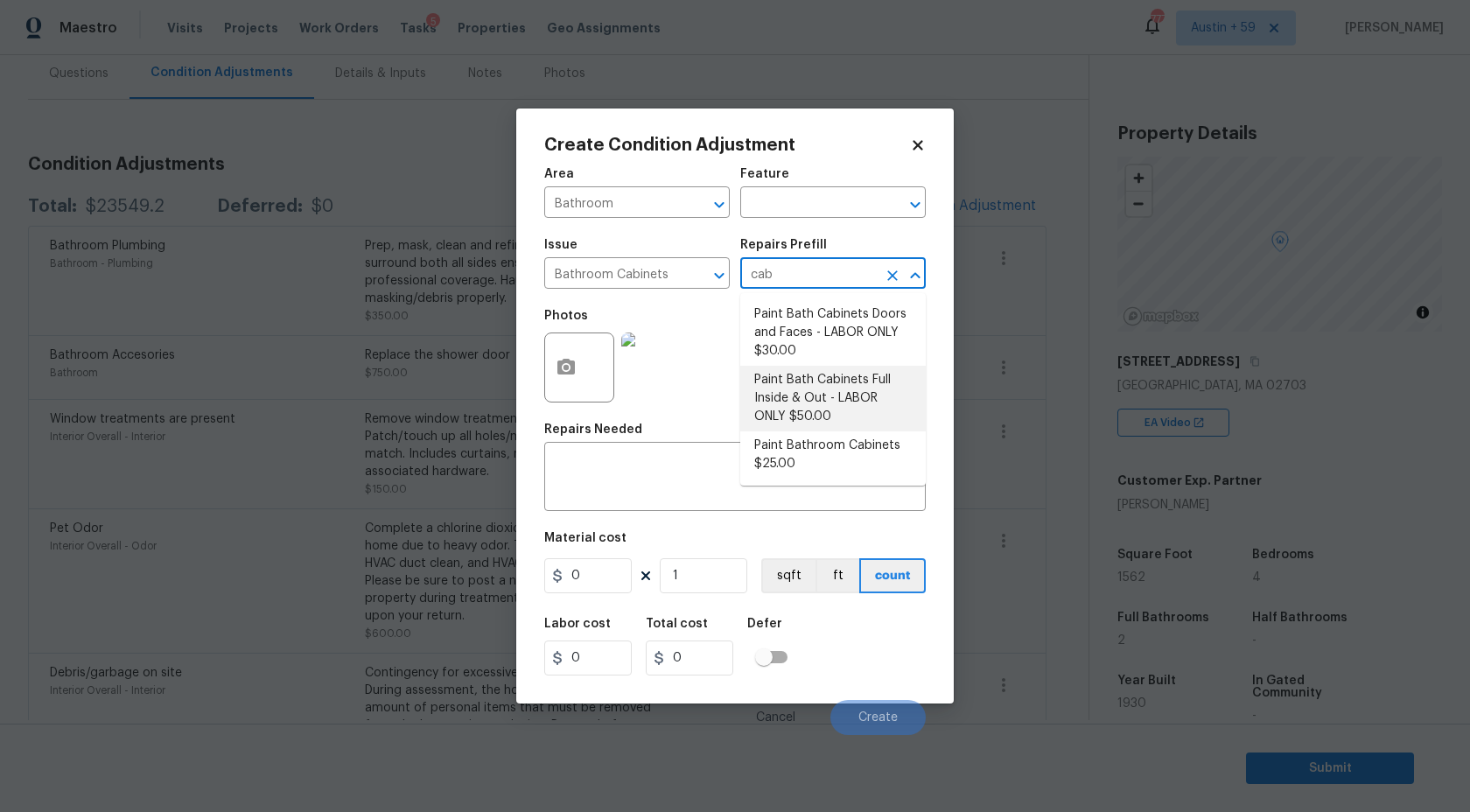
type input "cab"
click at [567, 352] on button "button" at bounding box center [566, 367] width 42 height 68
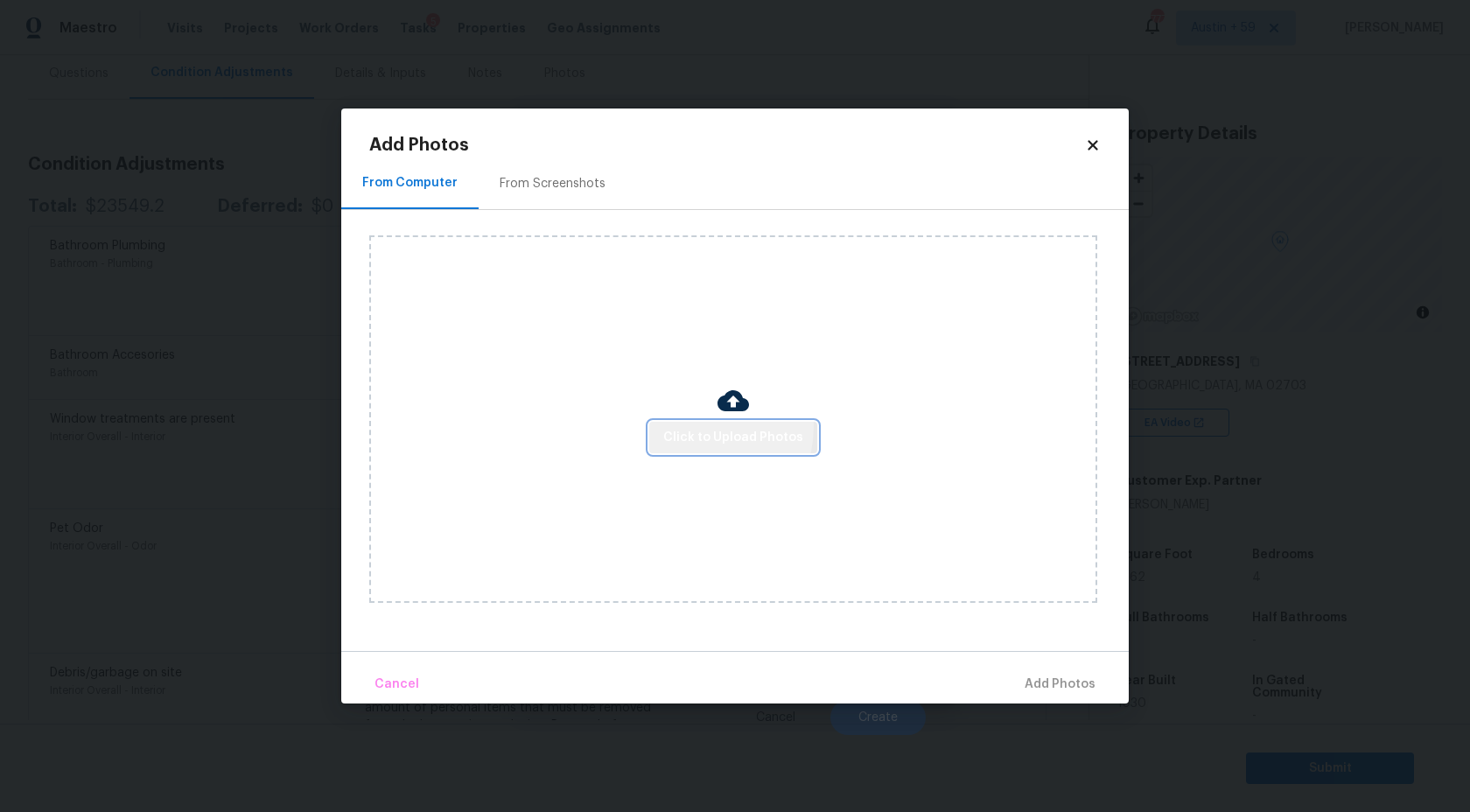
click at [696, 427] on span "Click to Upload Photos" at bounding box center [733, 438] width 140 height 21
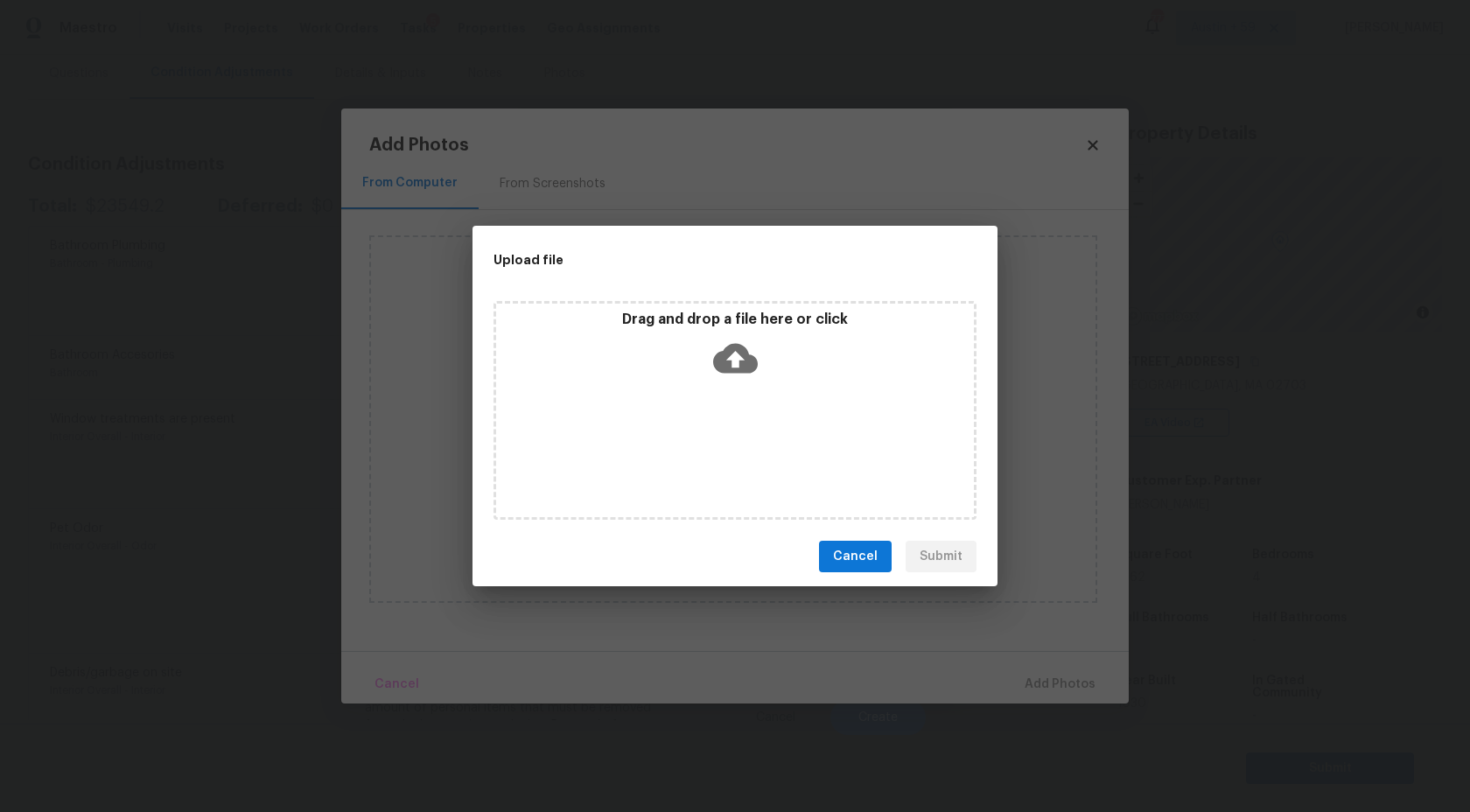
click at [699, 372] on div "Drag and drop a file here or click" at bounding box center [735, 348] width 478 height 75
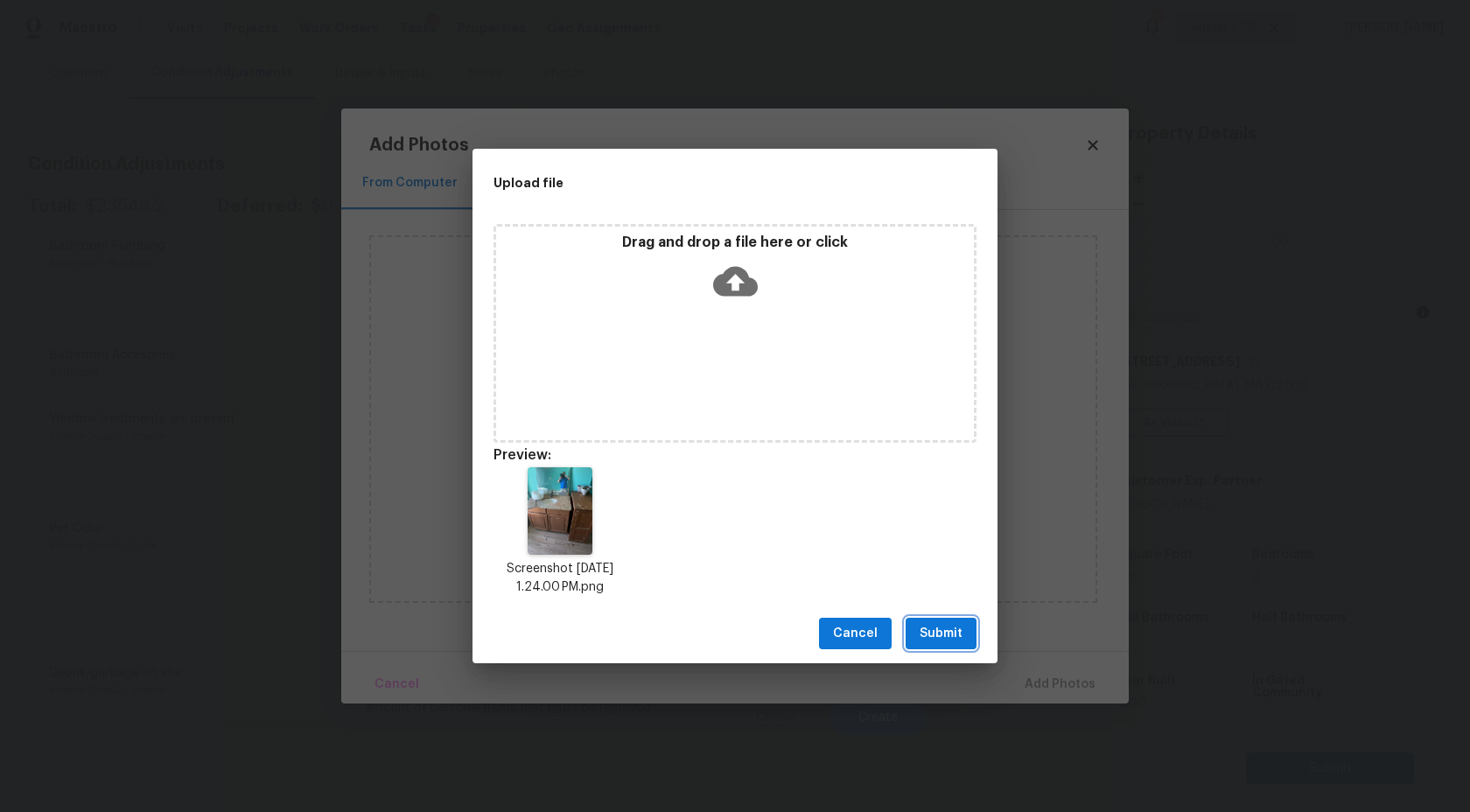
click at [941, 636] on span "Submit" at bounding box center [942, 634] width 43 height 21
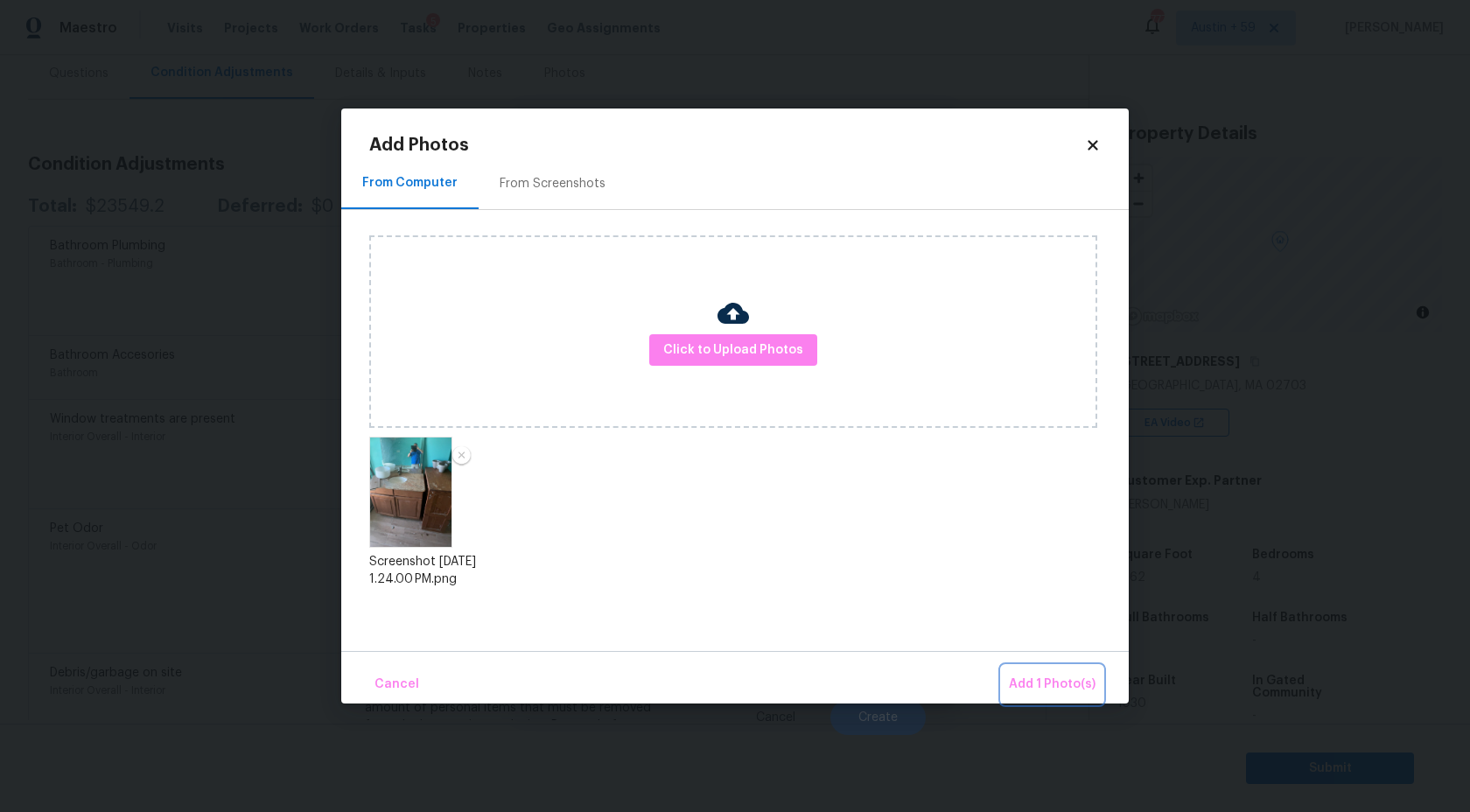
click at [1050, 681] on span "Add 1 Photo(s)" at bounding box center [1052, 685] width 87 height 21
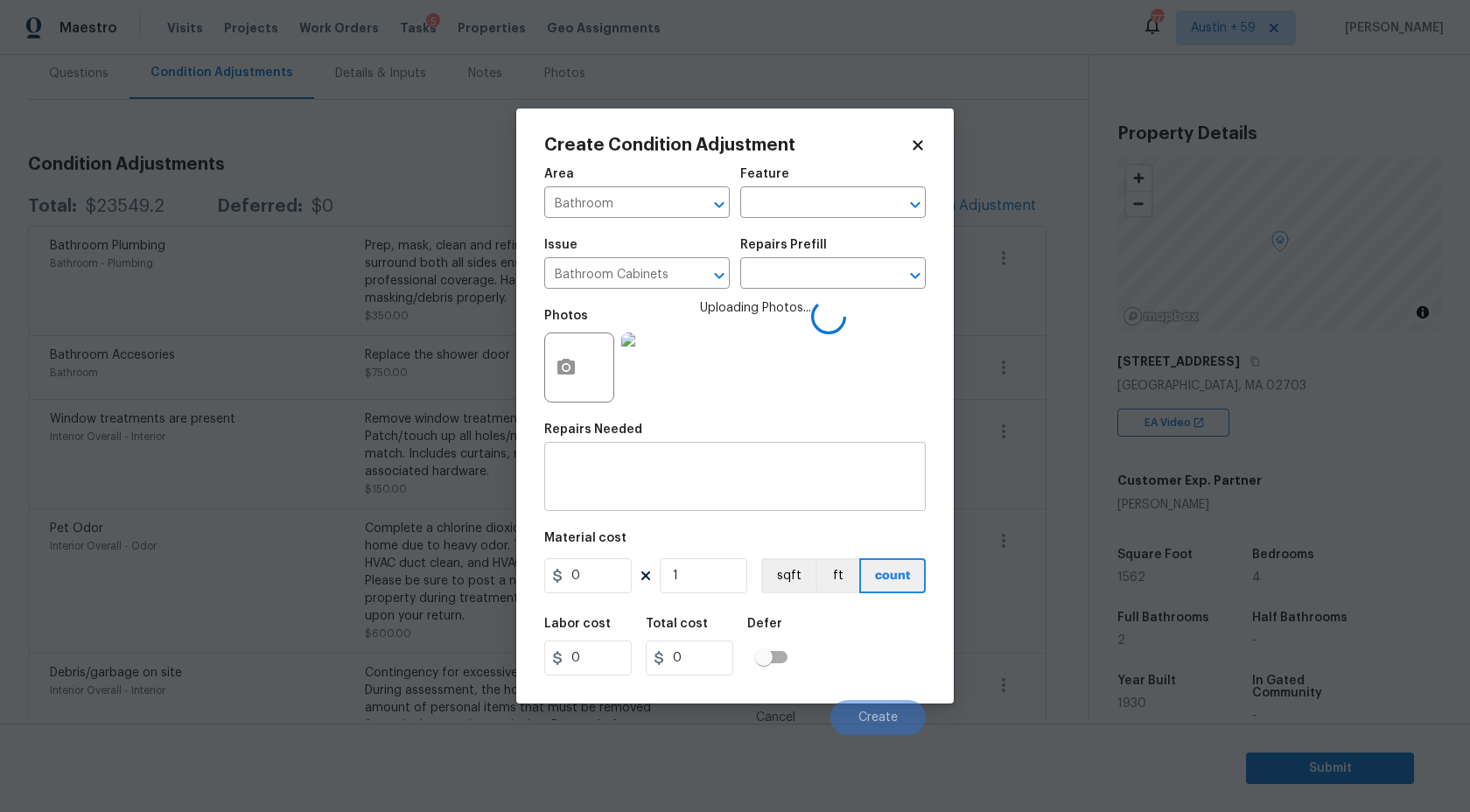
click at [680, 485] on textarea at bounding box center [735, 478] width 361 height 37
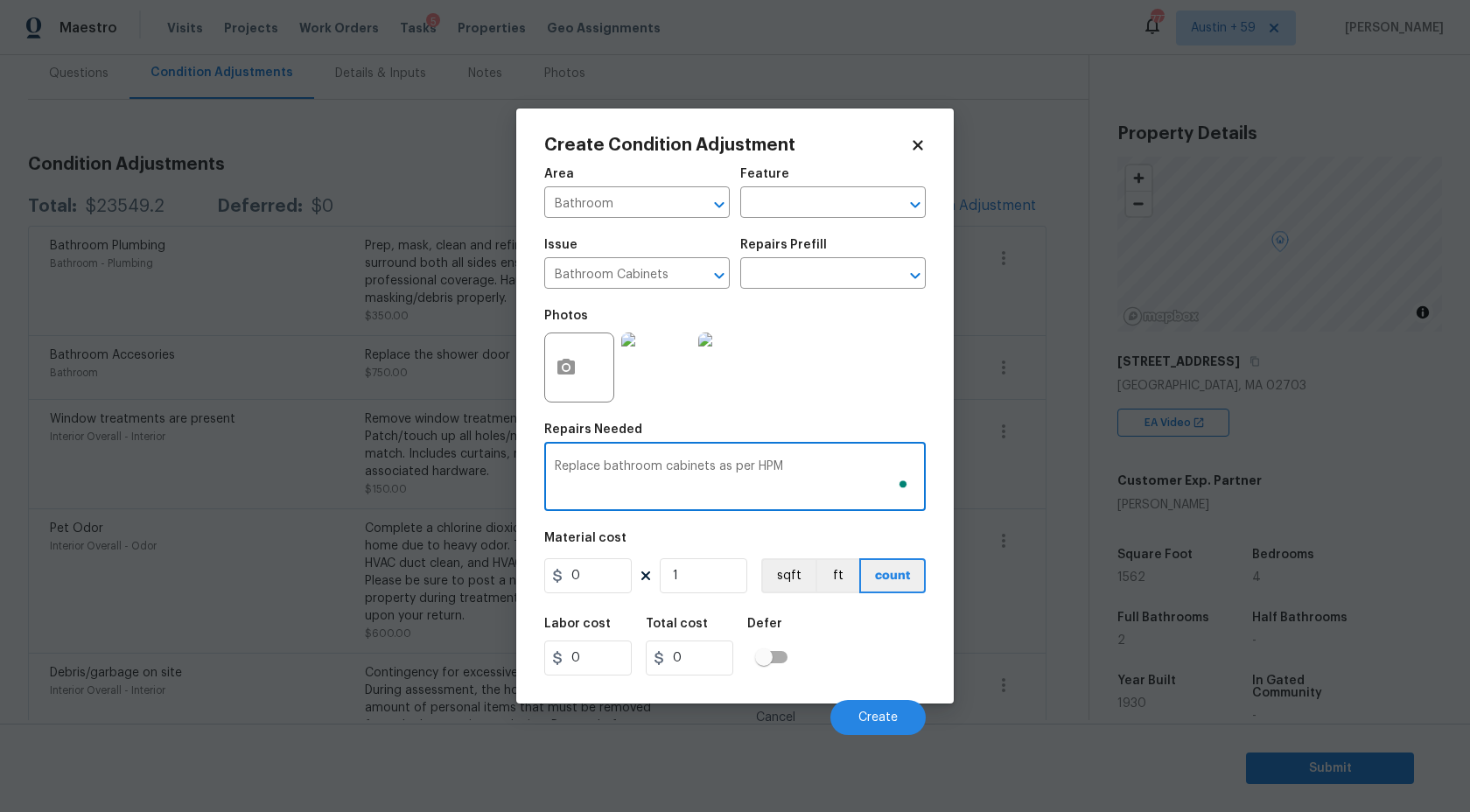
type textarea "Replace bathroom cabinets as per HPM"
click at [593, 583] on input "0" at bounding box center [588, 576] width 88 height 35
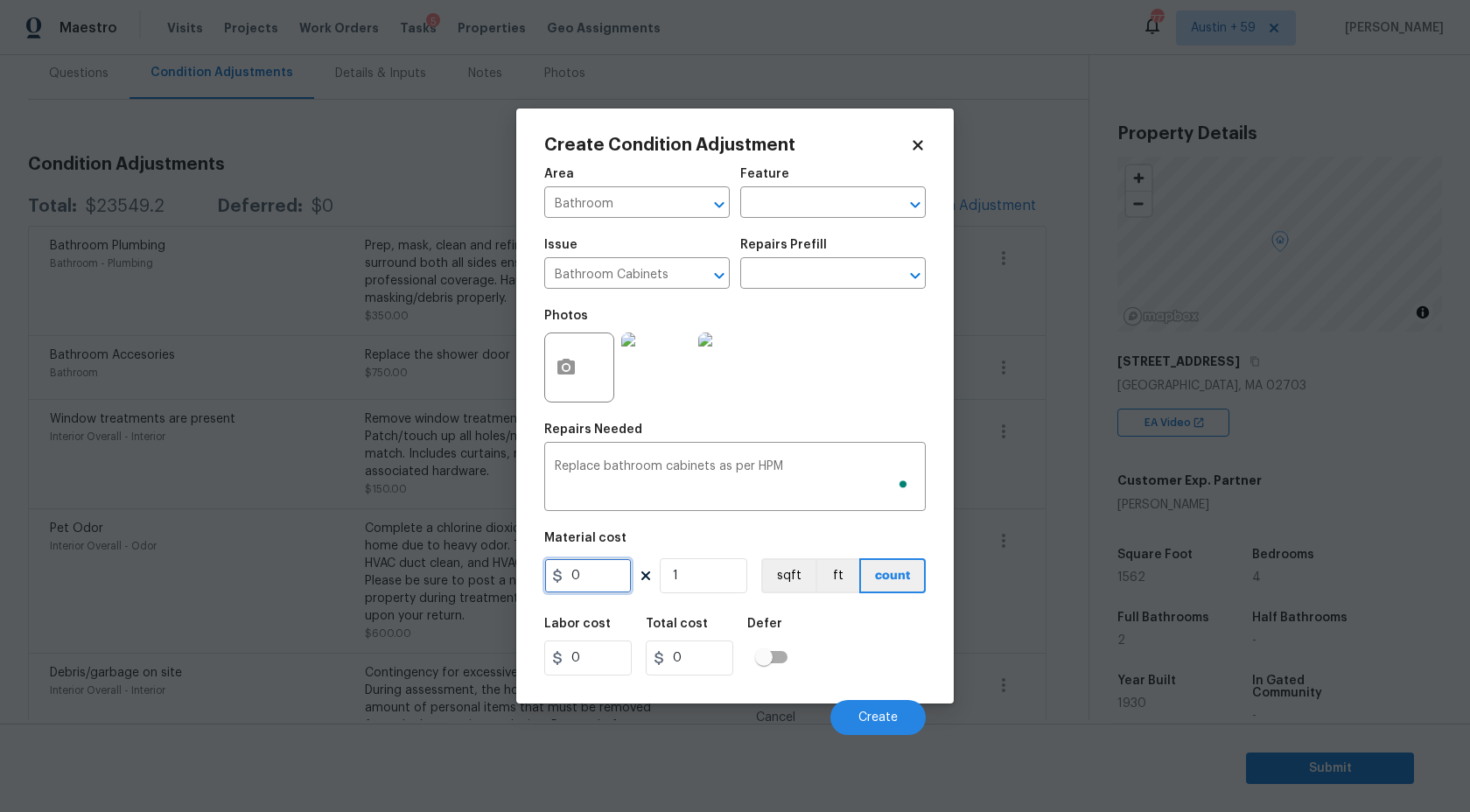
click at [593, 583] on input "0" at bounding box center [588, 576] width 88 height 35
type input "1000"
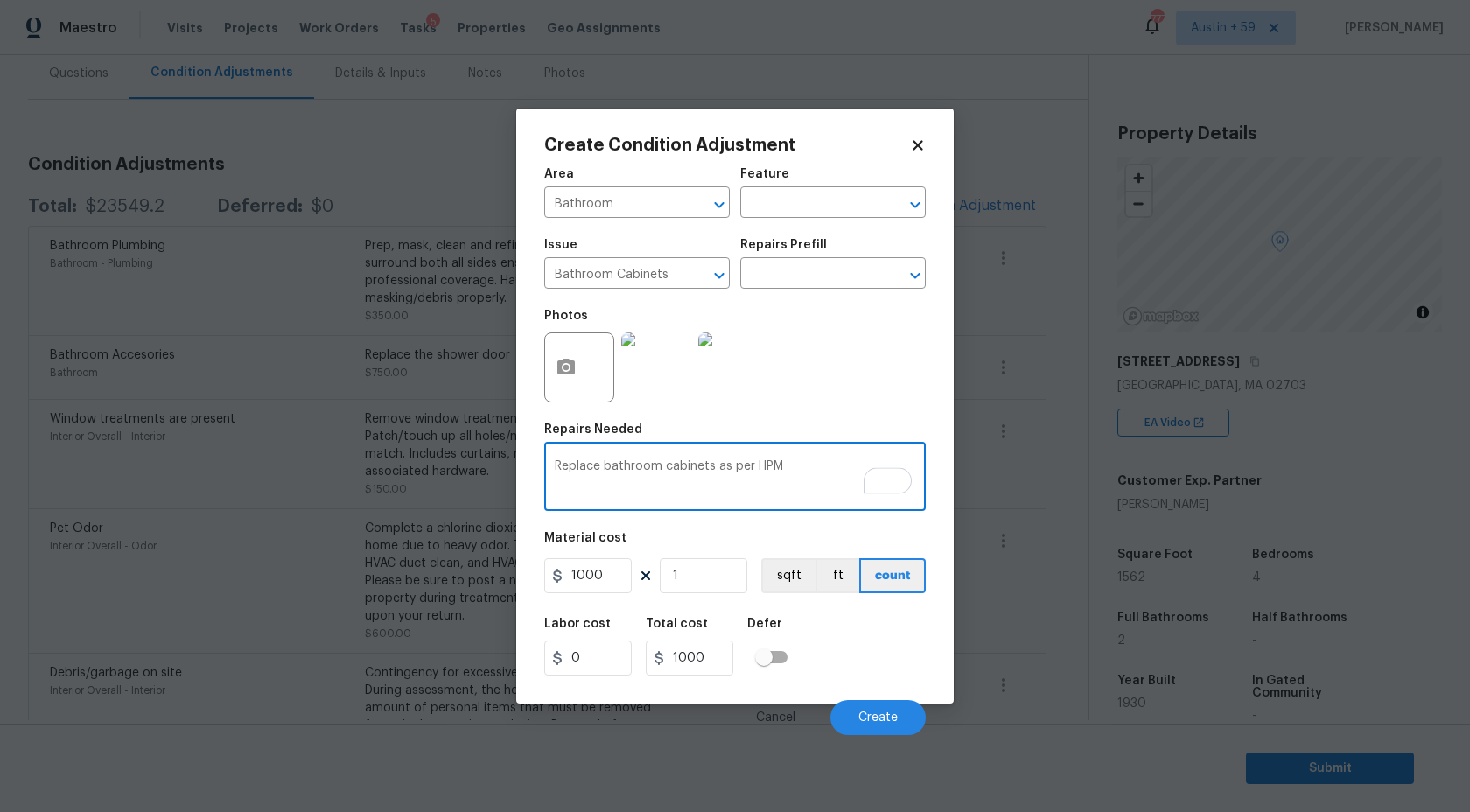
click at [730, 480] on textarea "Replace bathroom cabinets as per HPM" at bounding box center [735, 478] width 361 height 37
click at [881, 712] on span "Create" at bounding box center [878, 718] width 39 height 13
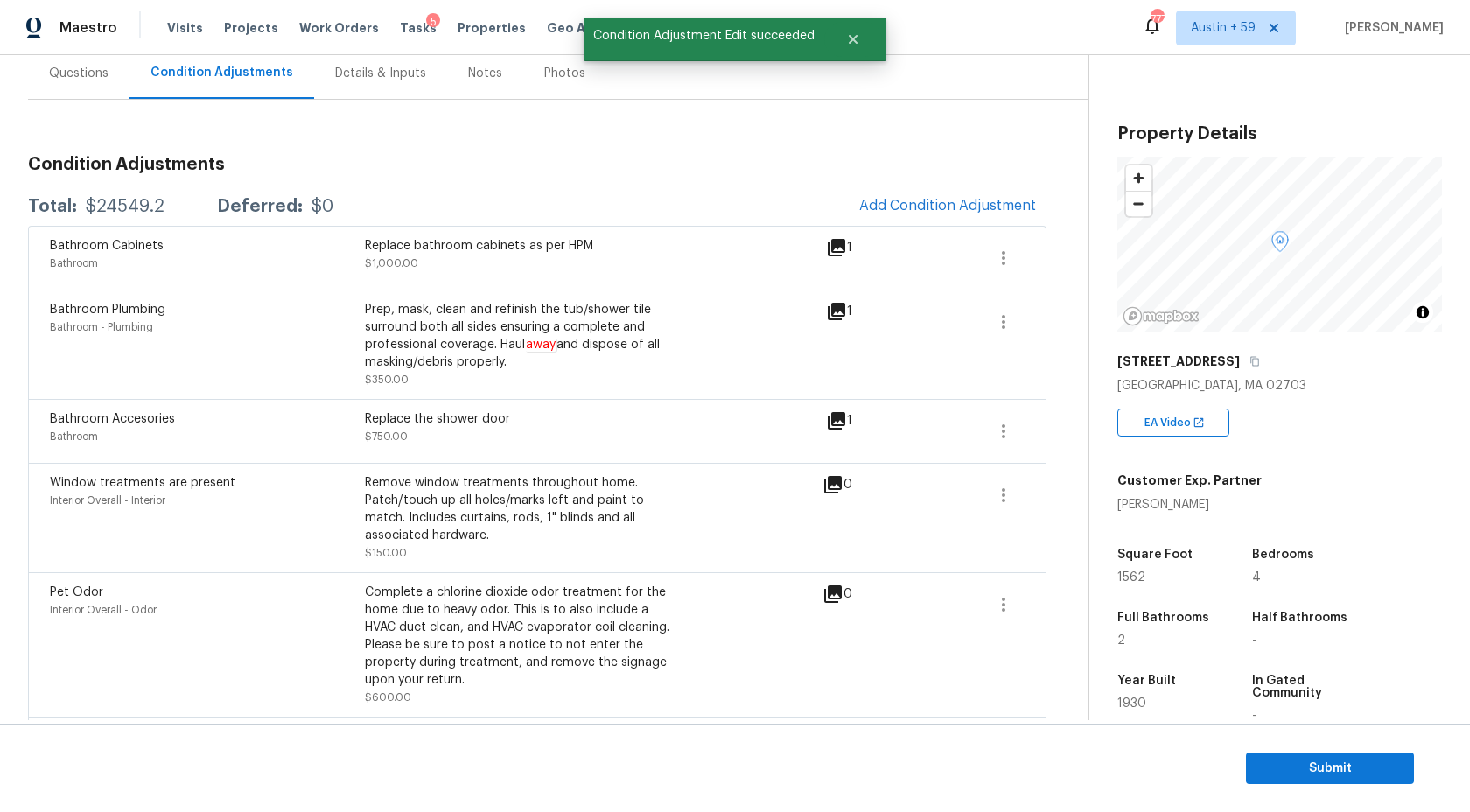
click at [116, 188] on div "Total: $24549.2 Deferred: $0 Add Condition Adjustment" at bounding box center [537, 206] width 1019 height 38
copy div "$24549.2"
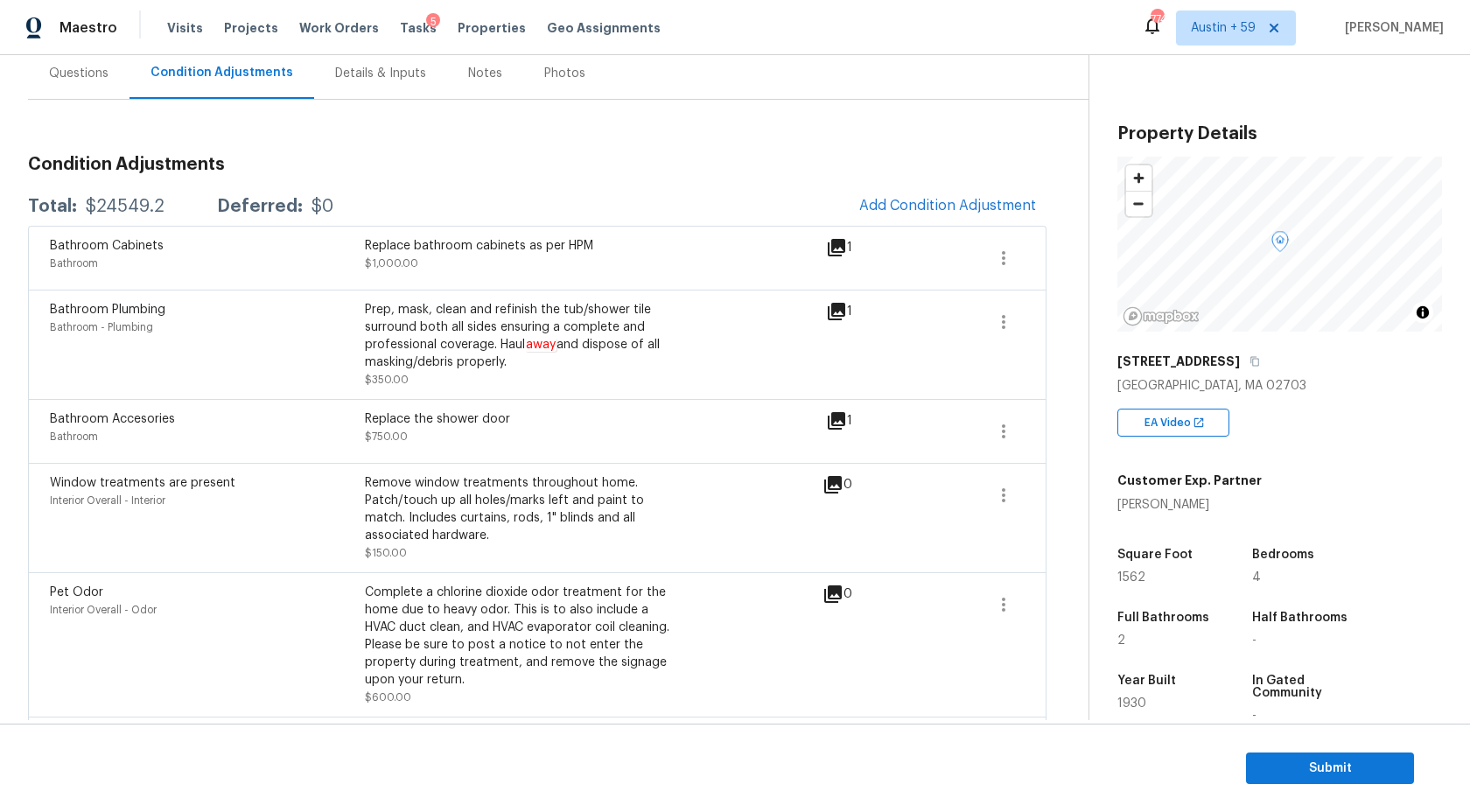
click at [72, 73] on div "Questions" at bounding box center [79, 73] width 59 height 18
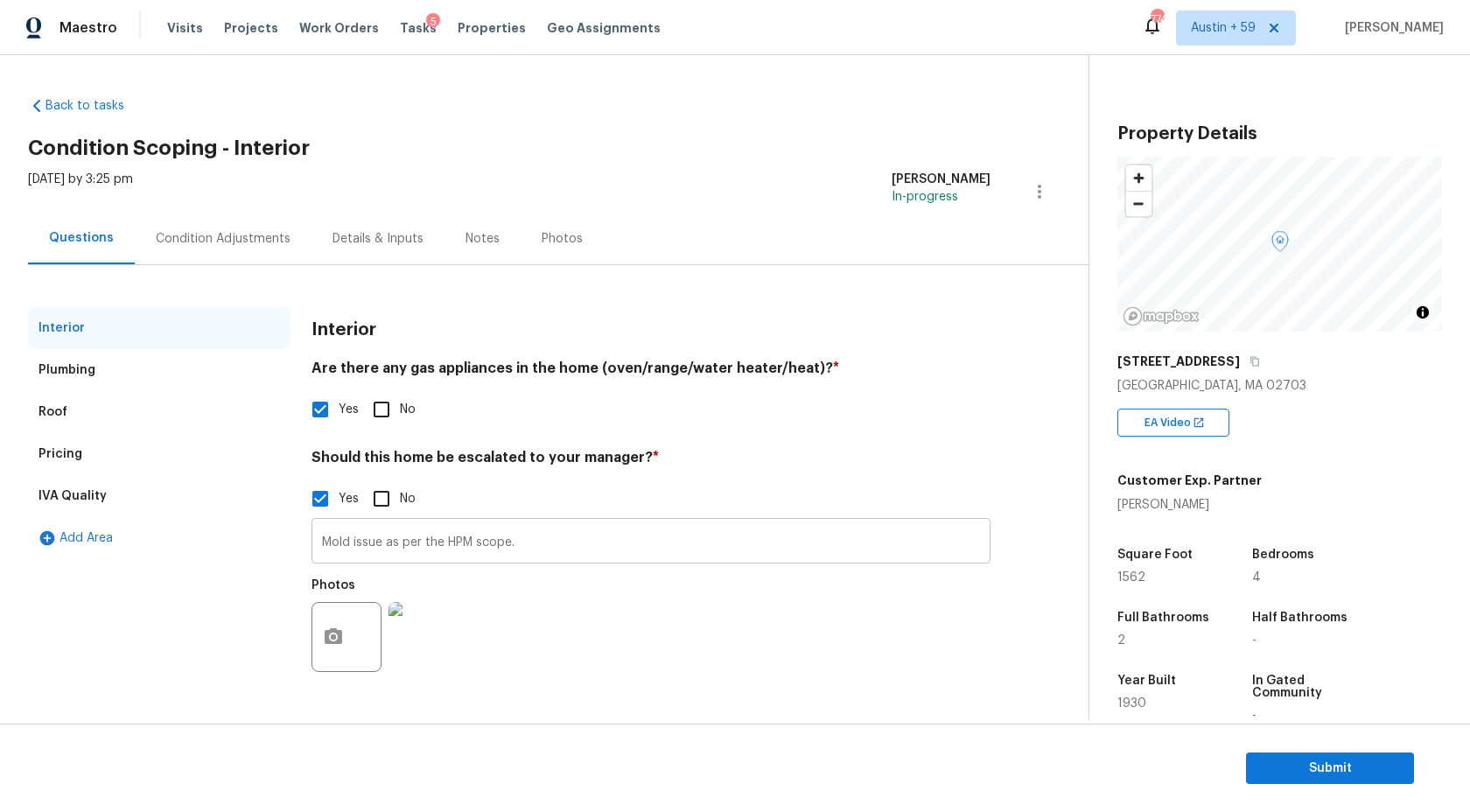
click at [380, 537] on input "Mold issue as per the HPM scope." at bounding box center [651, 543] width 679 height 41
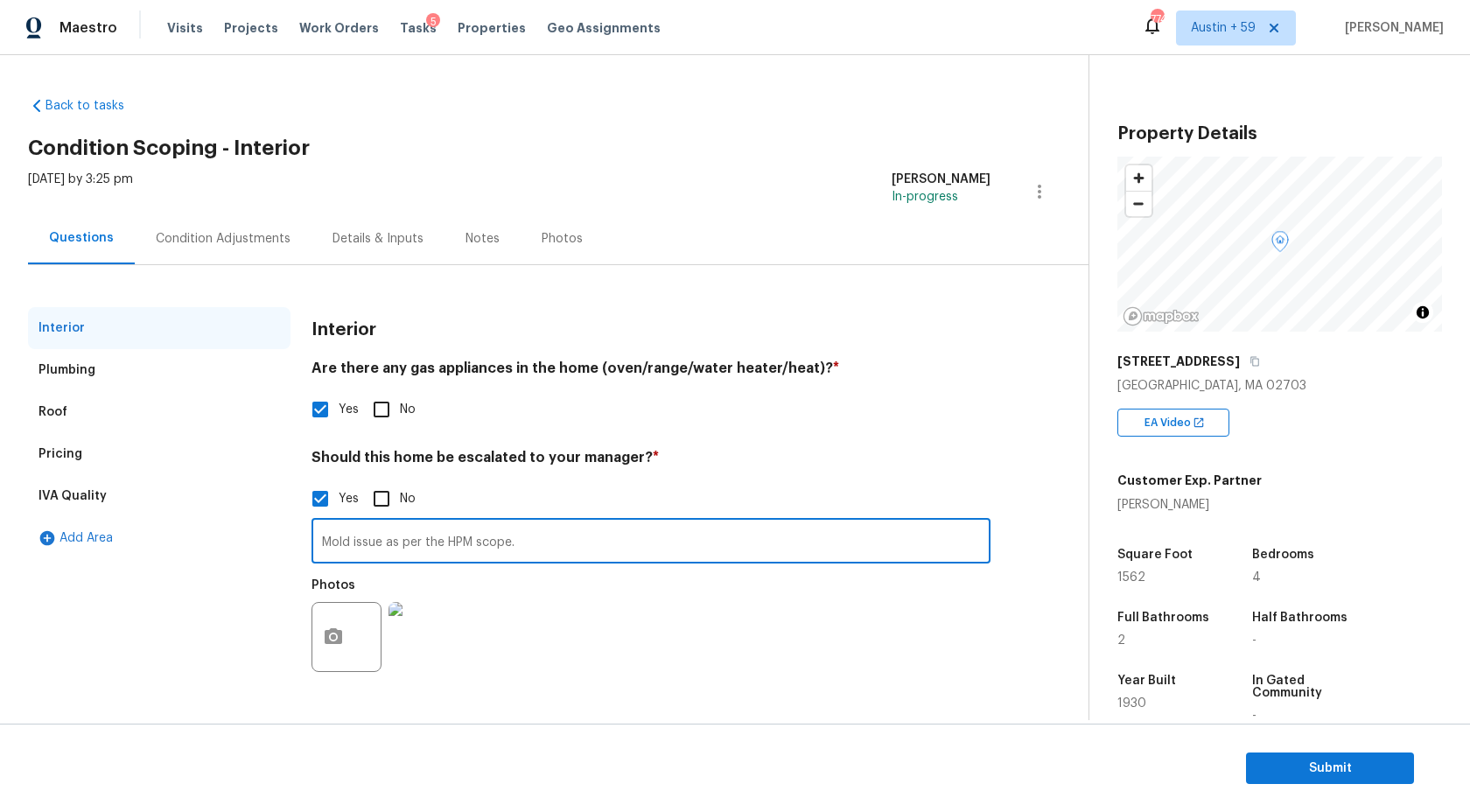
click at [380, 537] on input "Mold issue as per the HPM scope." at bounding box center [651, 543] width 679 height 41
click at [488, 543] on input "Mold issue as per the HPM scope." at bounding box center [651, 543] width 679 height 41
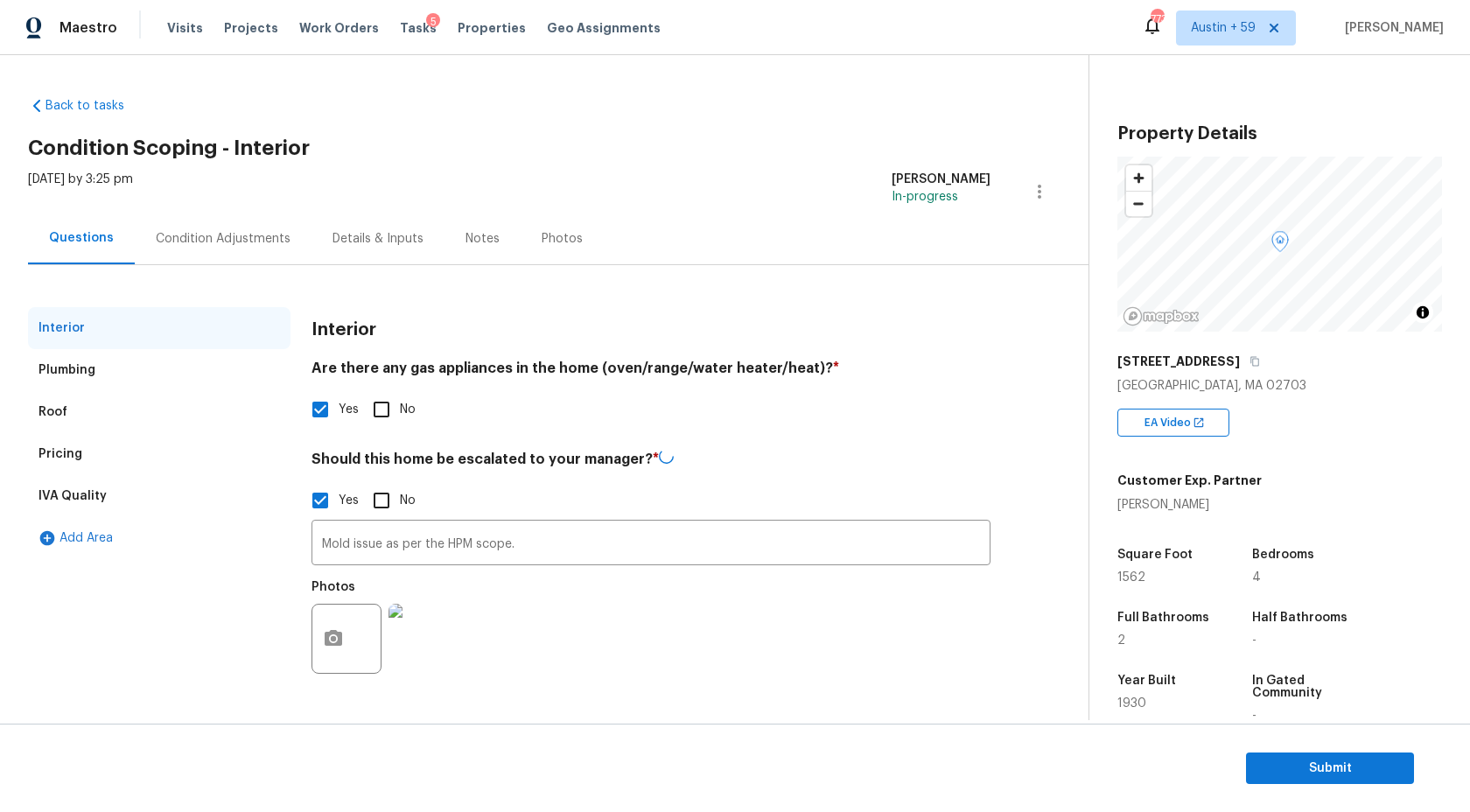
click at [91, 454] on div "Pricing" at bounding box center [158, 454] width 262 height 42
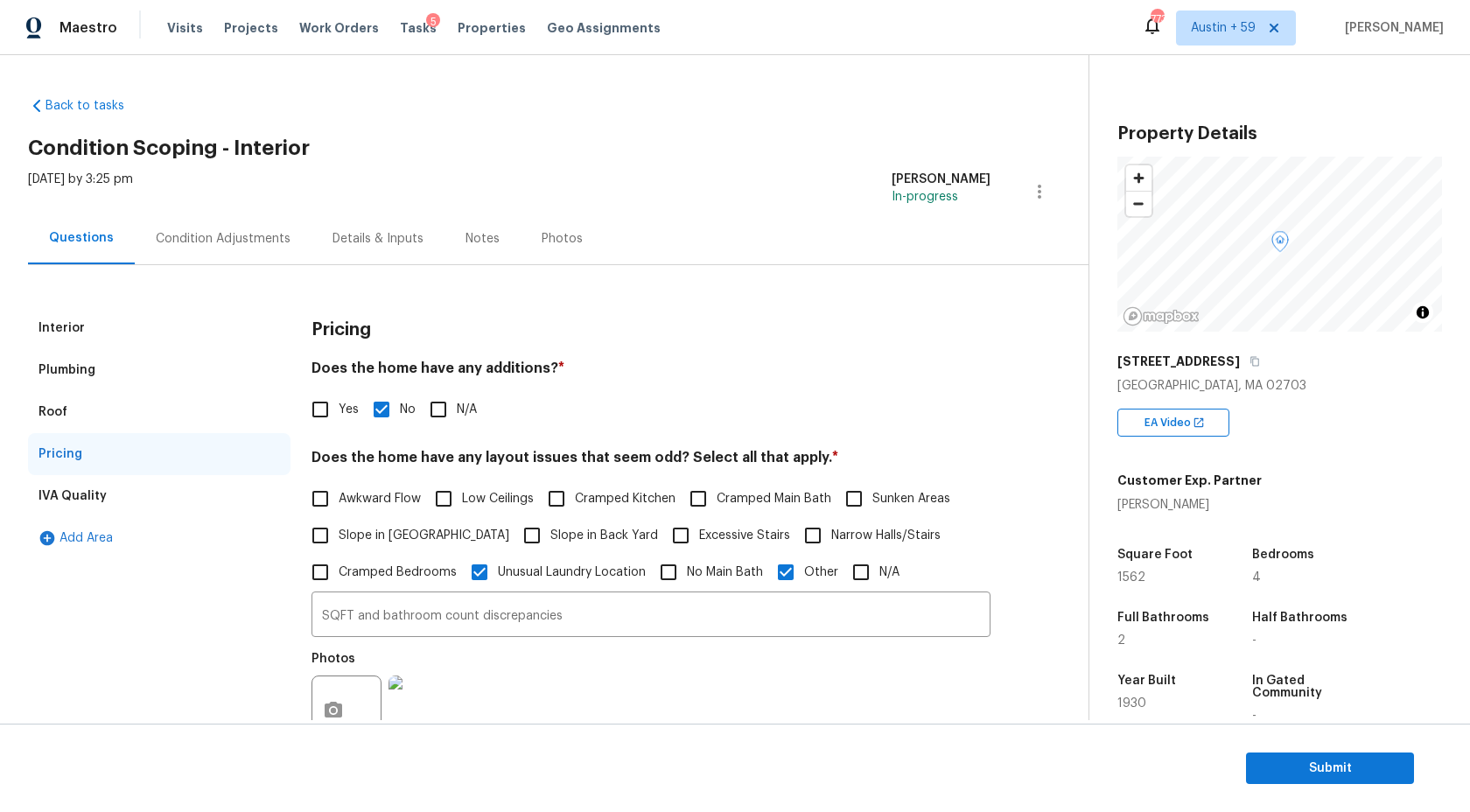
scroll to position [160, 0]
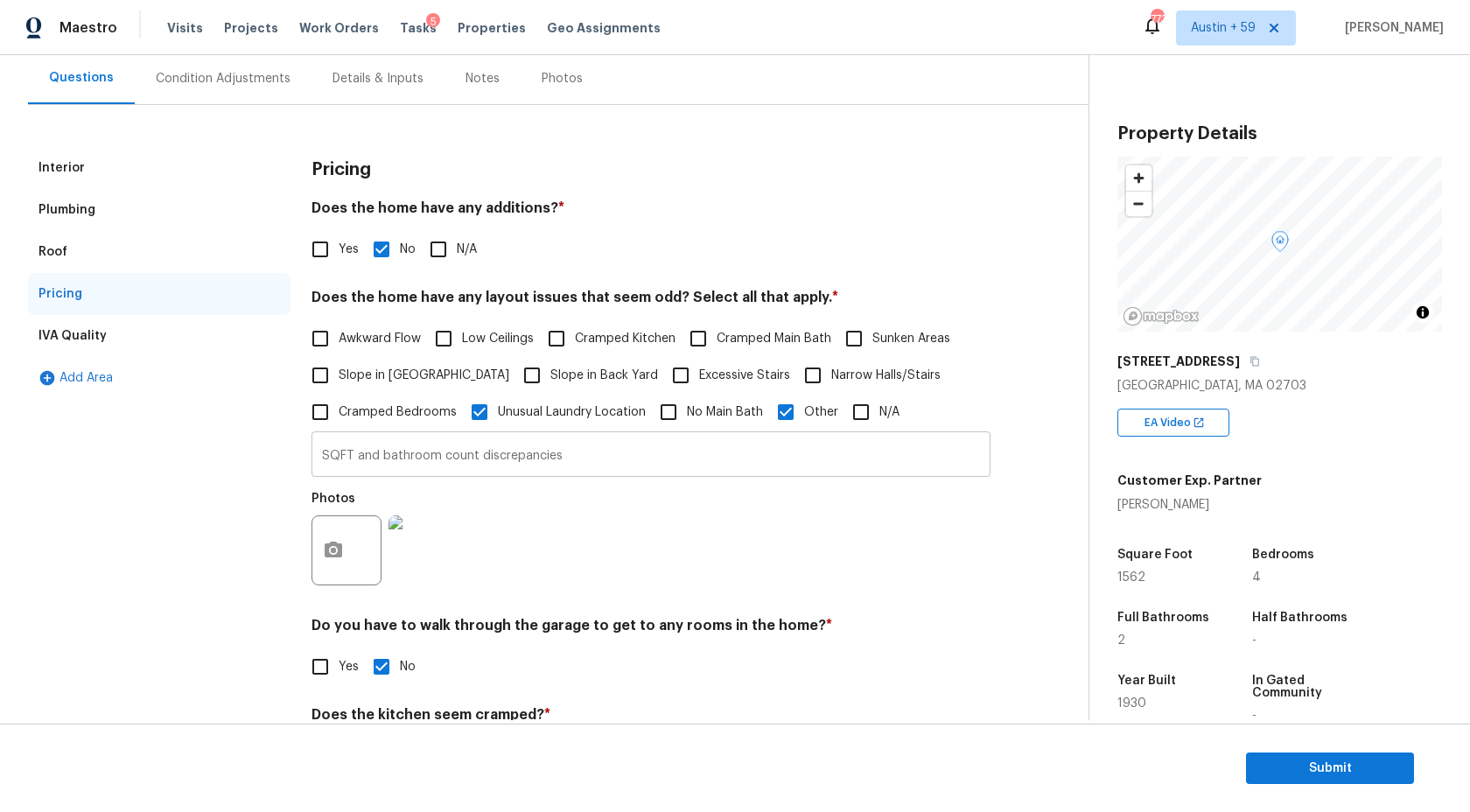
click at [588, 462] on input "SQFT and bathroom count discrepancies" at bounding box center [651, 457] width 679 height 41
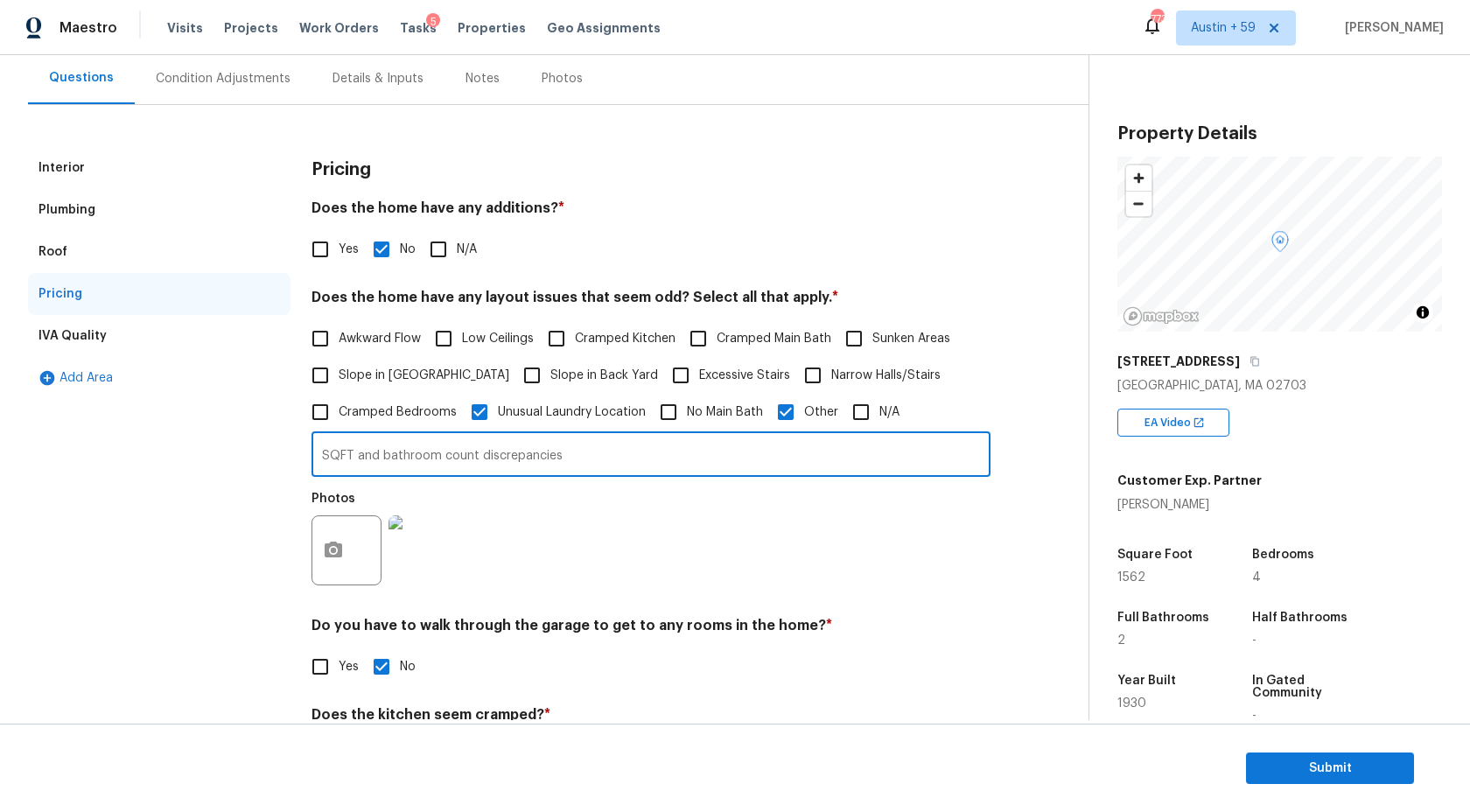
click at [588, 462] on input "SQFT and bathroom count discrepancies" at bounding box center [651, 457] width 679 height 41
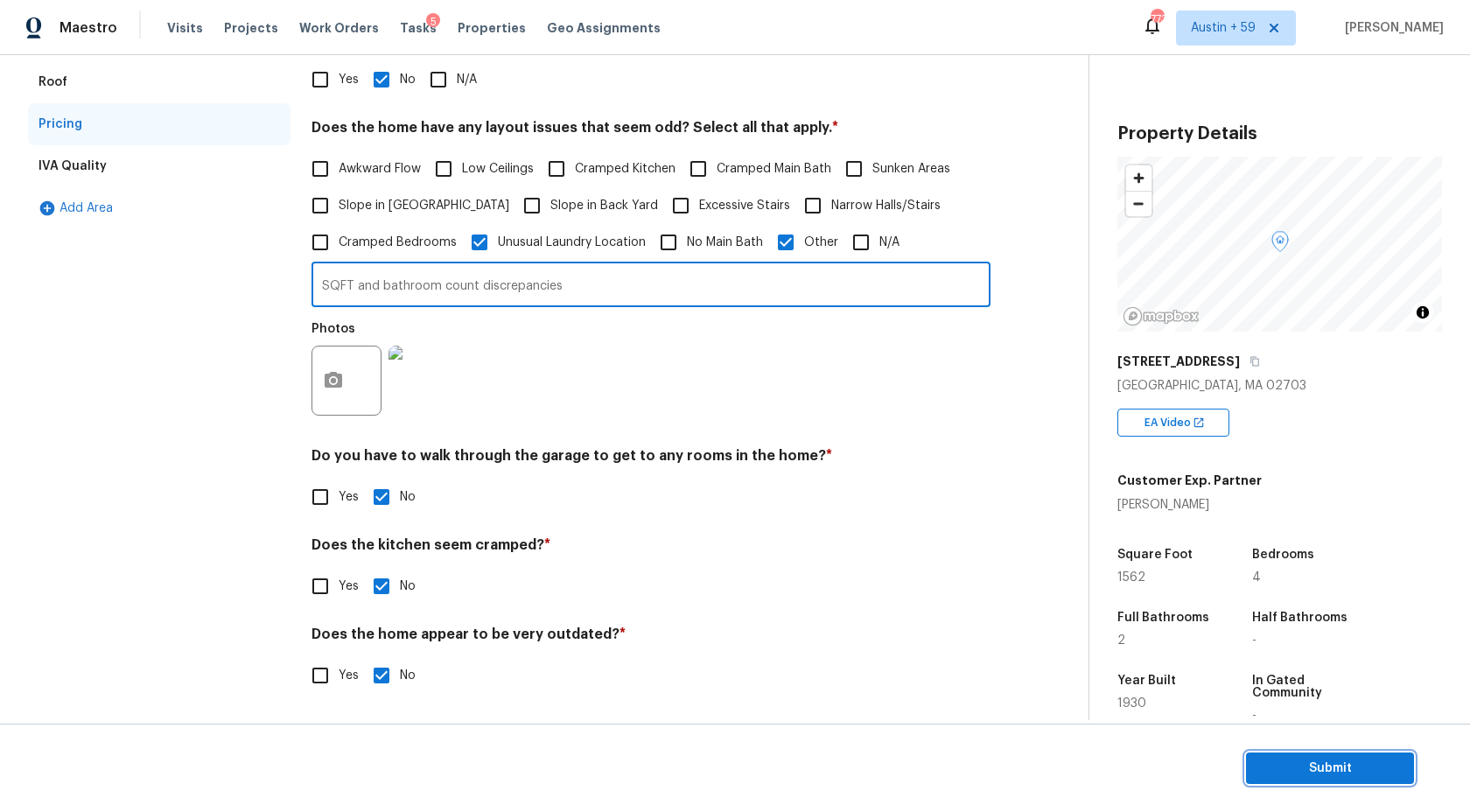
click at [1297, 773] on span "Submit" at bounding box center [1330, 769] width 140 height 21
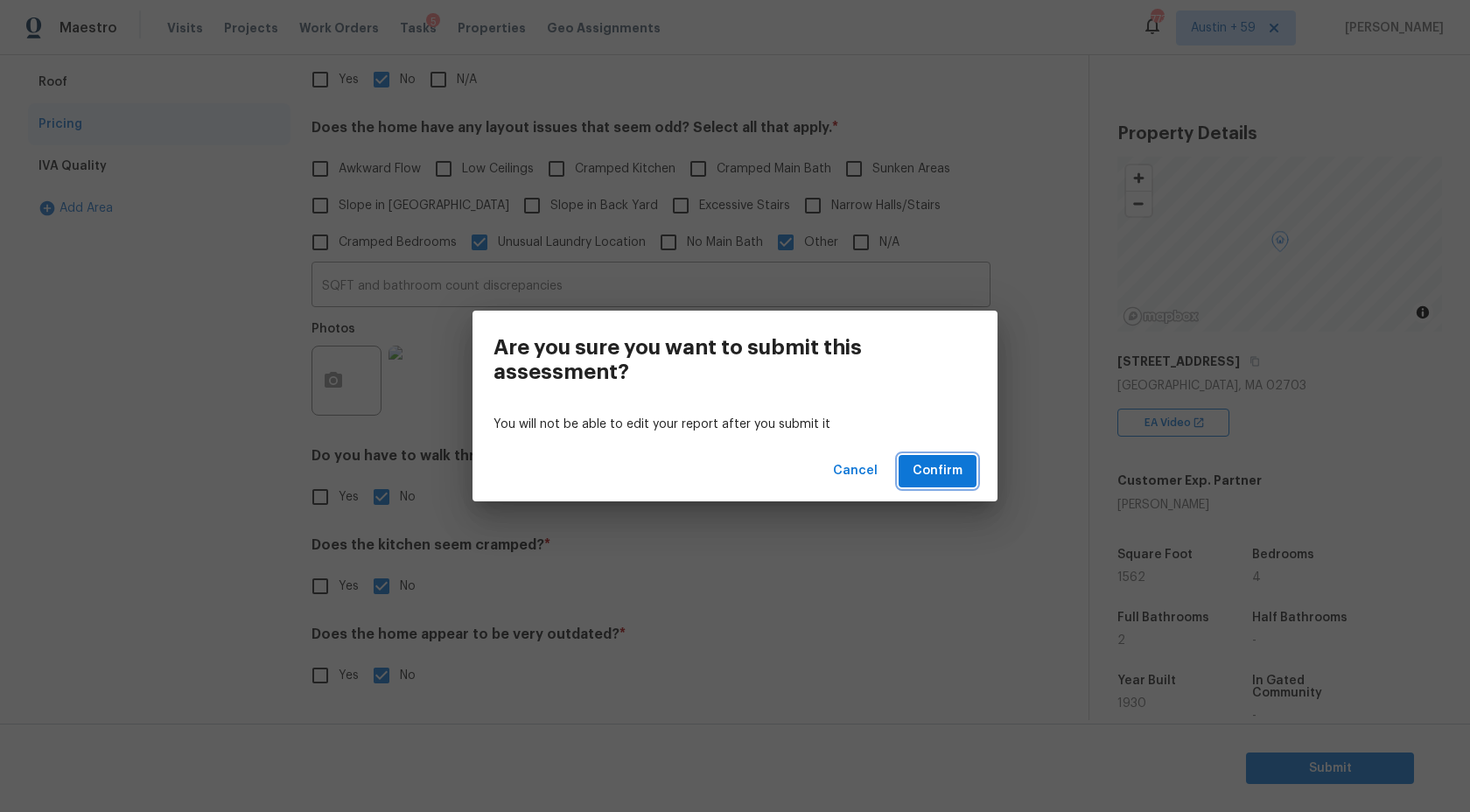
click at [951, 471] on span "Confirm" at bounding box center [938, 471] width 50 height 21
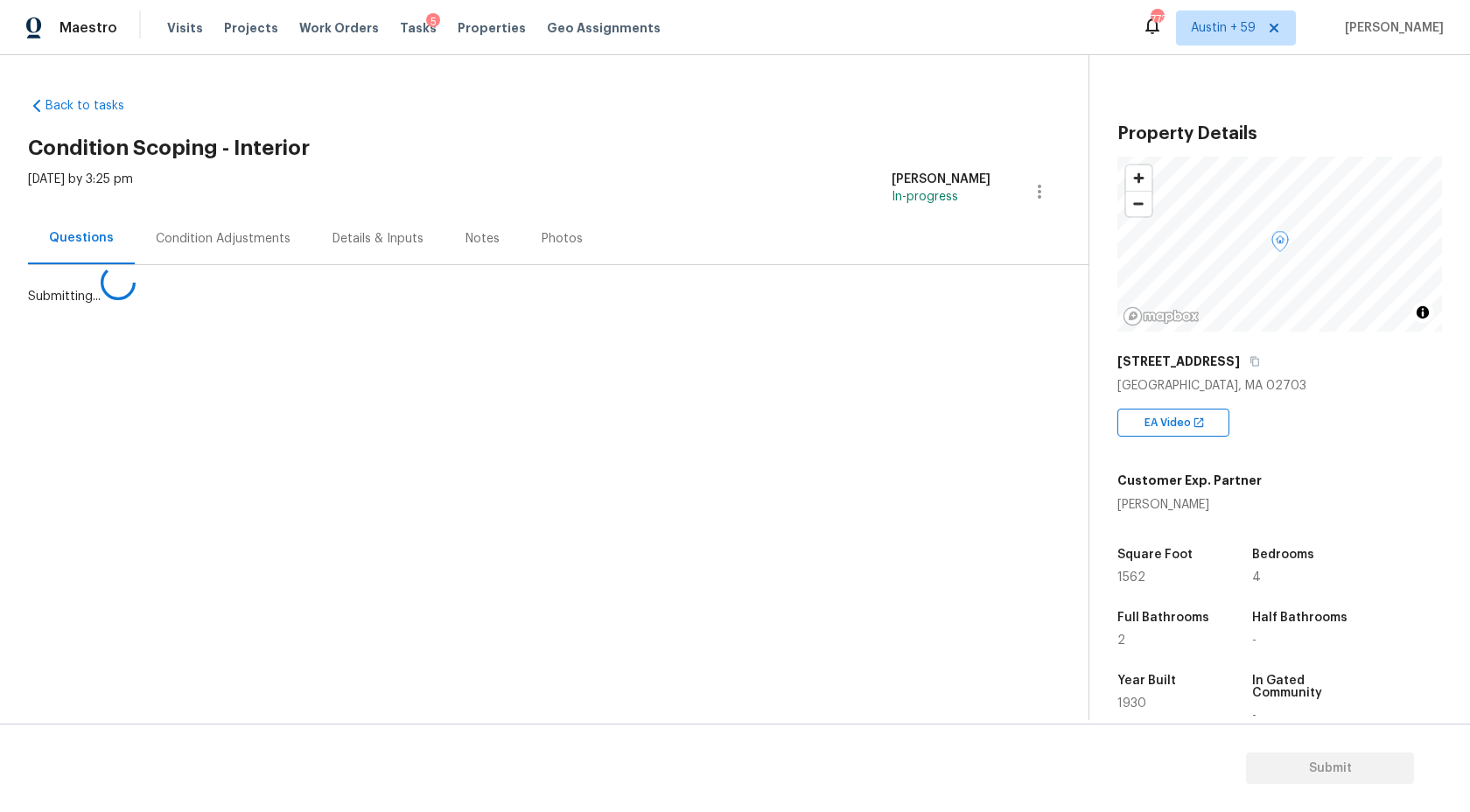
scroll to position [0, 0]
